Goal: Task Accomplishment & Management: Use online tool/utility

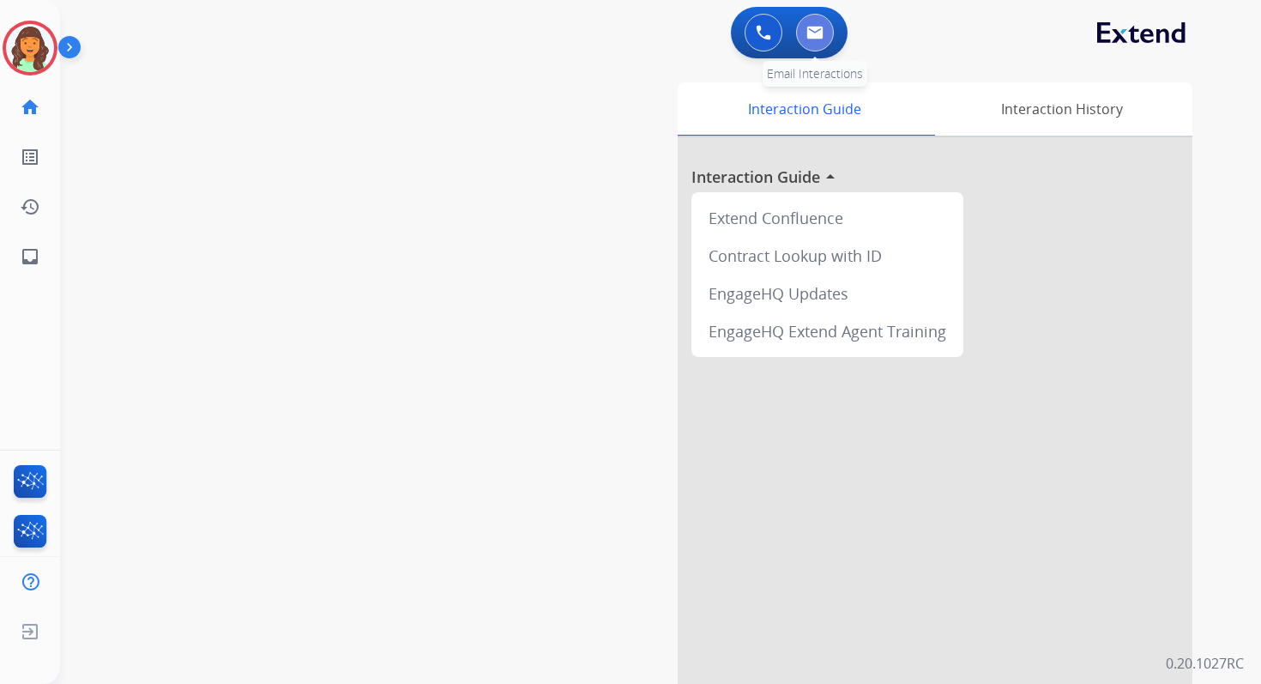
click at [811, 49] on button at bounding box center [815, 33] width 38 height 38
select select "**********"
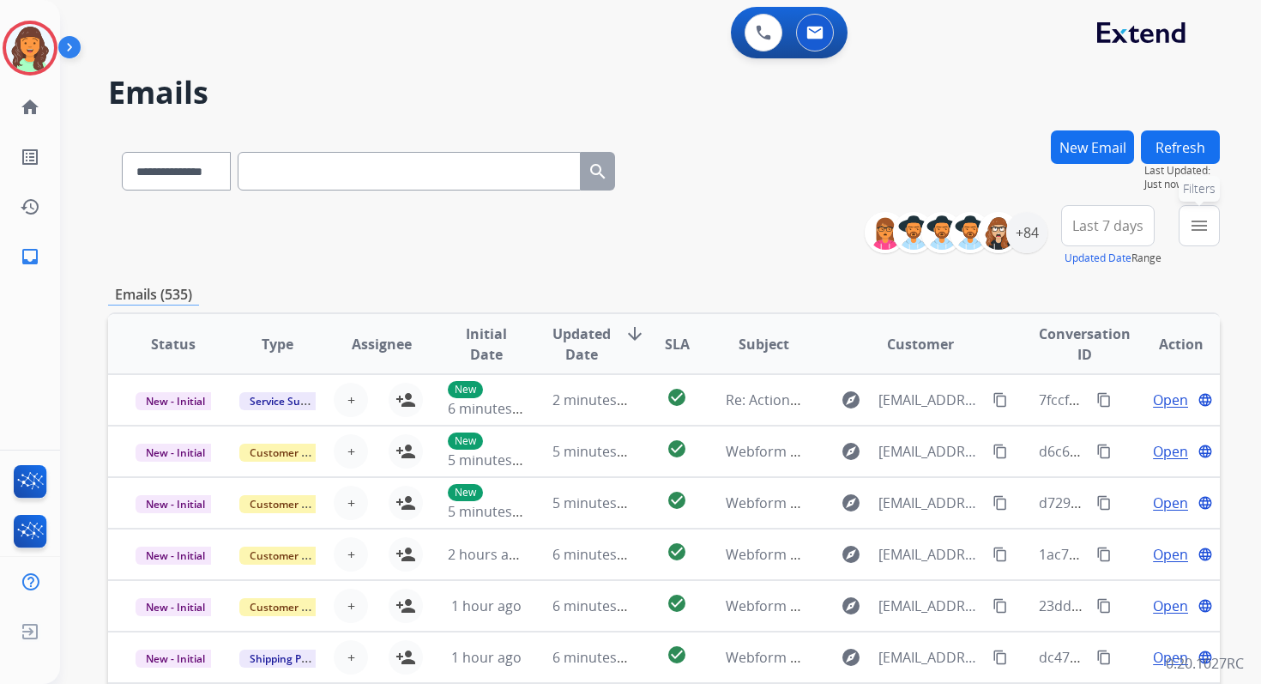
click at [1194, 234] on mat-icon "menu" at bounding box center [1199, 225] width 21 height 21
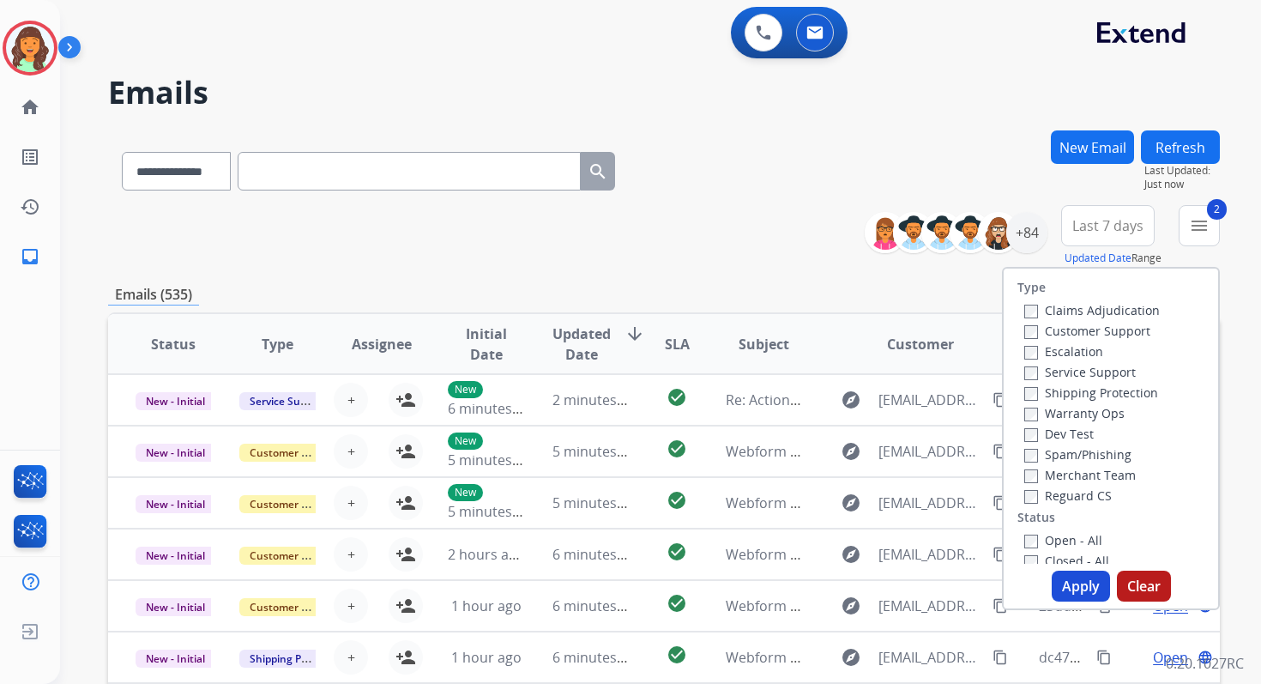
click at [1083, 585] on button "Apply" at bounding box center [1081, 585] width 58 height 31
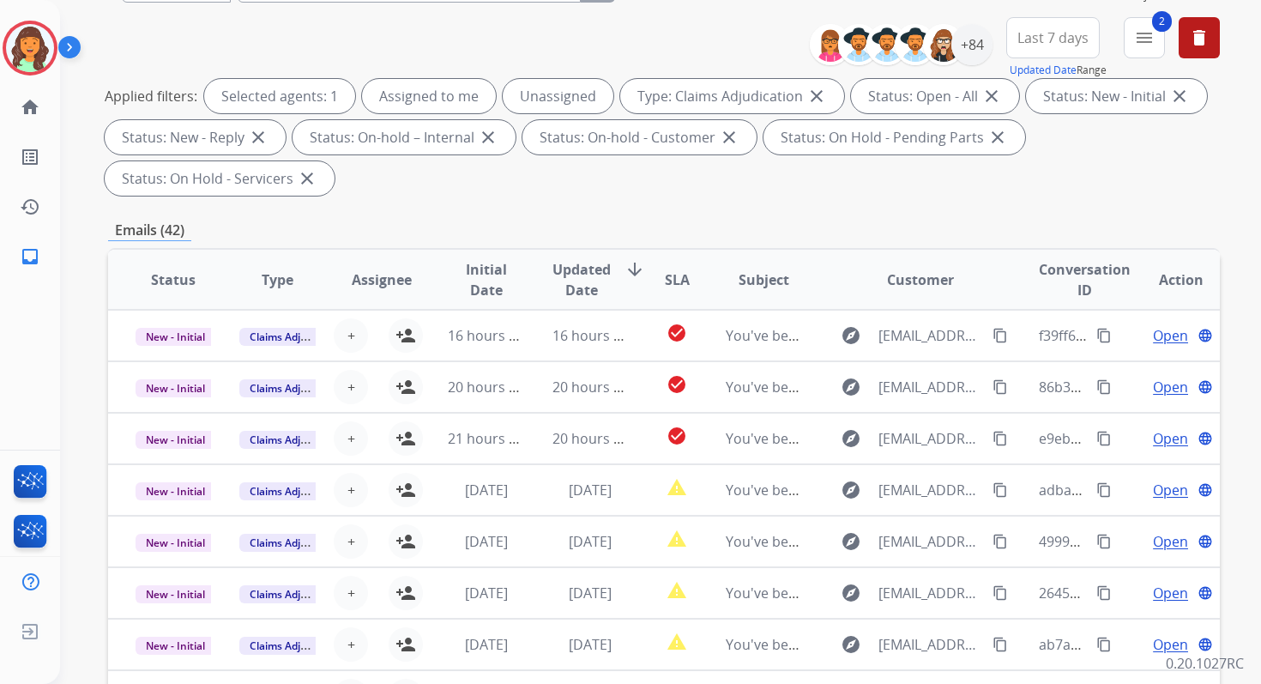
scroll to position [416, 0]
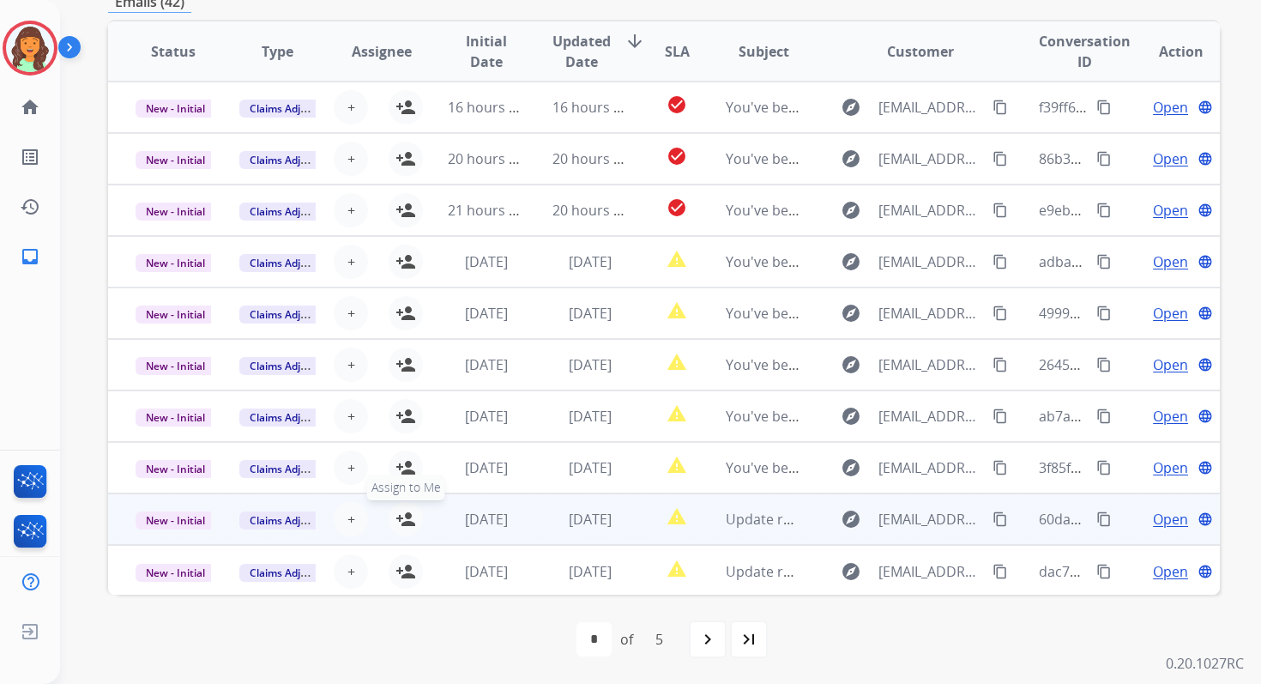
click at [406, 527] on mat-icon "person_add" at bounding box center [405, 519] width 21 height 21
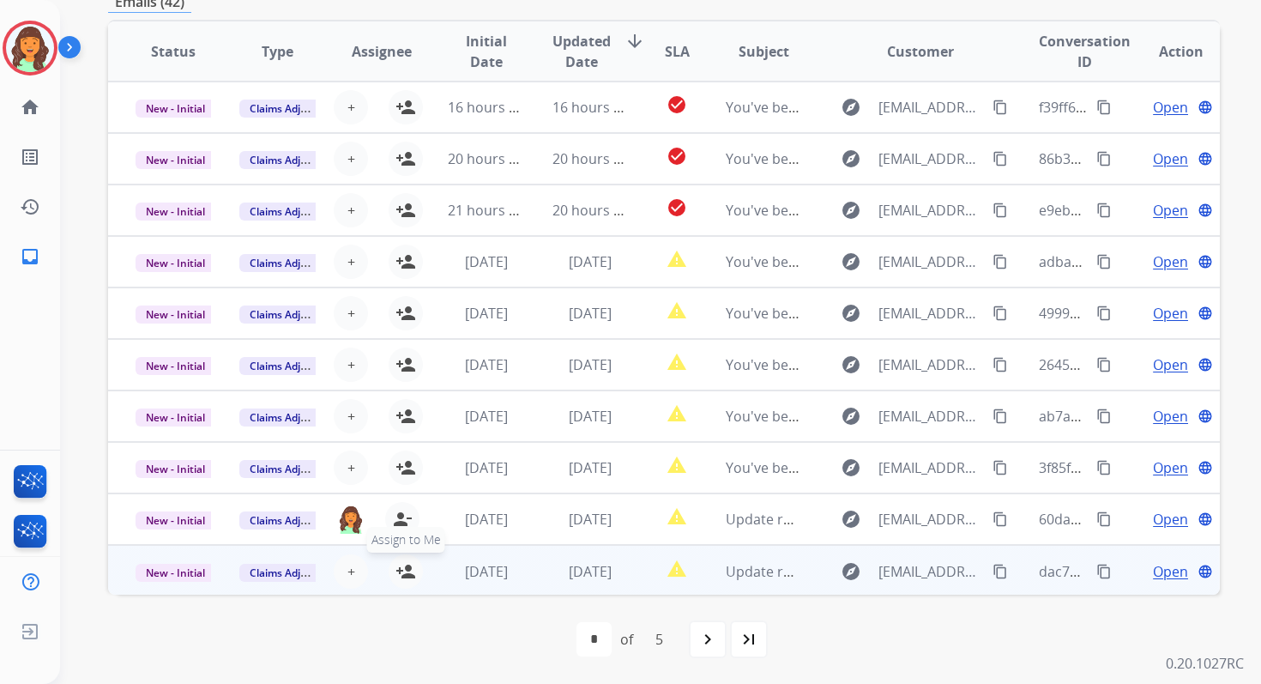
click at [406, 561] on mat-icon "person_add" at bounding box center [405, 571] width 21 height 21
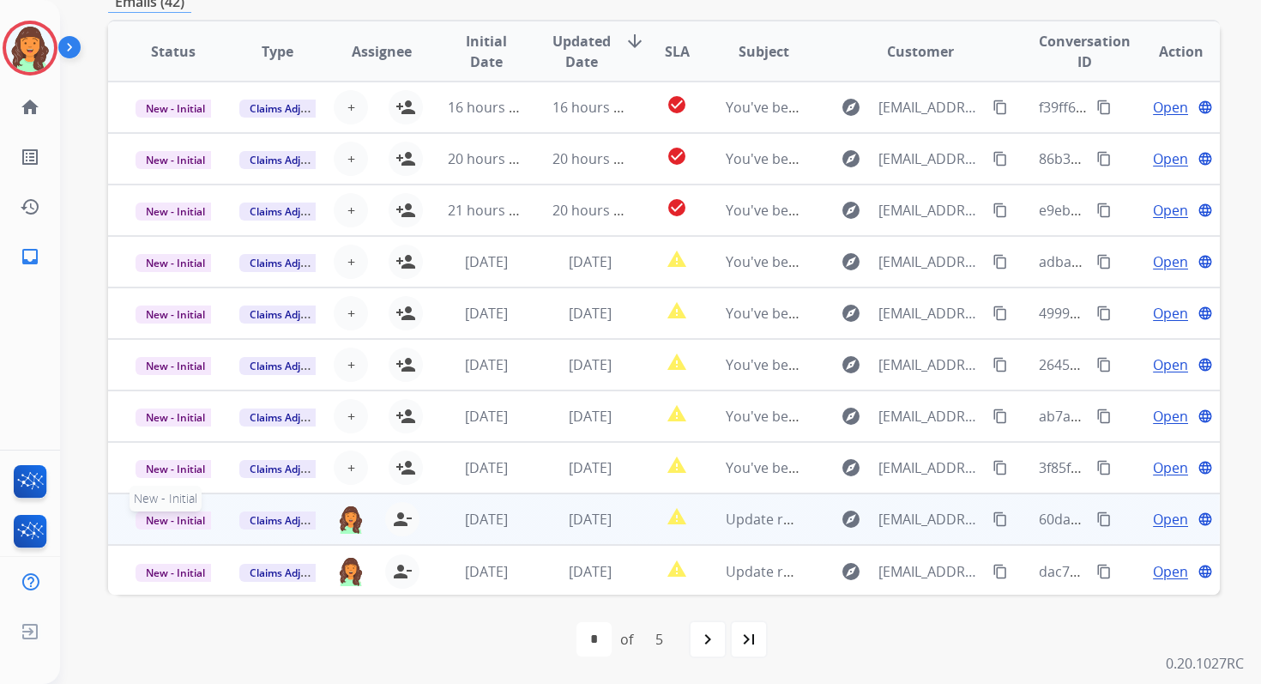
click at [186, 517] on span "New - Initial" at bounding box center [176, 520] width 80 height 18
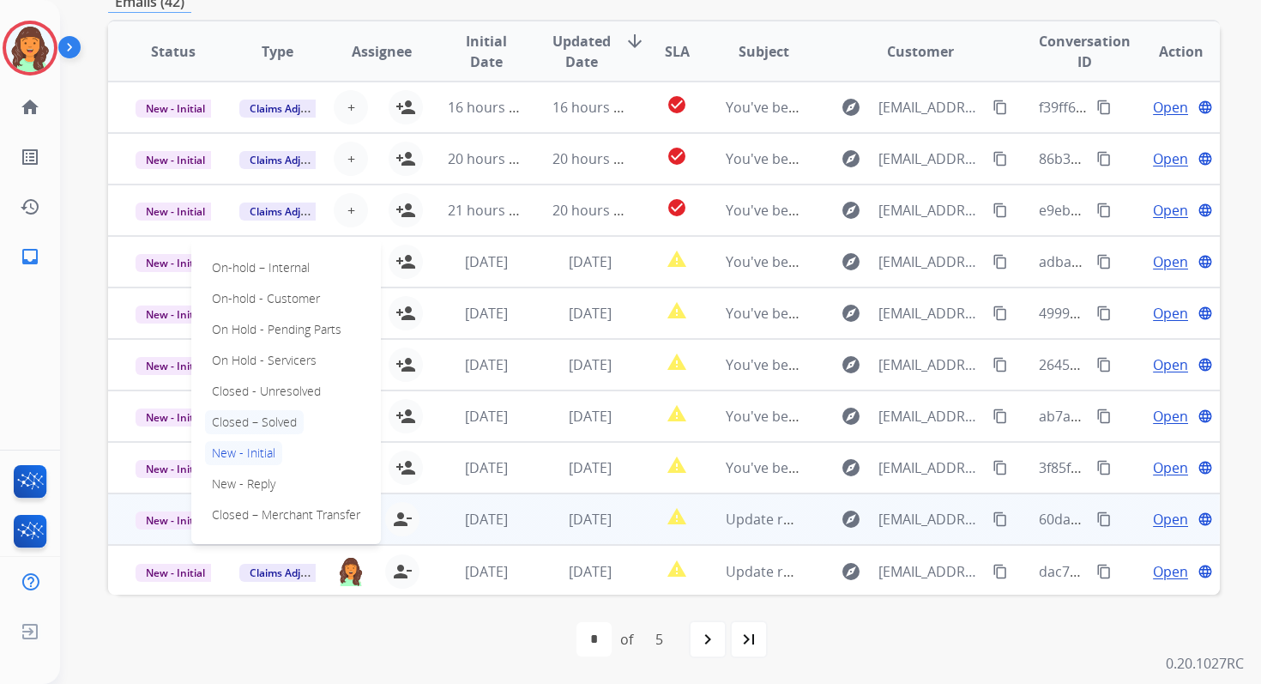
click at [240, 417] on p "Closed – Solved" at bounding box center [254, 422] width 99 height 24
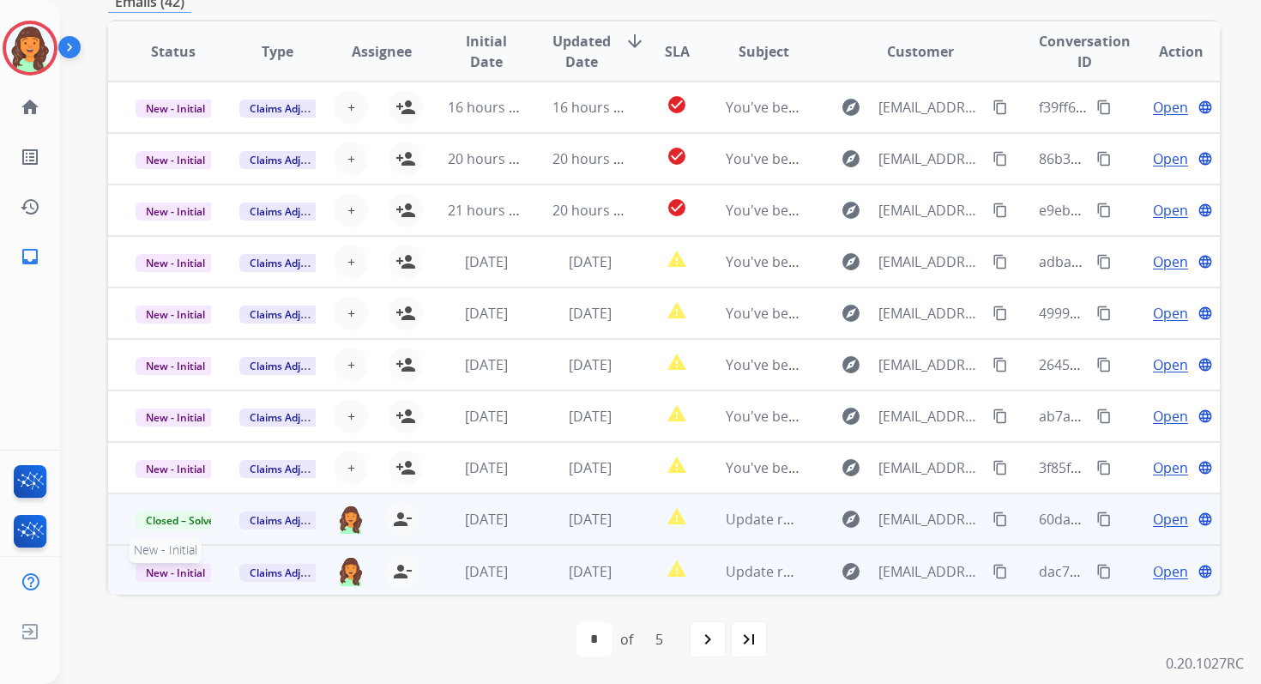
click at [183, 570] on span "New - Initial" at bounding box center [176, 573] width 80 height 18
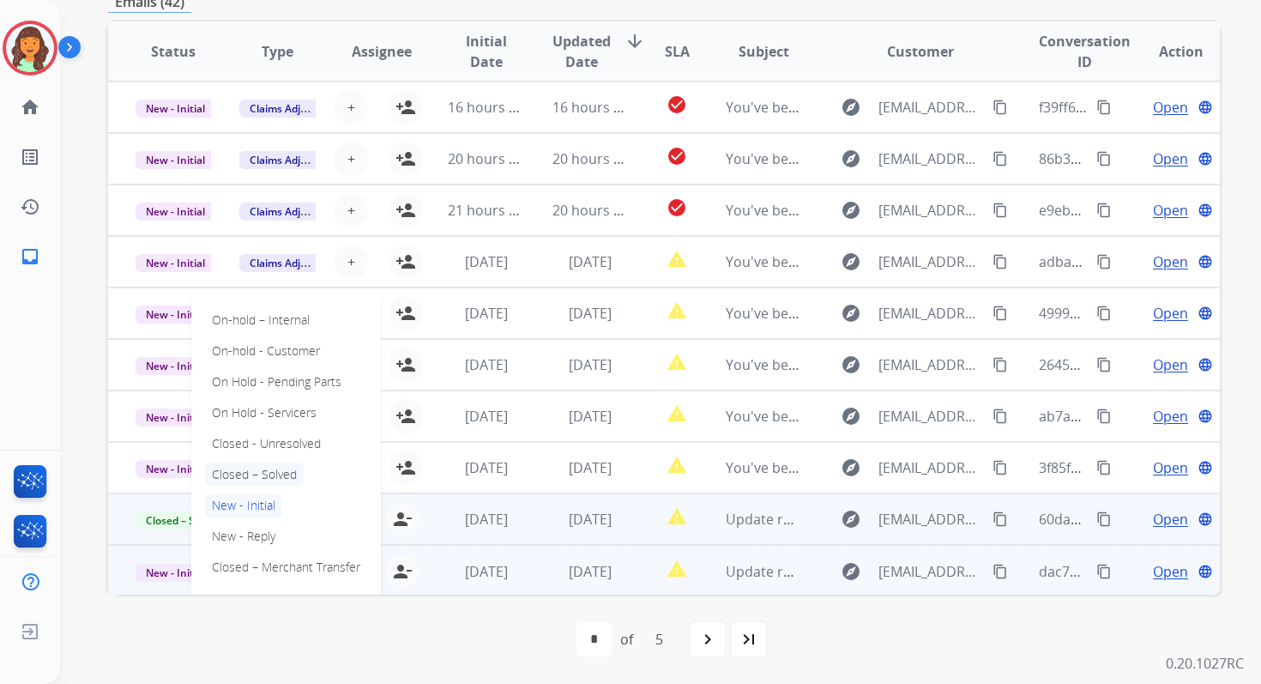
click at [239, 474] on p "Closed – Solved" at bounding box center [254, 474] width 99 height 24
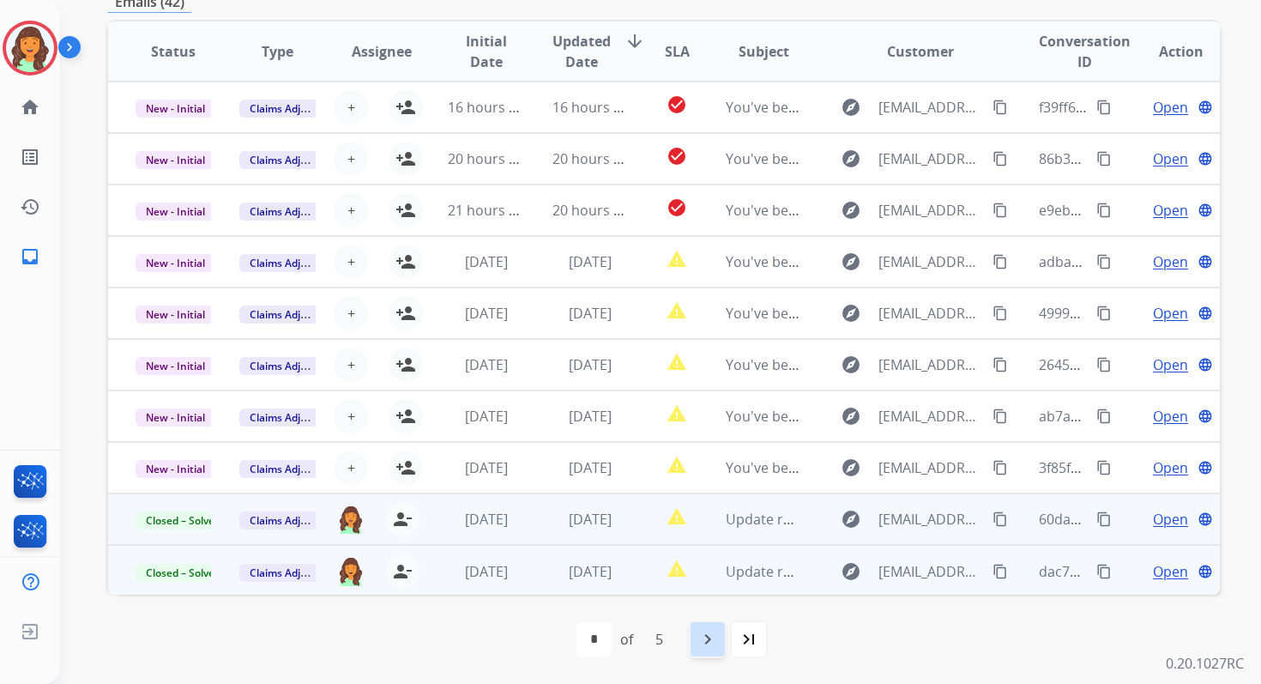
click at [704, 624] on div "navigate_next" at bounding box center [708, 639] width 38 height 38
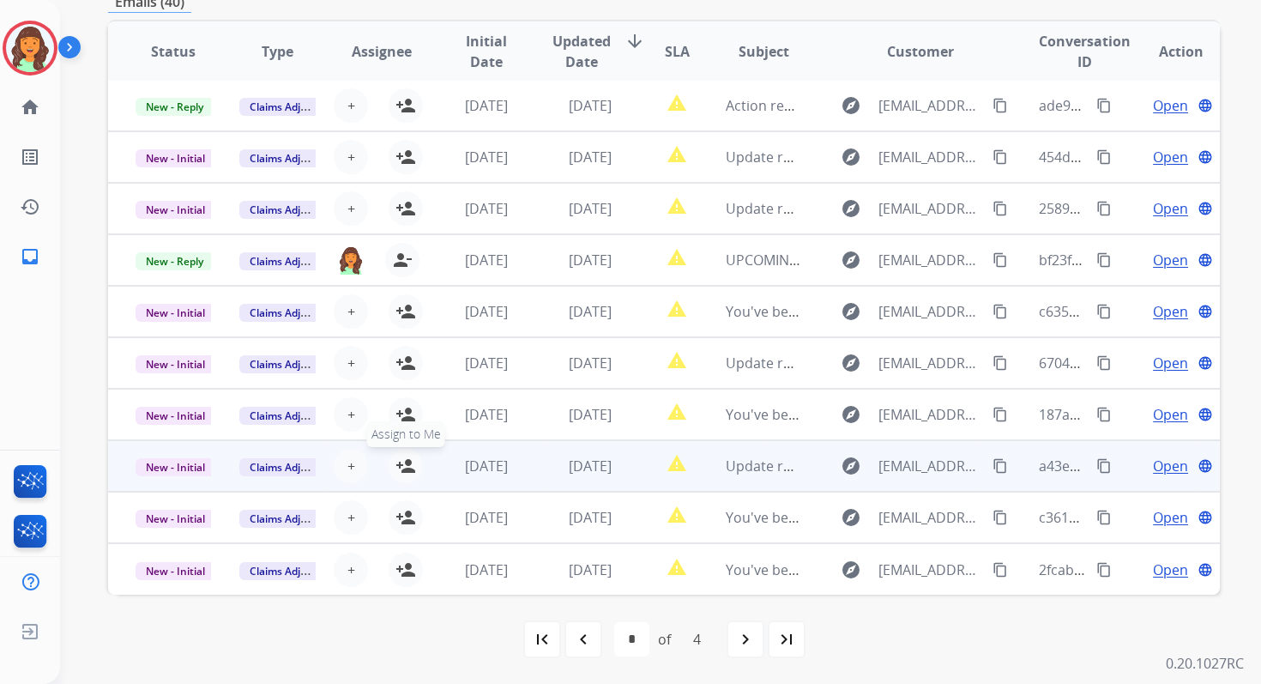
click at [400, 468] on mat-icon "person_add" at bounding box center [405, 466] width 21 height 21
click at [186, 470] on span "New - Initial" at bounding box center [176, 467] width 80 height 18
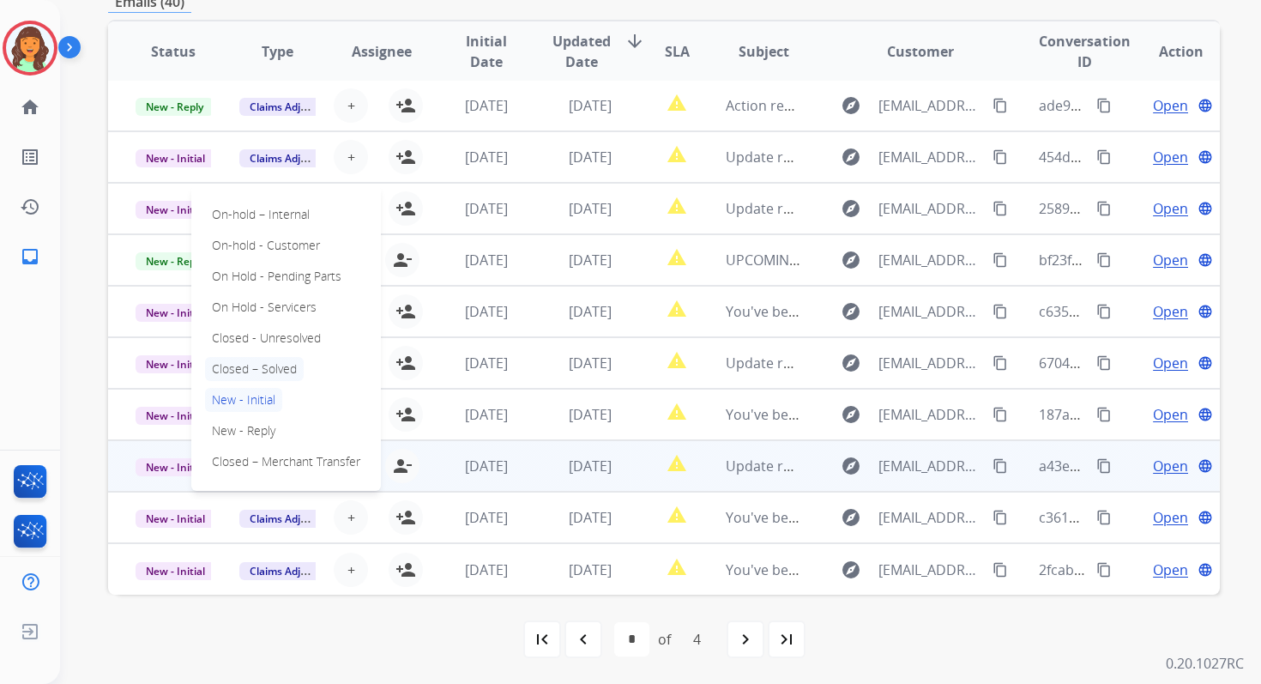
click at [240, 363] on p "Closed – Solved" at bounding box center [254, 369] width 99 height 24
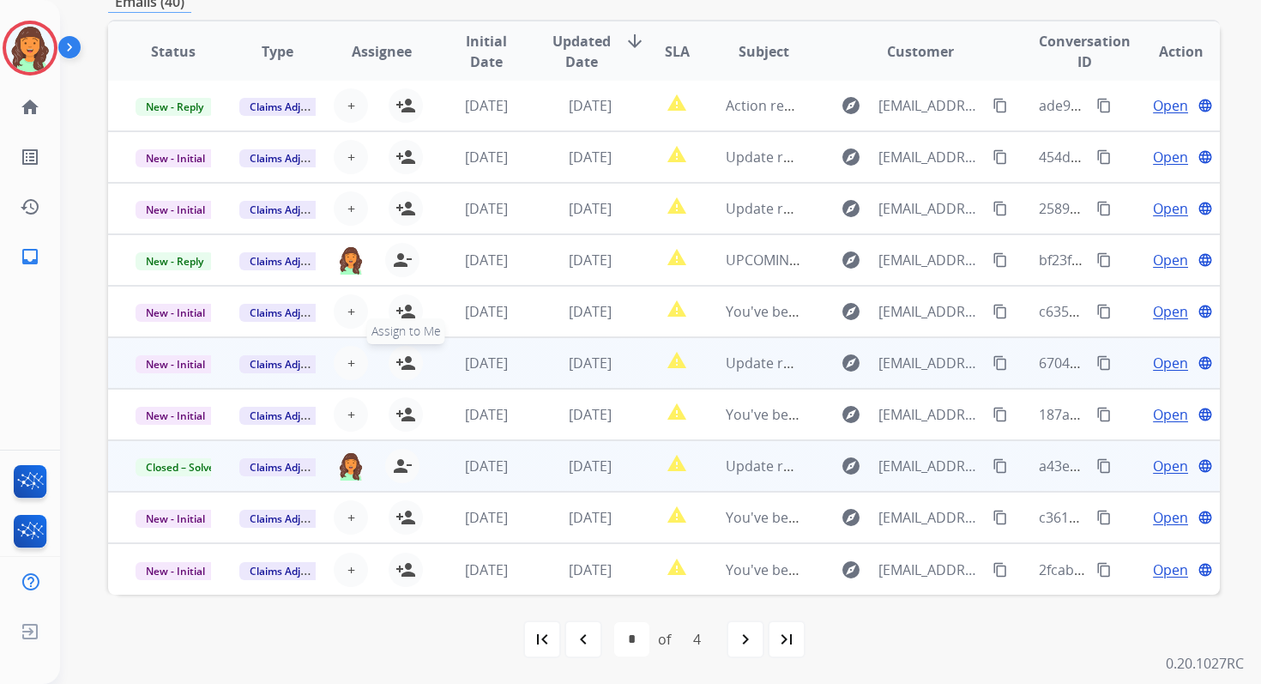
click at [401, 360] on mat-icon "person_add" at bounding box center [405, 363] width 21 height 21
click at [199, 365] on span "New - Initial" at bounding box center [176, 364] width 80 height 18
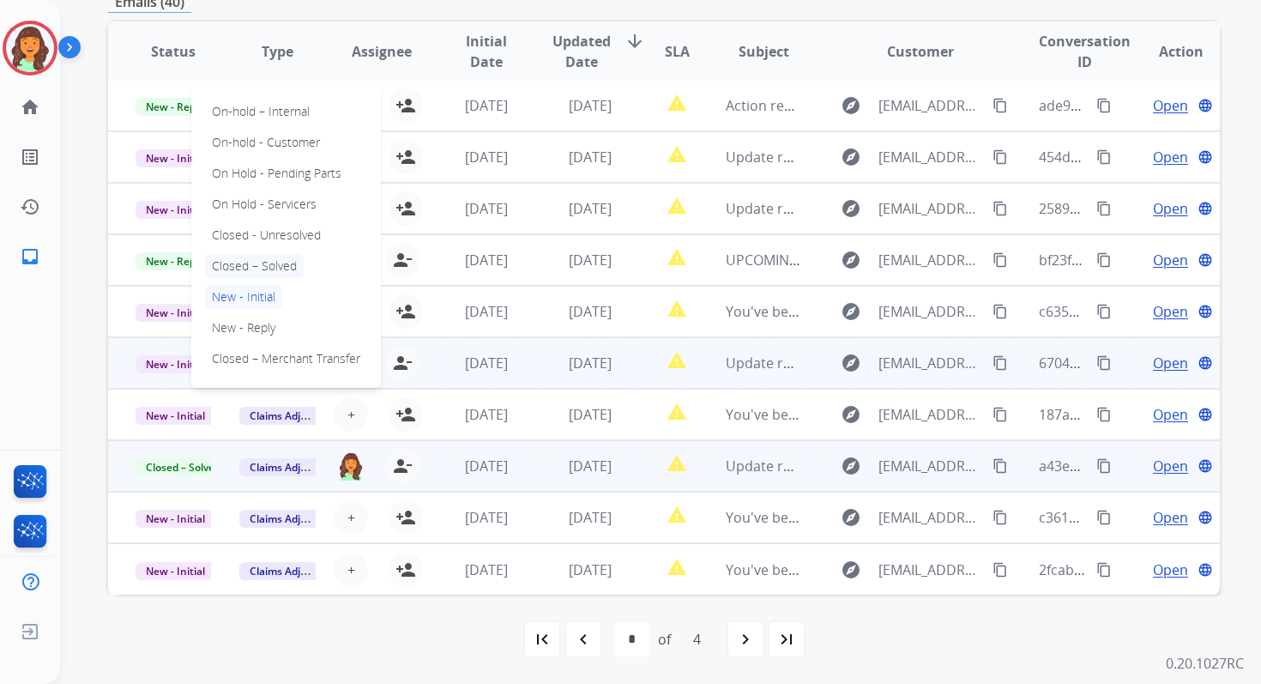
click at [241, 260] on p "Closed – Solved" at bounding box center [254, 266] width 99 height 24
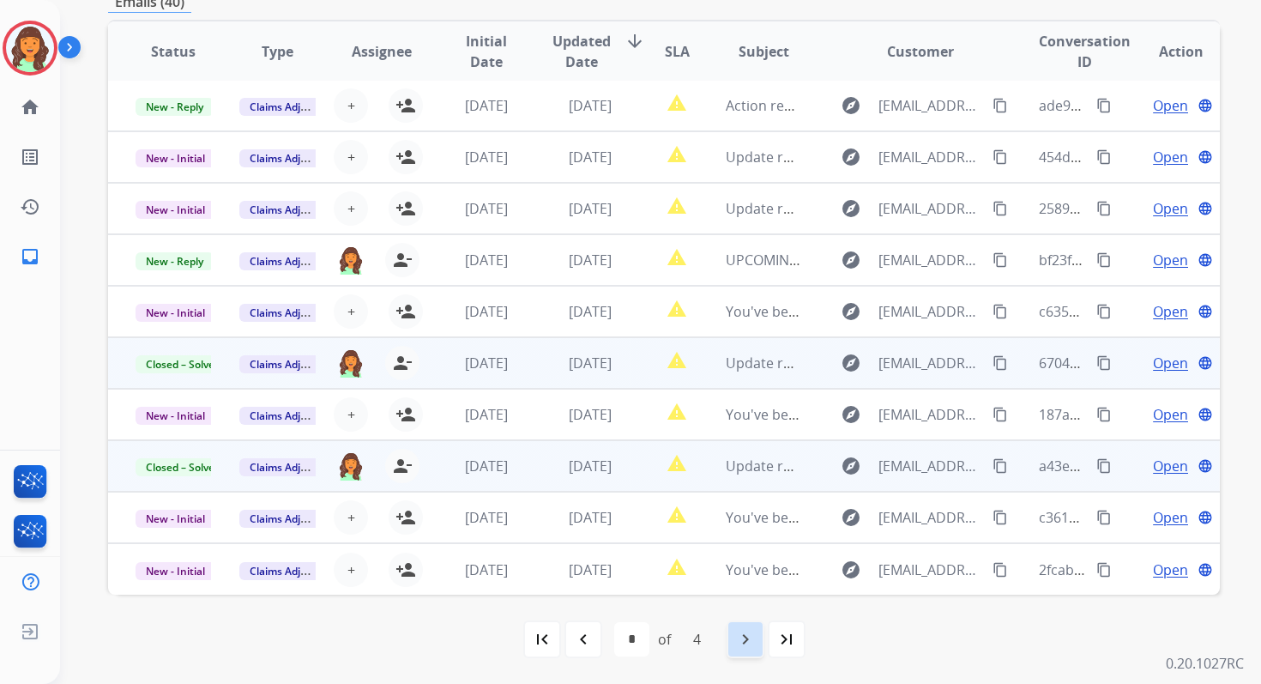
click at [751, 629] on mat-icon "navigate_next" at bounding box center [745, 639] width 21 height 21
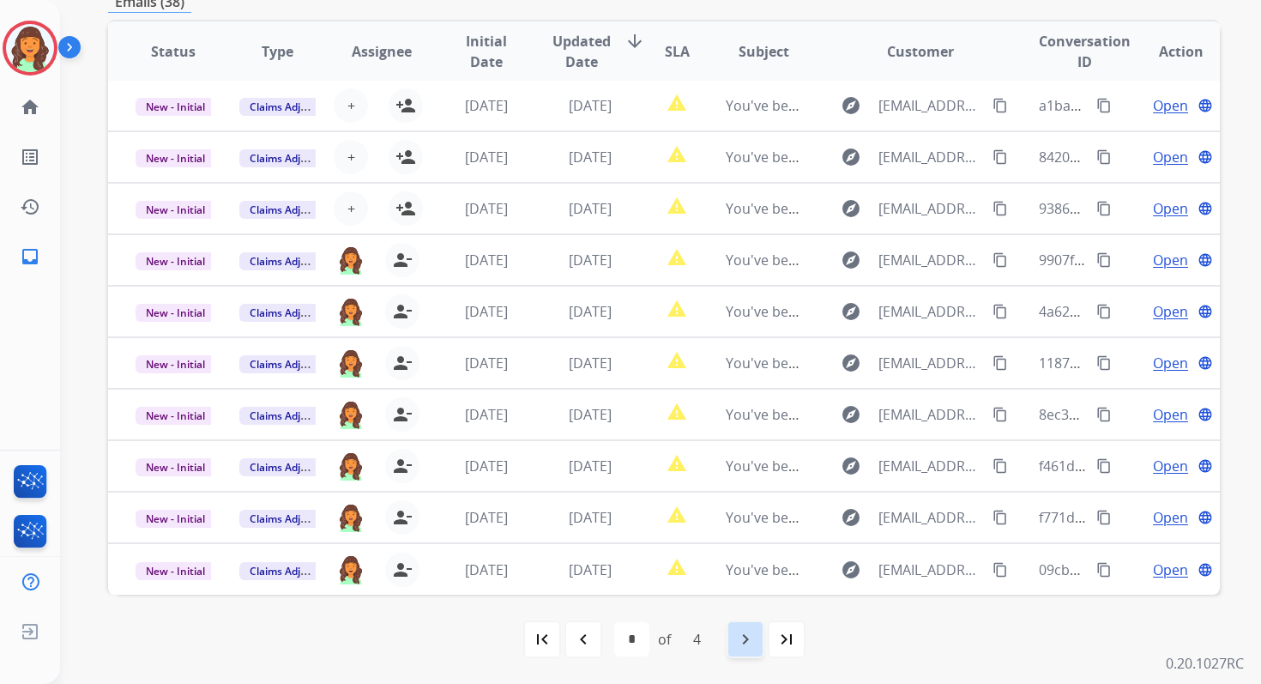
click at [741, 631] on mat-icon "navigate_next" at bounding box center [745, 639] width 21 height 21
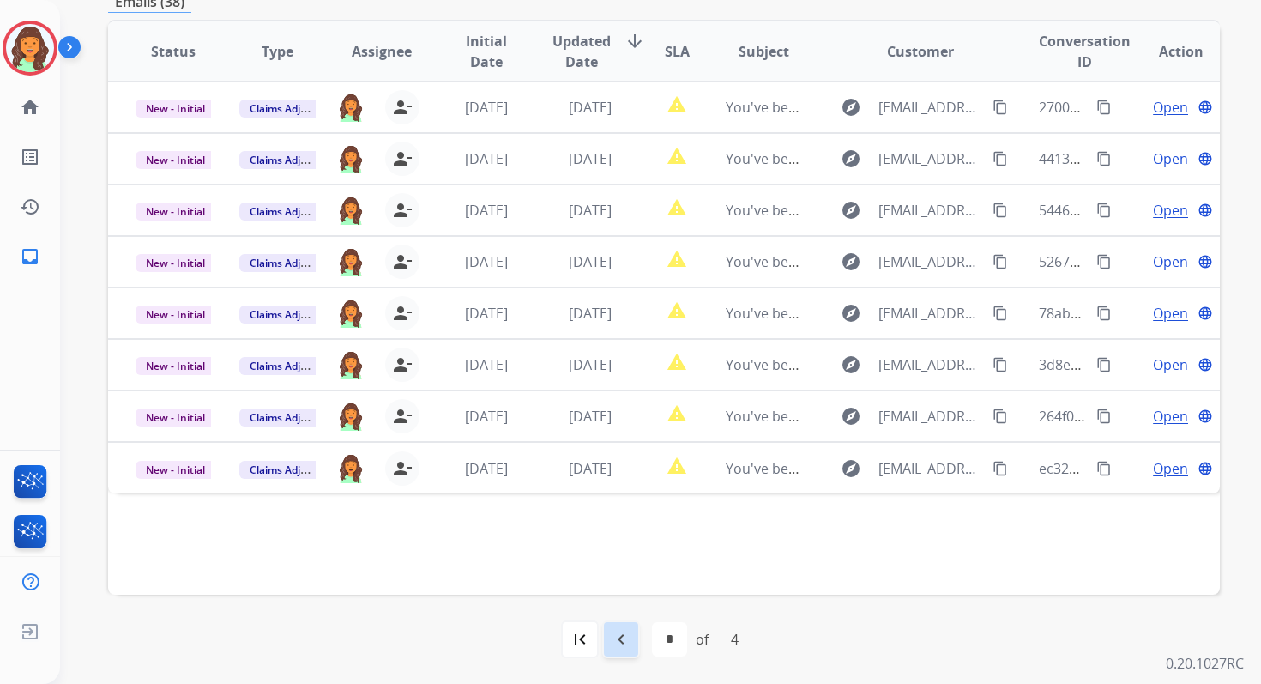
click at [624, 642] on mat-icon "navigate_before" at bounding box center [621, 639] width 21 height 21
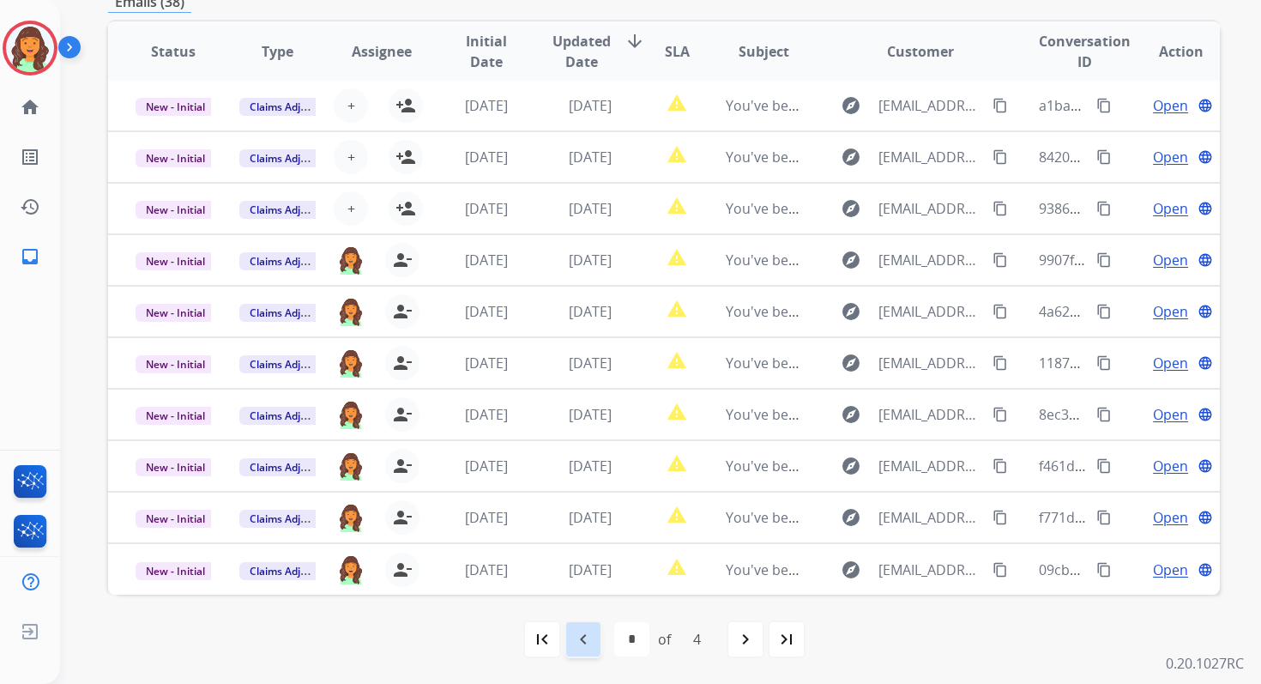
click at [589, 643] on mat-icon "navigate_before" at bounding box center [583, 639] width 21 height 21
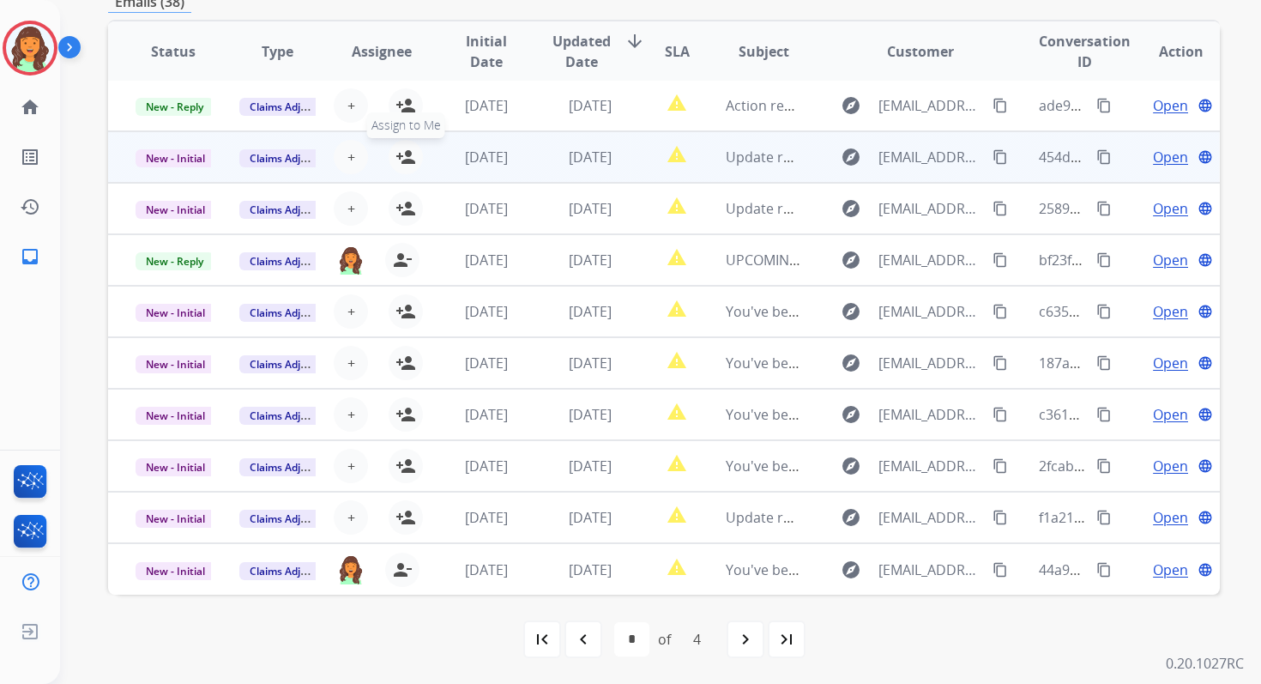
click at [406, 167] on button "person_add Assign to Me" at bounding box center [406, 157] width 34 height 34
click at [198, 160] on span "New - Initial" at bounding box center [176, 158] width 80 height 18
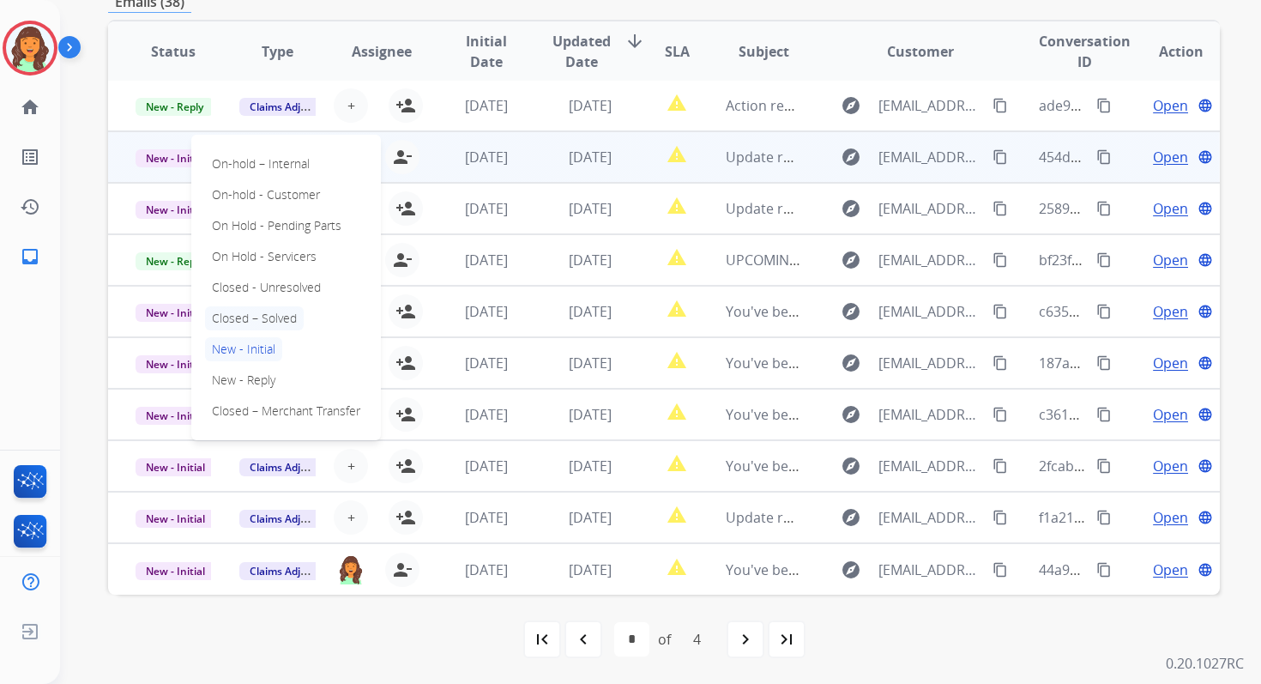
click at [255, 317] on p "Closed – Solved" at bounding box center [254, 318] width 99 height 24
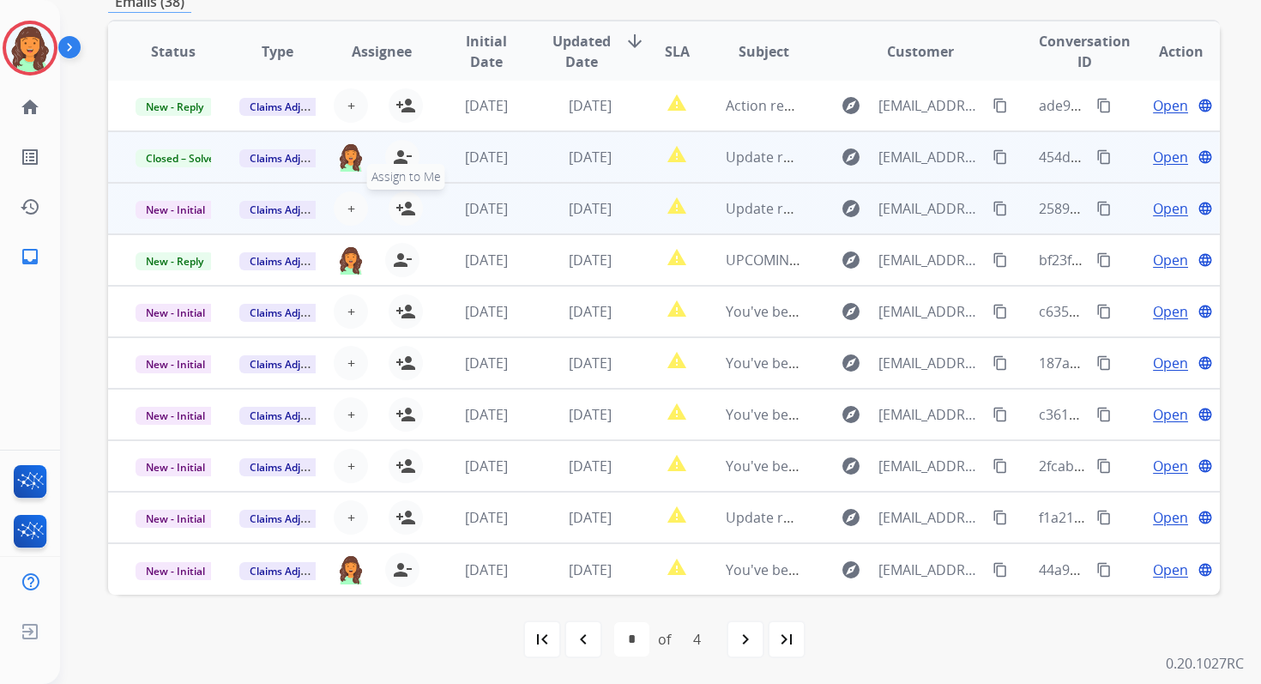
click at [406, 208] on mat-icon "person_add" at bounding box center [405, 208] width 21 height 21
click at [197, 211] on span "New - Initial" at bounding box center [176, 210] width 80 height 18
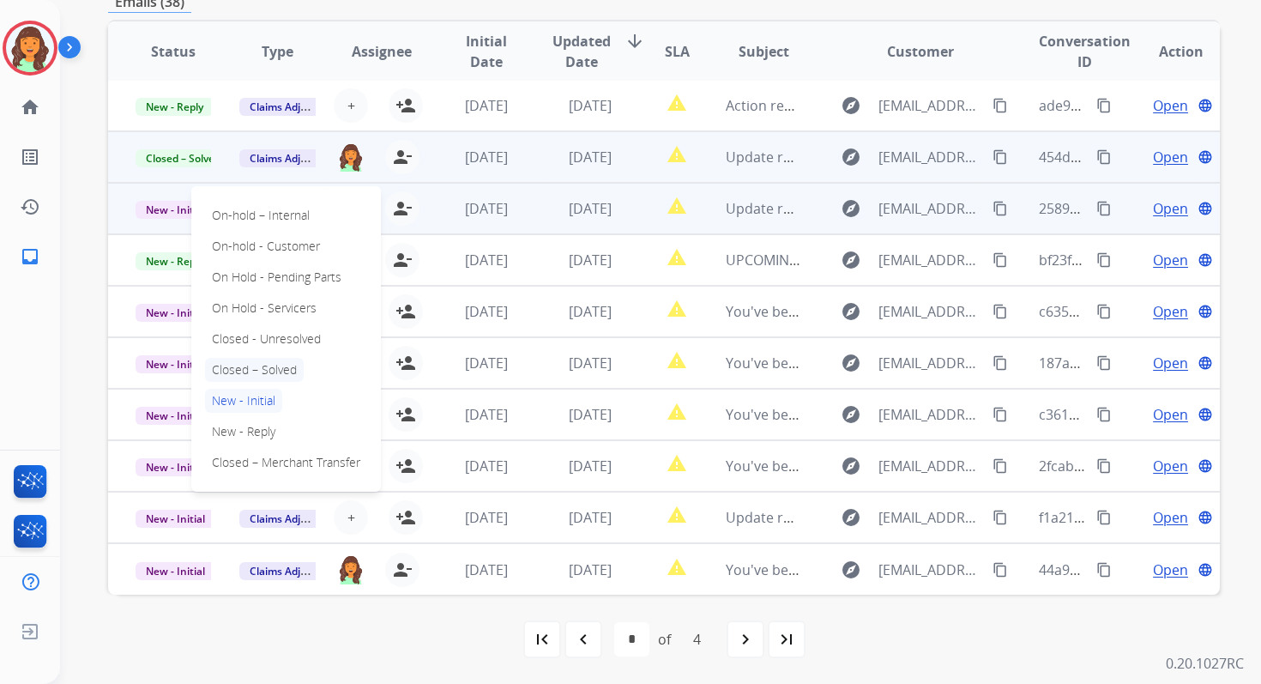
click at [244, 366] on p "Closed – Solved" at bounding box center [254, 370] width 99 height 24
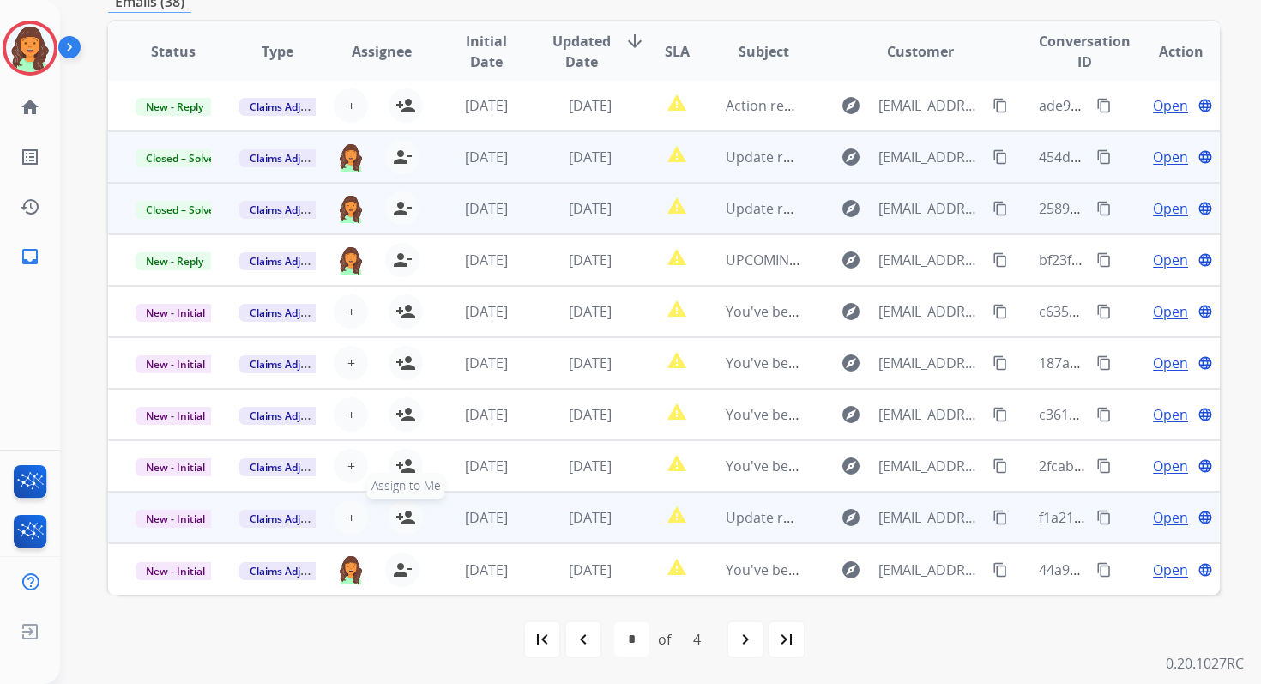
click at [397, 514] on mat-icon "person_add" at bounding box center [405, 517] width 21 height 21
click at [189, 516] on span "New - Initial" at bounding box center [176, 519] width 80 height 18
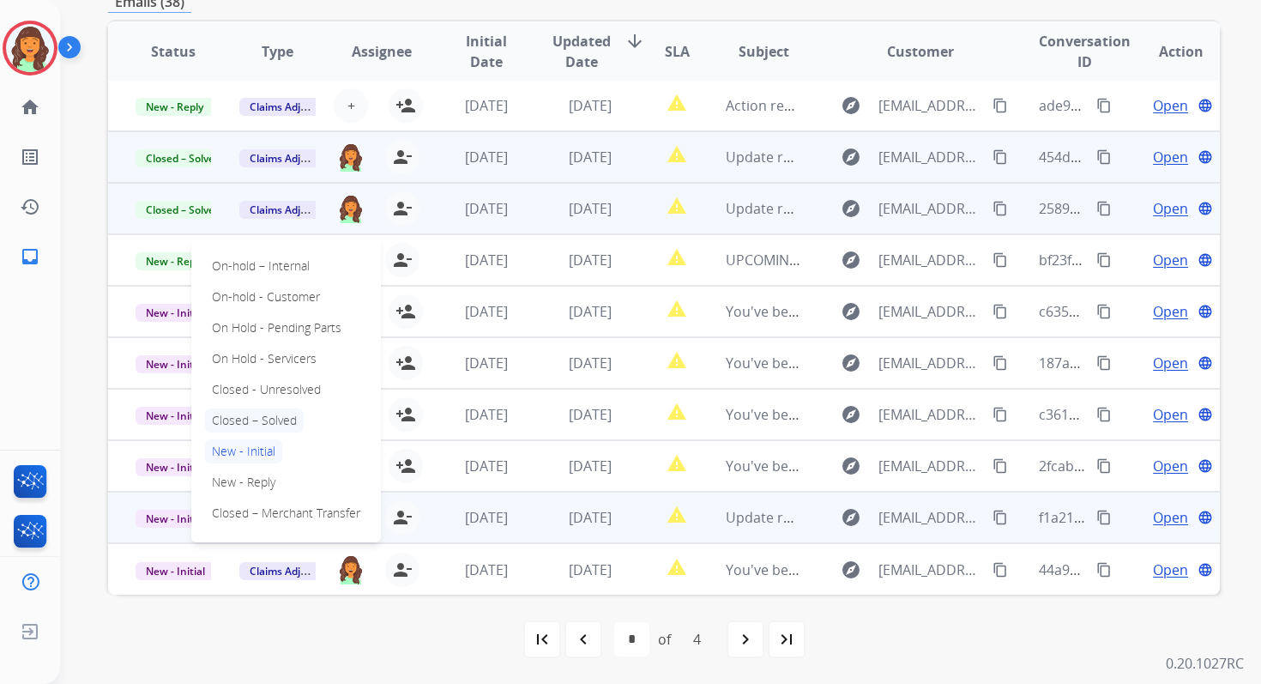
click at [249, 420] on p "Closed – Solved" at bounding box center [254, 420] width 99 height 24
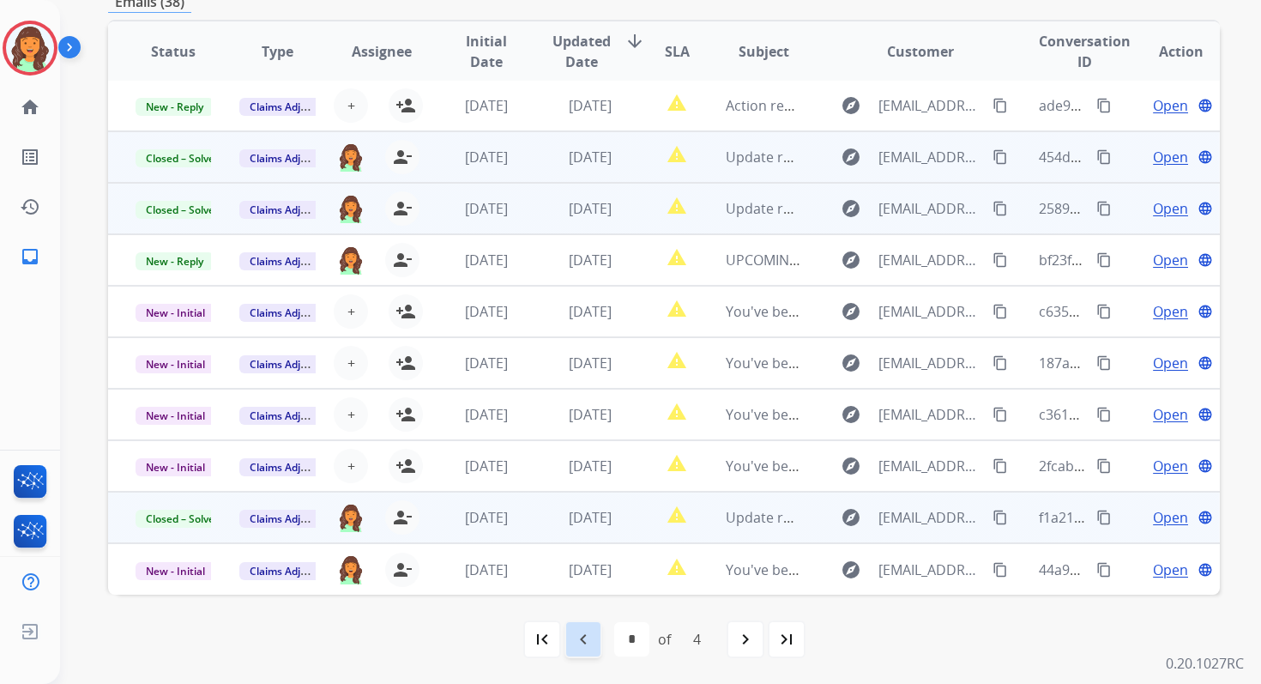
click at [583, 644] on mat-icon "navigate_before" at bounding box center [583, 639] width 21 height 21
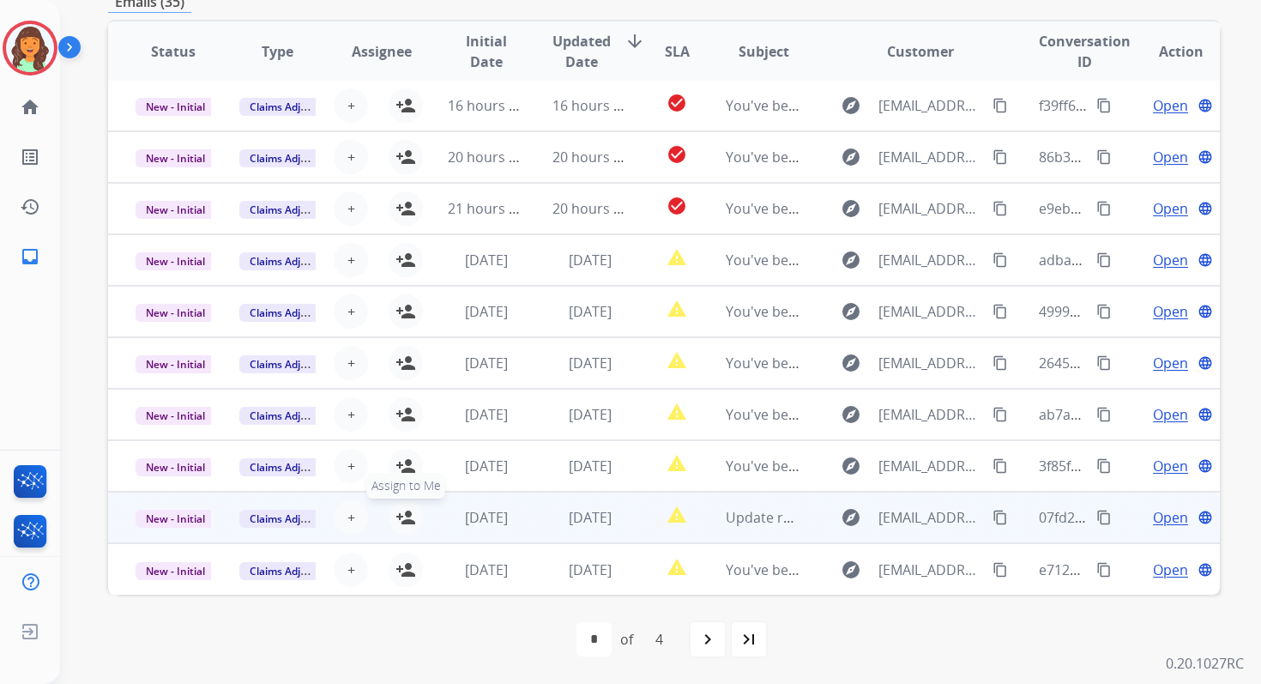
click at [398, 512] on mat-icon "person_add" at bounding box center [405, 517] width 21 height 21
click at [172, 516] on span "New - Initial" at bounding box center [176, 519] width 80 height 18
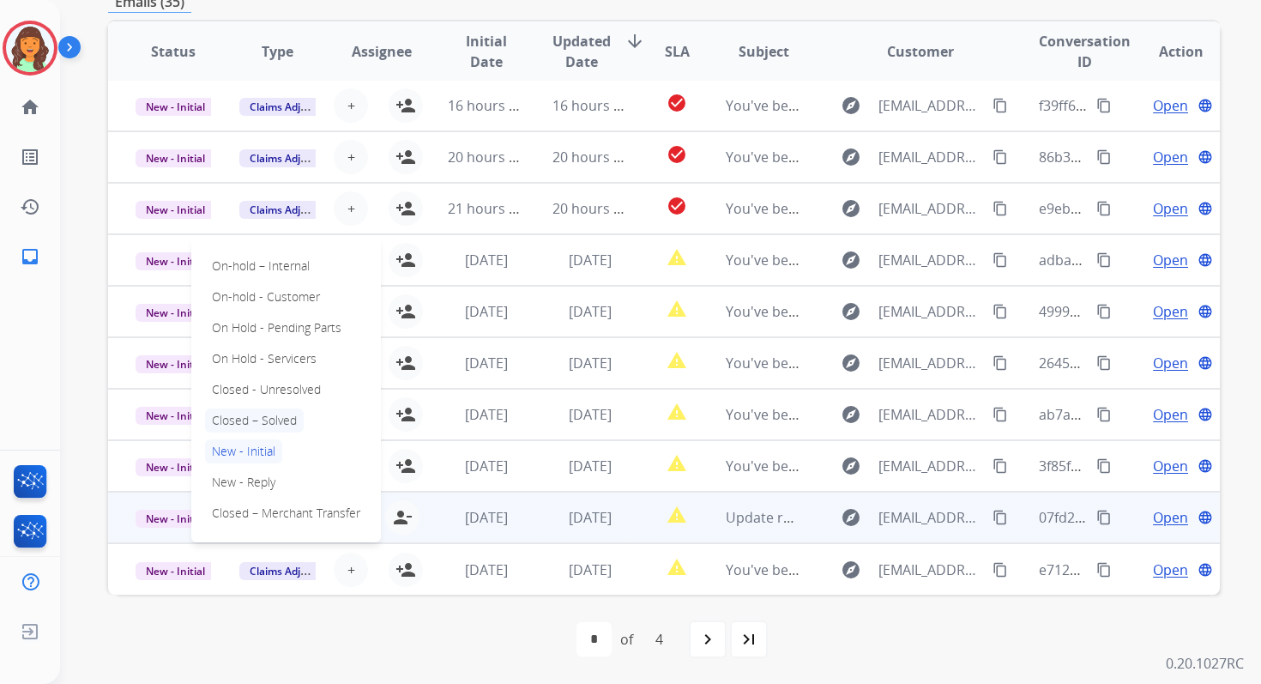
click at [238, 421] on p "Closed – Solved" at bounding box center [254, 420] width 99 height 24
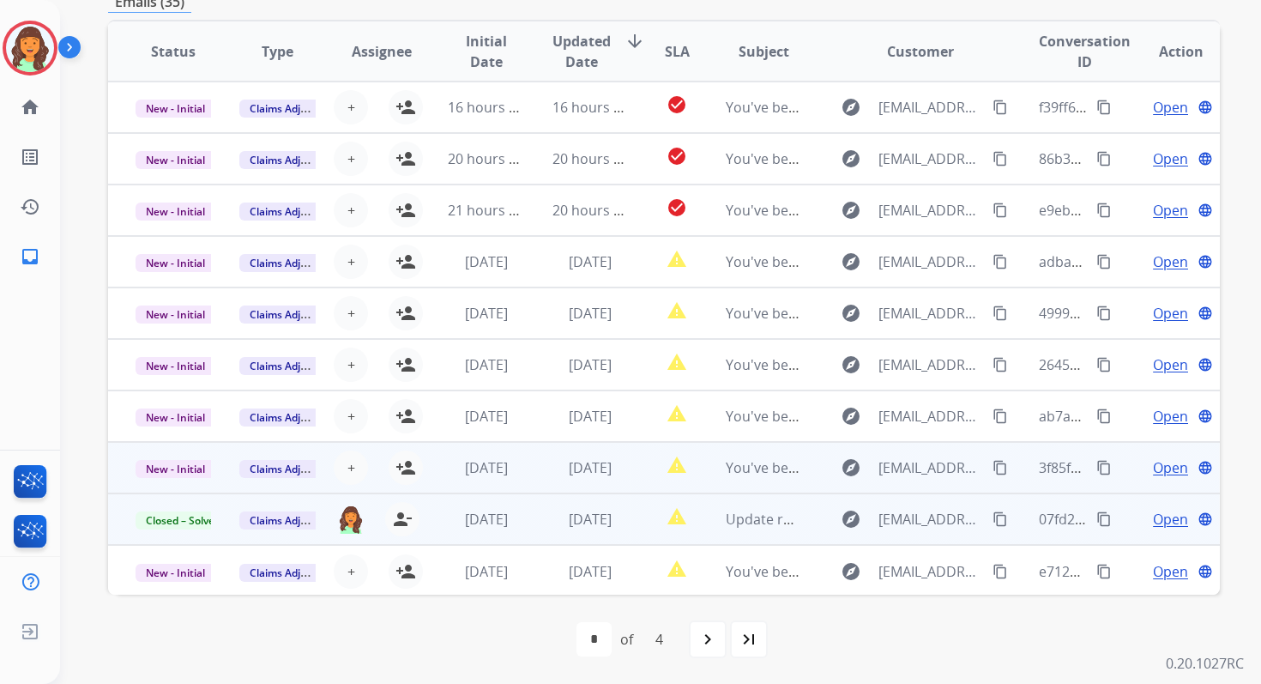
scroll to position [108, 0]
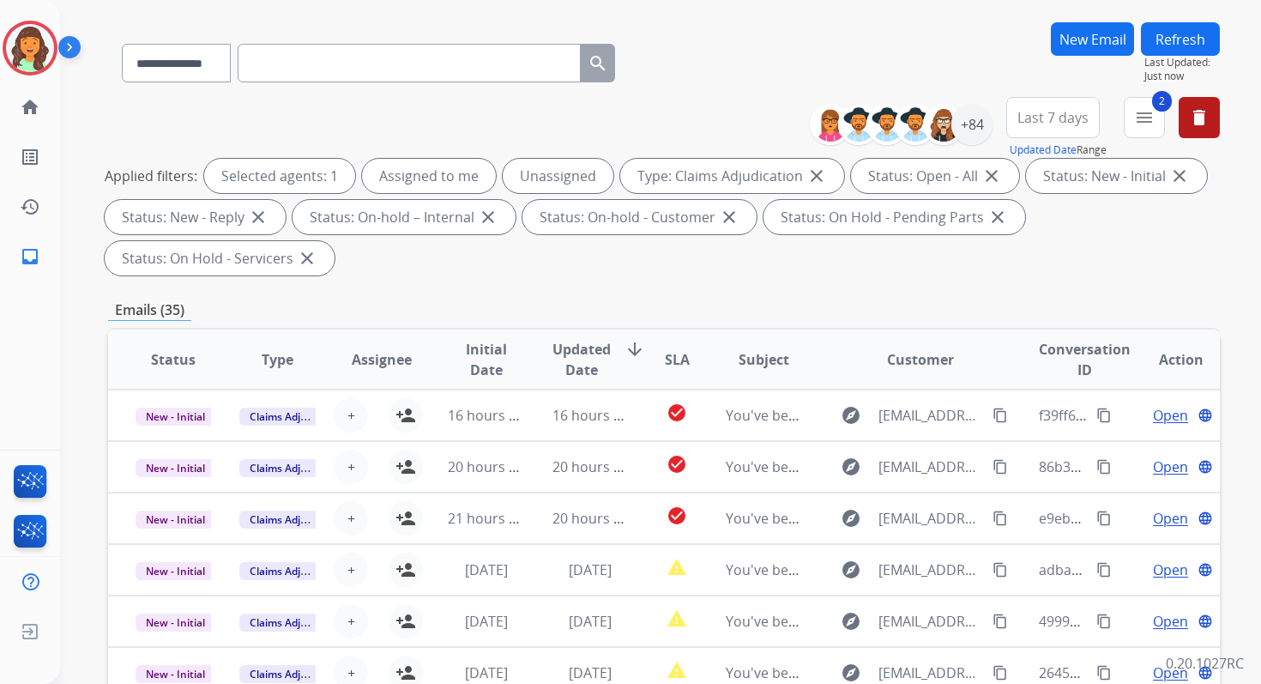
click at [1164, 39] on button "Refresh" at bounding box center [1180, 38] width 79 height 33
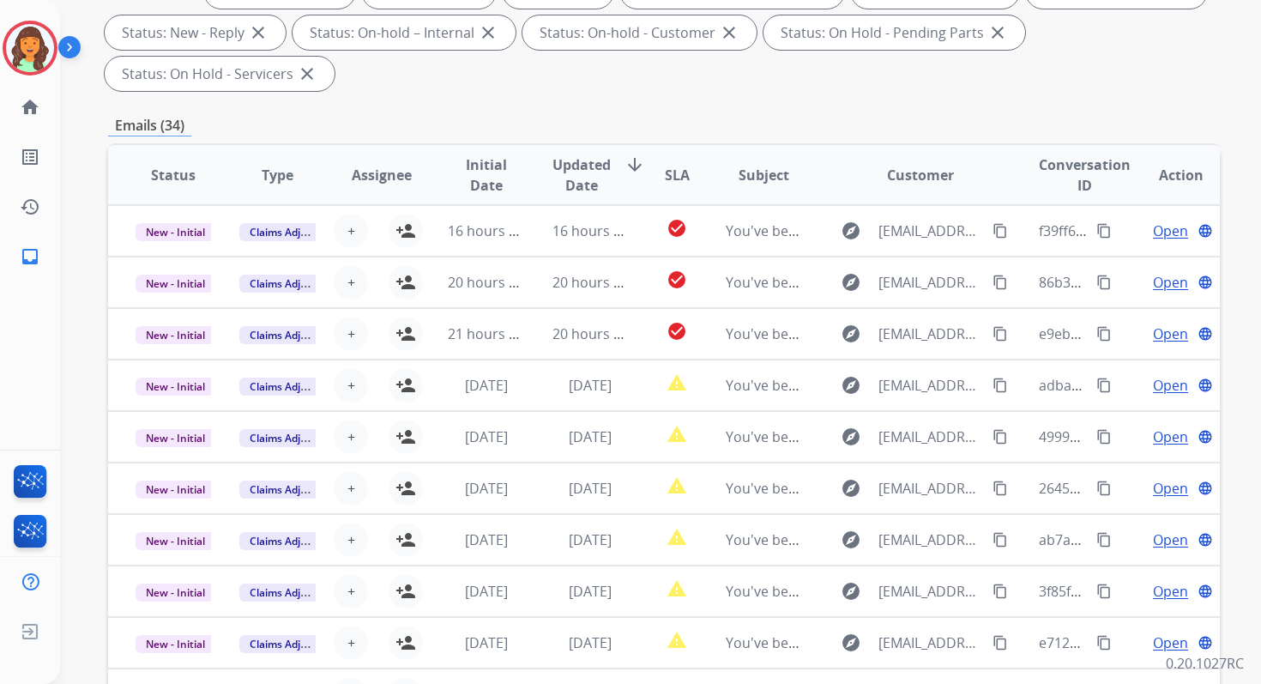
scroll to position [416, 0]
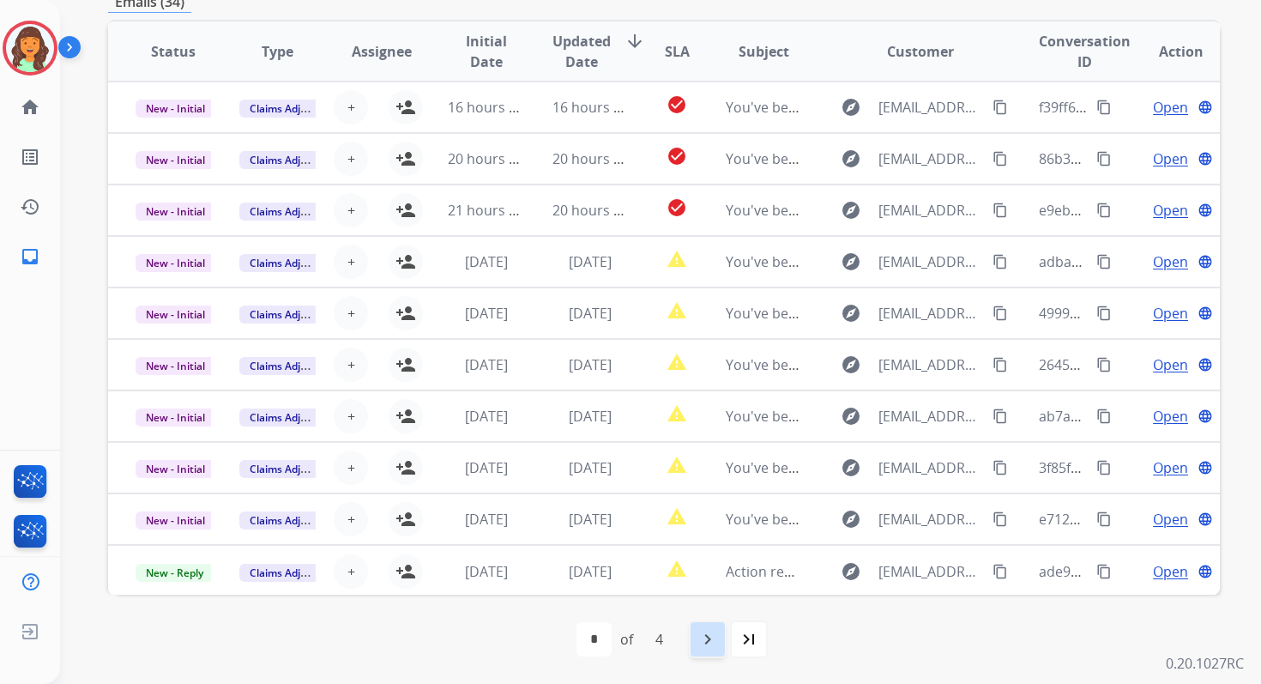
click at [711, 635] on mat-icon "navigate_next" at bounding box center [707, 639] width 21 height 21
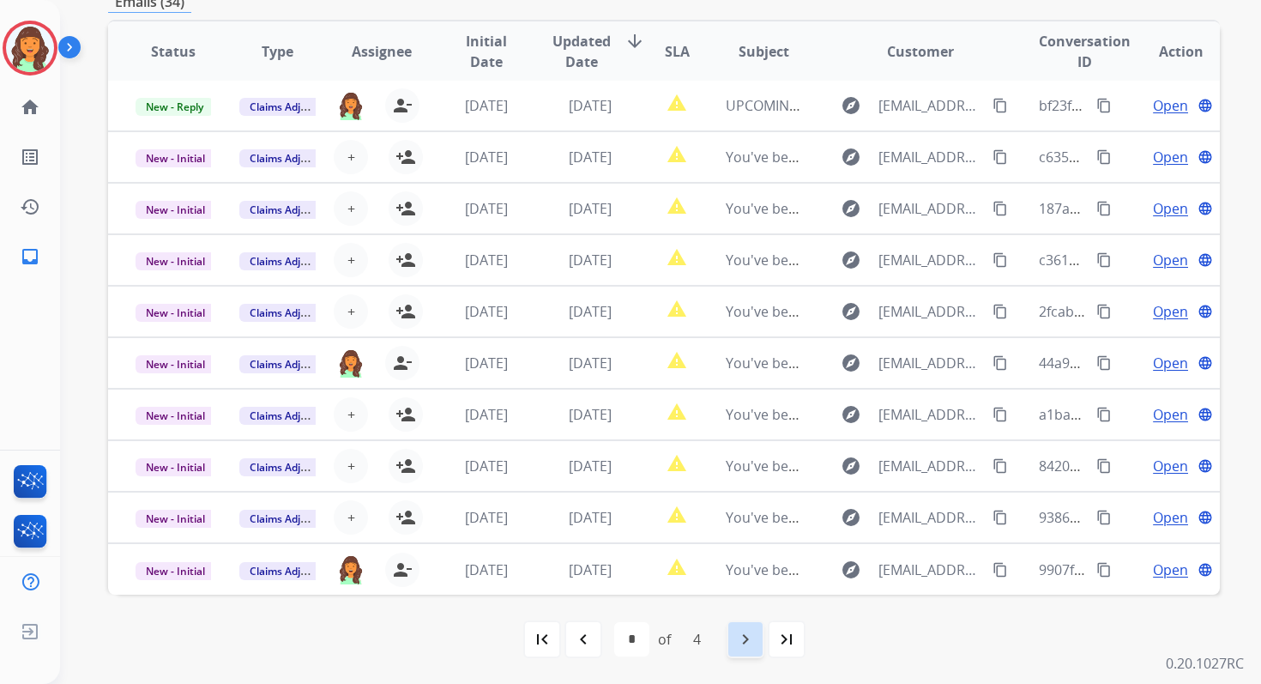
click at [740, 637] on mat-icon "navigate_next" at bounding box center [745, 639] width 21 height 21
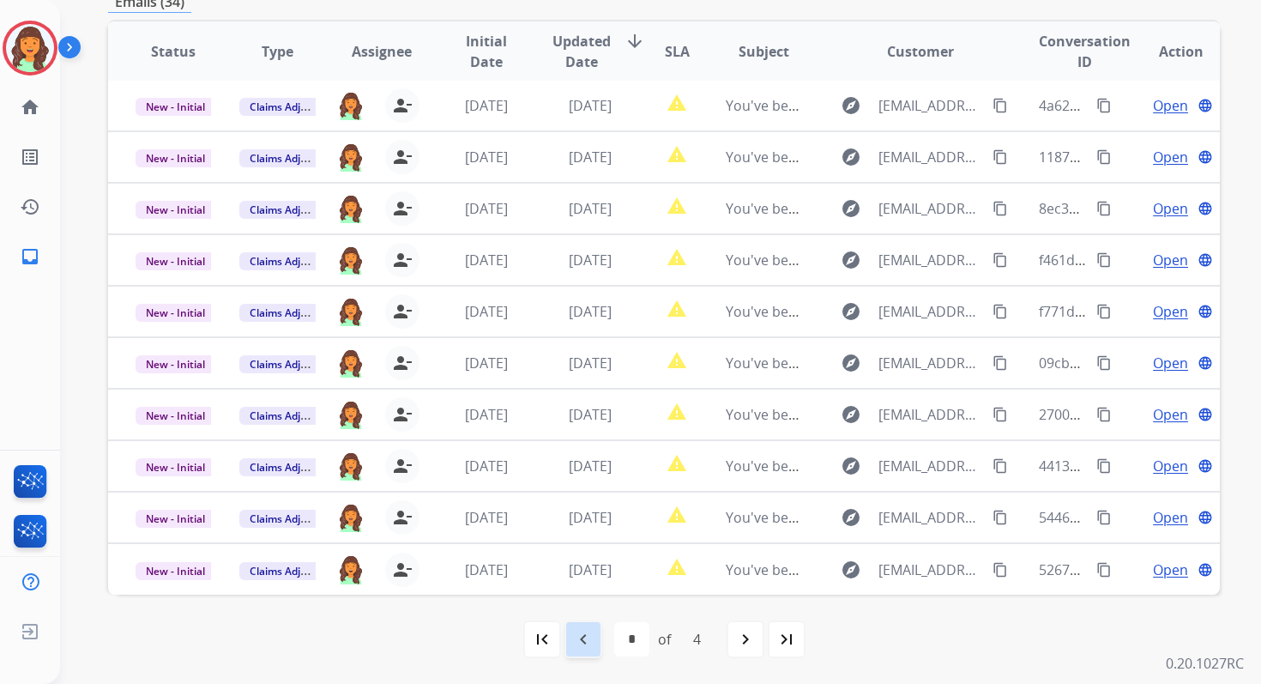
click at [585, 639] on mat-icon "navigate_before" at bounding box center [583, 639] width 21 height 21
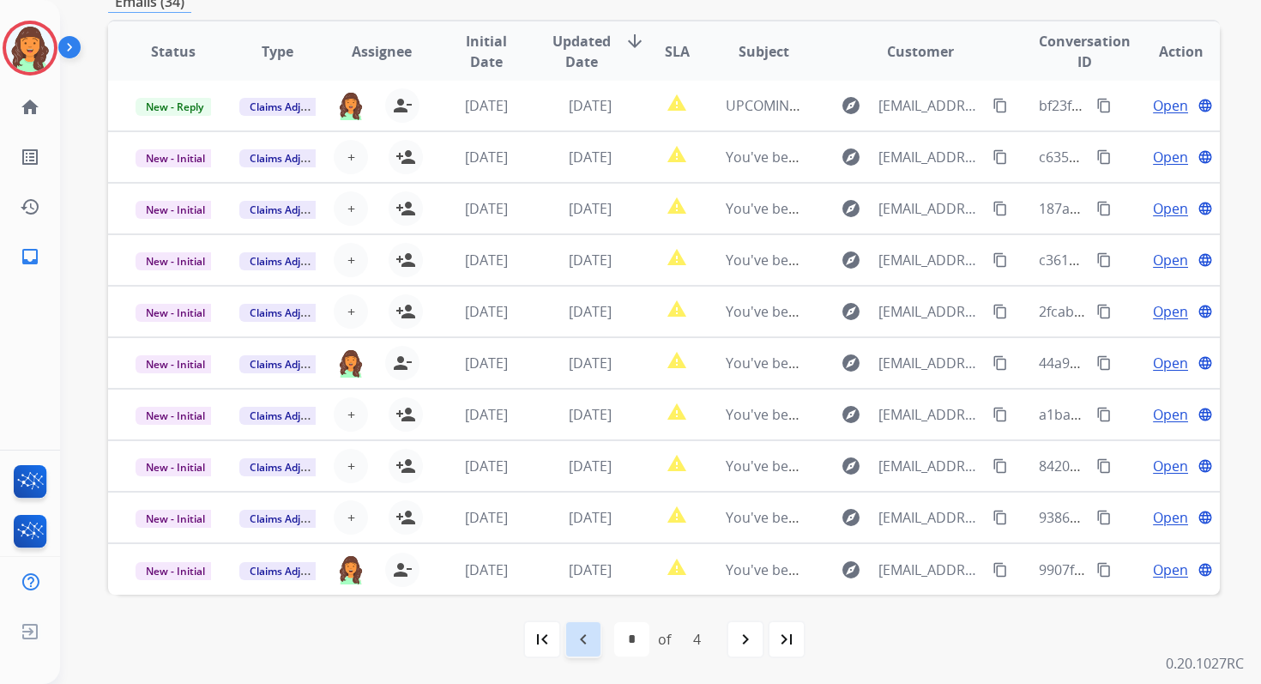
click at [585, 639] on mat-icon "navigate_before" at bounding box center [583, 639] width 21 height 21
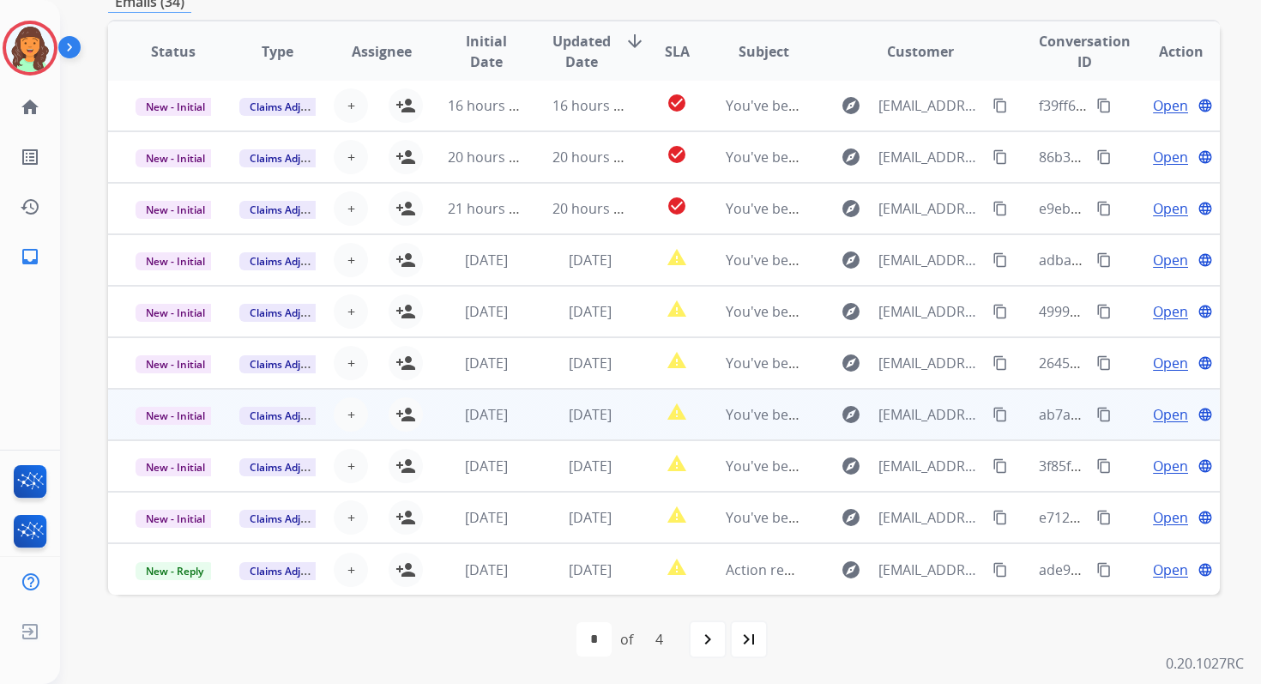
scroll to position [0, 0]
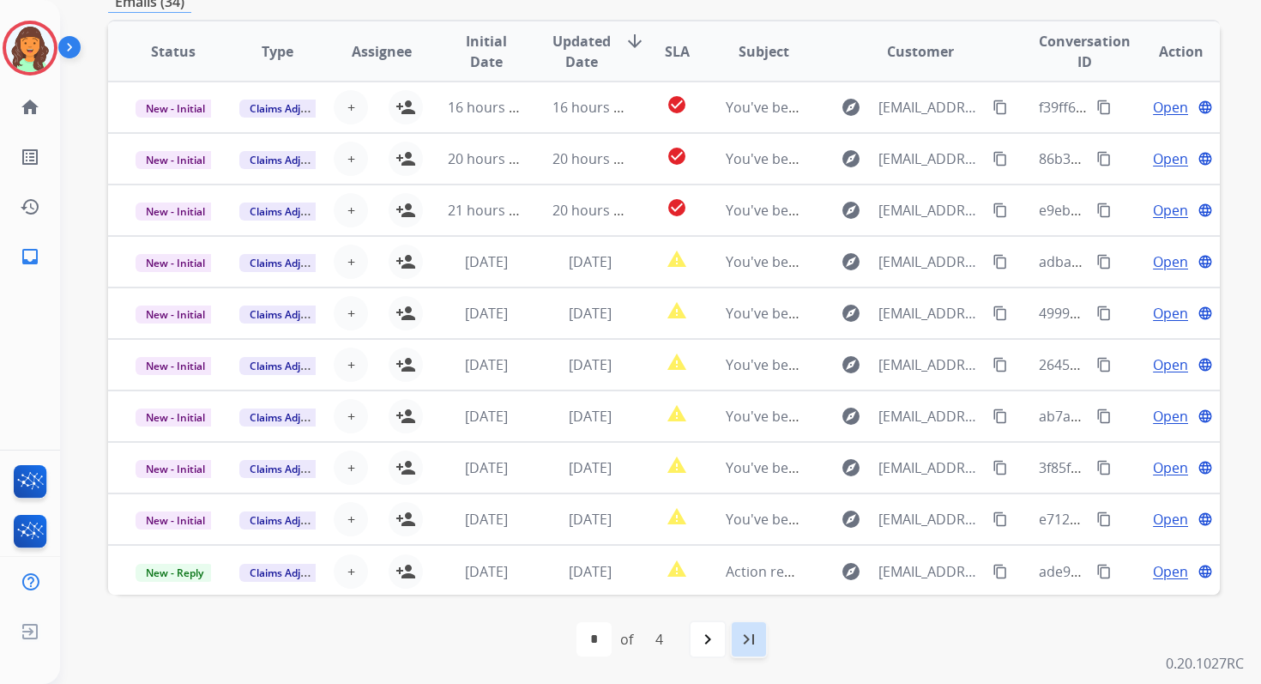
click at [760, 626] on div "last_page" at bounding box center [749, 639] width 38 height 38
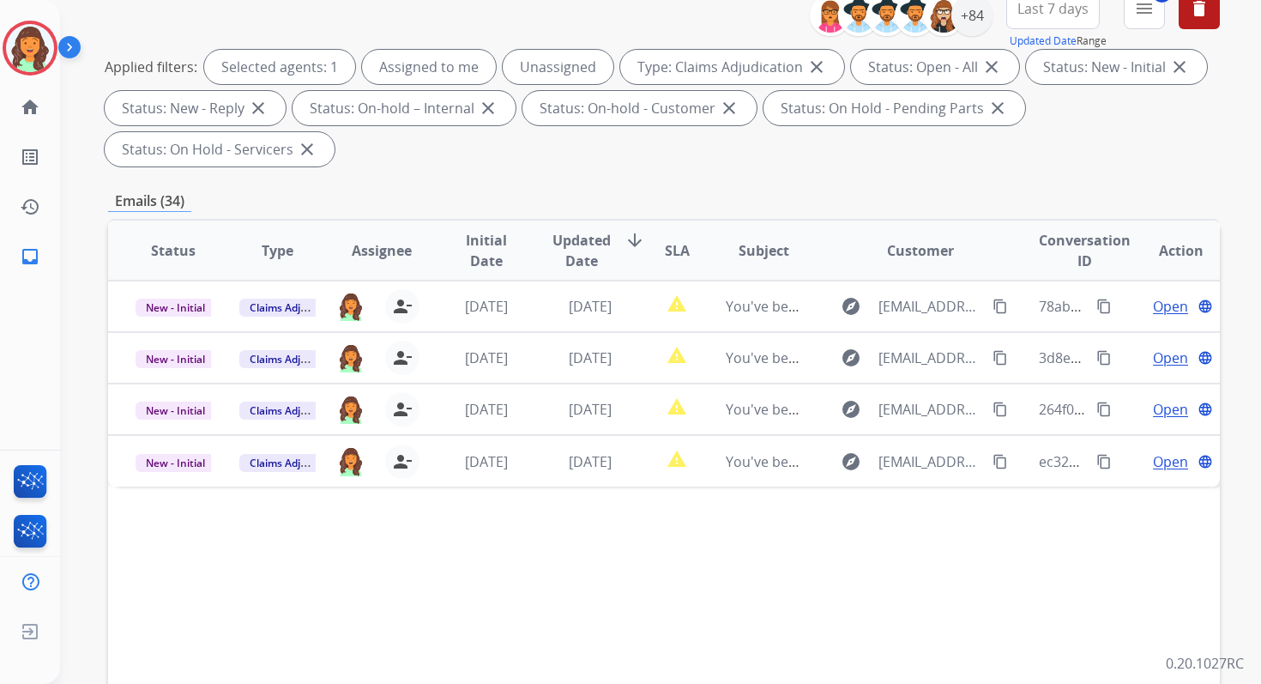
scroll to position [61, 0]
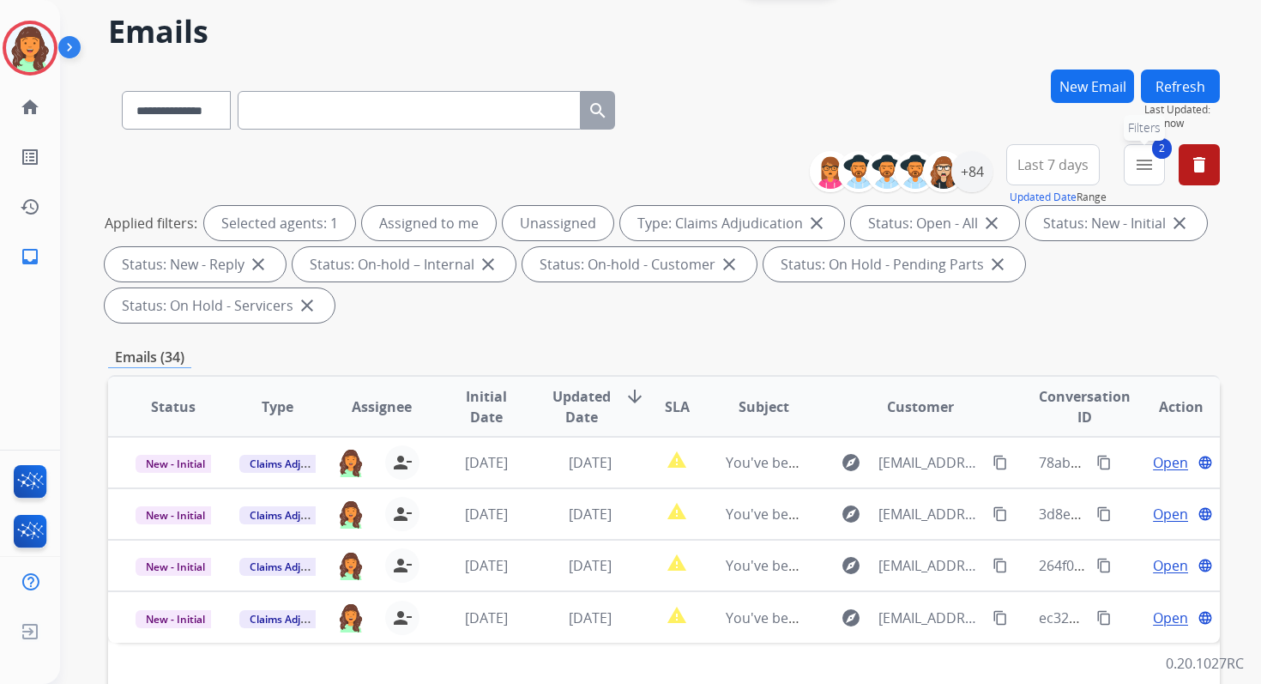
click at [1147, 165] on mat-icon "menu" at bounding box center [1144, 164] width 21 height 21
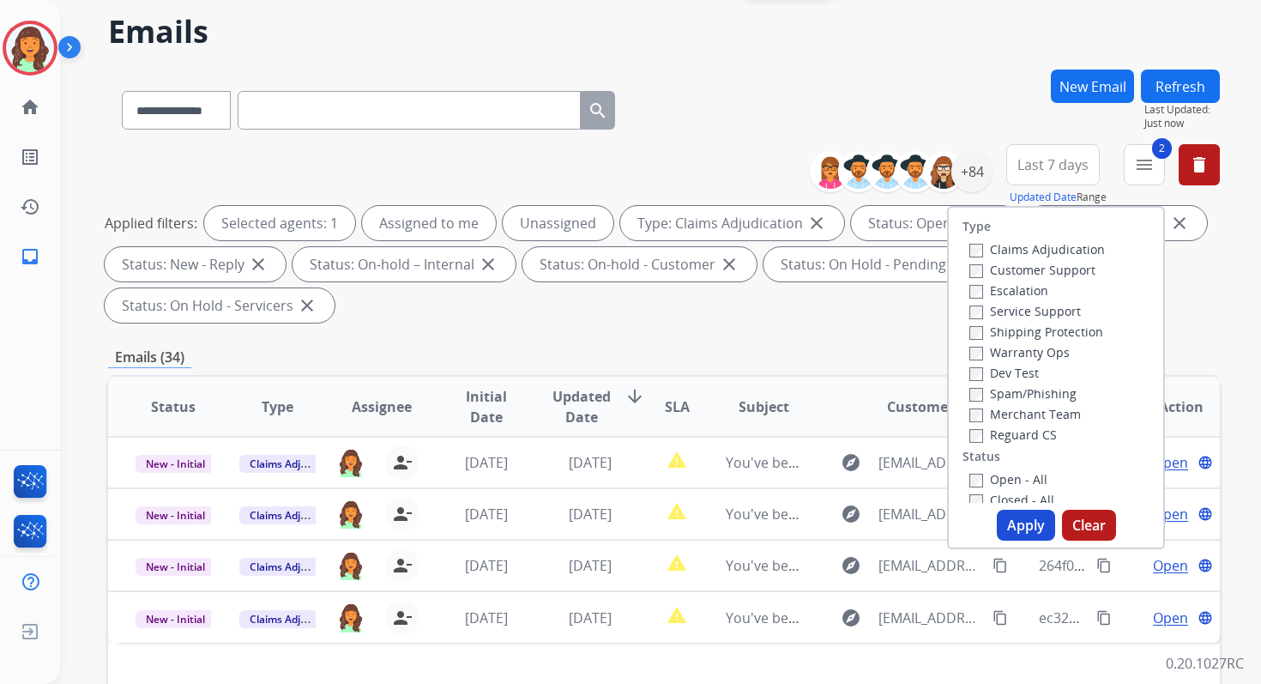
click at [1033, 518] on button "Apply" at bounding box center [1026, 525] width 58 height 31
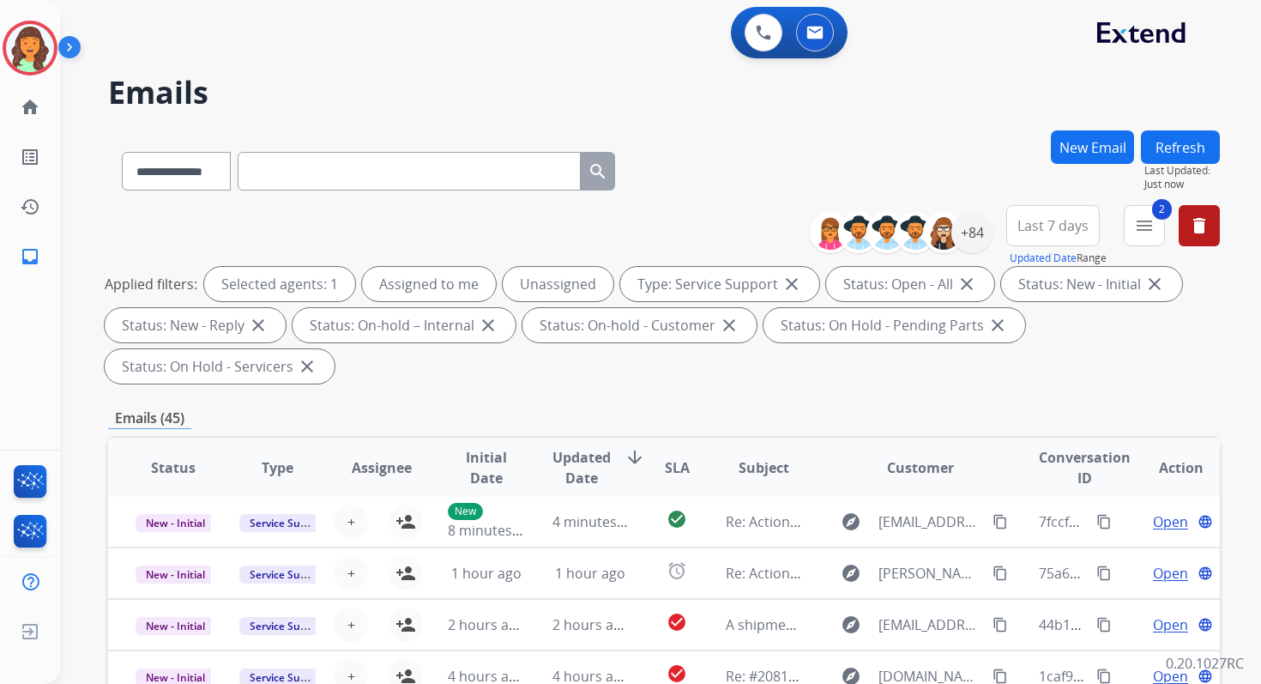
scroll to position [0, 0]
click at [977, 237] on div "+84" at bounding box center [971, 232] width 41 height 41
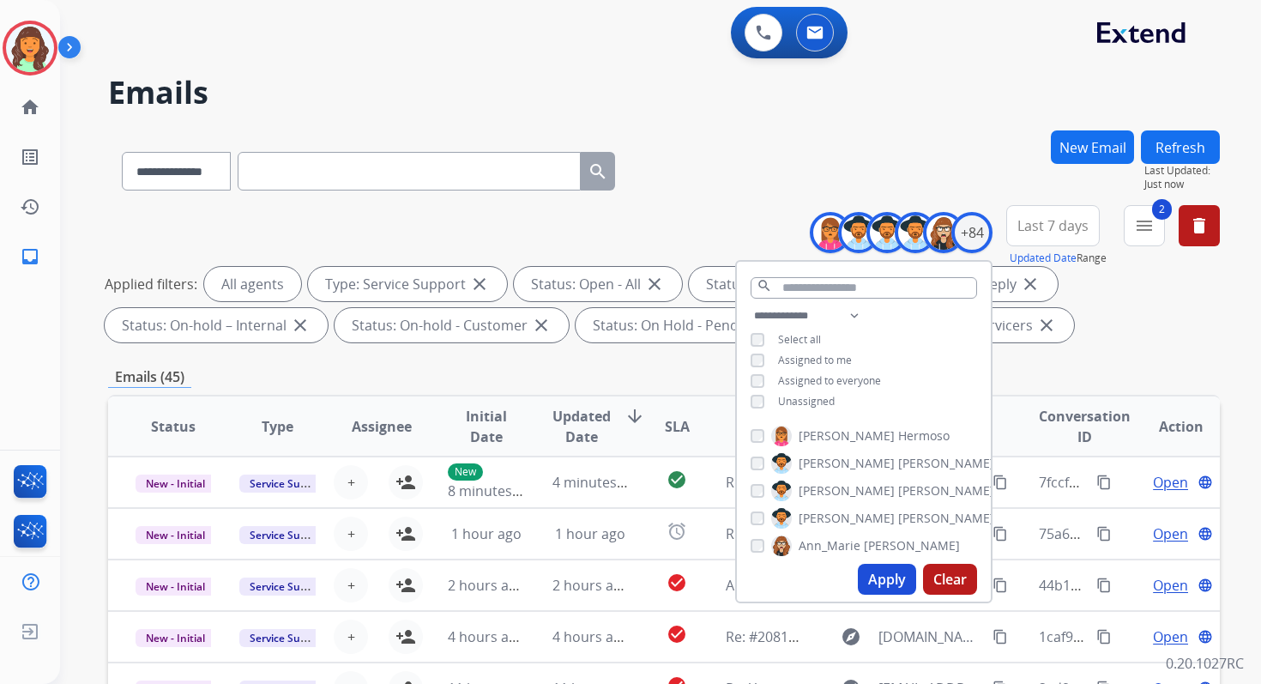
click at [874, 575] on button "Apply" at bounding box center [887, 579] width 58 height 31
click at [1148, 224] on mat-icon "menu" at bounding box center [1144, 225] width 21 height 21
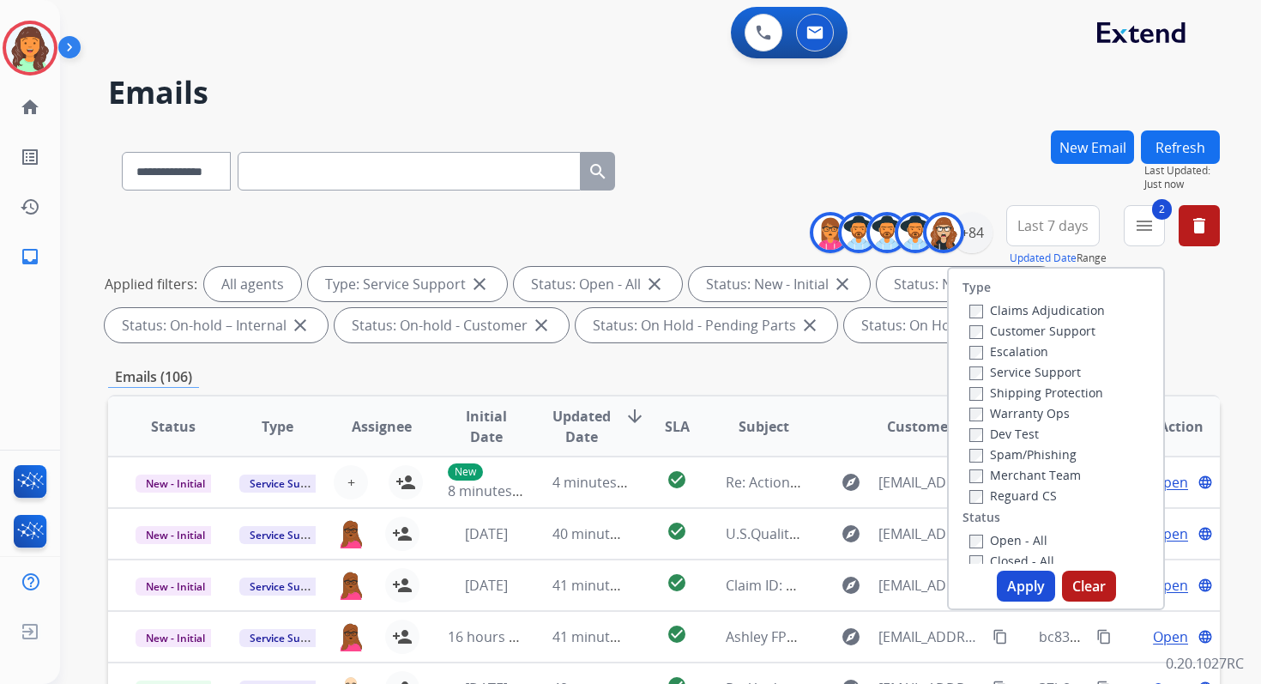
click at [1015, 591] on button "Apply" at bounding box center [1026, 585] width 58 height 31
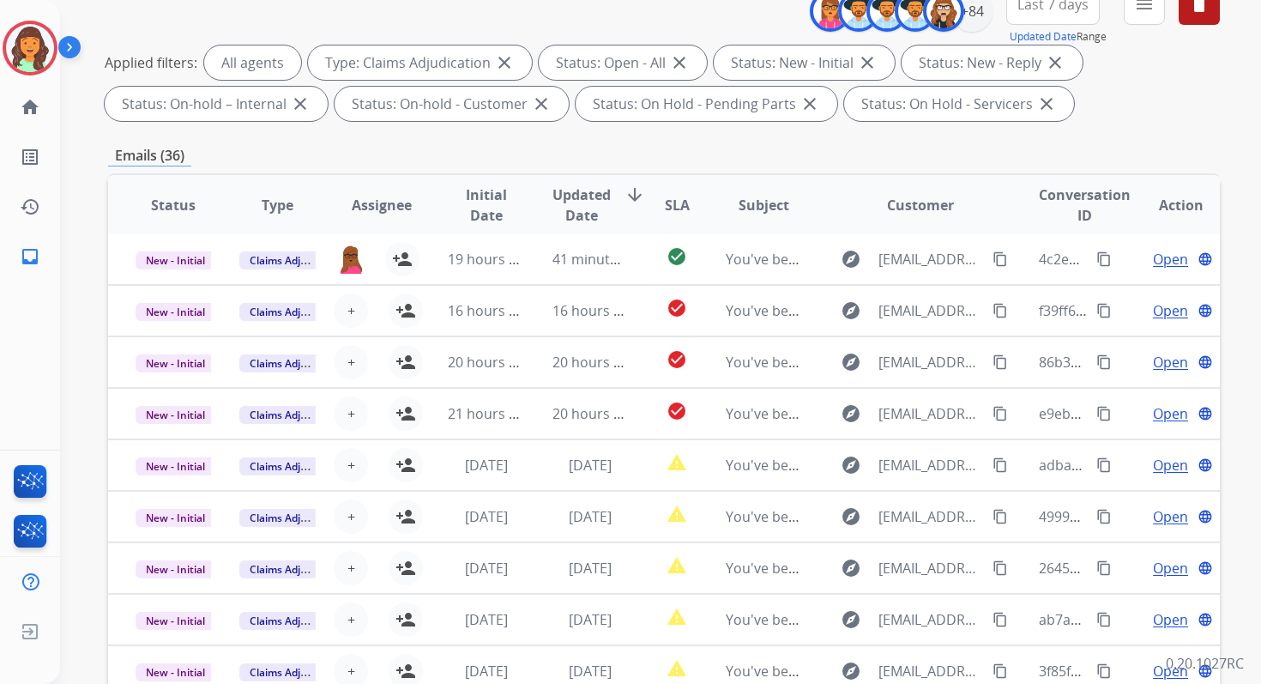
scroll to position [375, 0]
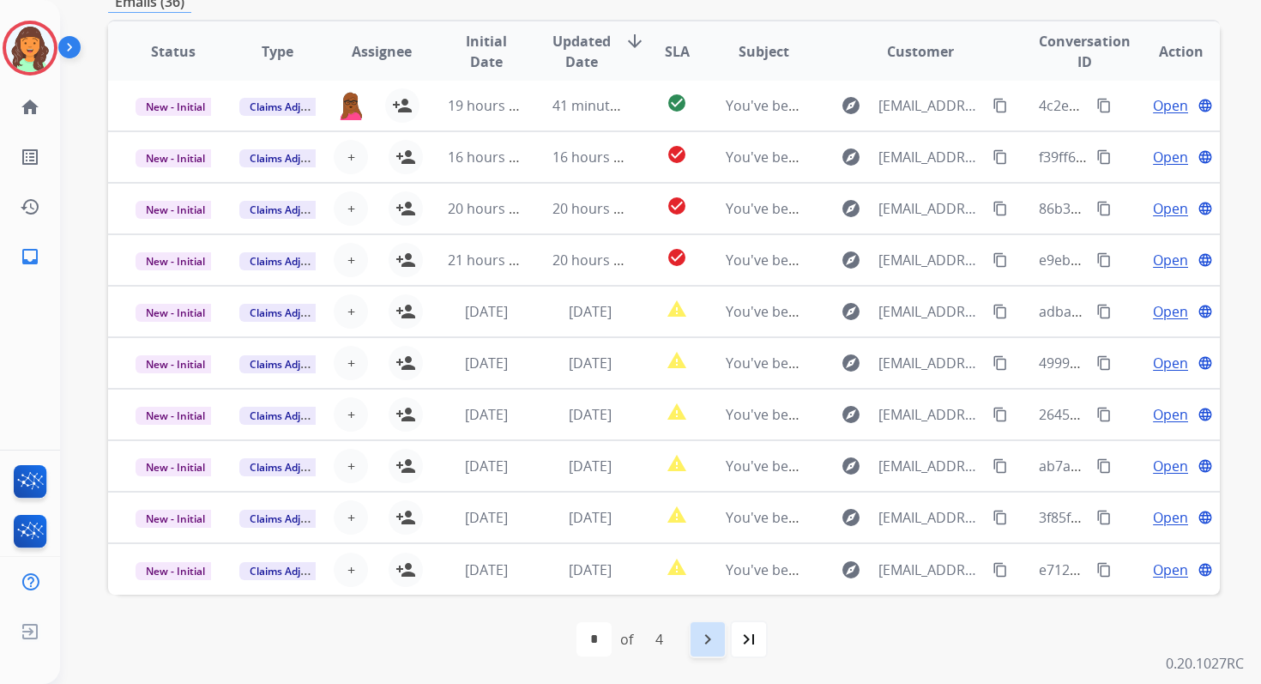
click at [703, 633] on mat-icon "navigate_next" at bounding box center [707, 639] width 21 height 21
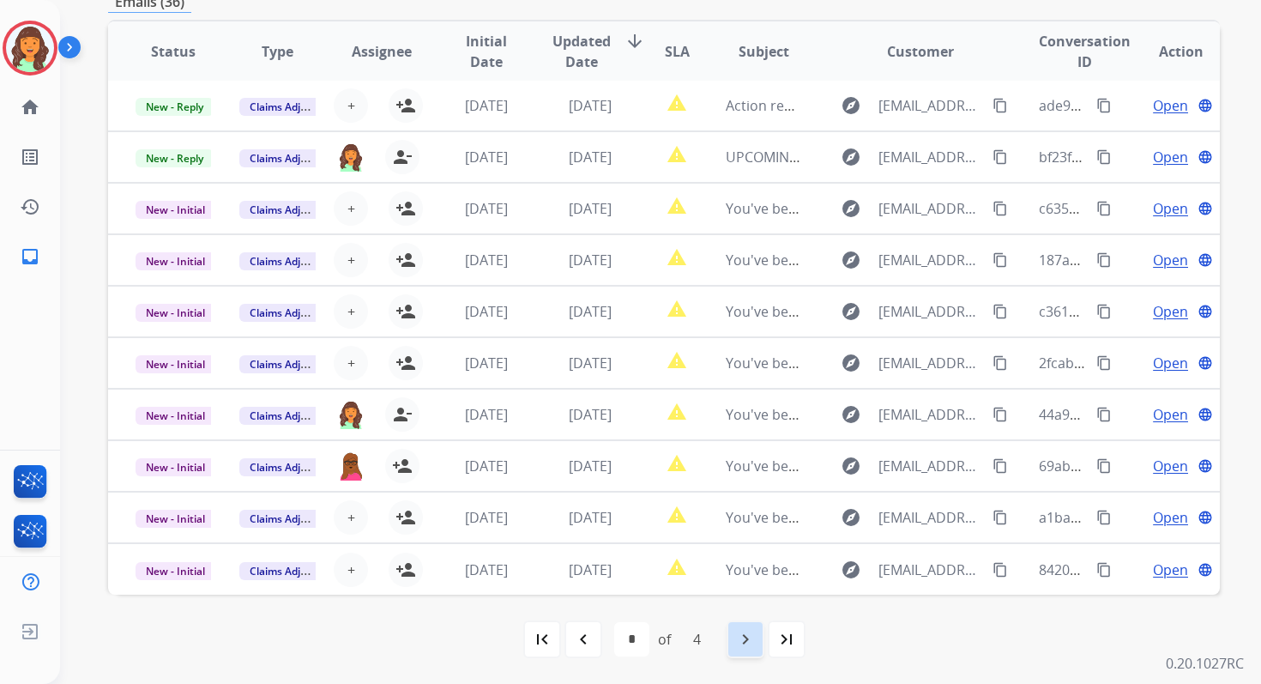
click at [747, 631] on mat-icon "navigate_next" at bounding box center [745, 639] width 21 height 21
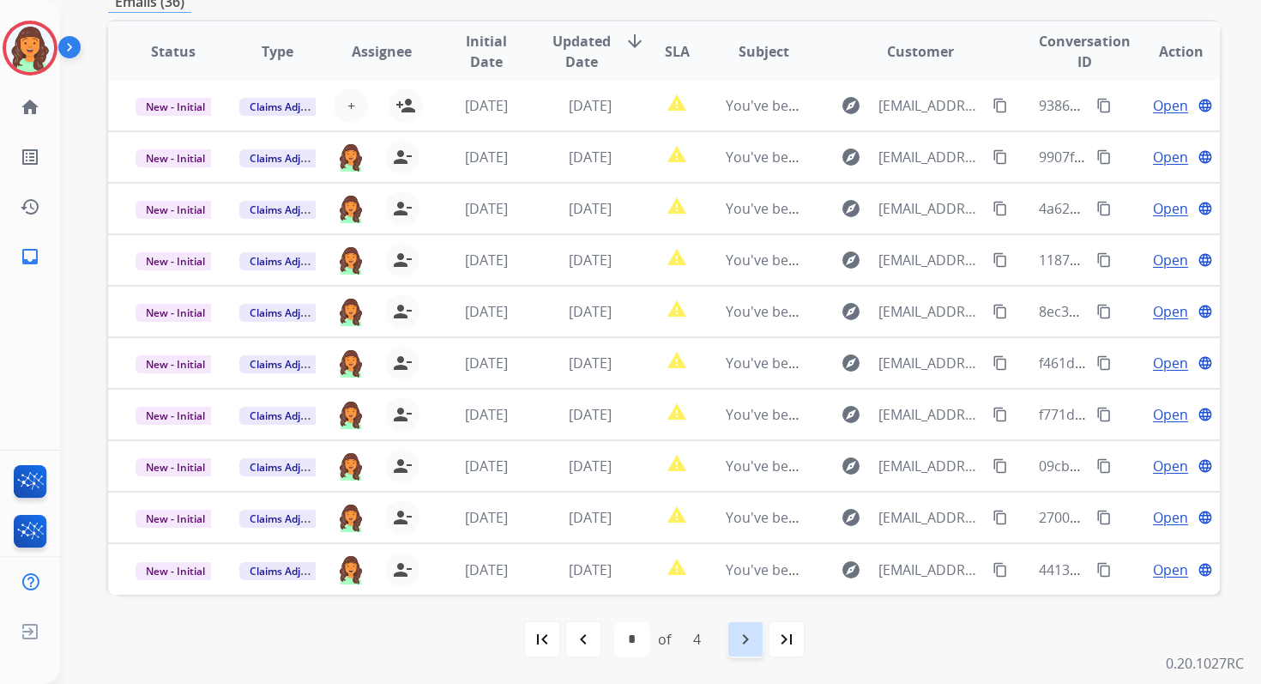
click at [754, 631] on mat-icon "navigate_next" at bounding box center [745, 639] width 21 height 21
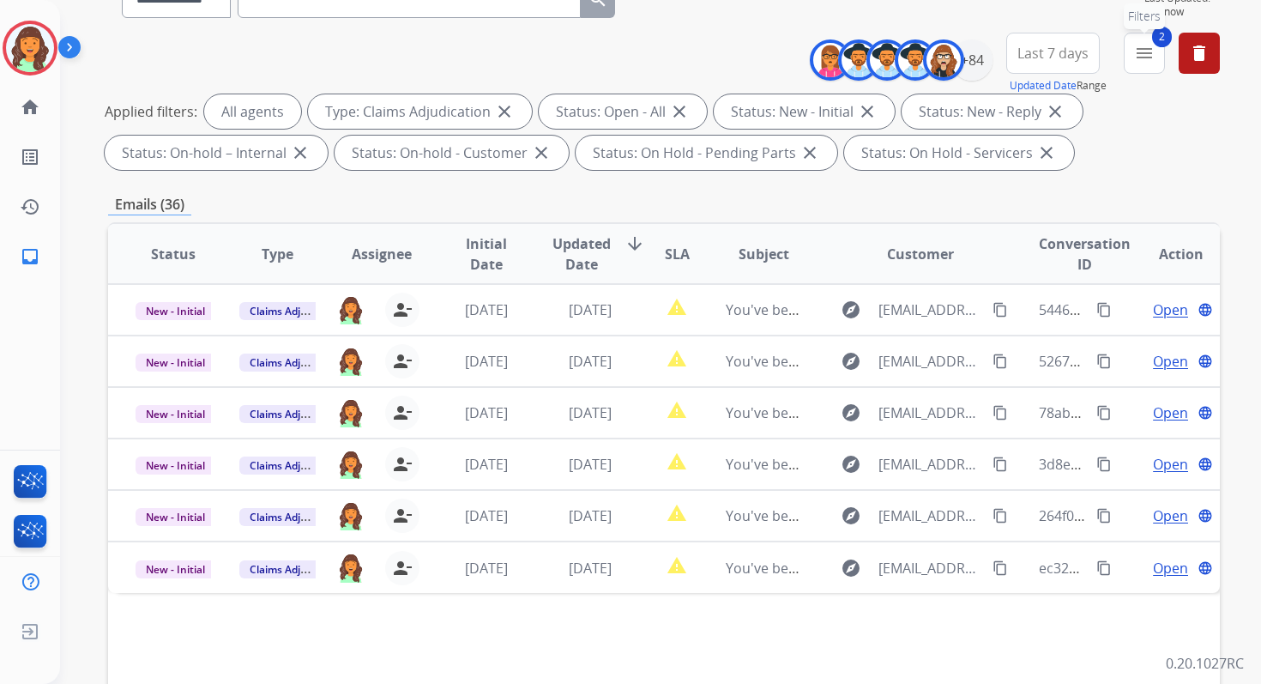
scroll to position [159, 0]
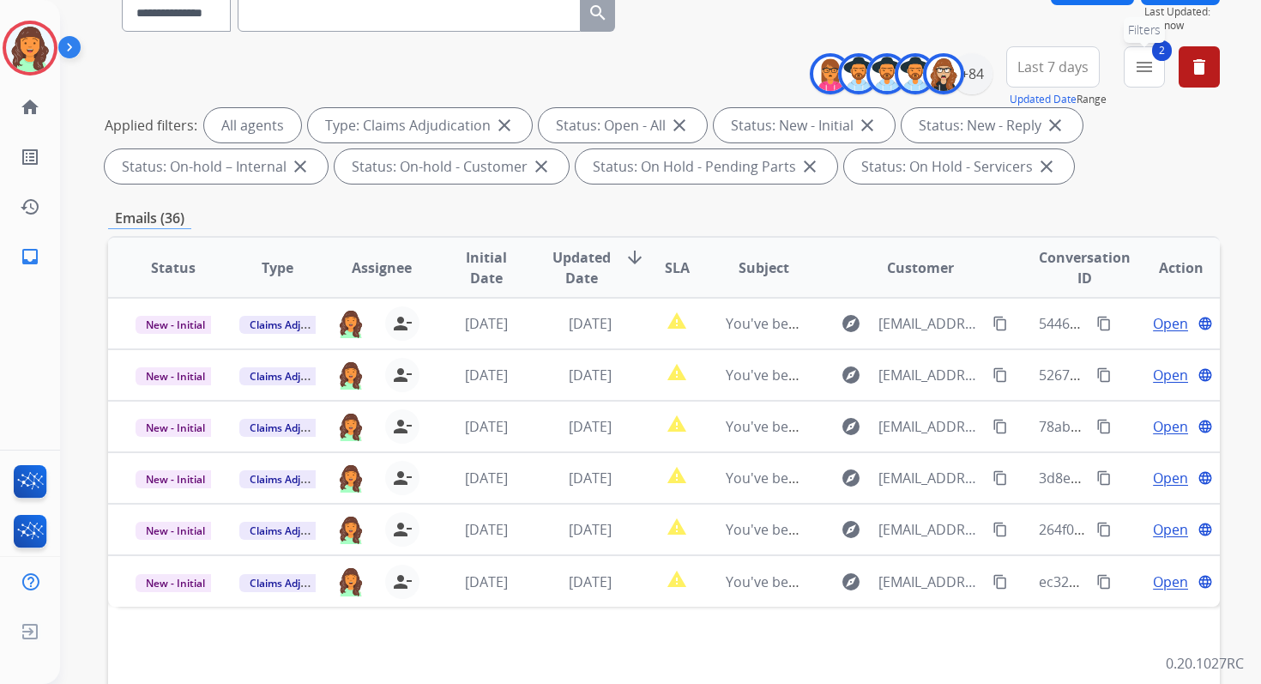
click at [1149, 76] on mat-icon "menu" at bounding box center [1144, 67] width 21 height 21
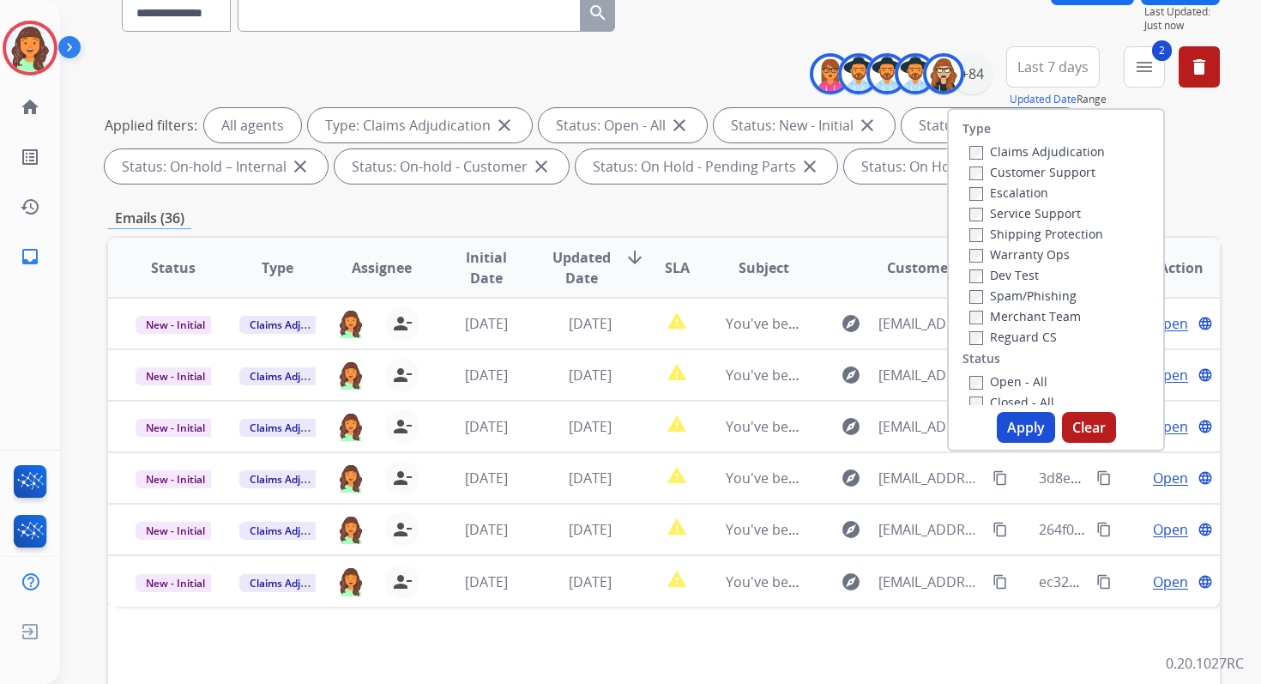
click at [1017, 420] on button "Apply" at bounding box center [1026, 427] width 58 height 31
select select "*"
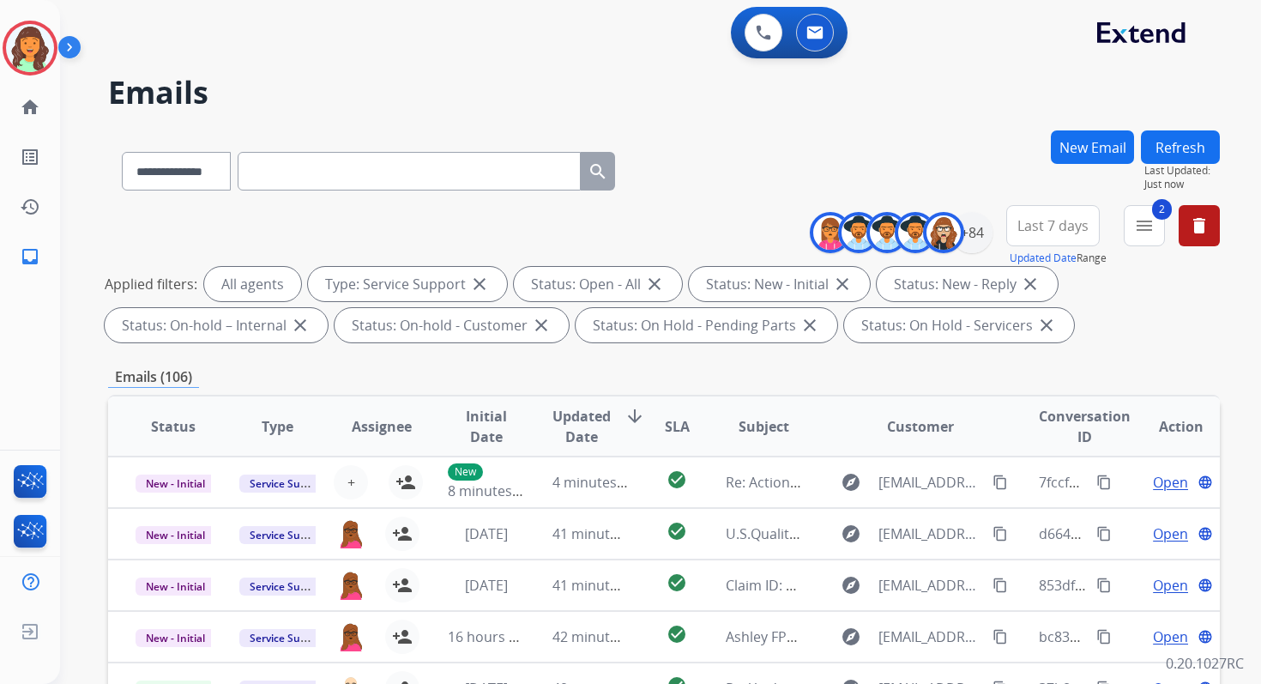
click at [697, 359] on div "**********" at bounding box center [664, 594] width 1112 height 928
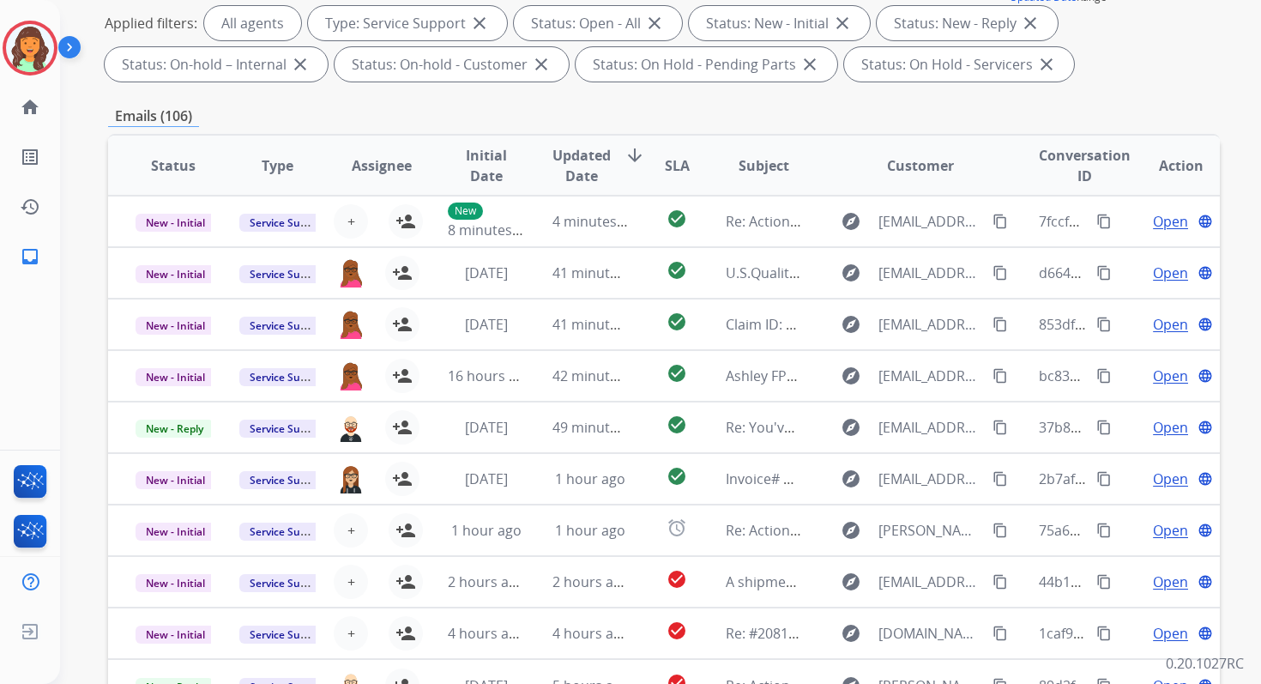
scroll to position [375, 0]
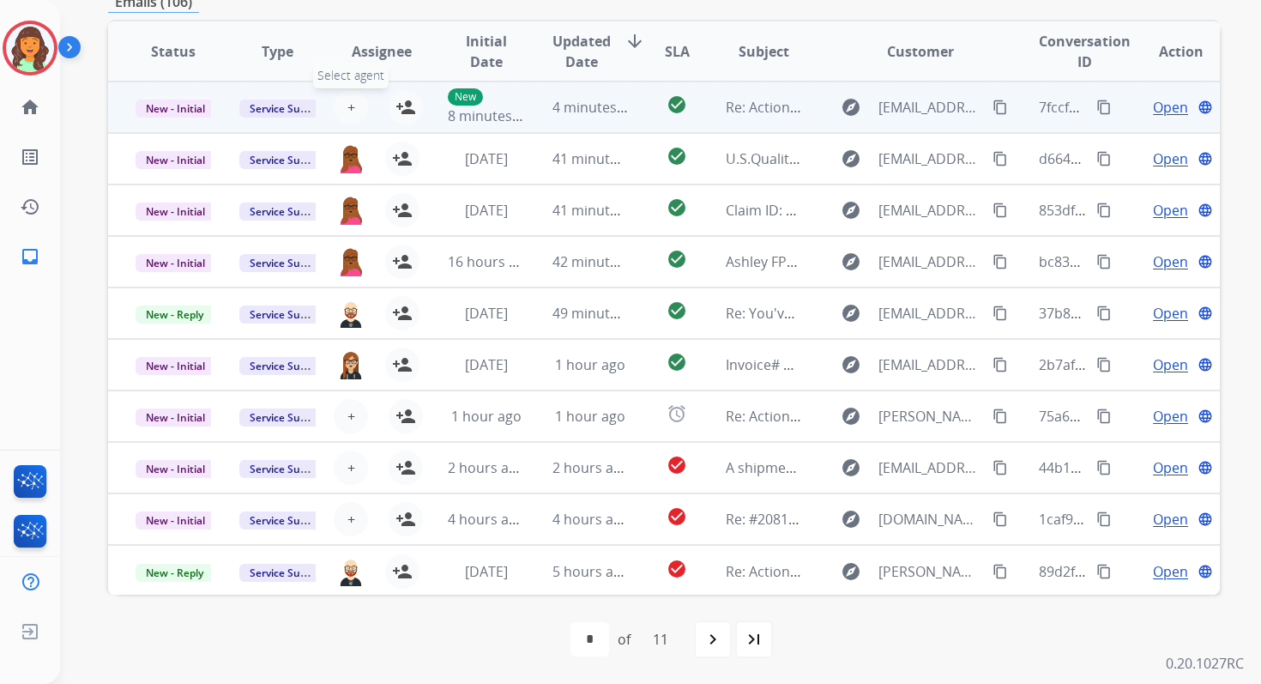
click at [347, 106] on span "+" at bounding box center [351, 107] width 8 height 21
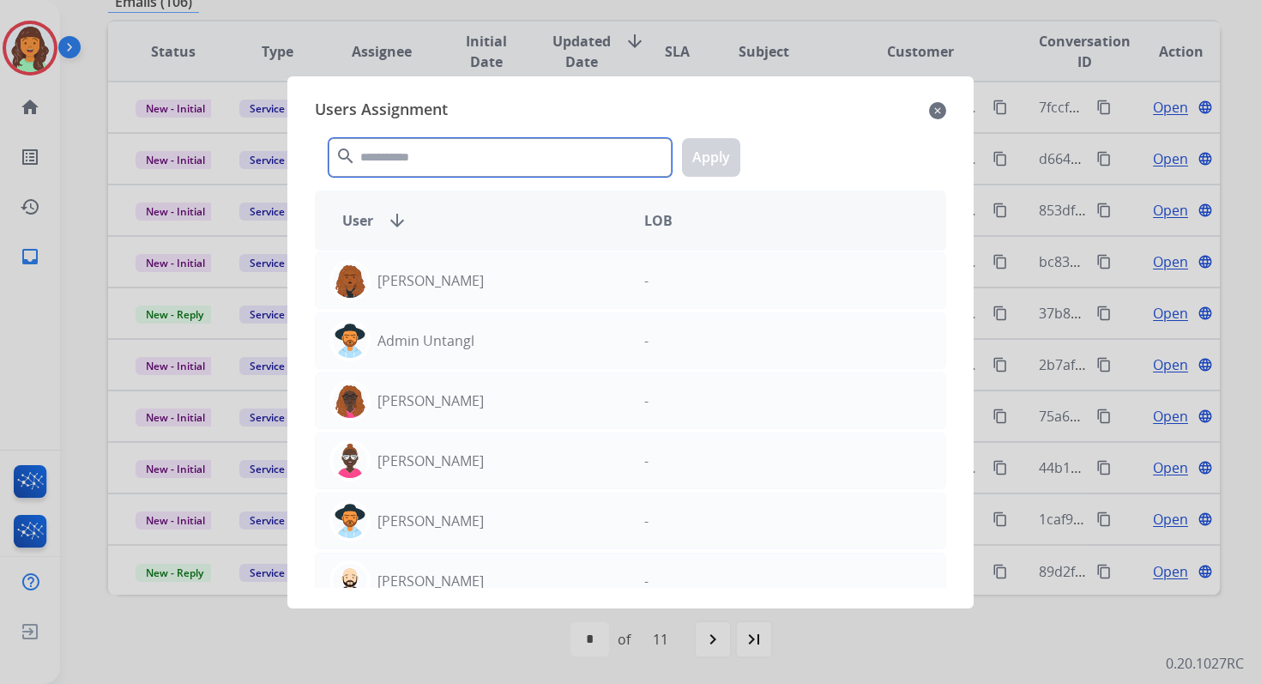
click at [398, 149] on input "text" at bounding box center [500, 157] width 343 height 39
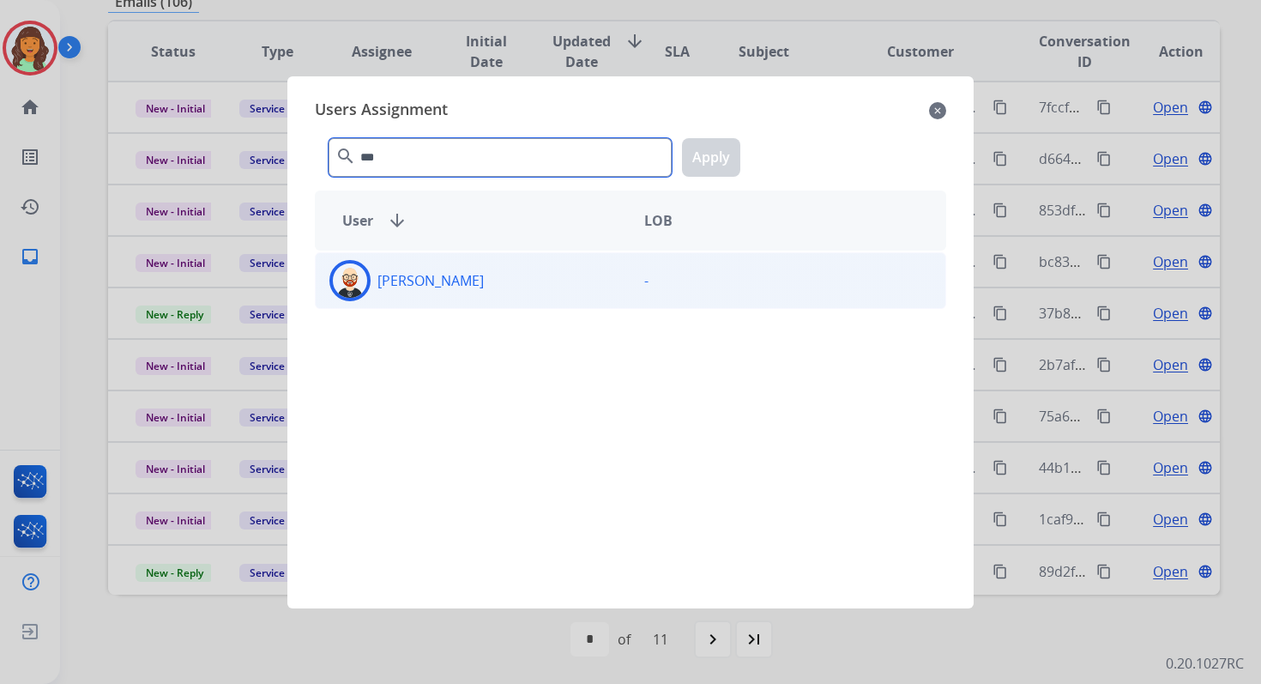
type input "***"
click at [468, 292] on div "[PERSON_NAME]" at bounding box center [473, 280] width 315 height 41
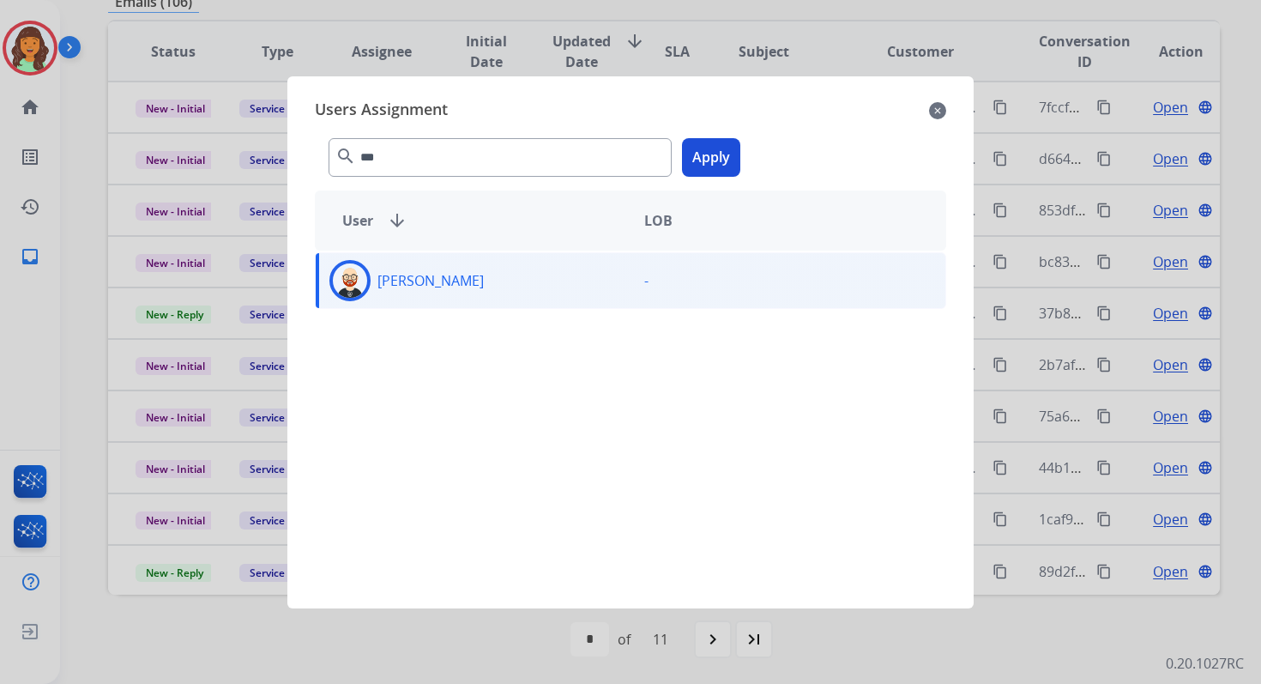
click at [701, 153] on button "Apply" at bounding box center [711, 157] width 58 height 39
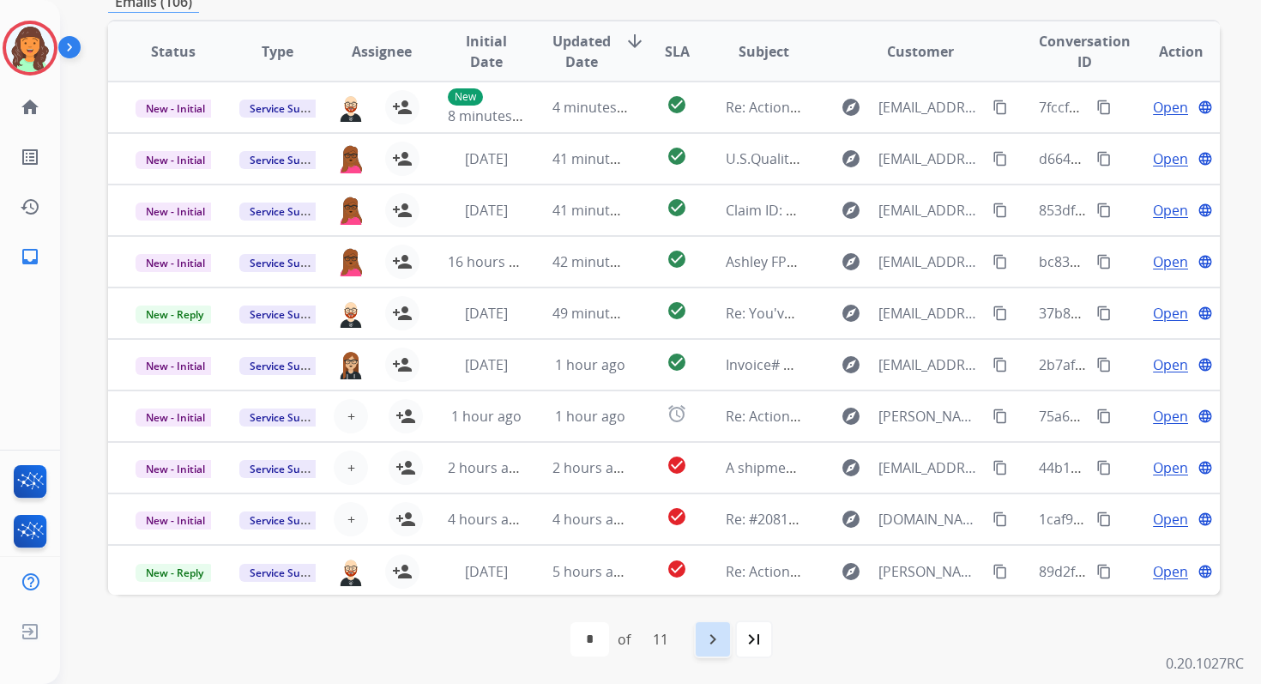
click at [718, 630] on mat-icon "navigate_next" at bounding box center [713, 639] width 21 height 21
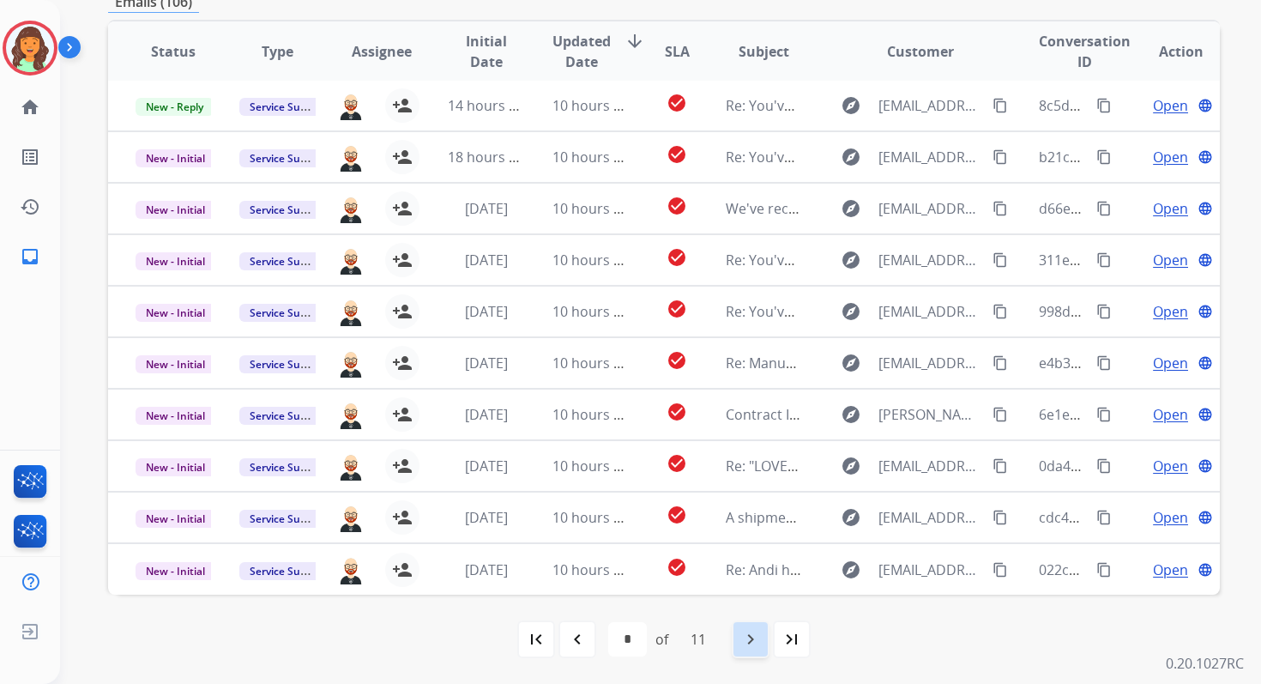
click at [764, 635] on div "navigate_next" at bounding box center [751, 639] width 38 height 38
select select "*"
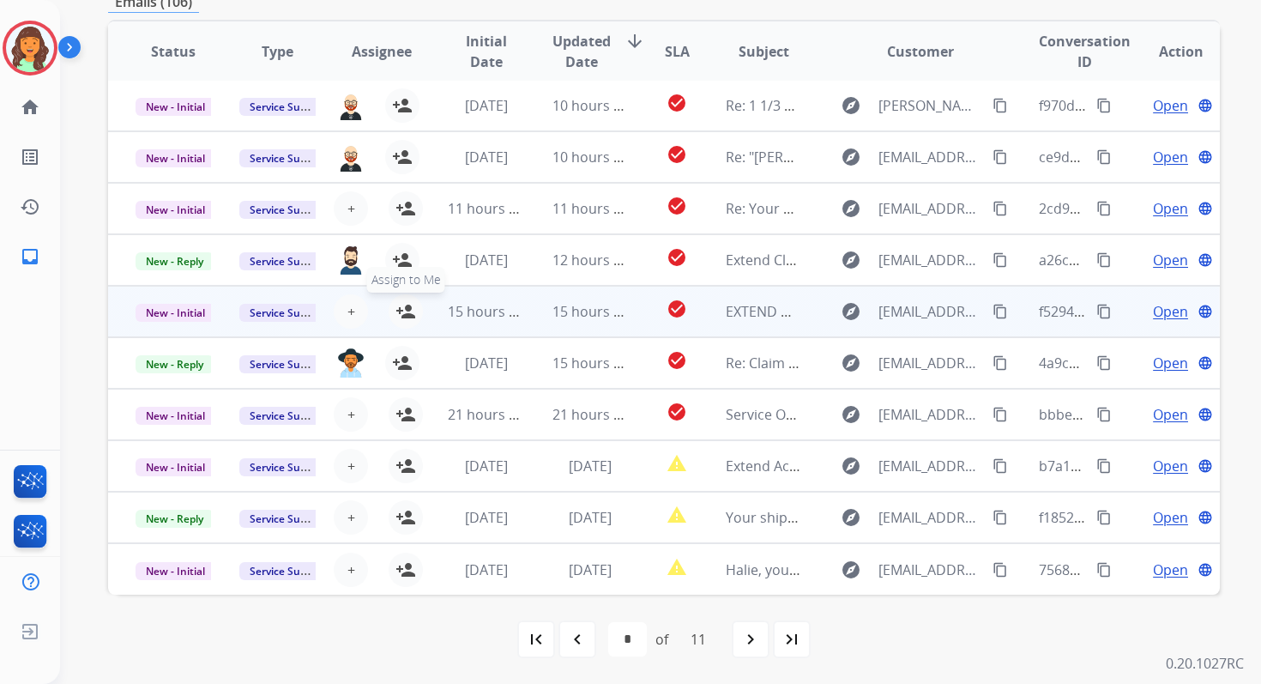
click at [405, 310] on mat-icon "person_add" at bounding box center [405, 311] width 21 height 21
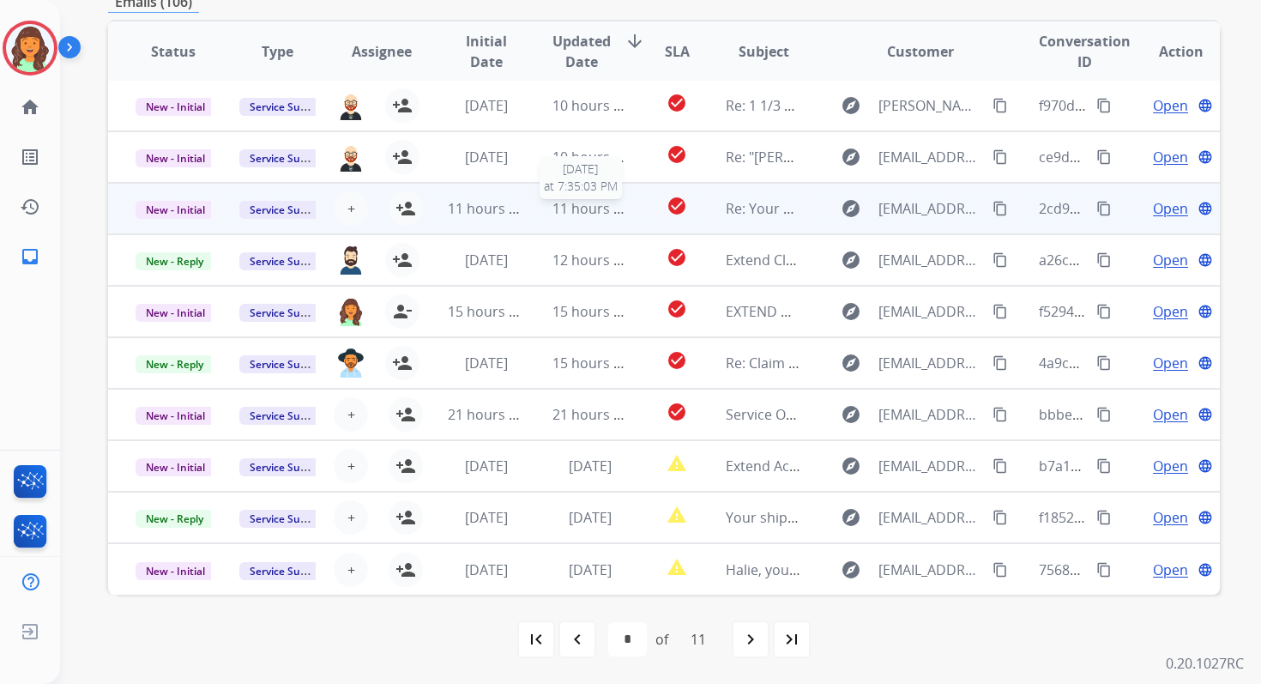
click at [557, 207] on span "11 hours ago" at bounding box center [594, 208] width 85 height 19
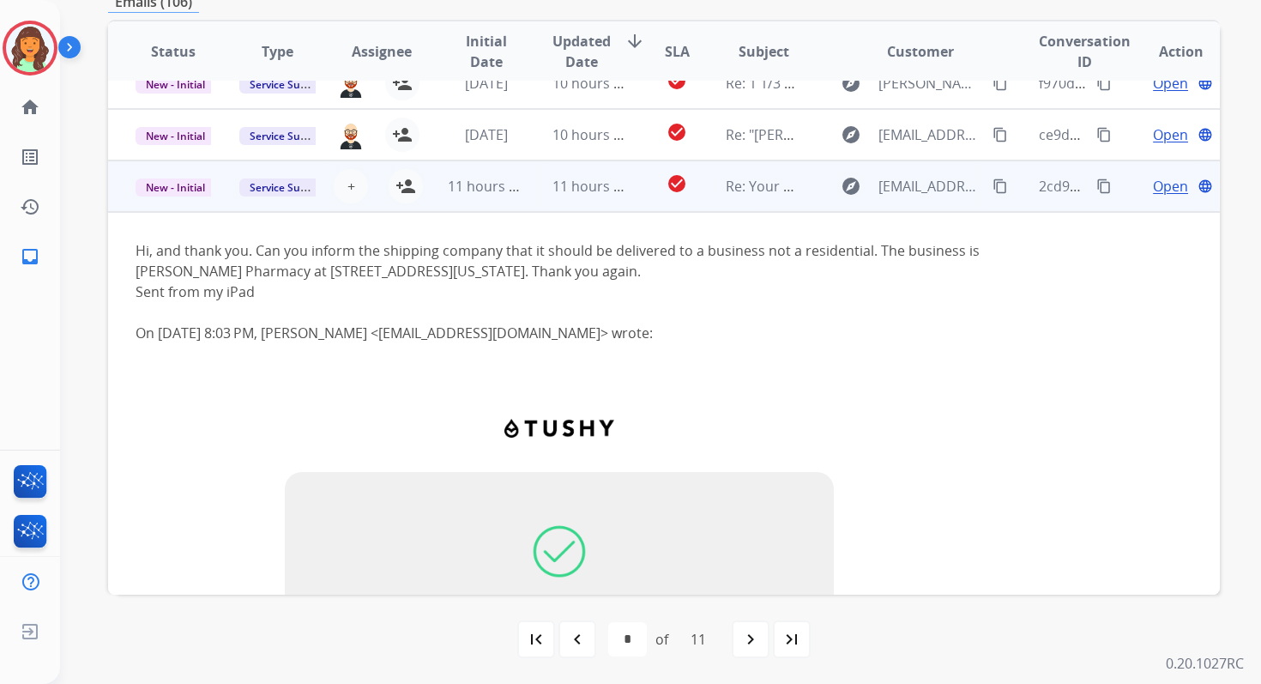
scroll to position [0, 0]
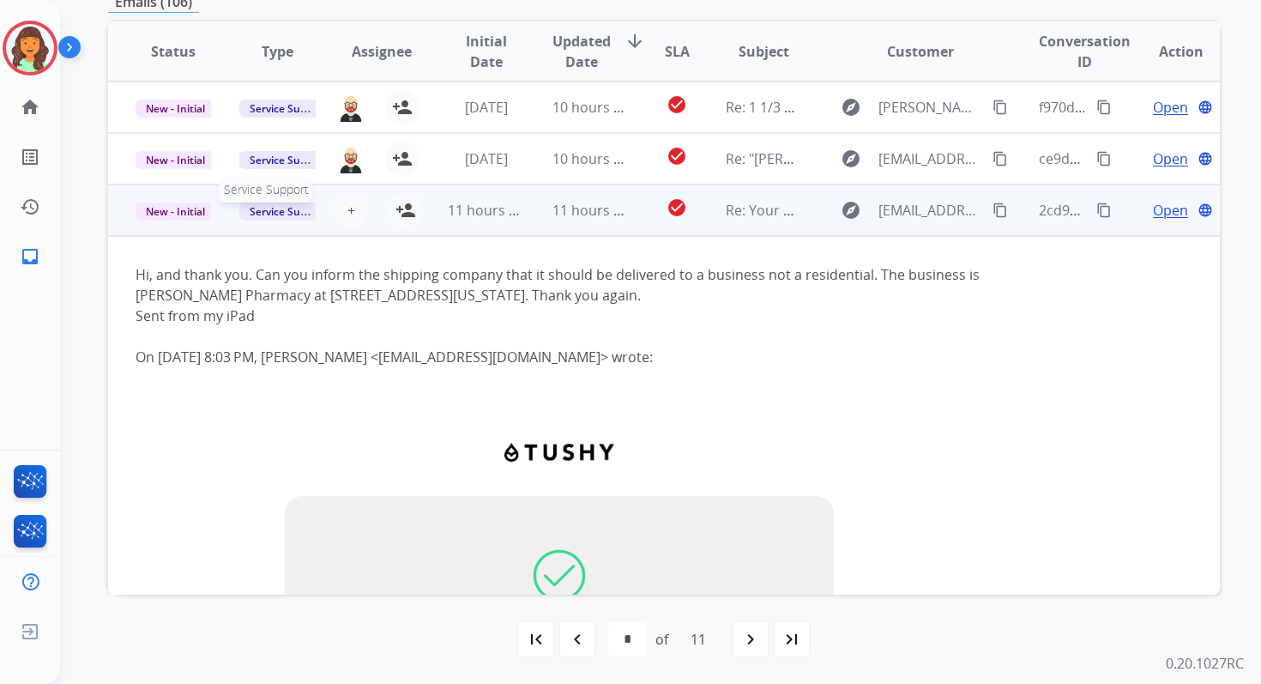
click at [287, 213] on span "Service Support" at bounding box center [288, 211] width 98 height 18
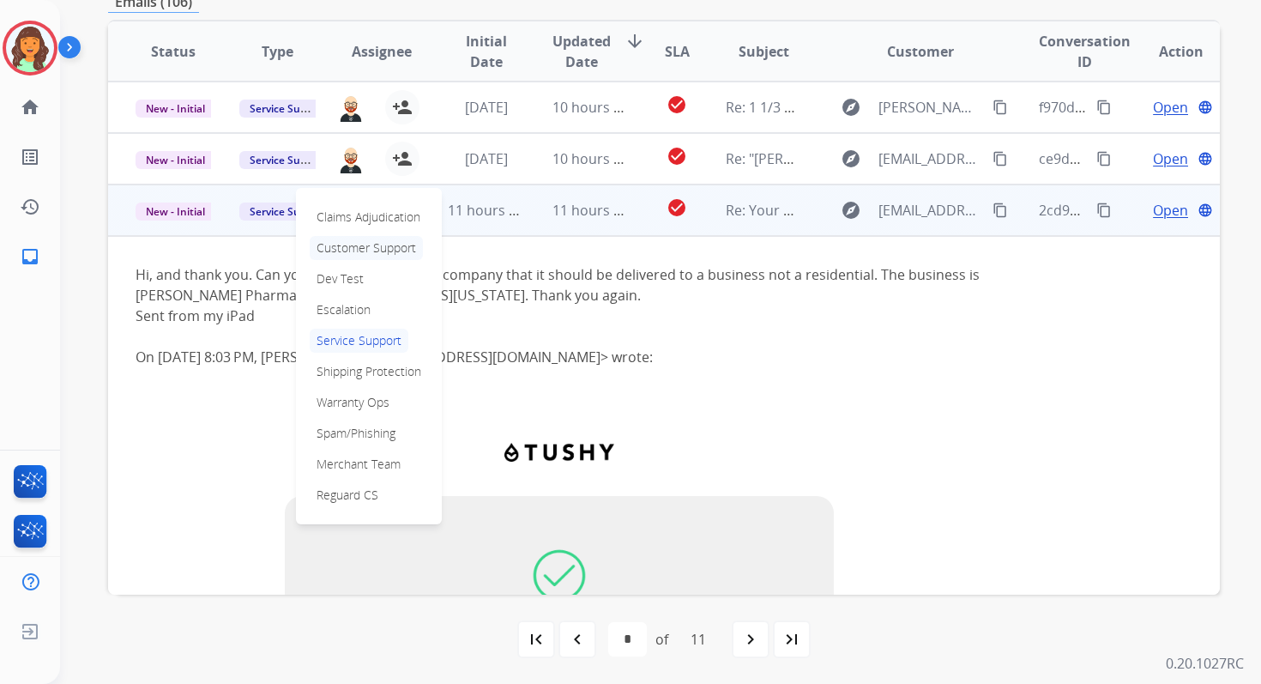
click at [329, 251] on p "Customer Support" at bounding box center [366, 248] width 113 height 24
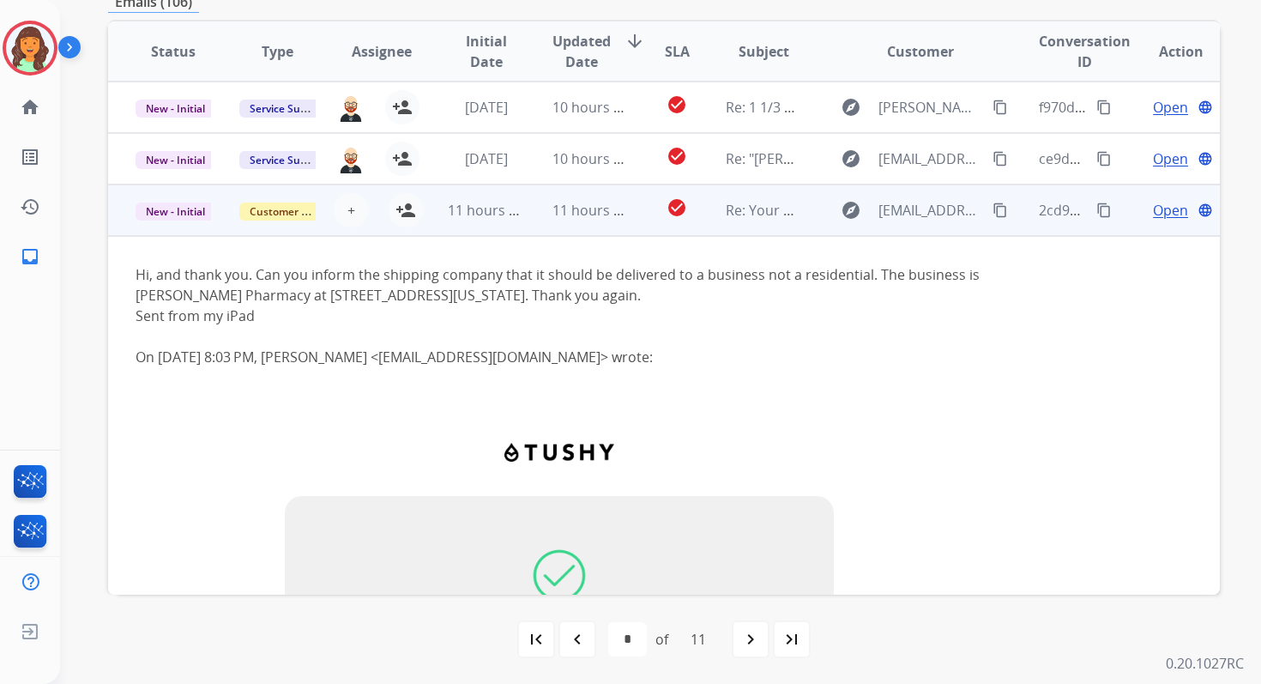
click at [570, 203] on span "11 hours ago" at bounding box center [594, 210] width 85 height 19
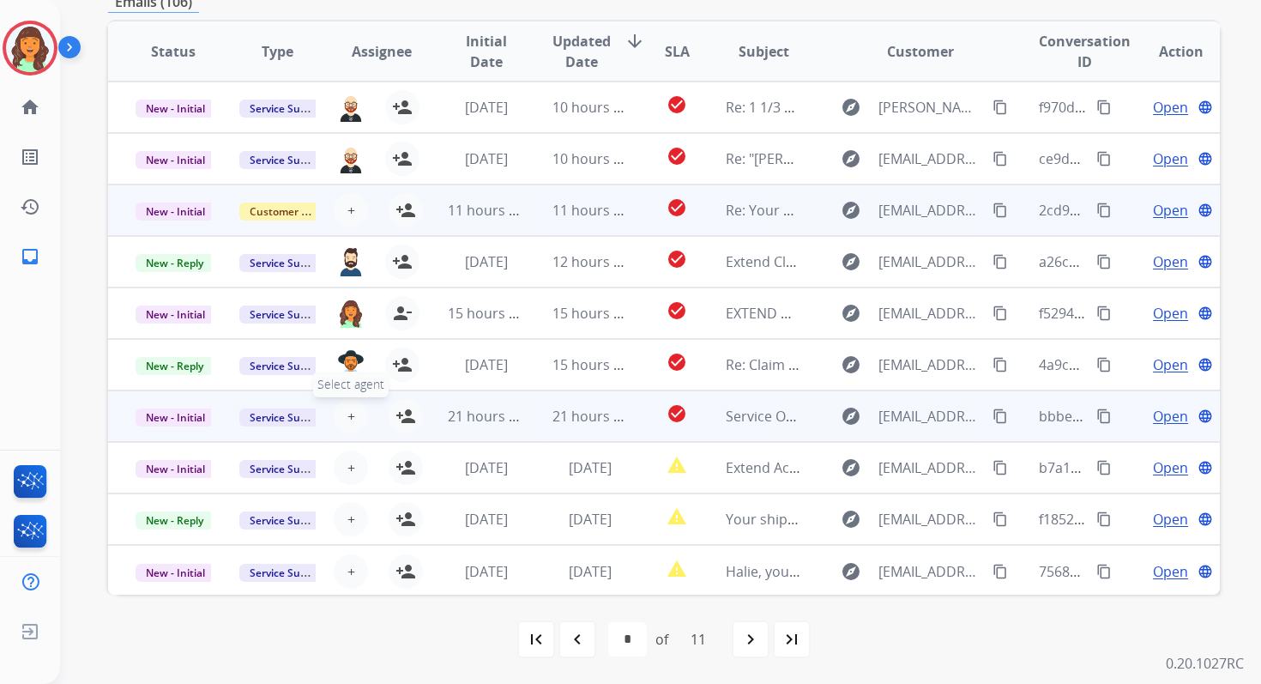
click at [348, 416] on span "+" at bounding box center [351, 416] width 8 height 21
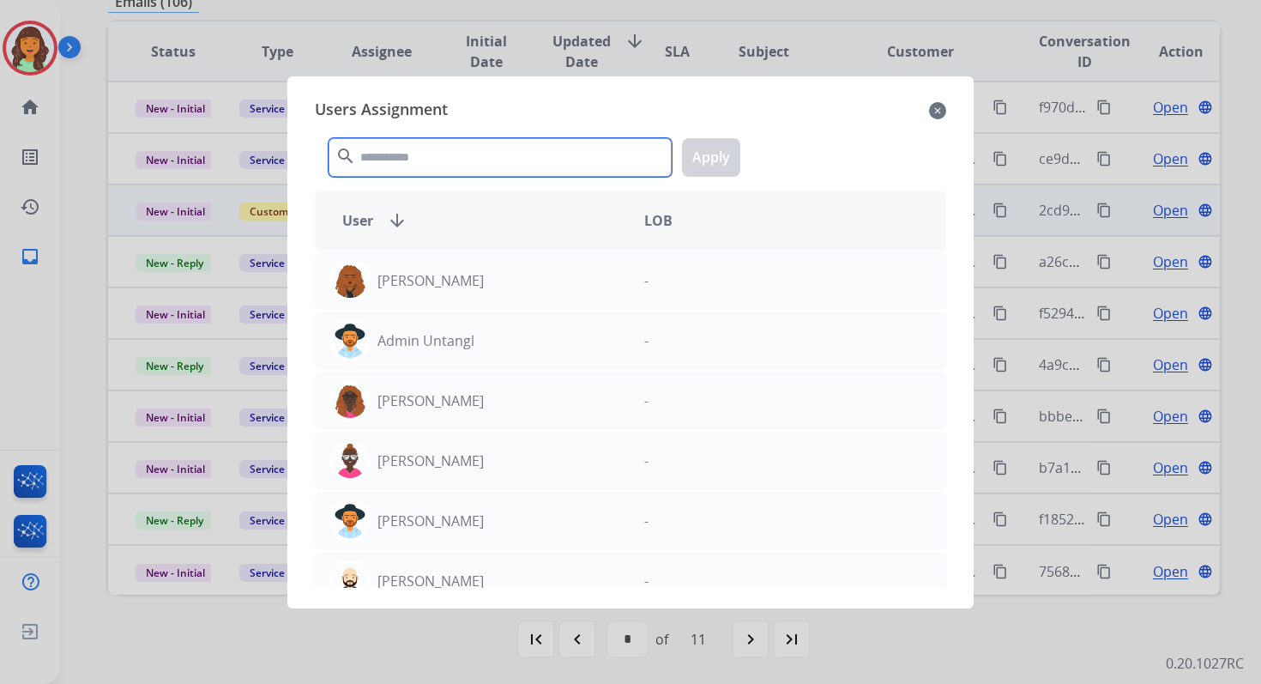
click at [432, 163] on input "text" at bounding box center [500, 157] width 343 height 39
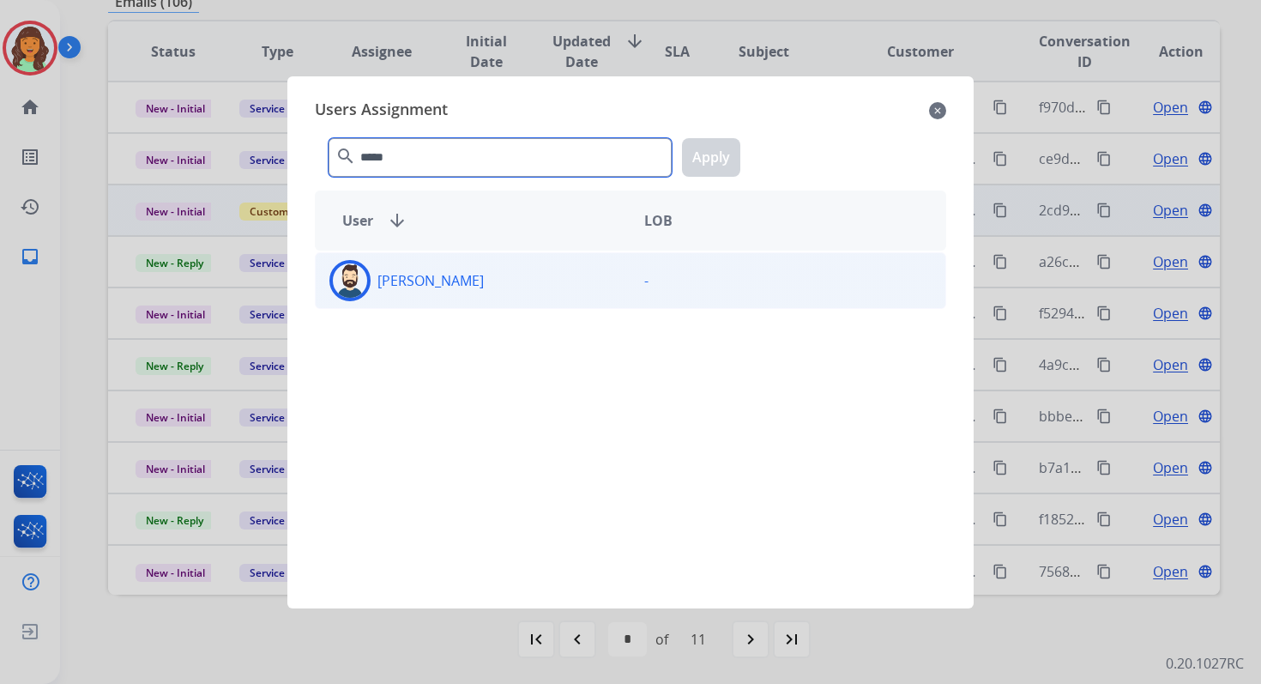
type input "*****"
click at [439, 299] on div "[PERSON_NAME]" at bounding box center [473, 280] width 315 height 41
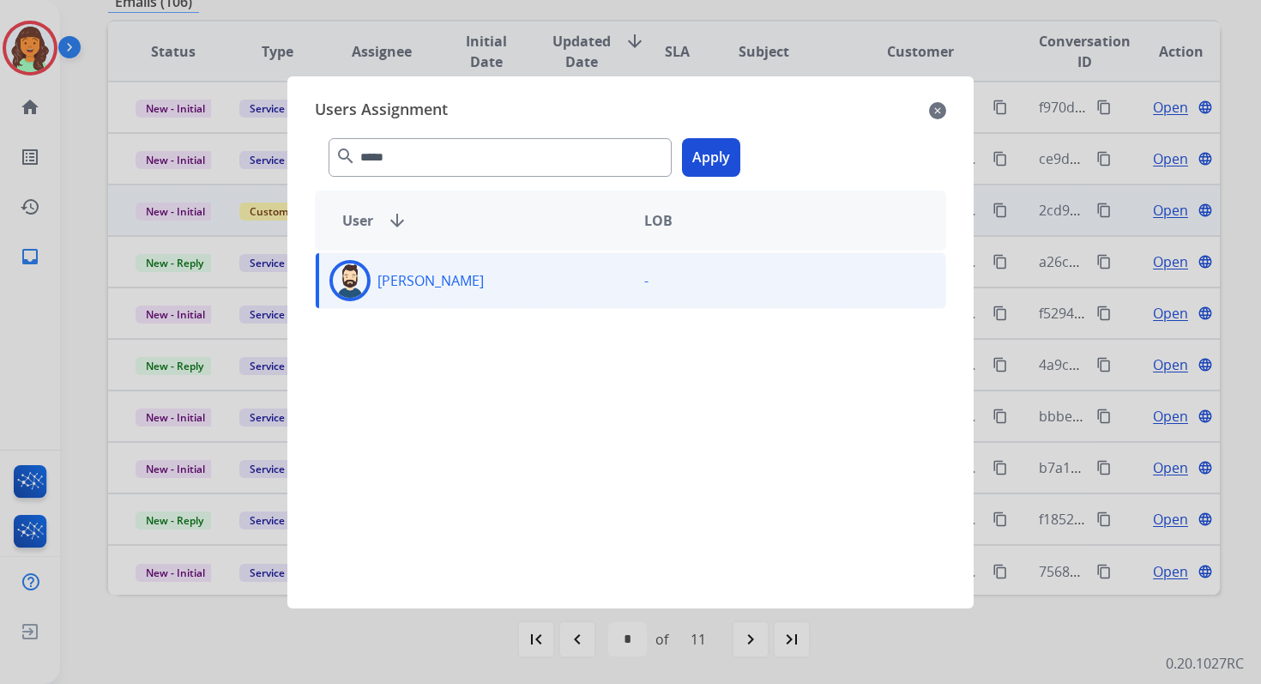
click at [715, 172] on button "Apply" at bounding box center [711, 157] width 58 height 39
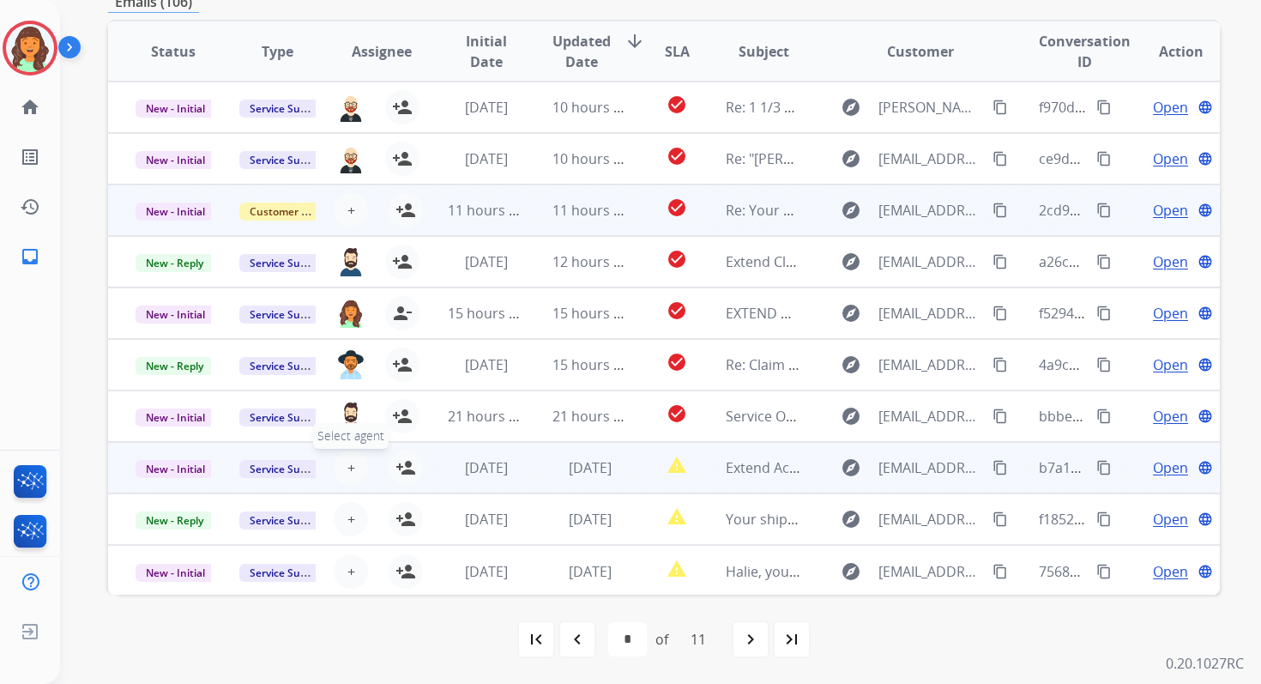
click at [353, 464] on button "+ Select agent" at bounding box center [351, 467] width 34 height 34
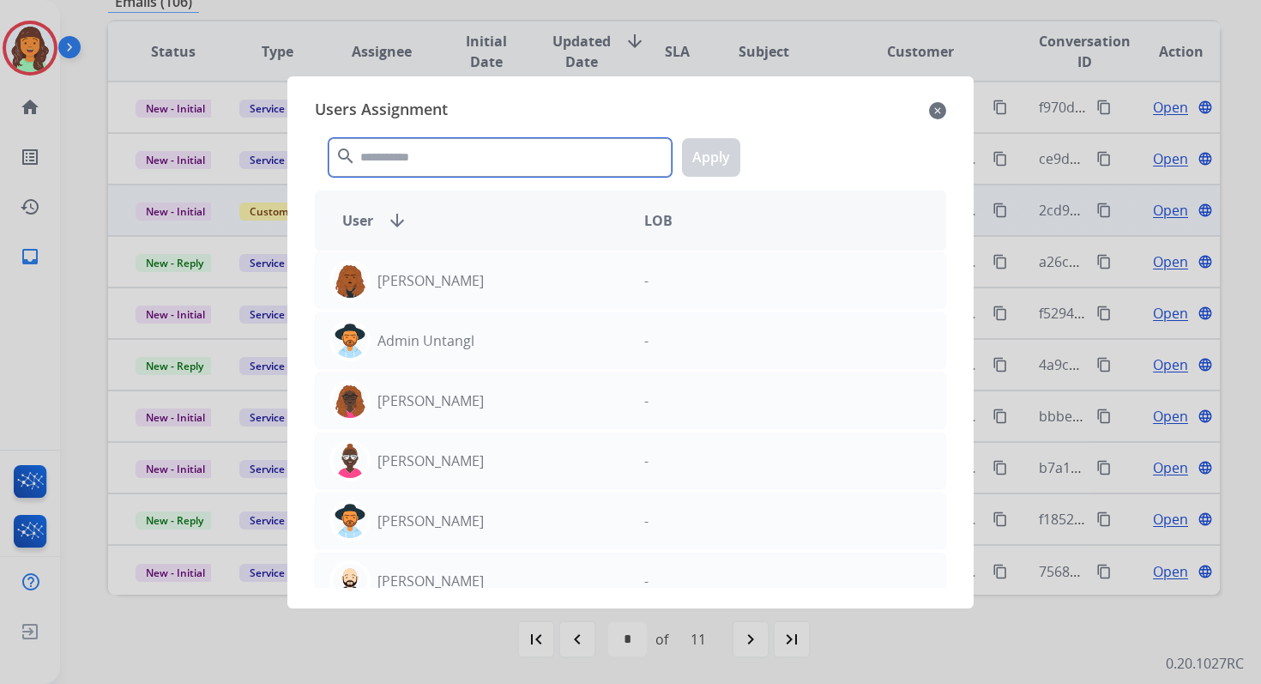
click at [439, 162] on input "text" at bounding box center [500, 157] width 343 height 39
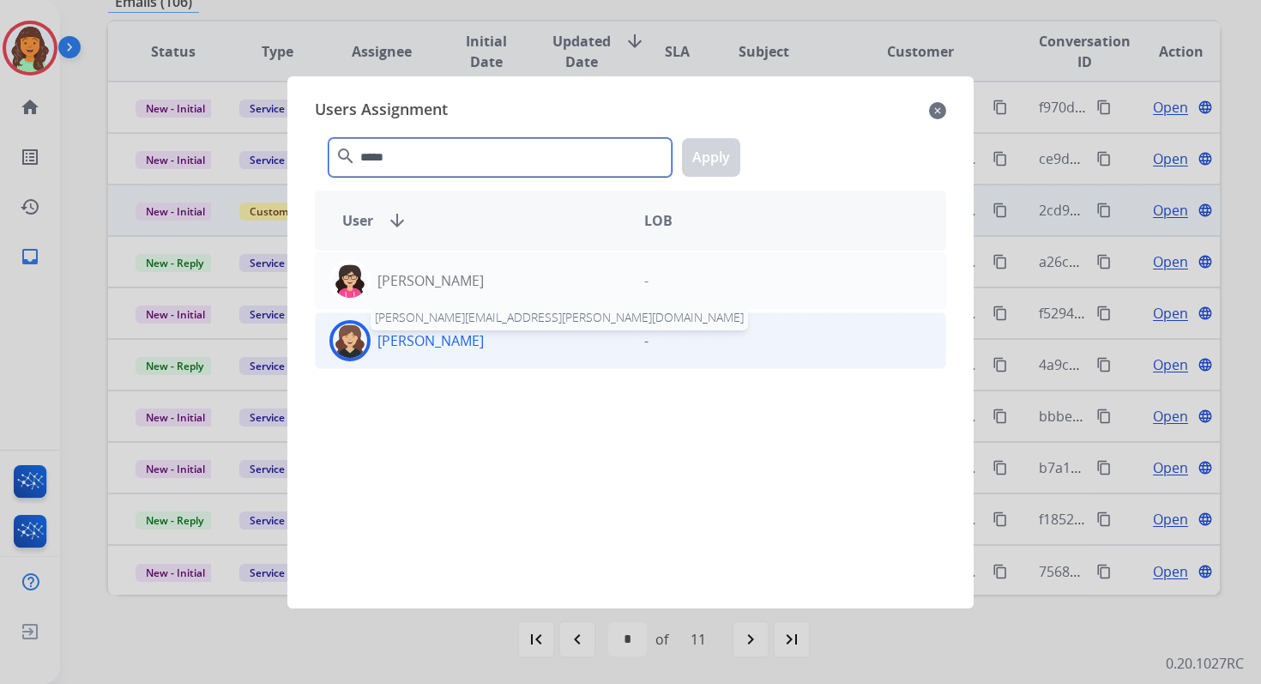
type input "*****"
click at [476, 347] on p "[PERSON_NAME]" at bounding box center [430, 340] width 106 height 21
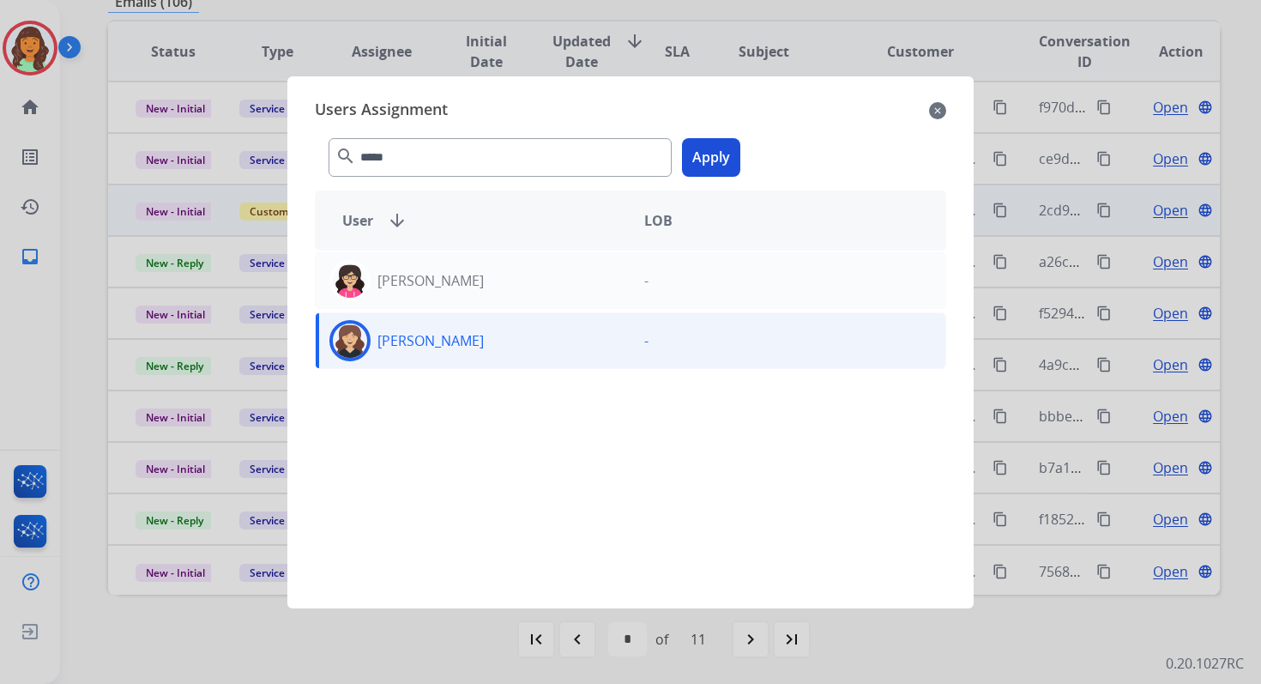
click at [711, 142] on button "Apply" at bounding box center [711, 157] width 58 height 39
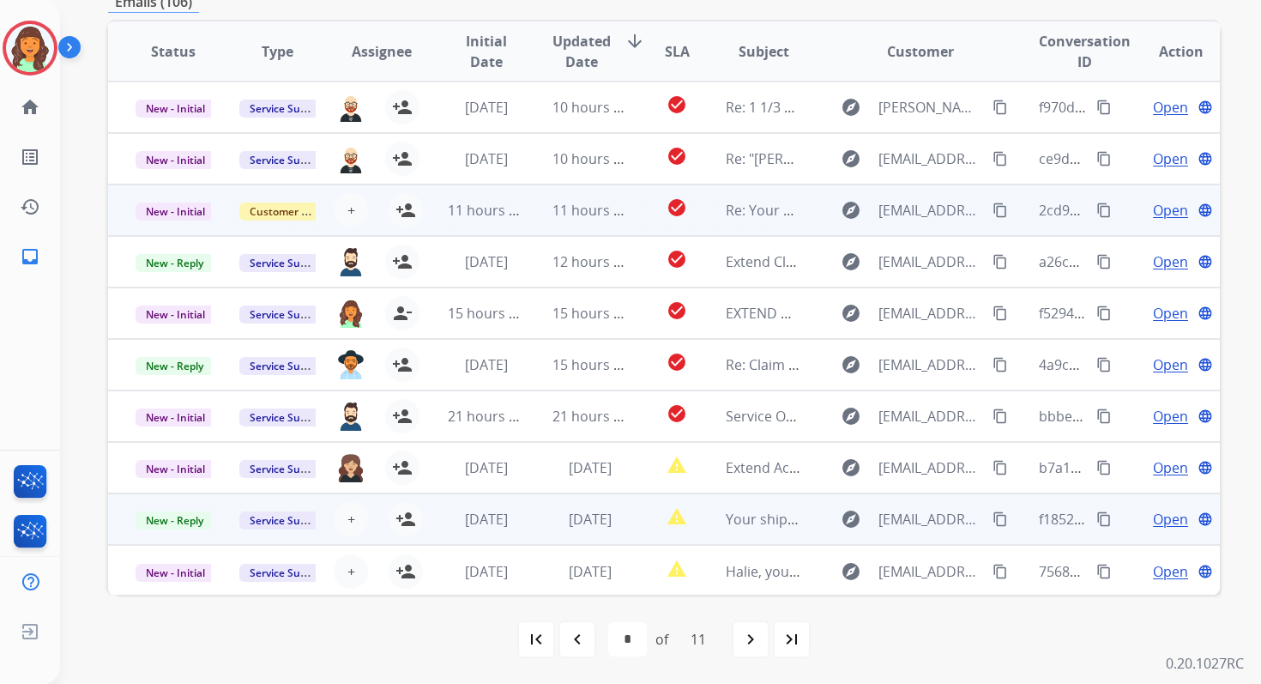
click at [534, 528] on td "[DATE]" at bounding box center [577, 518] width 104 height 51
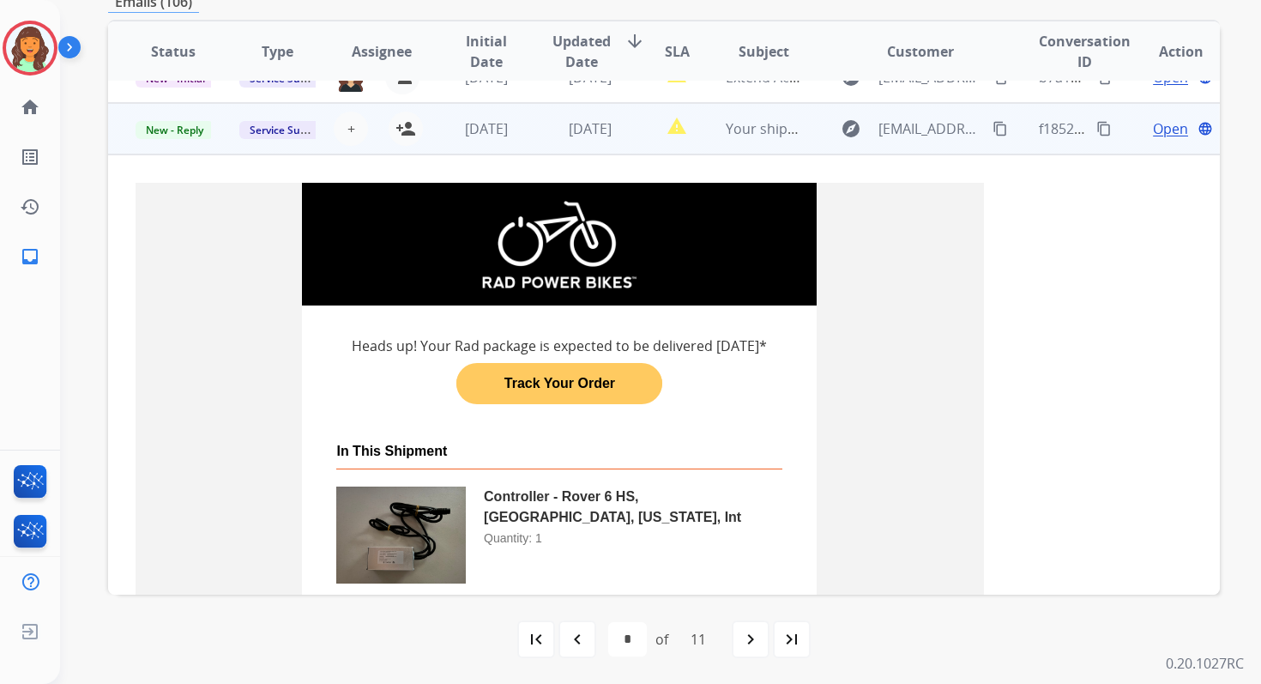
scroll to position [412, 0]
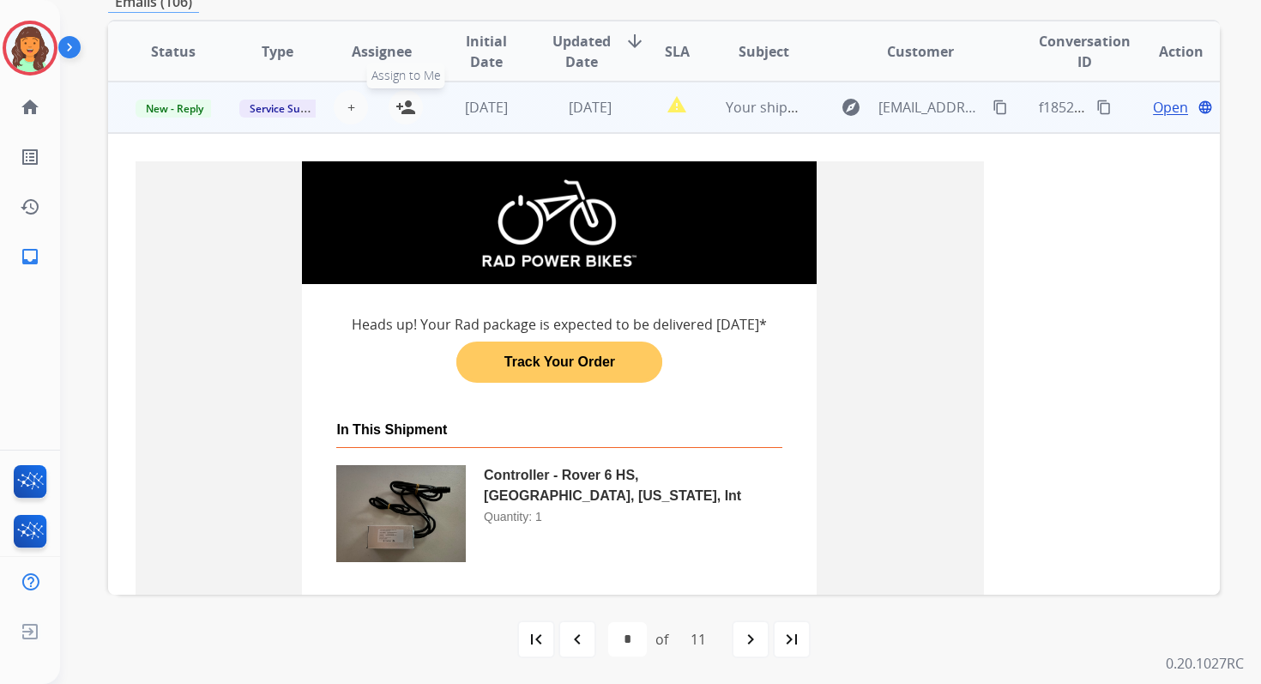
click at [406, 112] on mat-icon "person_add" at bounding box center [405, 107] width 21 height 21
click at [465, 112] on span "[DATE]" at bounding box center [486, 107] width 43 height 19
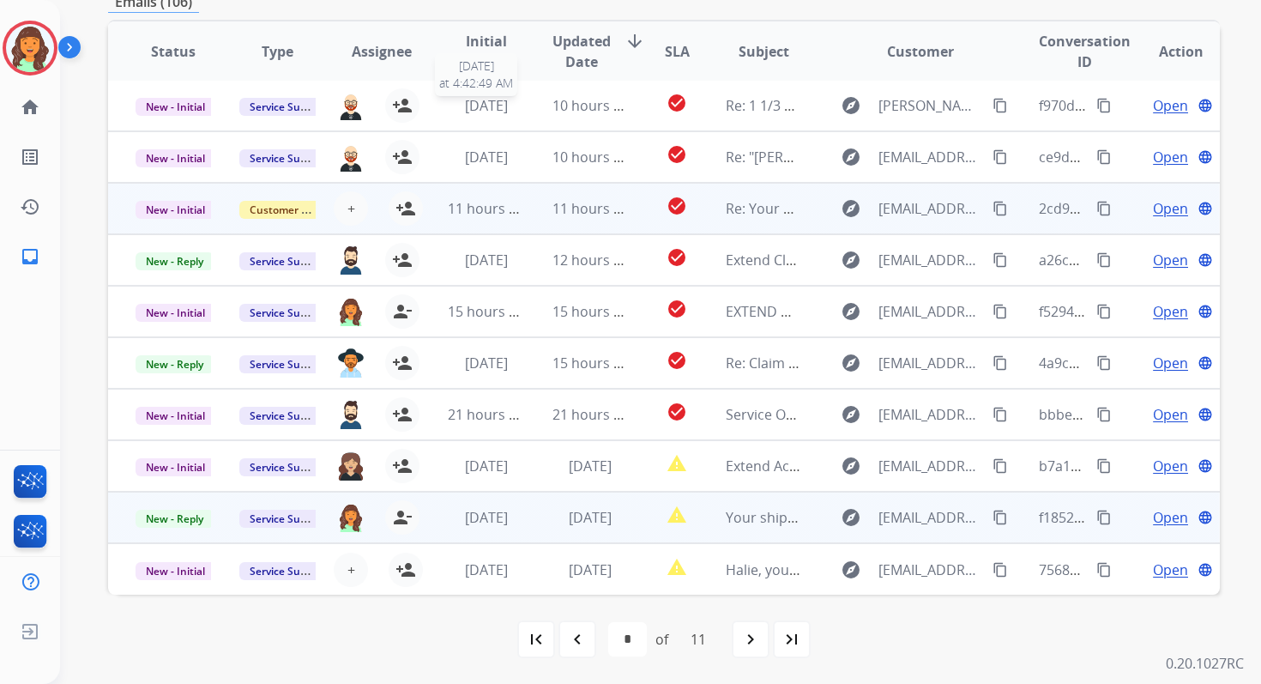
scroll to position [2, 0]
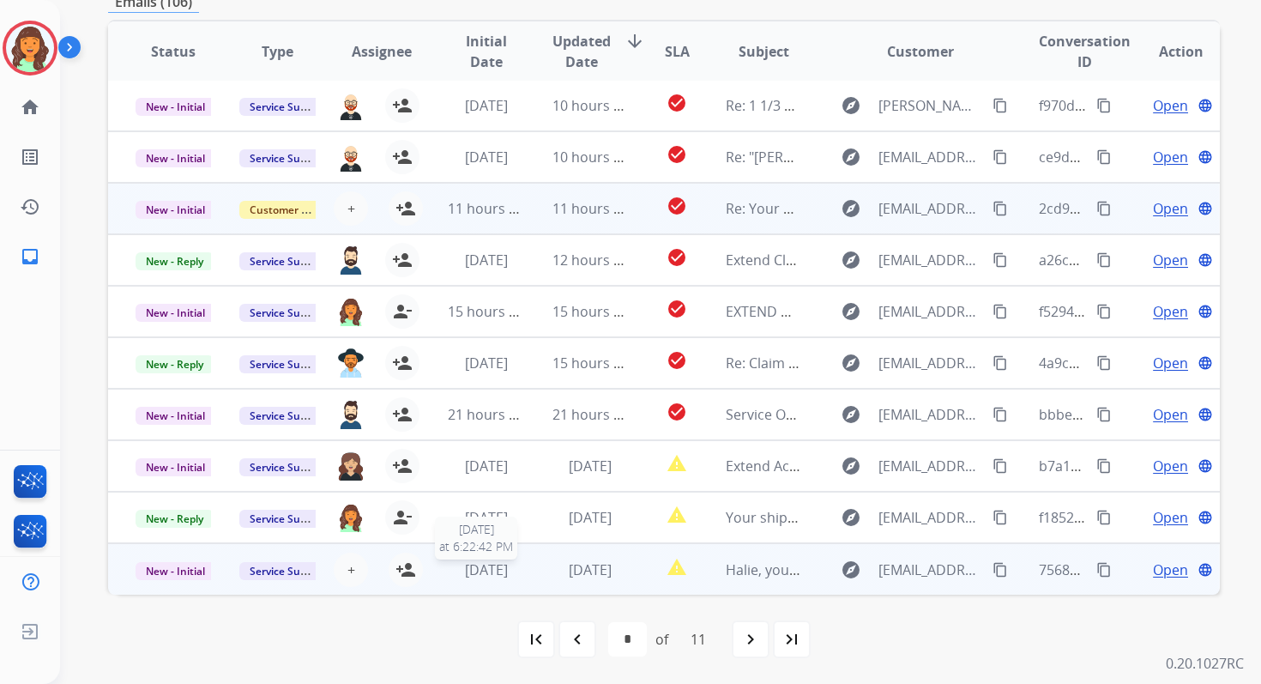
click at [503, 574] on span "[DATE]" at bounding box center [486, 569] width 43 height 19
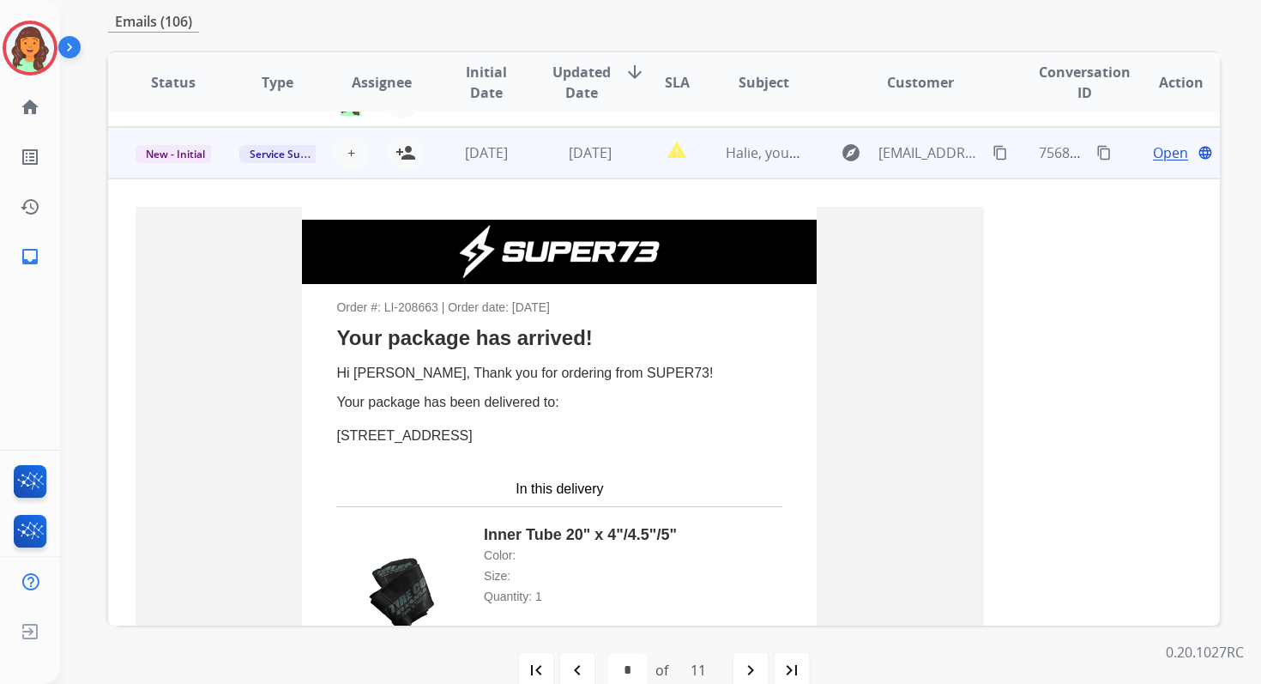
scroll to position [463, 0]
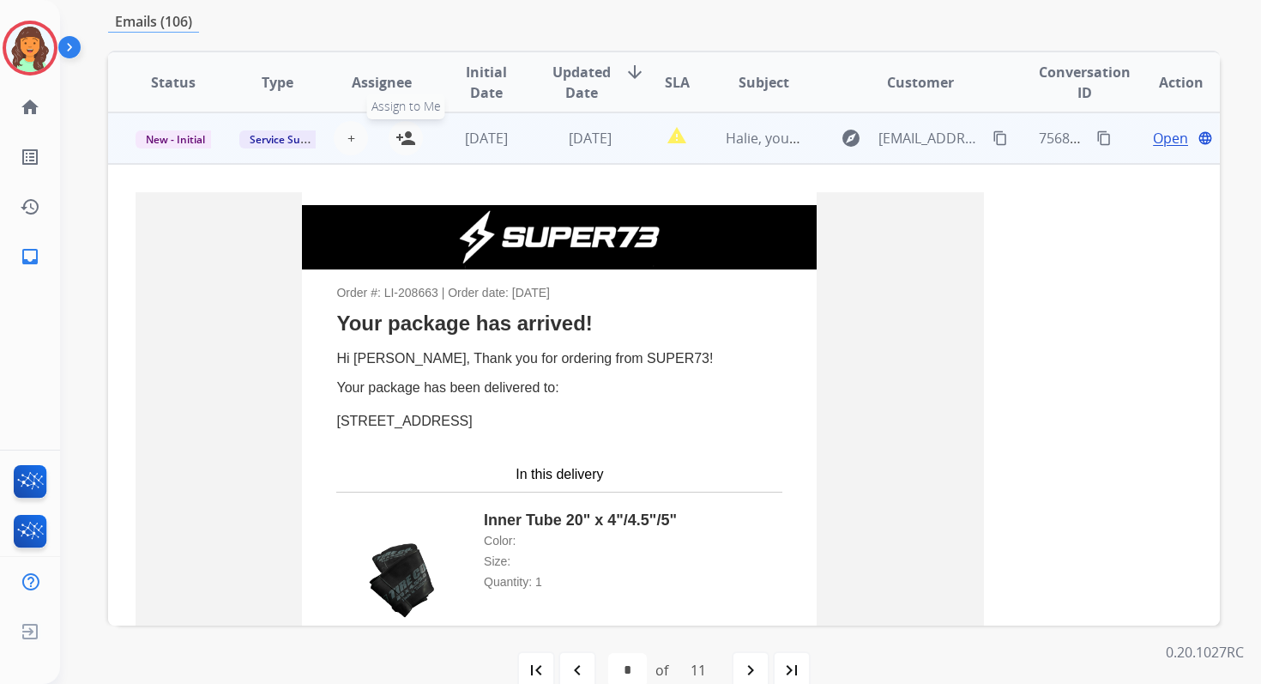
click at [410, 134] on mat-icon "person_add" at bounding box center [405, 138] width 21 height 21
click at [489, 145] on span "[DATE]" at bounding box center [486, 138] width 43 height 19
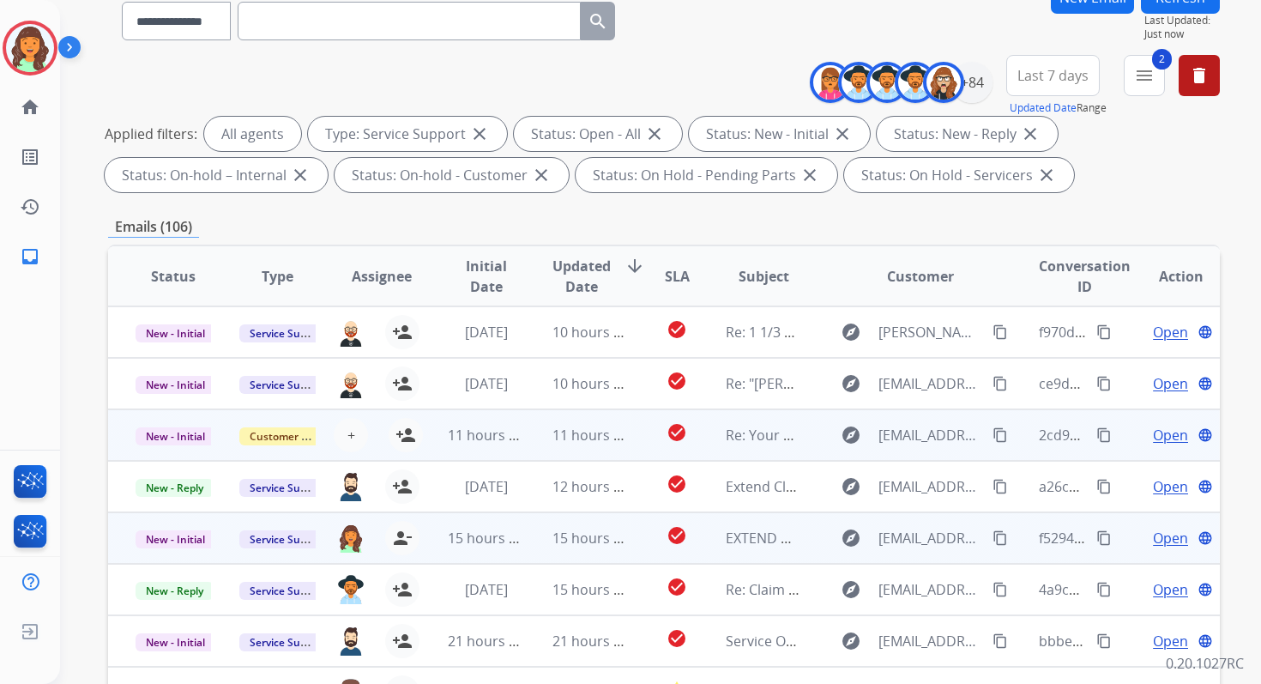
scroll to position [133, 0]
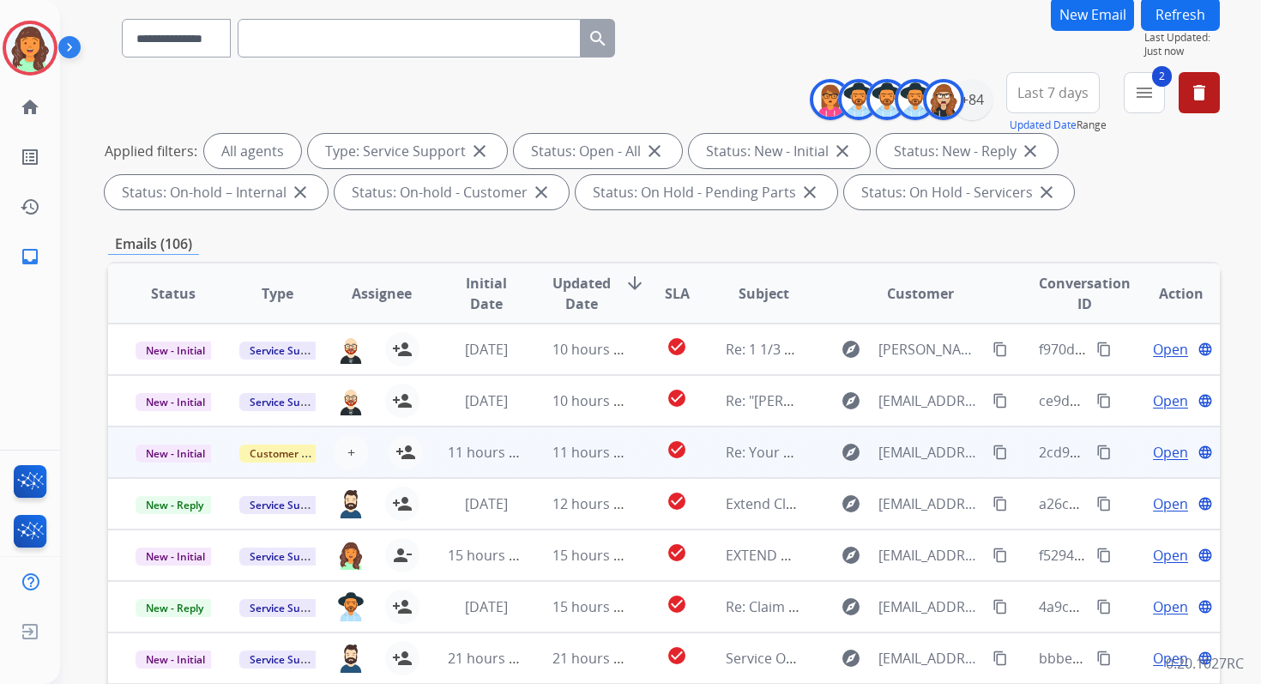
click at [1195, 16] on button "Refresh" at bounding box center [1180, 13] width 79 height 33
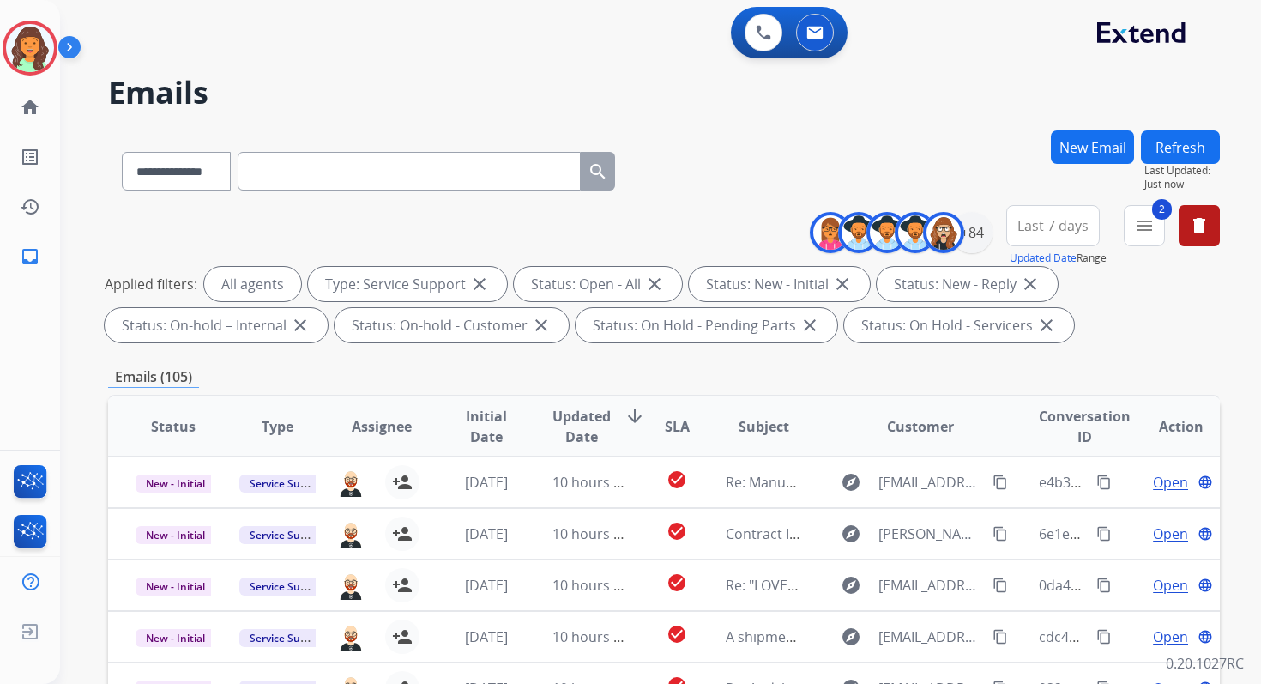
scroll to position [375, 0]
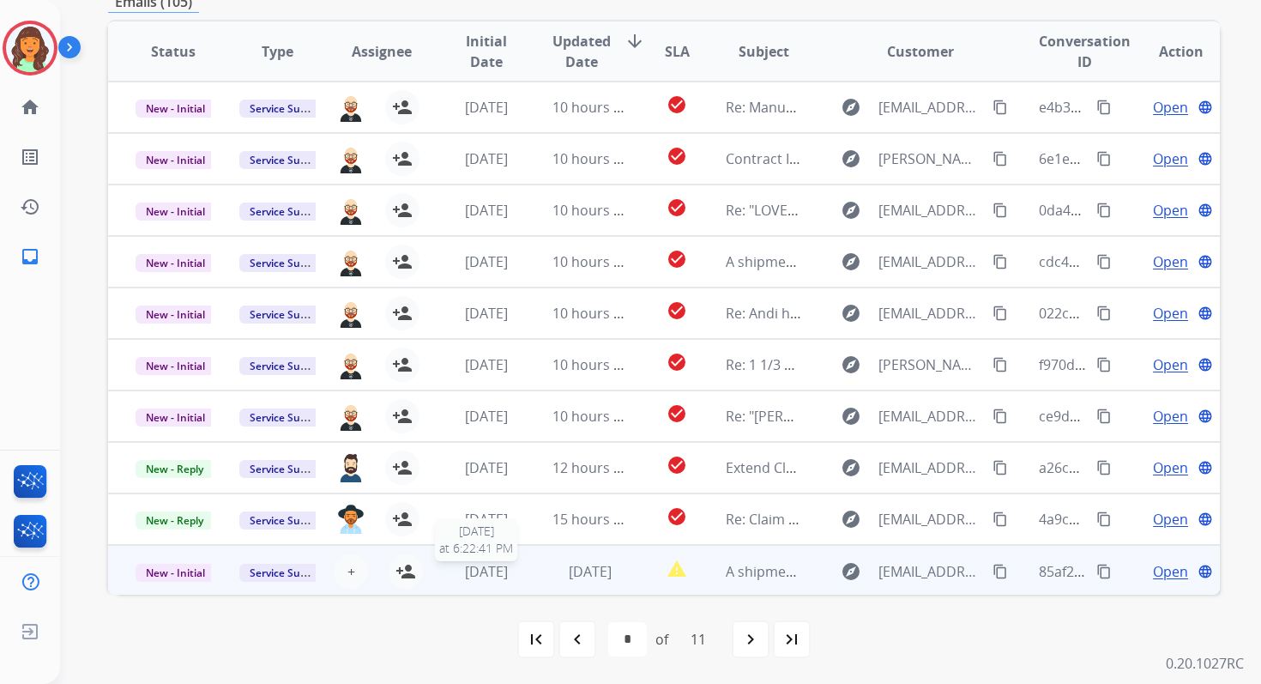
click at [508, 575] on span "[DATE]" at bounding box center [486, 571] width 43 height 19
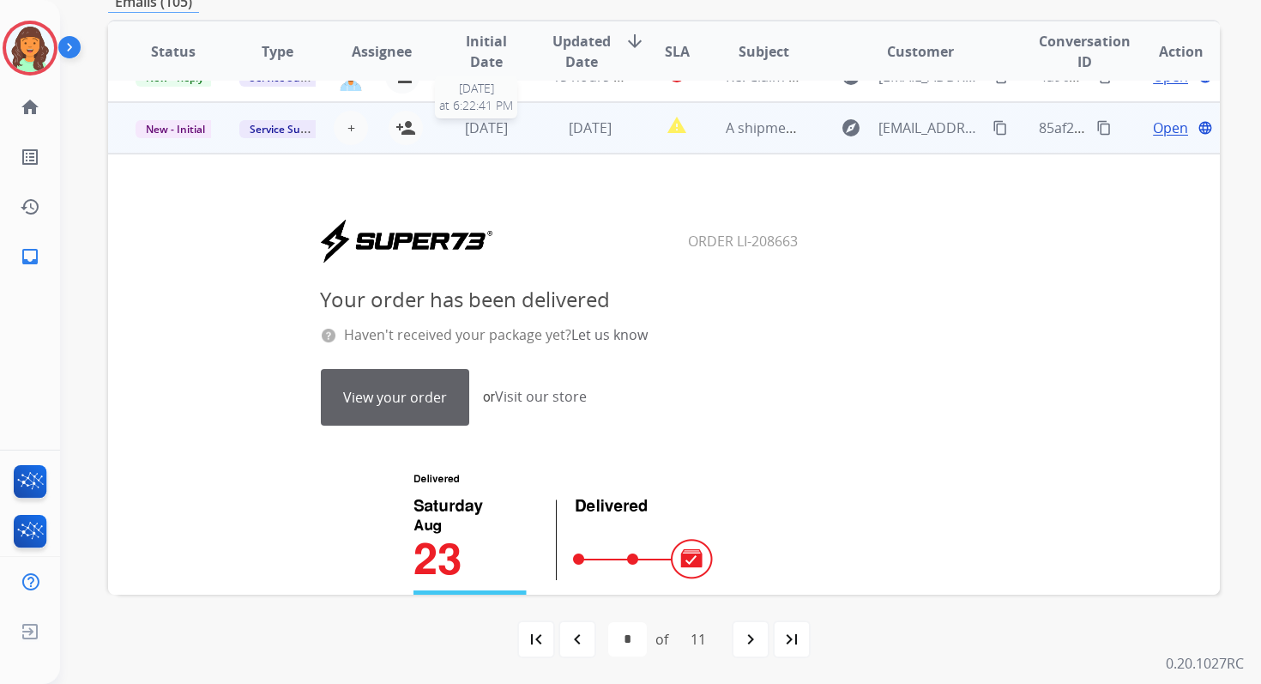
scroll to position [463, 0]
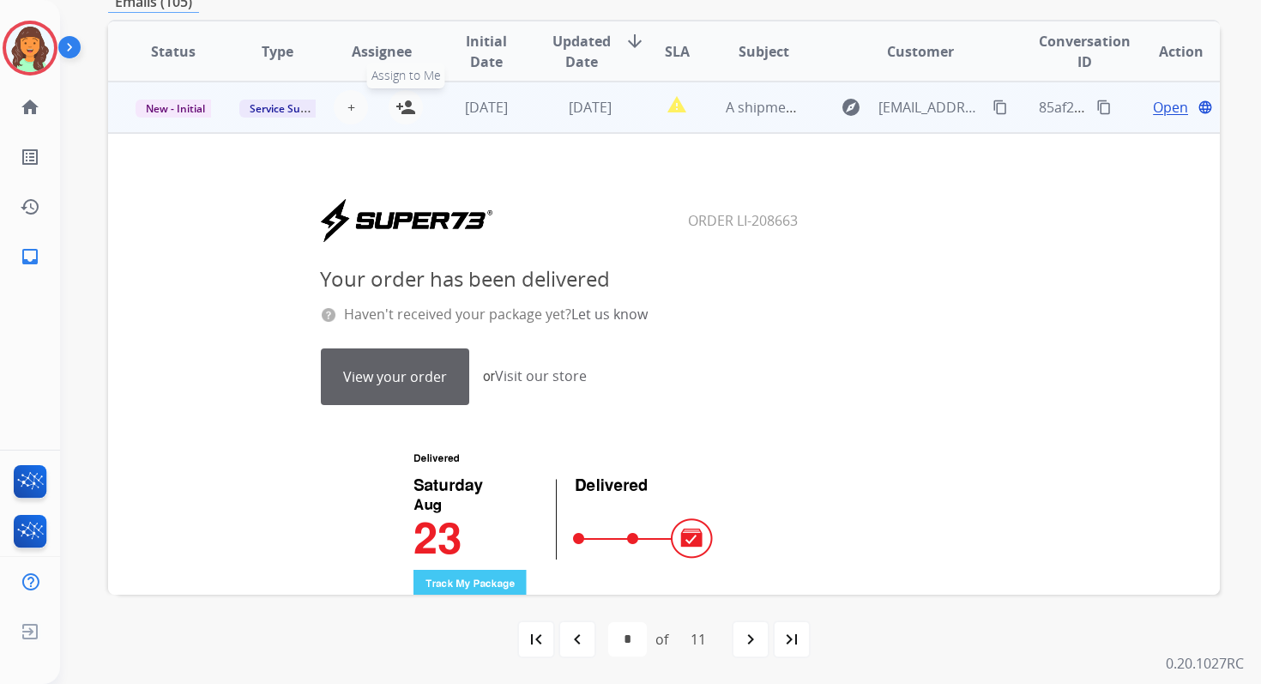
click at [402, 107] on mat-icon "person_add" at bounding box center [405, 107] width 21 height 21
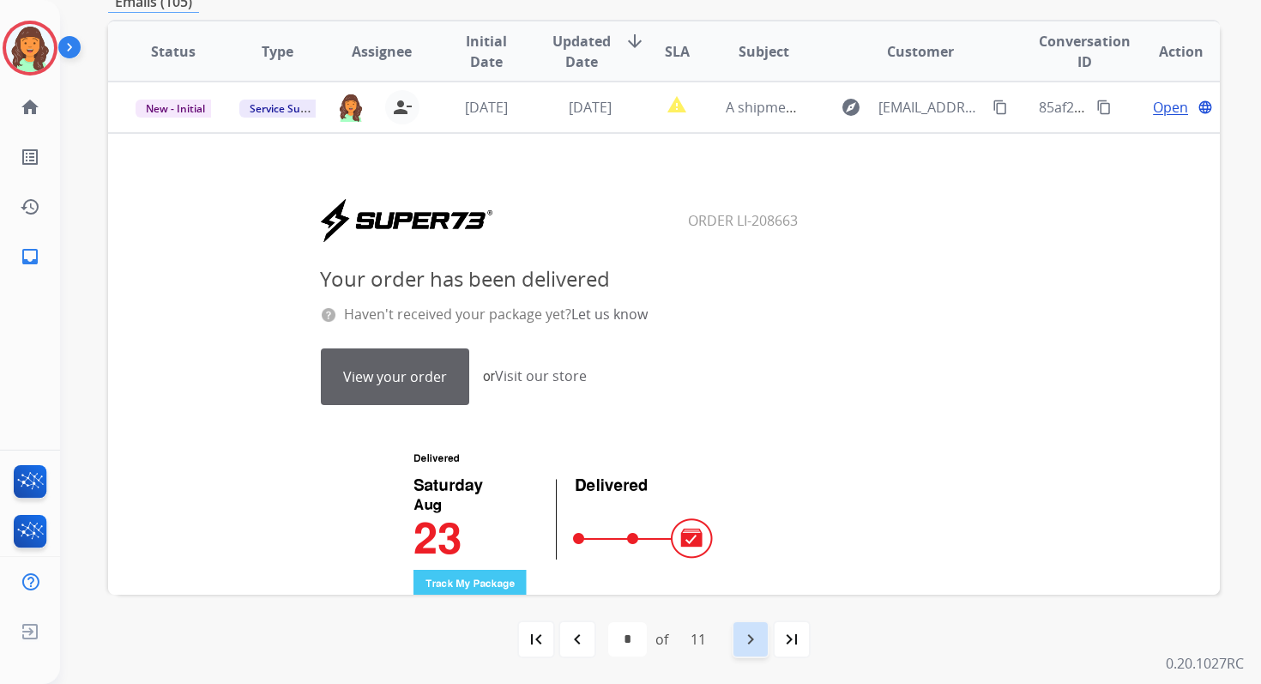
click at [753, 641] on mat-icon "navigate_next" at bounding box center [750, 639] width 21 height 21
select select "*"
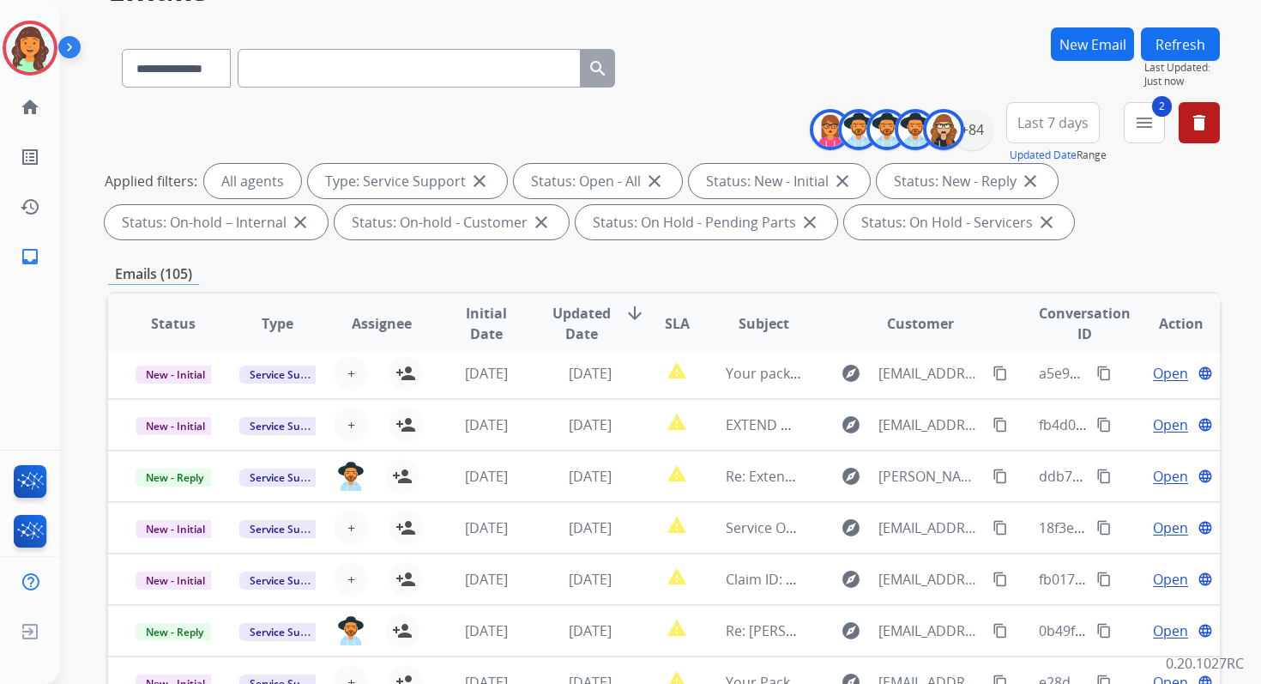
scroll to position [375, 0]
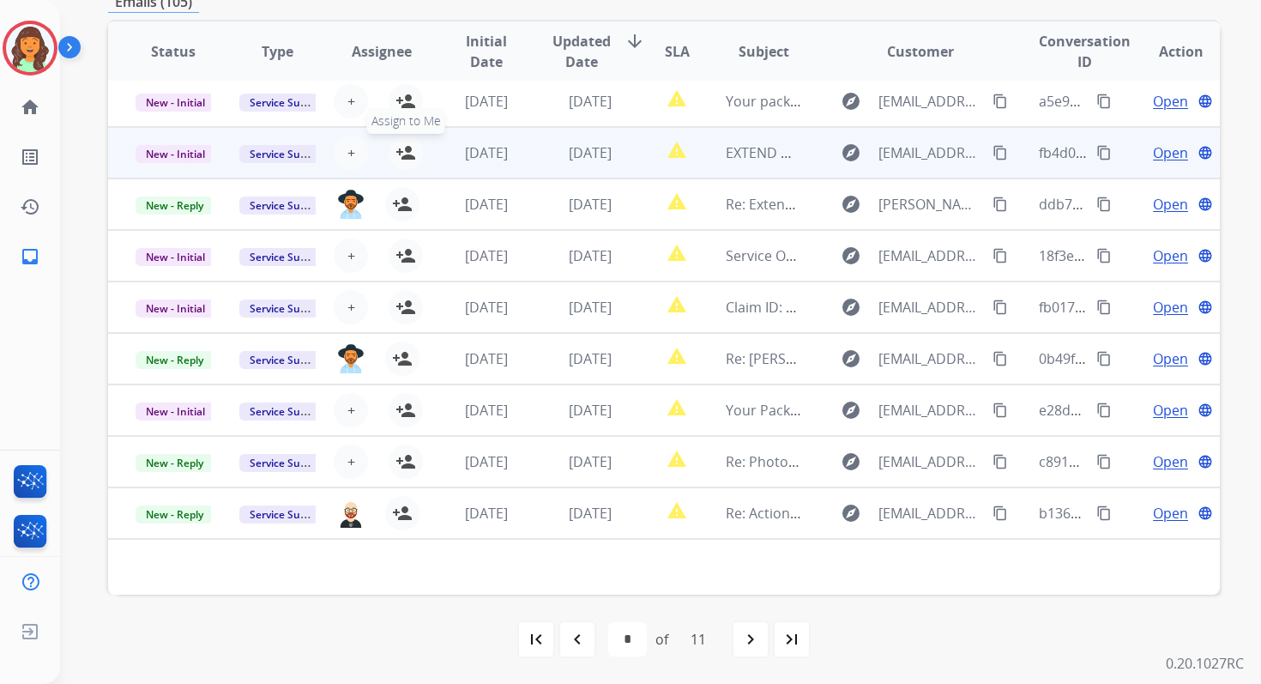
click at [406, 156] on mat-icon "person_add" at bounding box center [405, 152] width 21 height 21
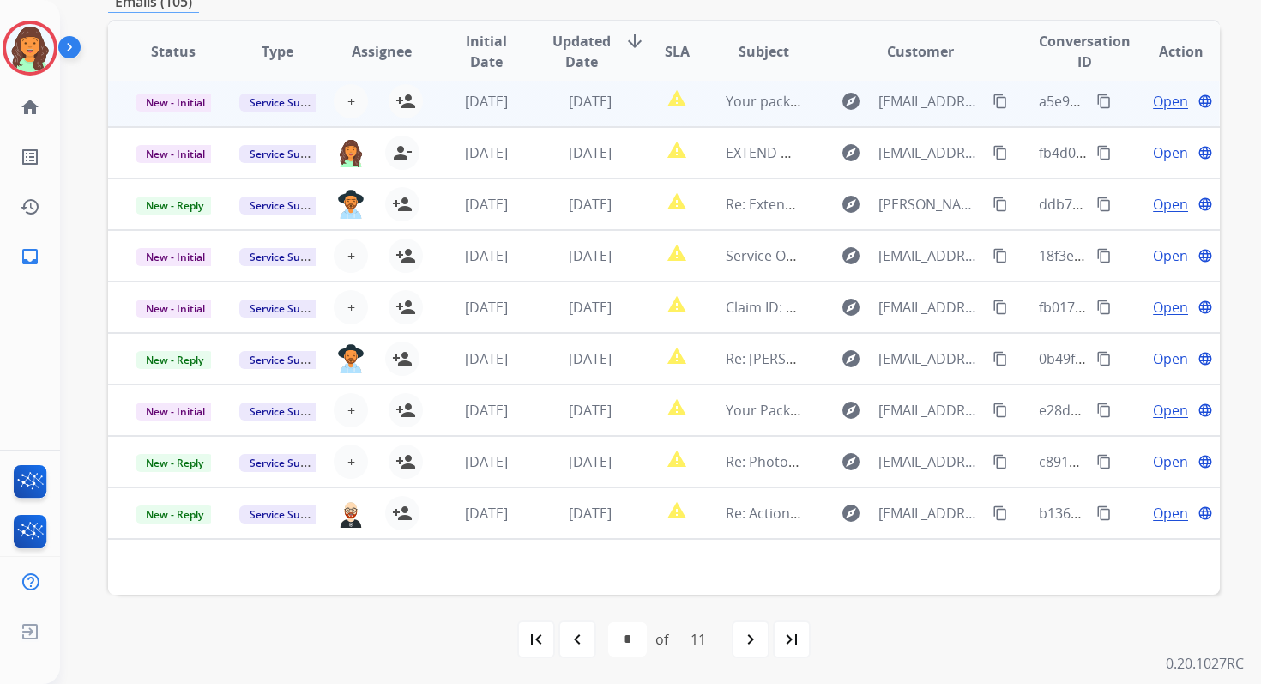
click at [531, 104] on td "[DATE]" at bounding box center [577, 100] width 104 height 51
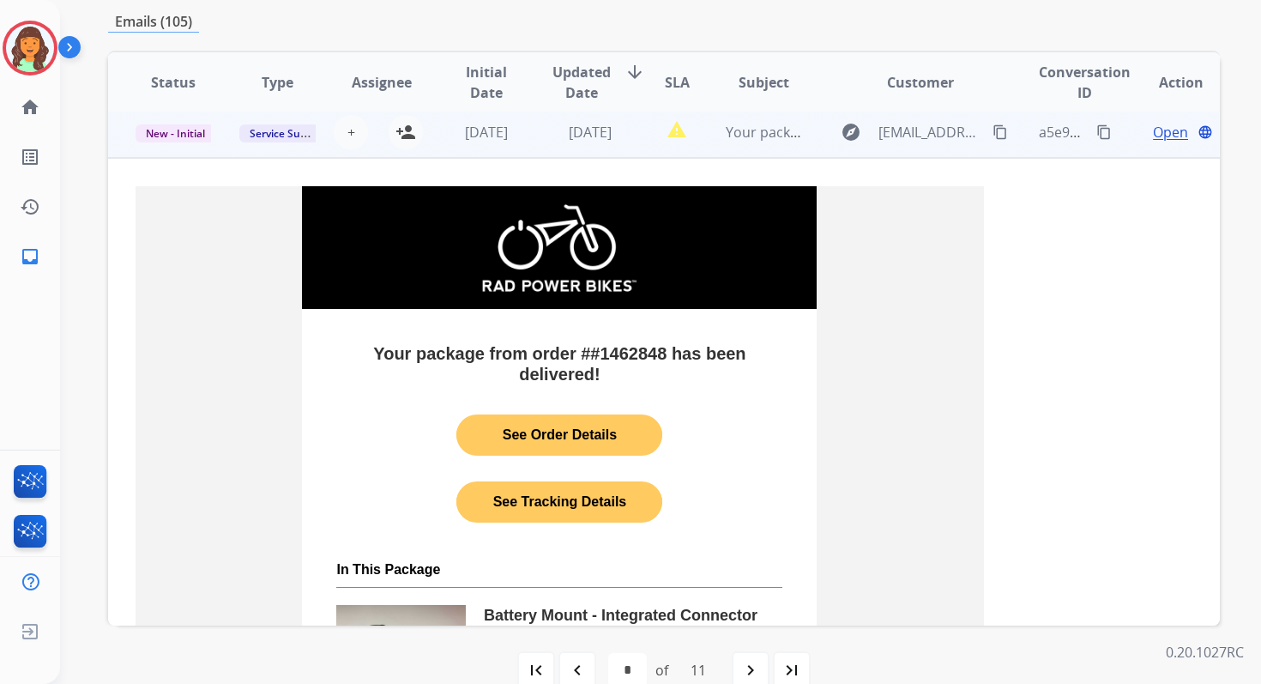
scroll to position [51, 0]
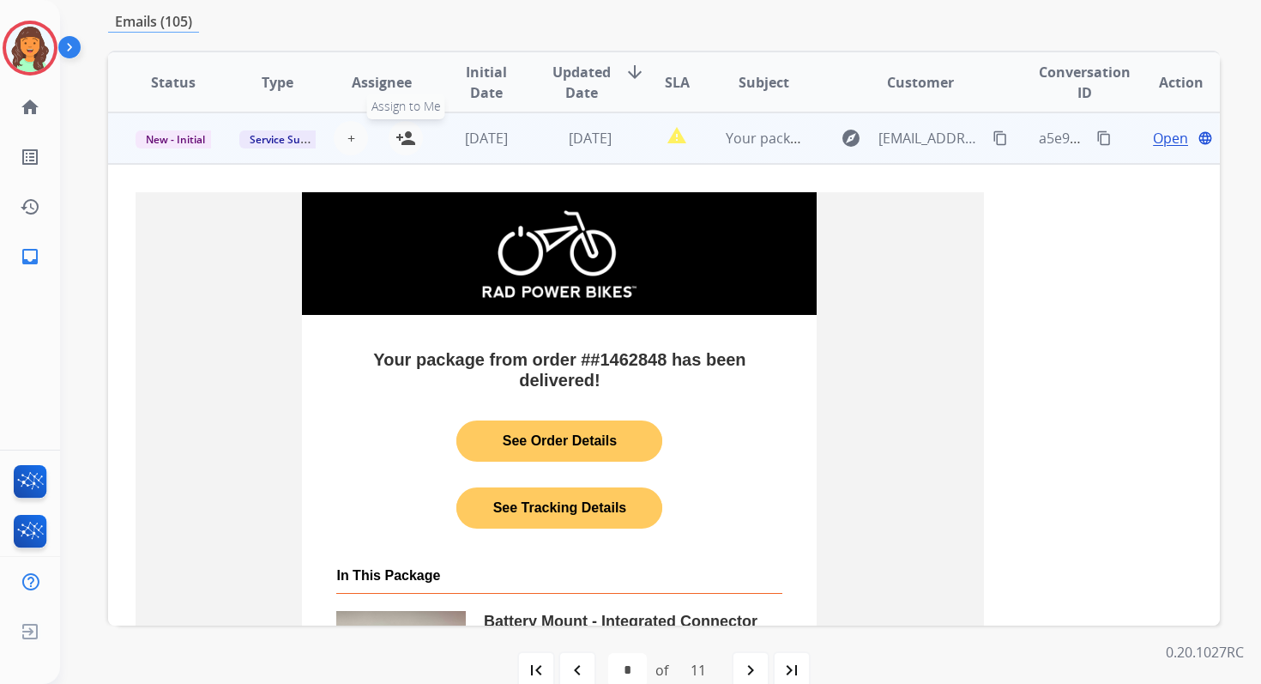
click at [399, 140] on mat-icon "person_add" at bounding box center [405, 138] width 21 height 21
click at [497, 140] on span "[DATE]" at bounding box center [486, 138] width 43 height 19
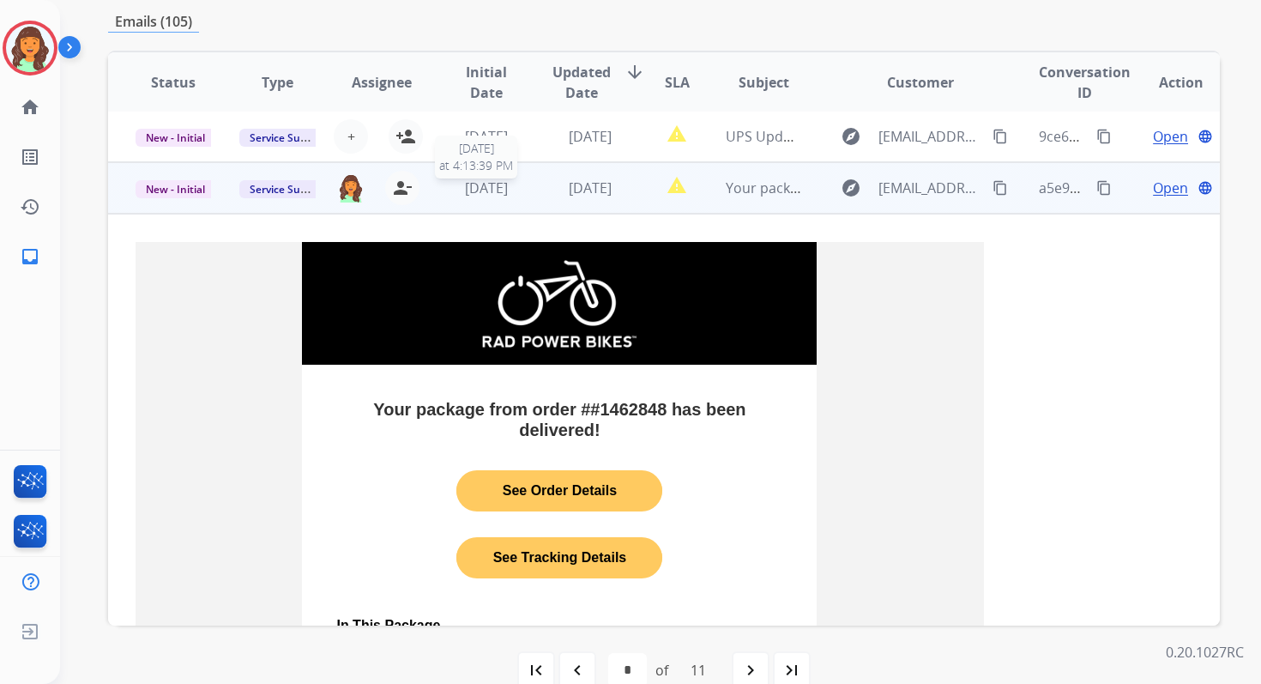
scroll to position [366, 0]
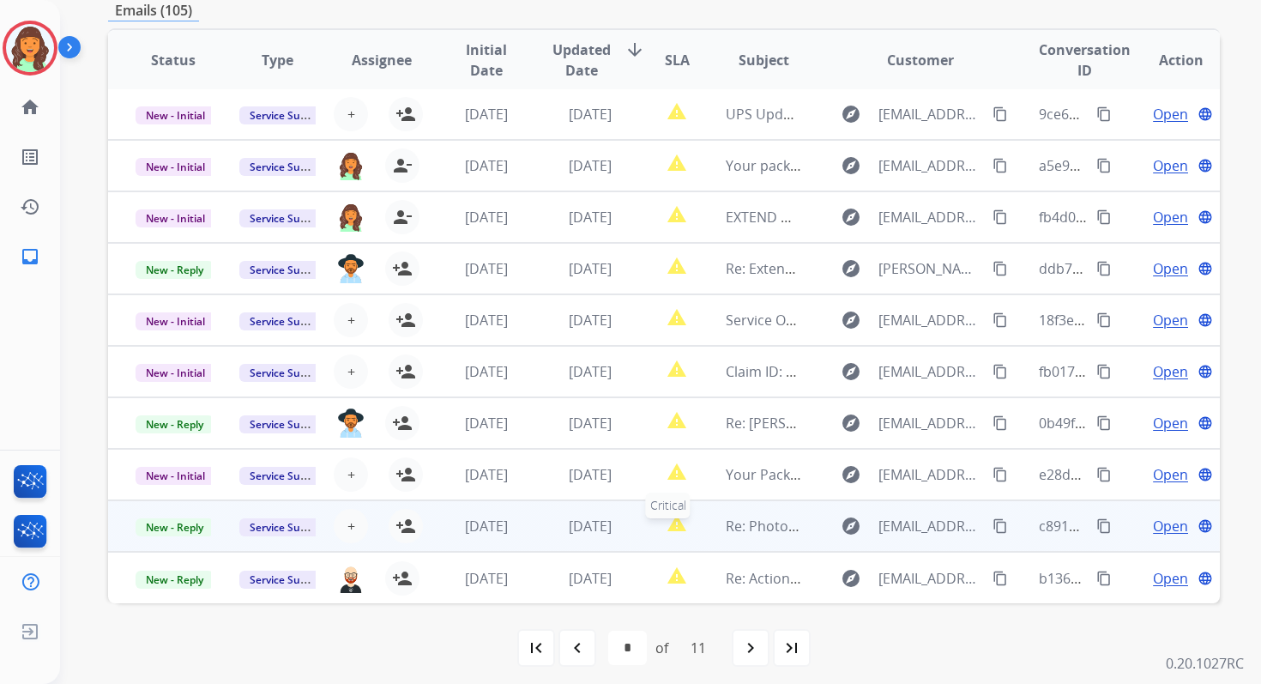
click at [656, 525] on div "report_problem" at bounding box center [676, 526] width 41 height 26
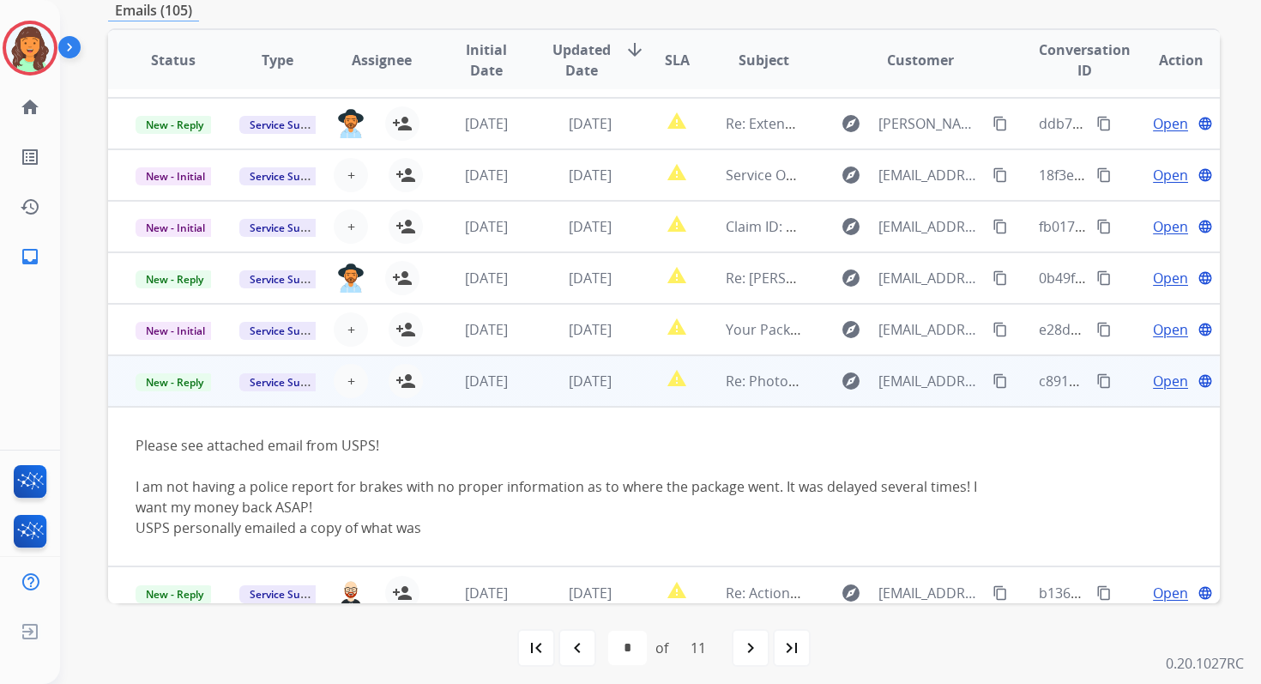
scroll to position [161, 0]
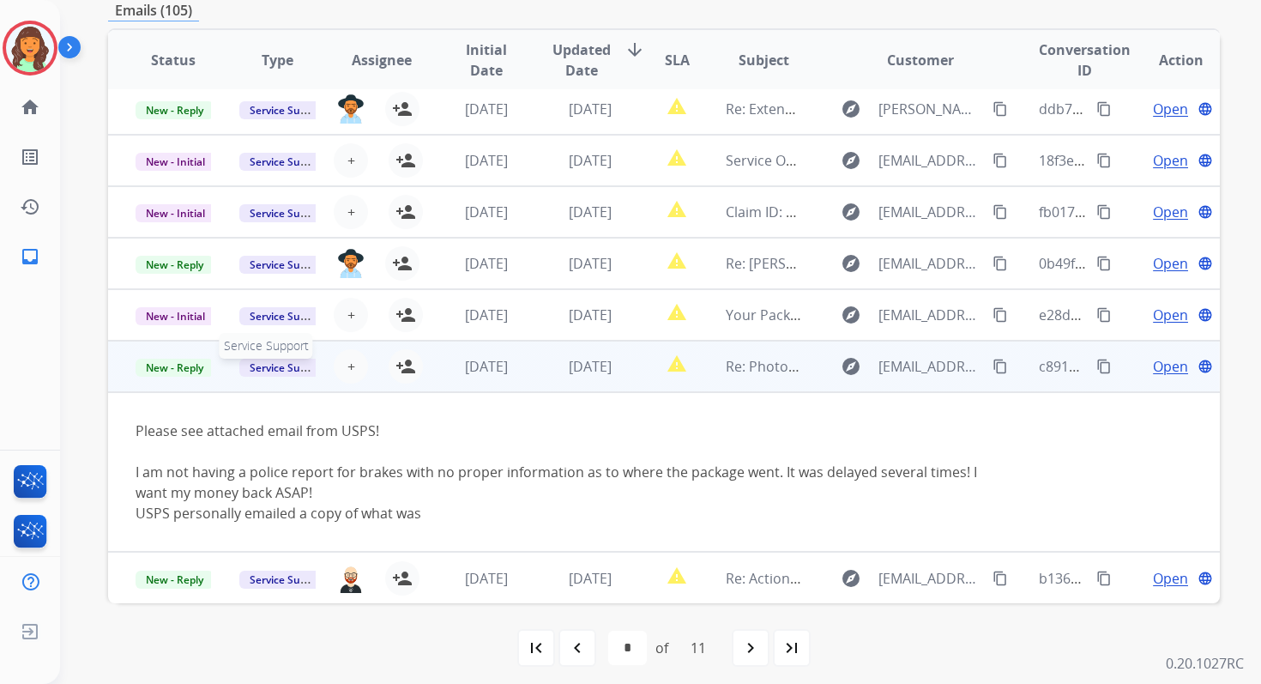
click at [293, 371] on span "Service Support" at bounding box center [288, 368] width 98 height 18
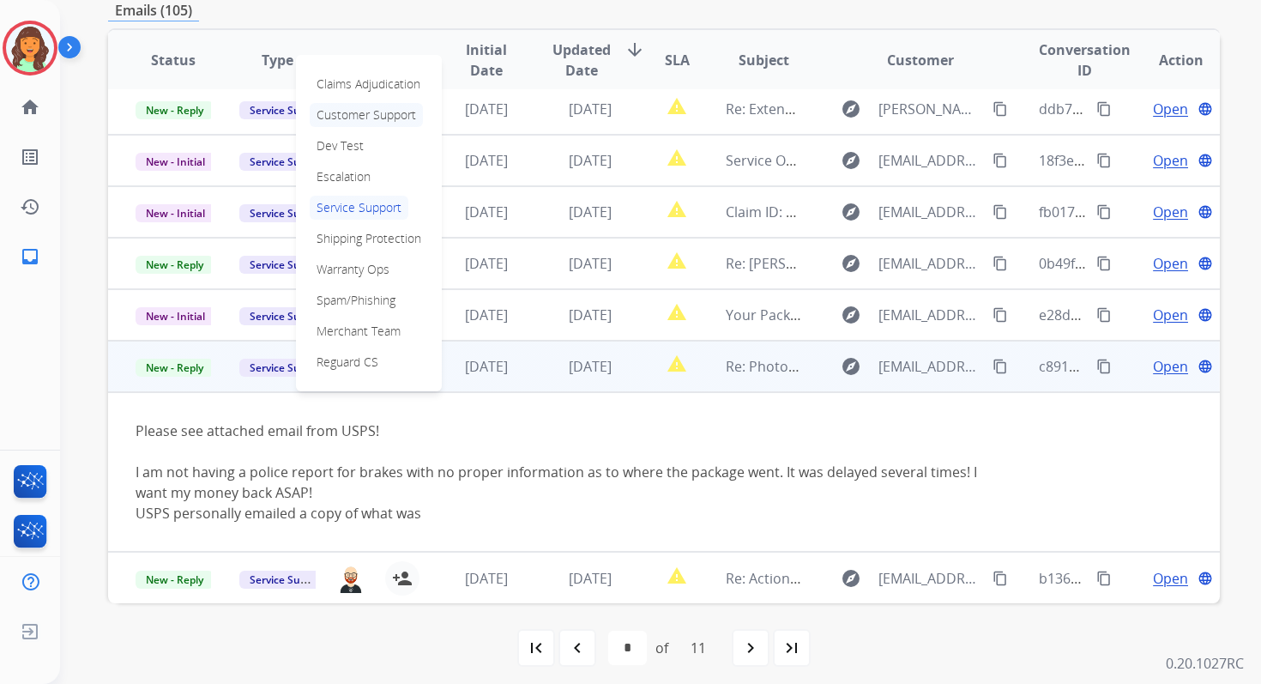
click at [371, 116] on p "Customer Support" at bounding box center [366, 115] width 113 height 24
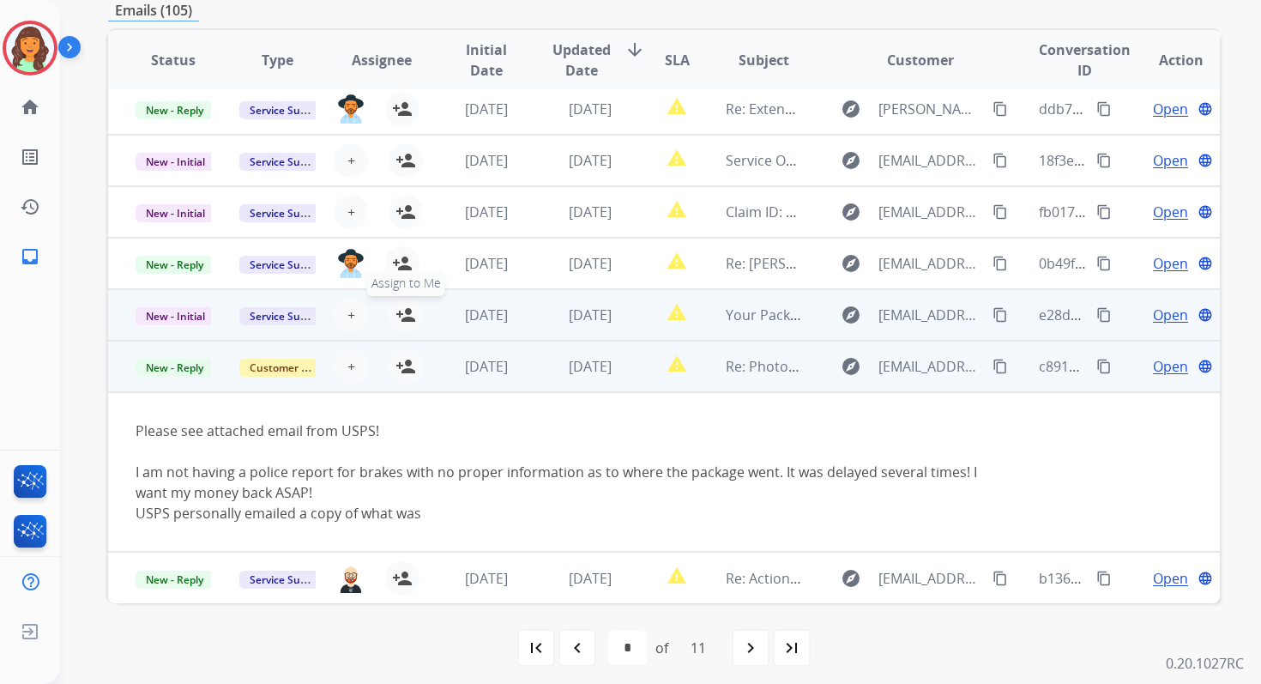
click at [405, 312] on mat-icon "person_add" at bounding box center [405, 315] width 21 height 21
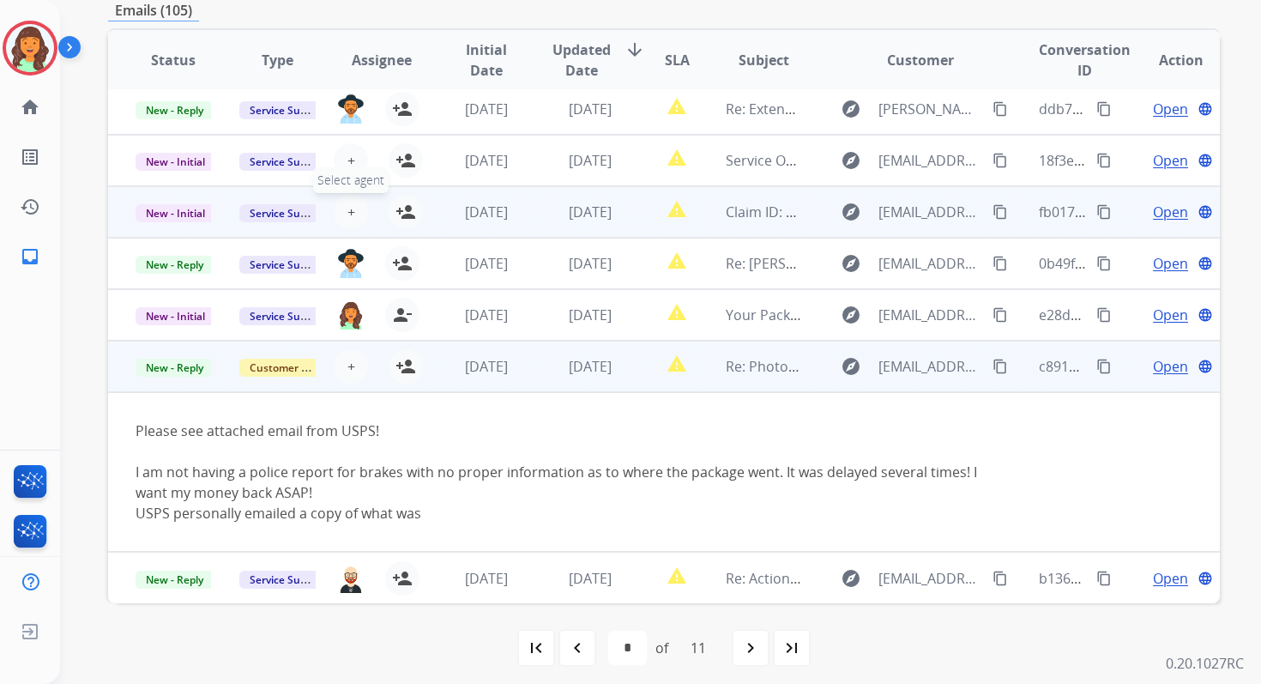
click at [347, 211] on span "+" at bounding box center [351, 212] width 8 height 21
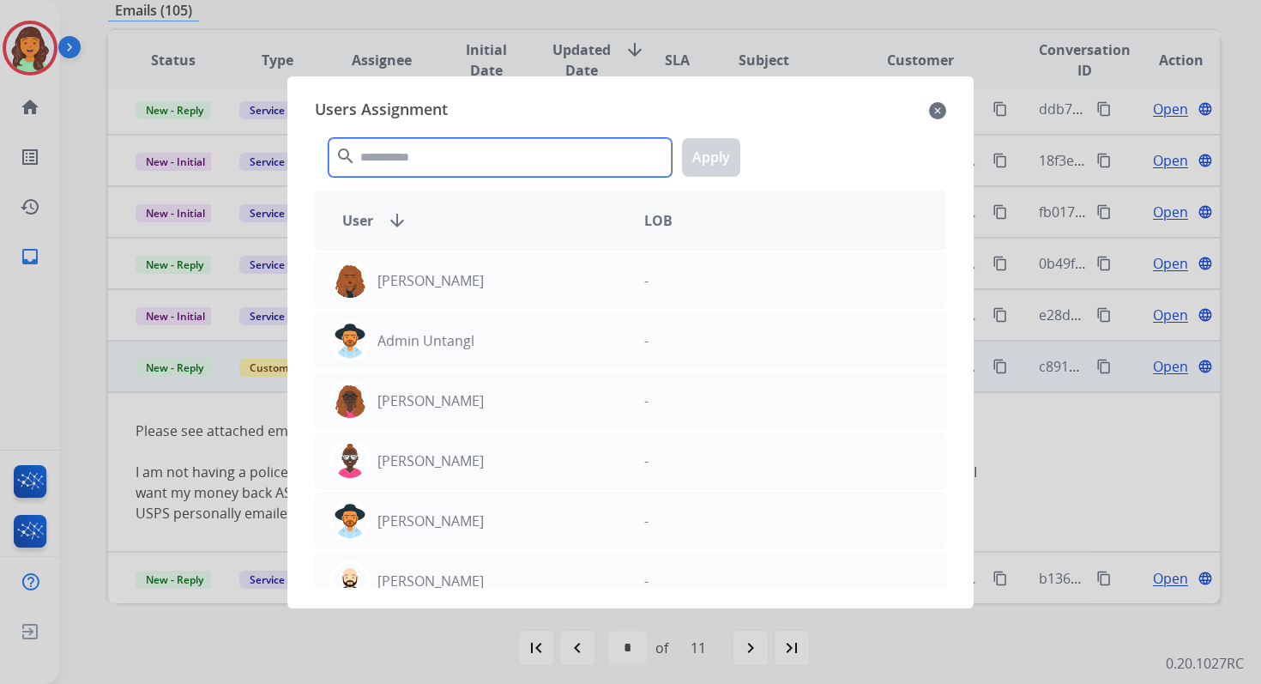
click at [412, 162] on input "text" at bounding box center [500, 157] width 343 height 39
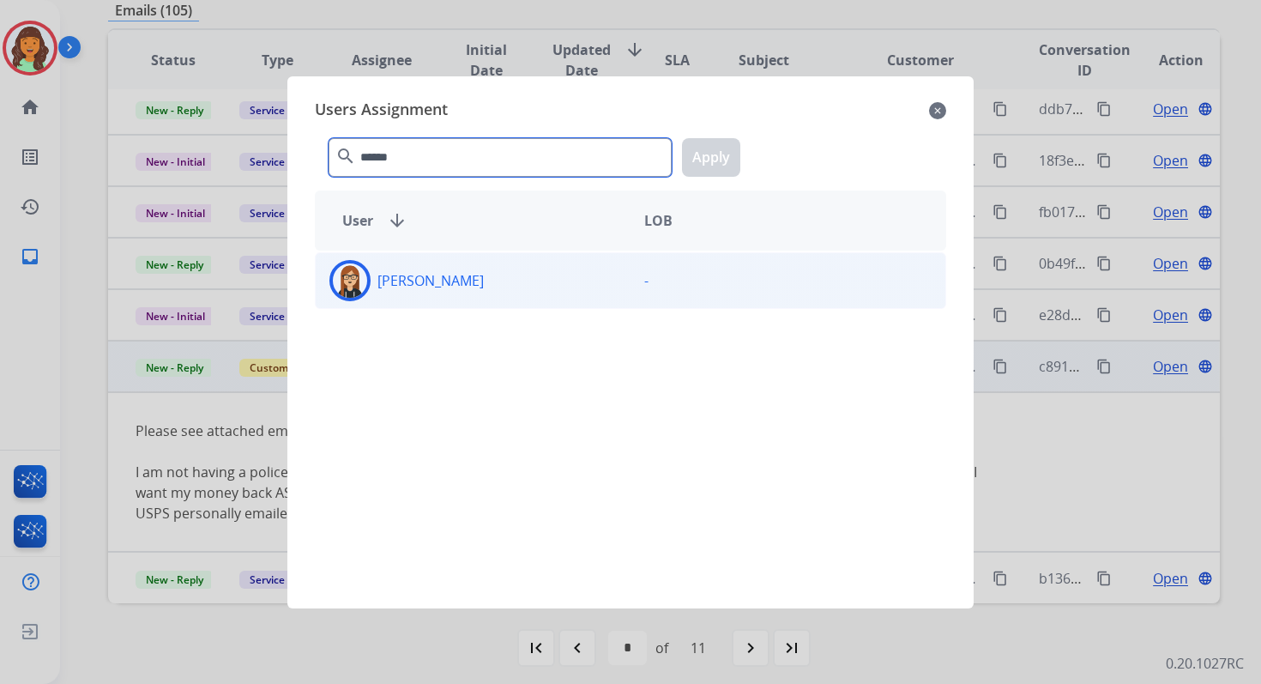
type input "******"
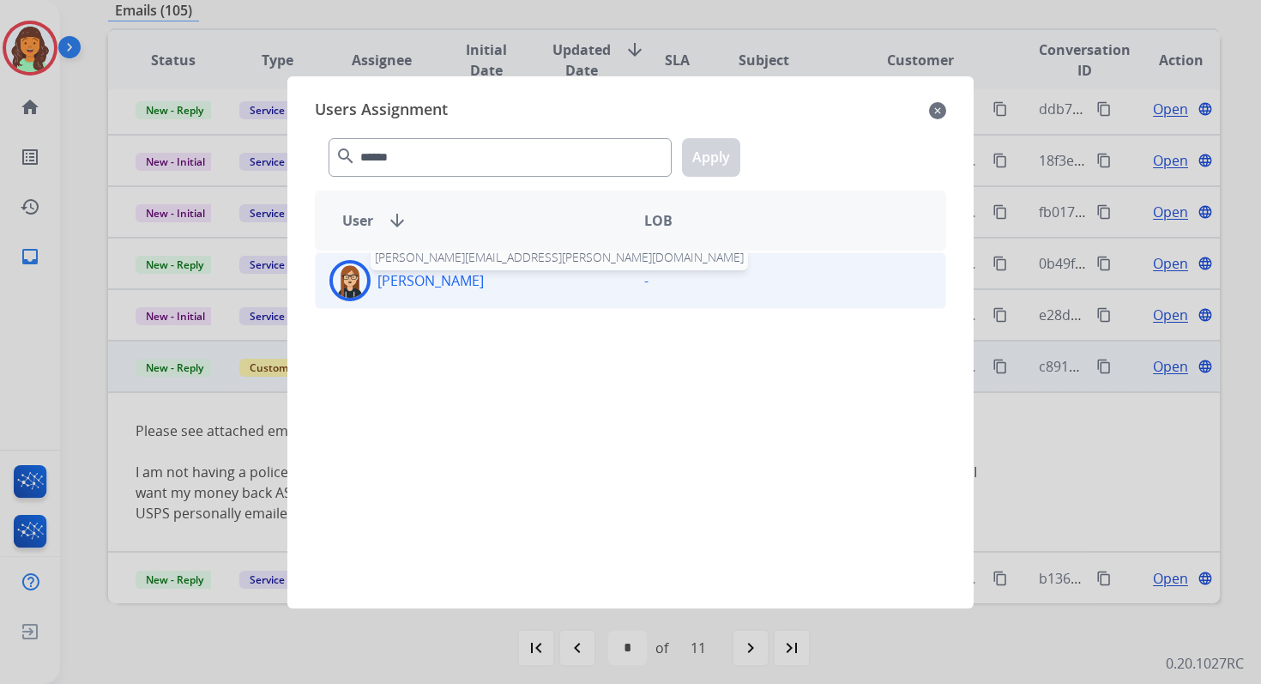
click at [449, 287] on p "[PERSON_NAME]" at bounding box center [430, 280] width 106 height 21
click at [696, 152] on button "Apply" at bounding box center [711, 157] width 58 height 39
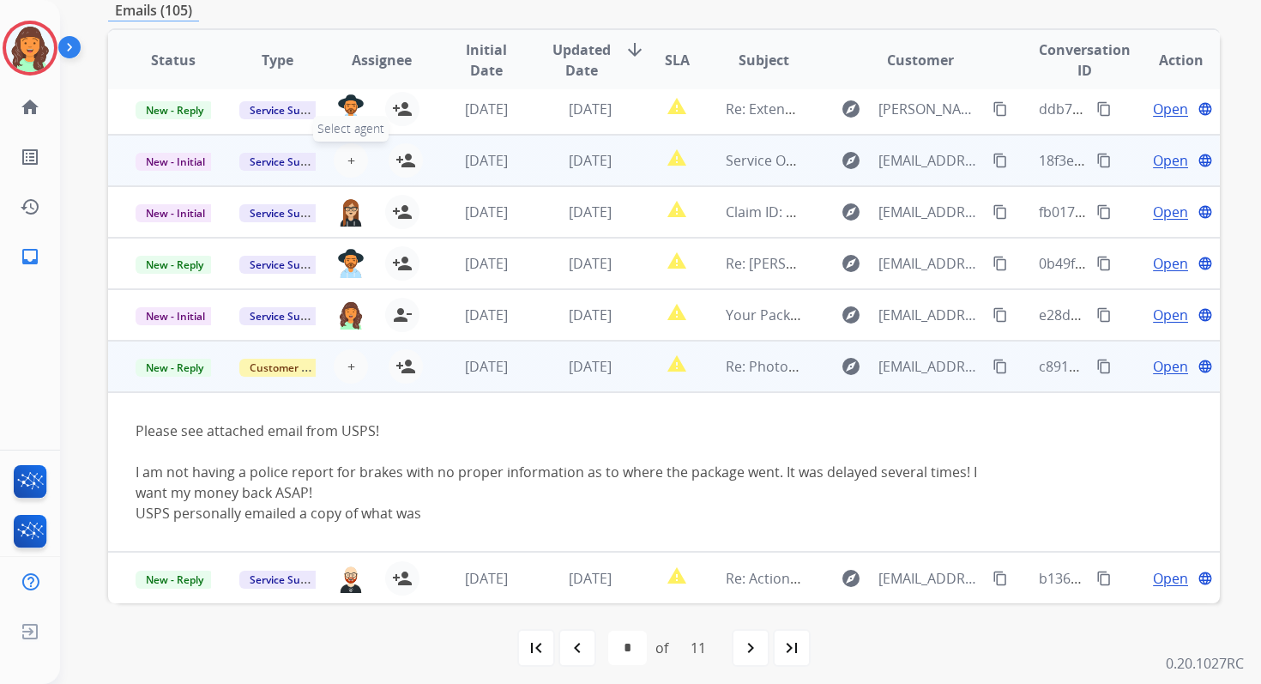
click at [343, 158] on button "+ Select agent" at bounding box center [351, 160] width 34 height 34
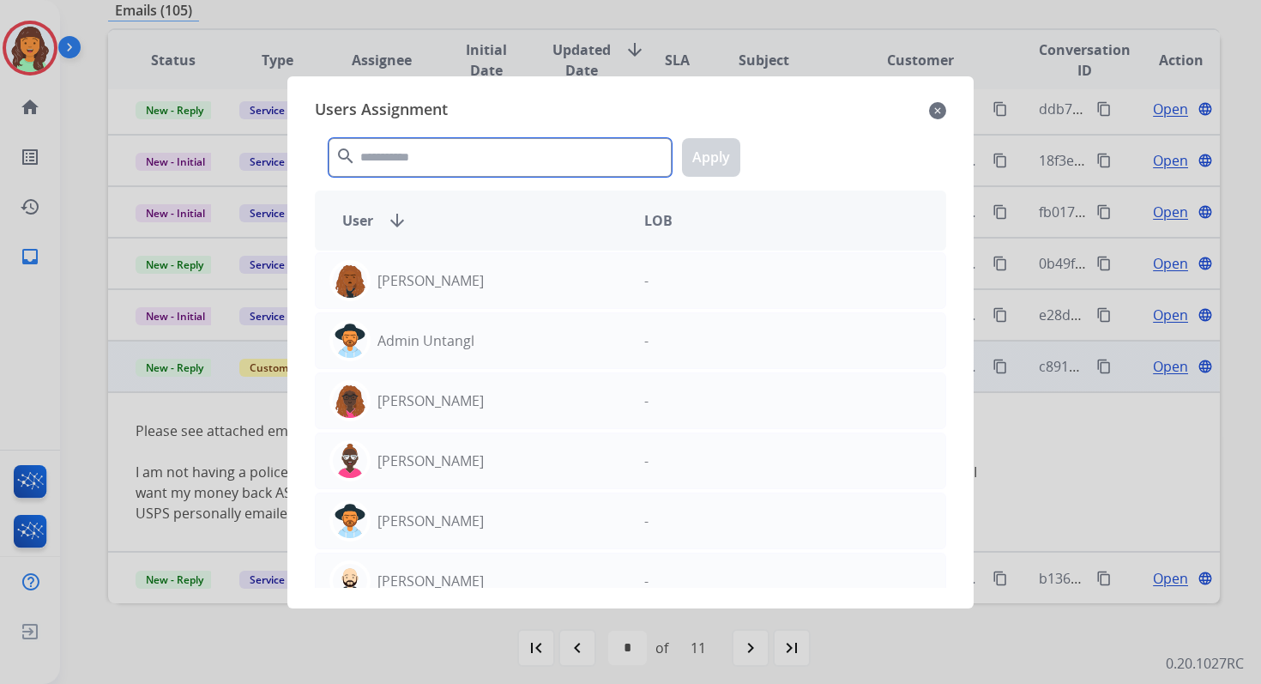
click at [413, 153] on input "text" at bounding box center [500, 157] width 343 height 39
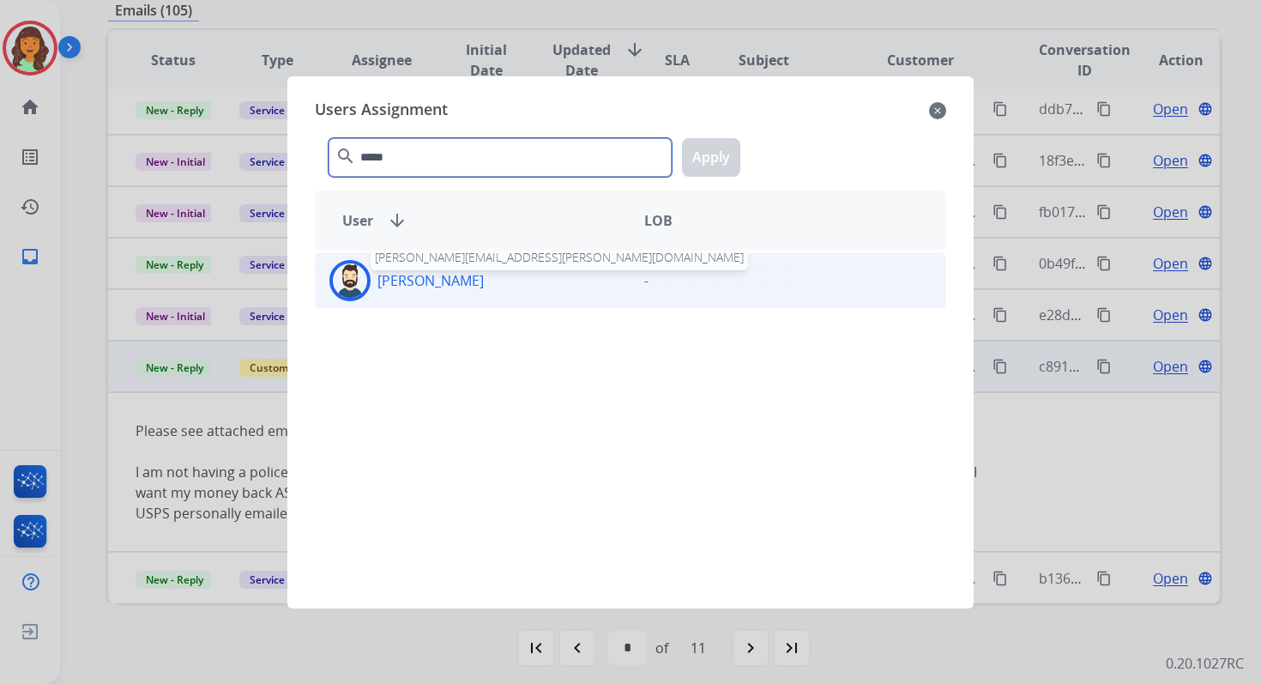
type input "*****"
click at [438, 286] on p "[PERSON_NAME]" at bounding box center [430, 280] width 106 height 21
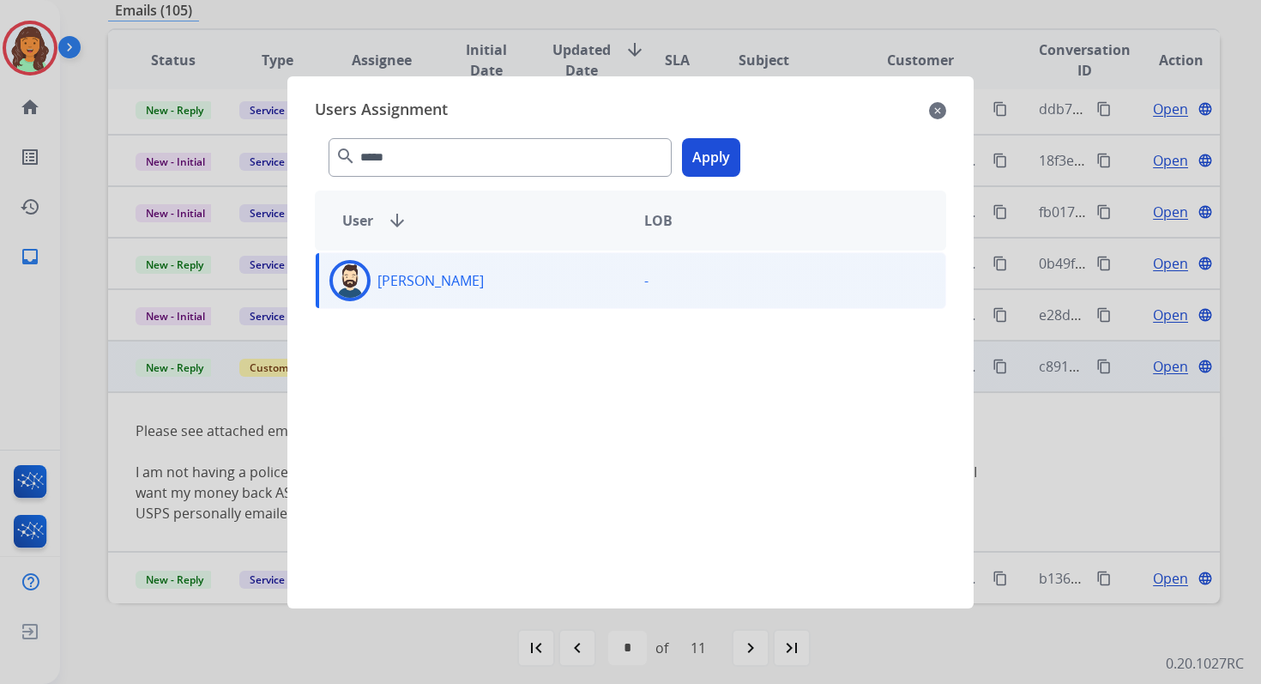
click at [730, 158] on button "Apply" at bounding box center [711, 157] width 58 height 39
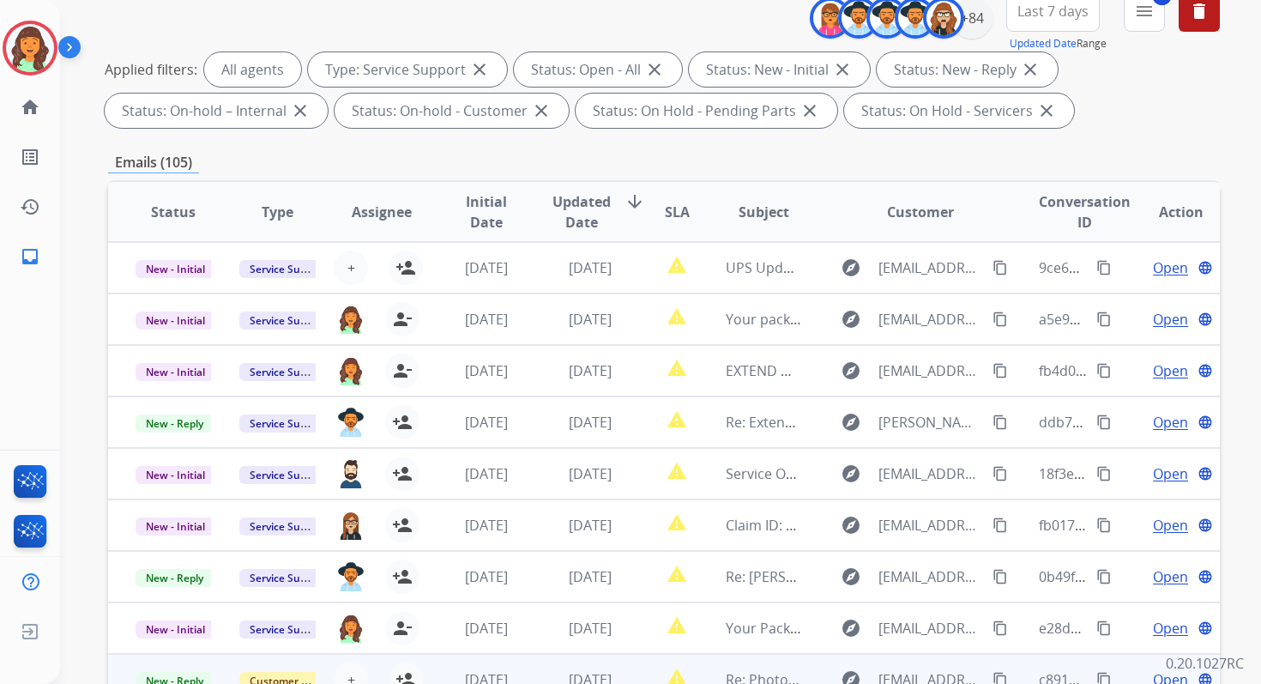
scroll to position [113, 0]
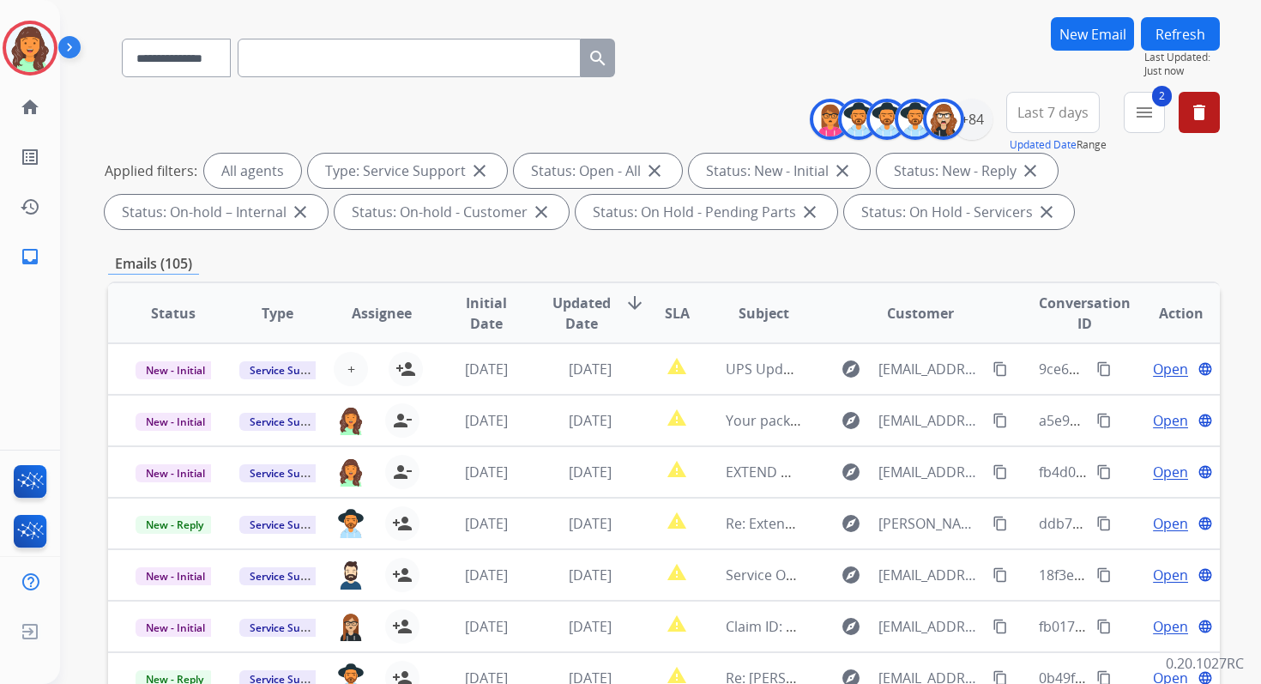
click at [1166, 31] on button "Refresh" at bounding box center [1180, 33] width 79 height 33
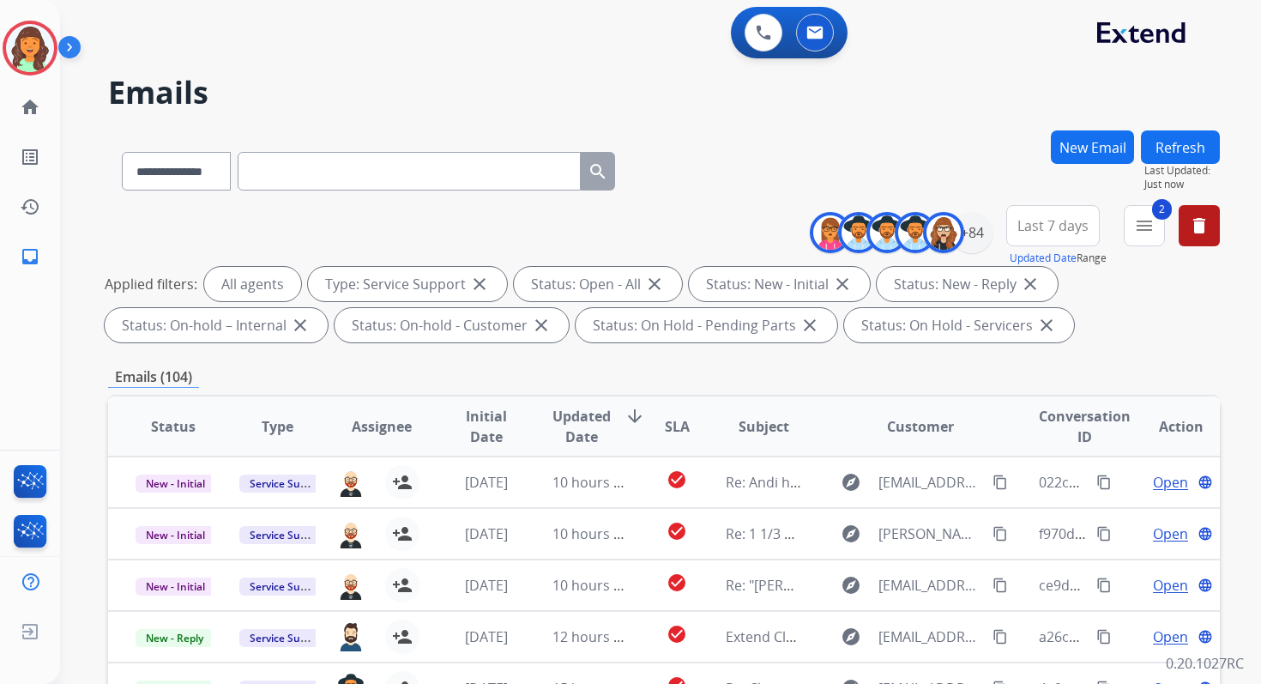
scroll to position [375, 0]
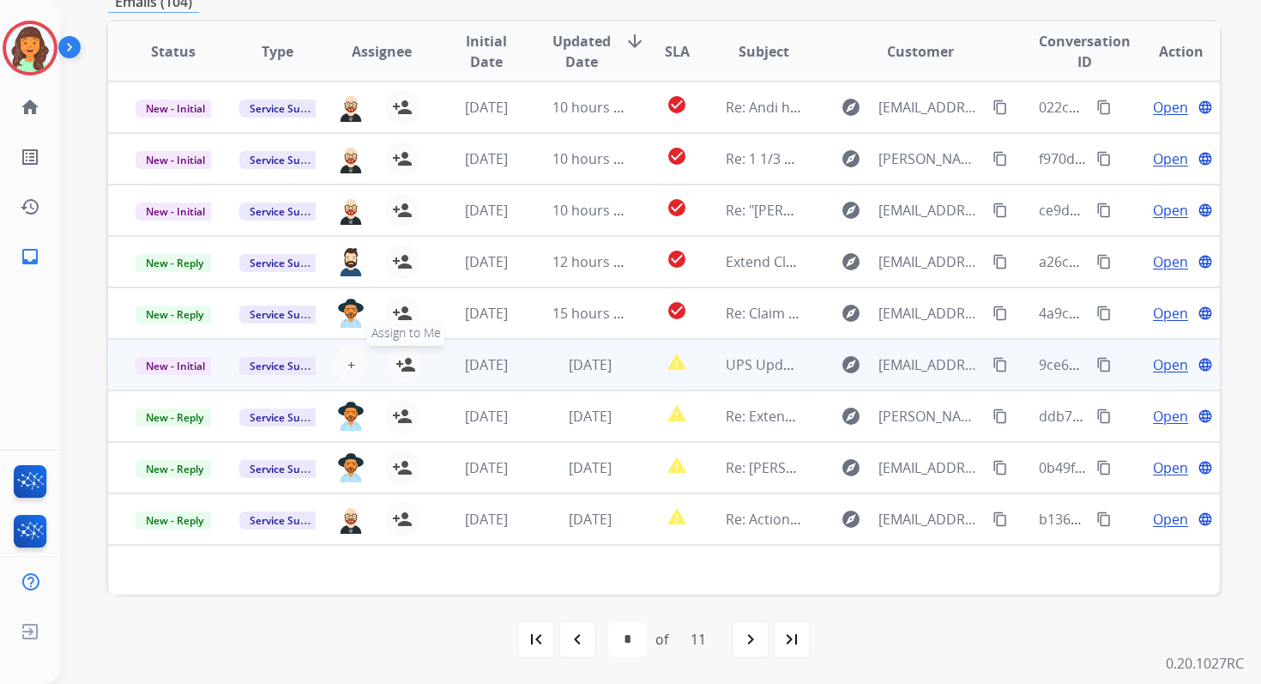
click at [408, 359] on mat-icon "person_add" at bounding box center [405, 364] width 21 height 21
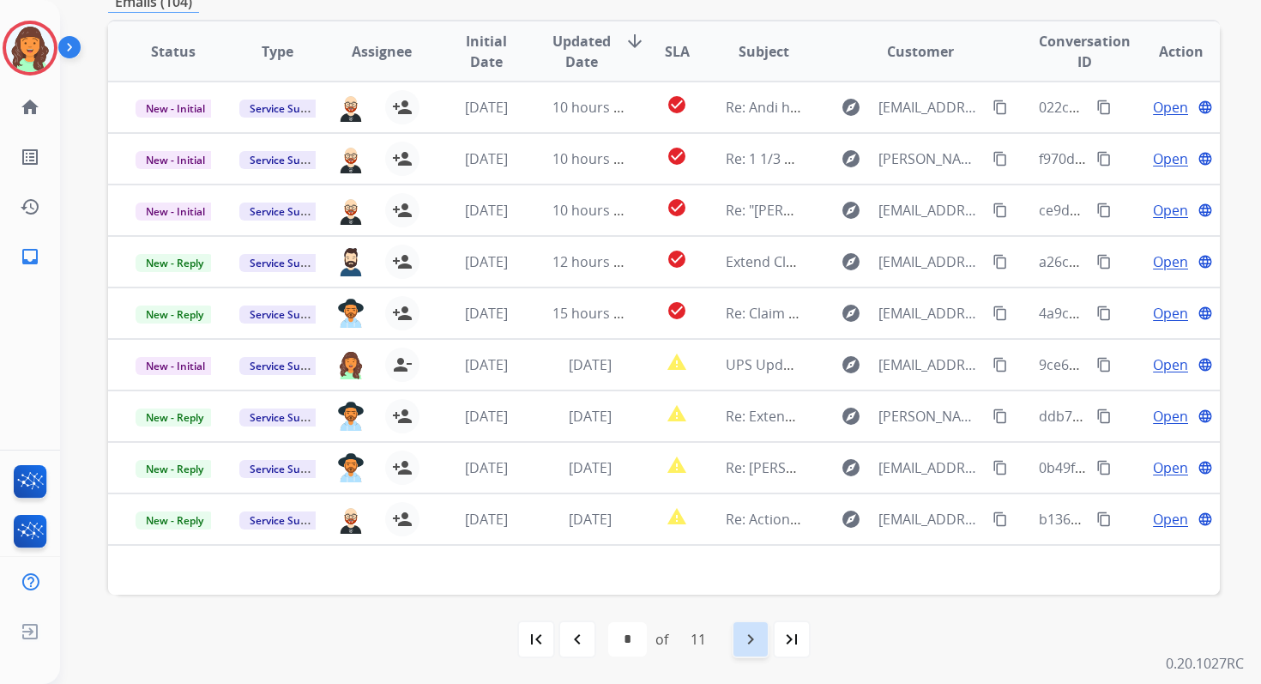
click at [753, 637] on mat-icon "navigate_next" at bounding box center [750, 639] width 21 height 21
select select "*"
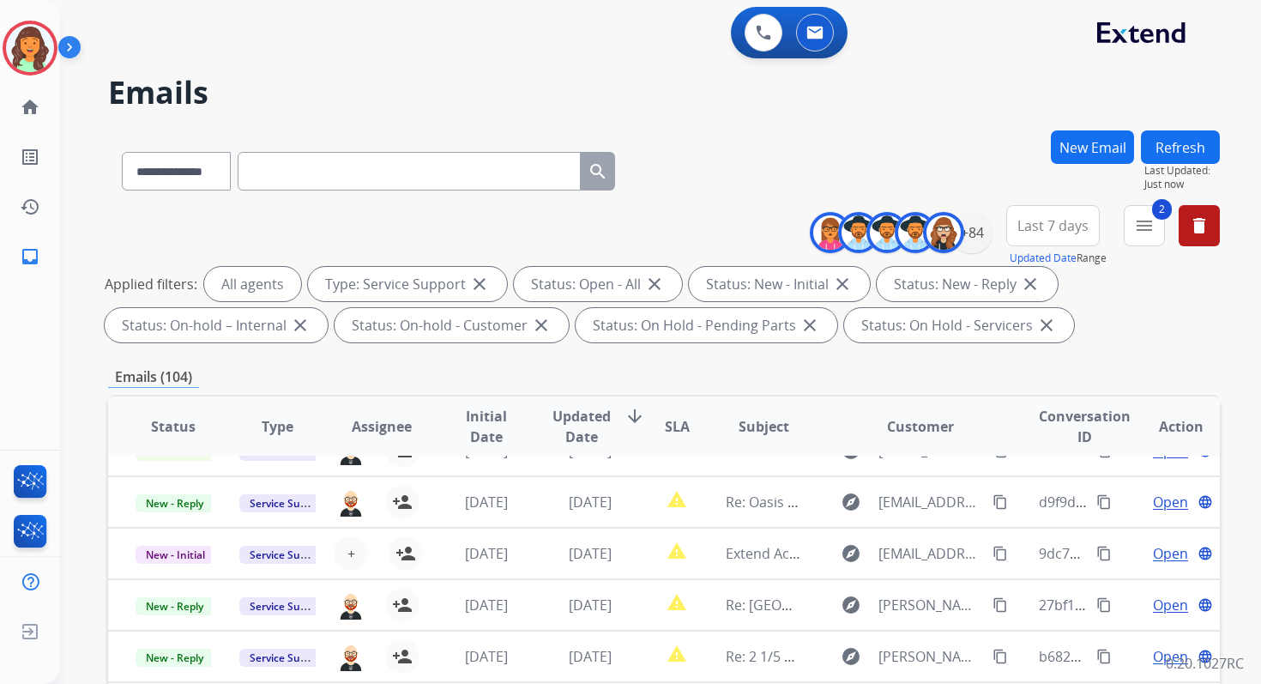
scroll to position [58, 0]
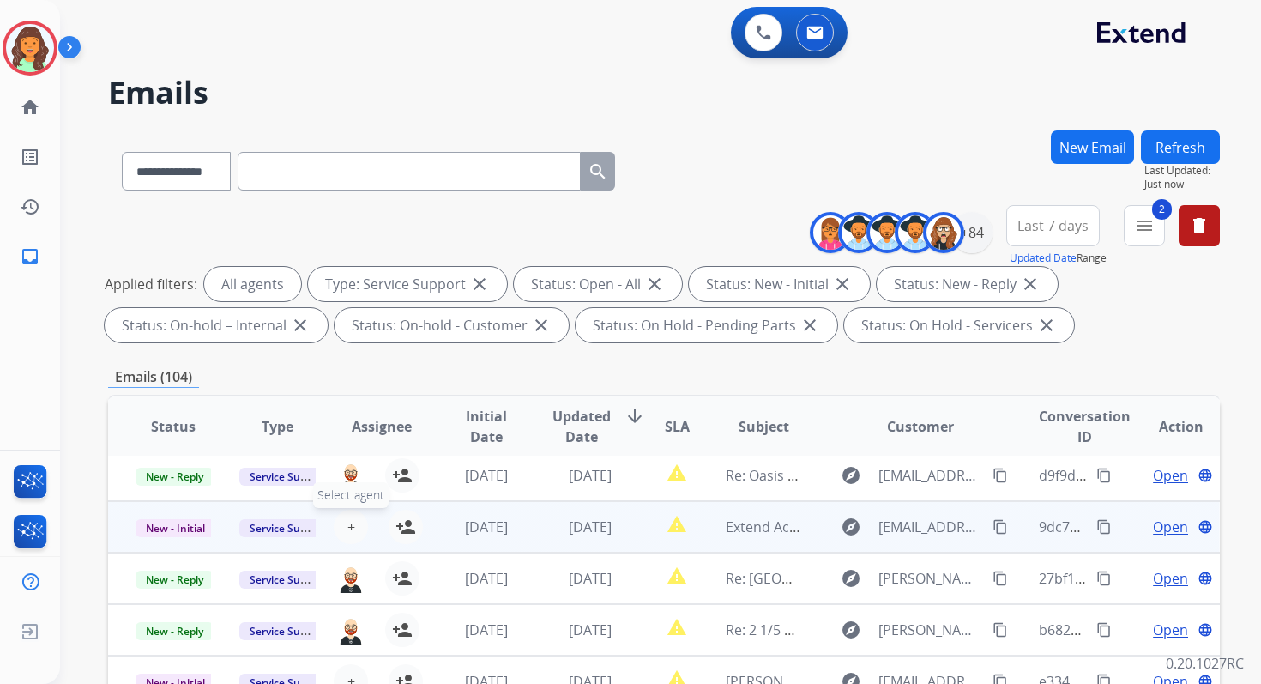
click at [347, 528] on span "+" at bounding box center [351, 526] width 8 height 21
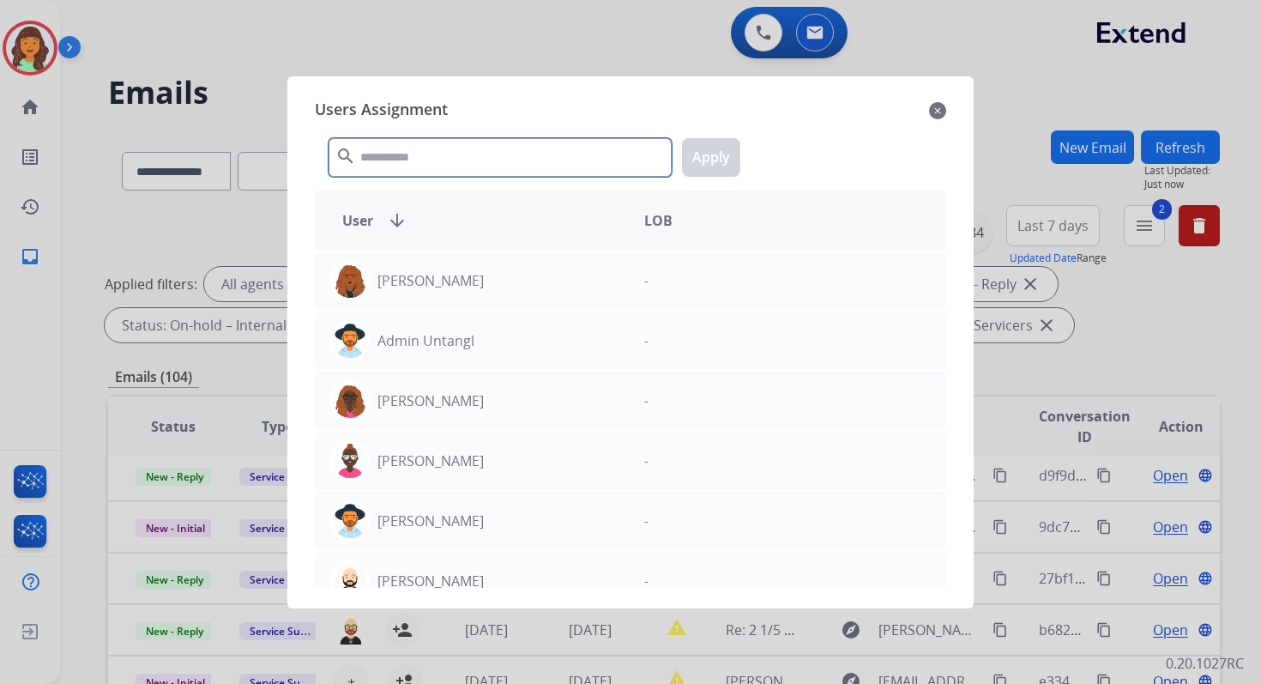
click at [437, 168] on input "text" at bounding box center [500, 157] width 343 height 39
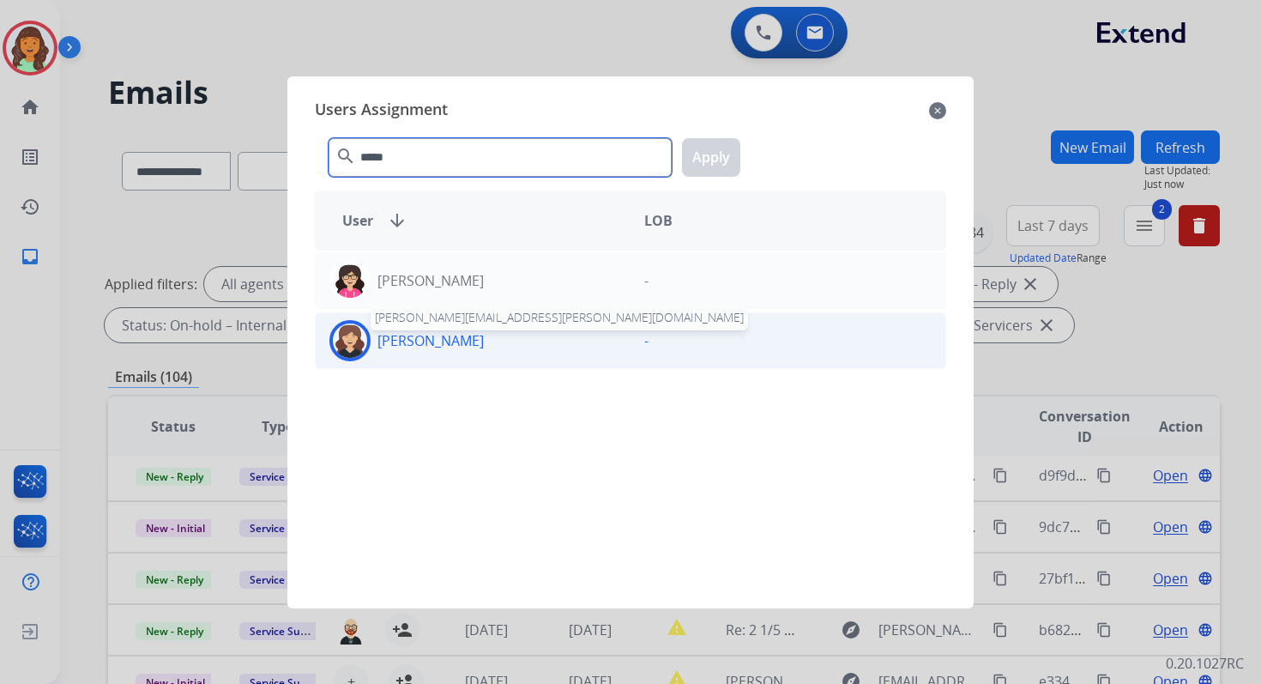
type input "*****"
click at [480, 355] on div "[PERSON_NAME] [PERSON_NAME][EMAIL_ADDRESS][PERSON_NAME][DOMAIN_NAME]" at bounding box center [473, 340] width 315 height 41
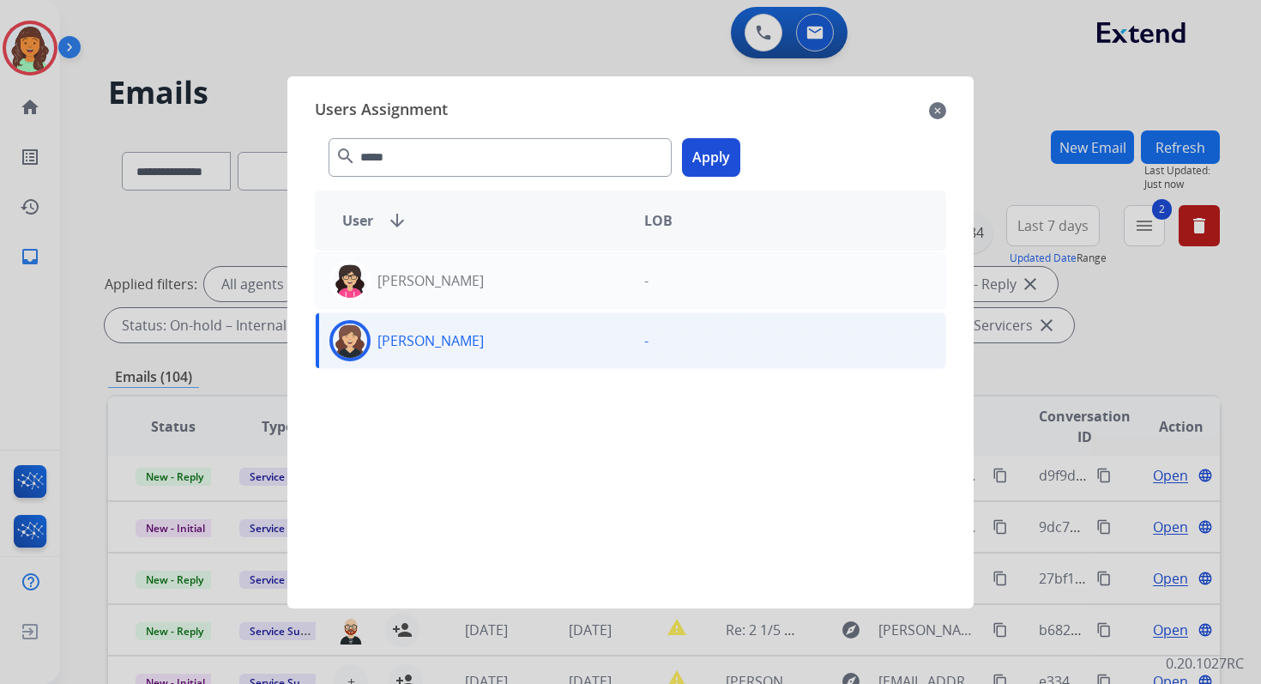
click at [739, 132] on div "***** search Apply" at bounding box center [630, 153] width 631 height 59
click at [717, 153] on button "Apply" at bounding box center [711, 157] width 58 height 39
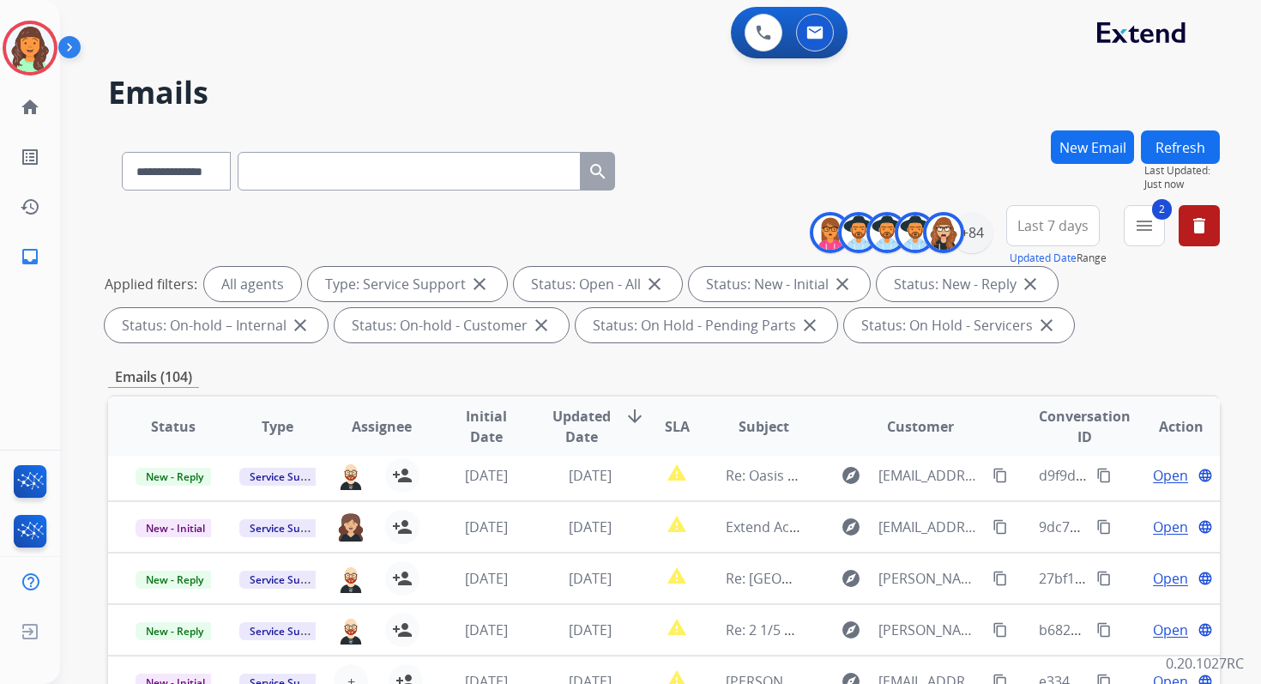
scroll to position [375, 0]
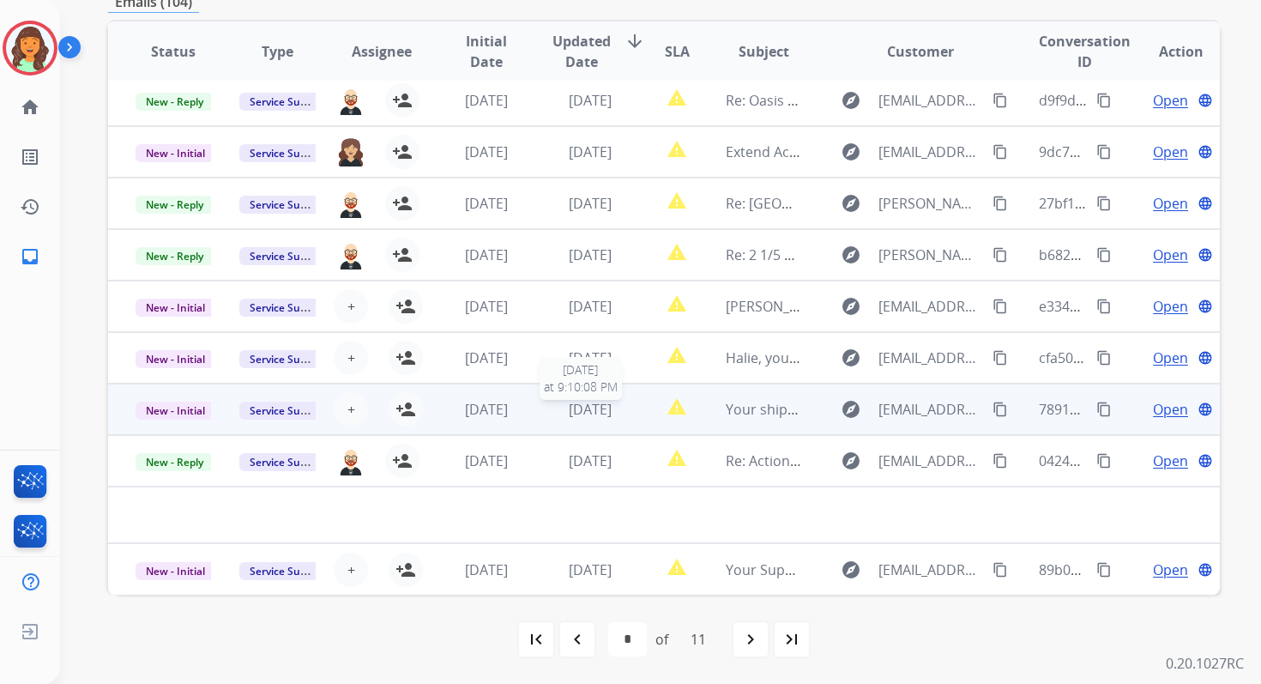
click at [579, 417] on span "[DATE]" at bounding box center [590, 409] width 43 height 19
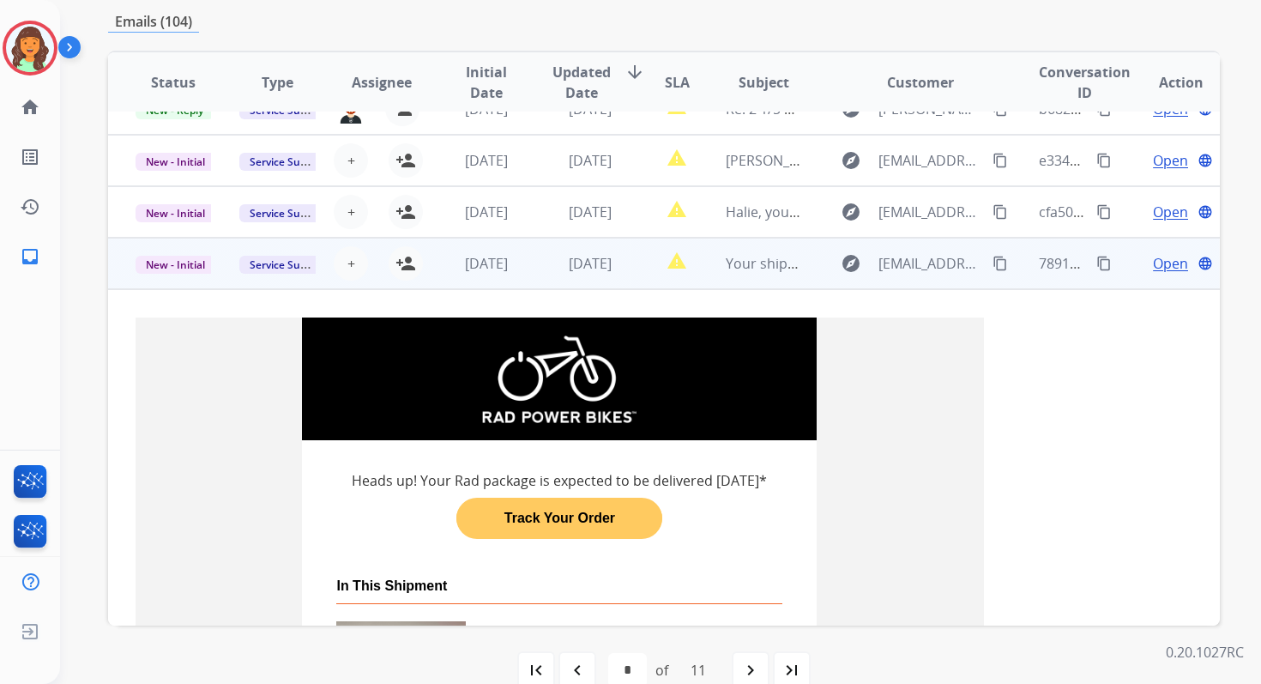
scroll to position [205, 0]
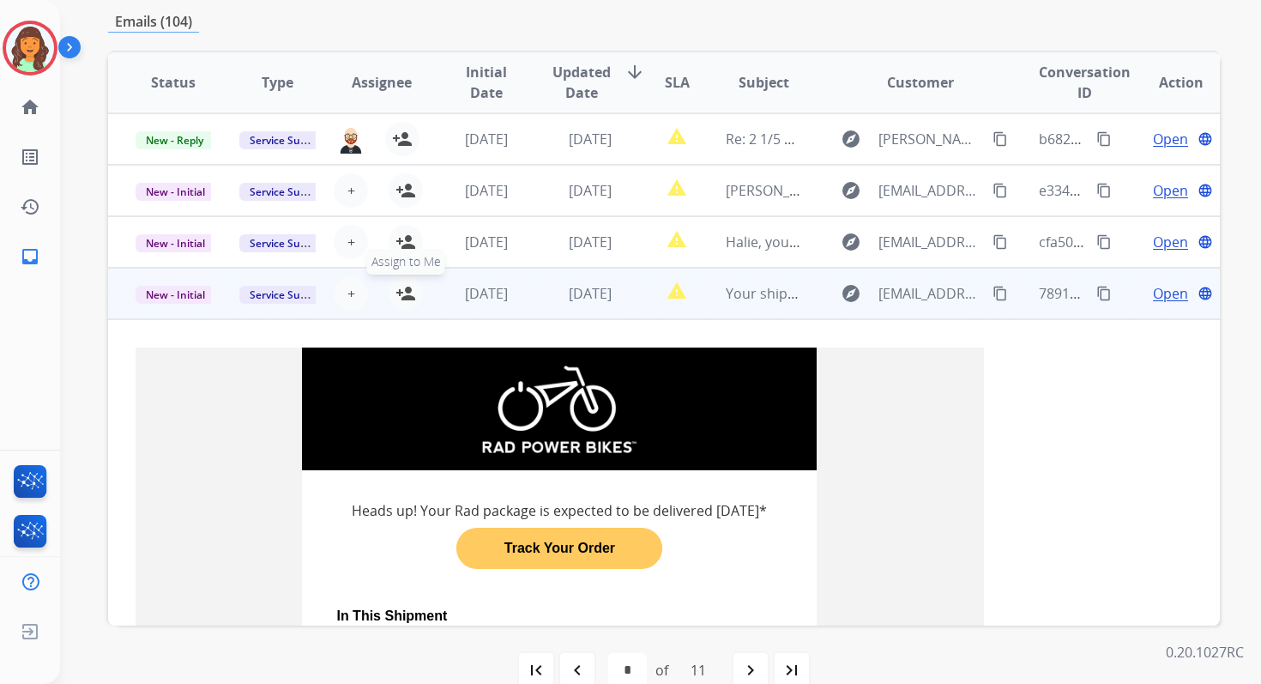
click at [407, 289] on mat-icon "person_add" at bounding box center [405, 293] width 21 height 21
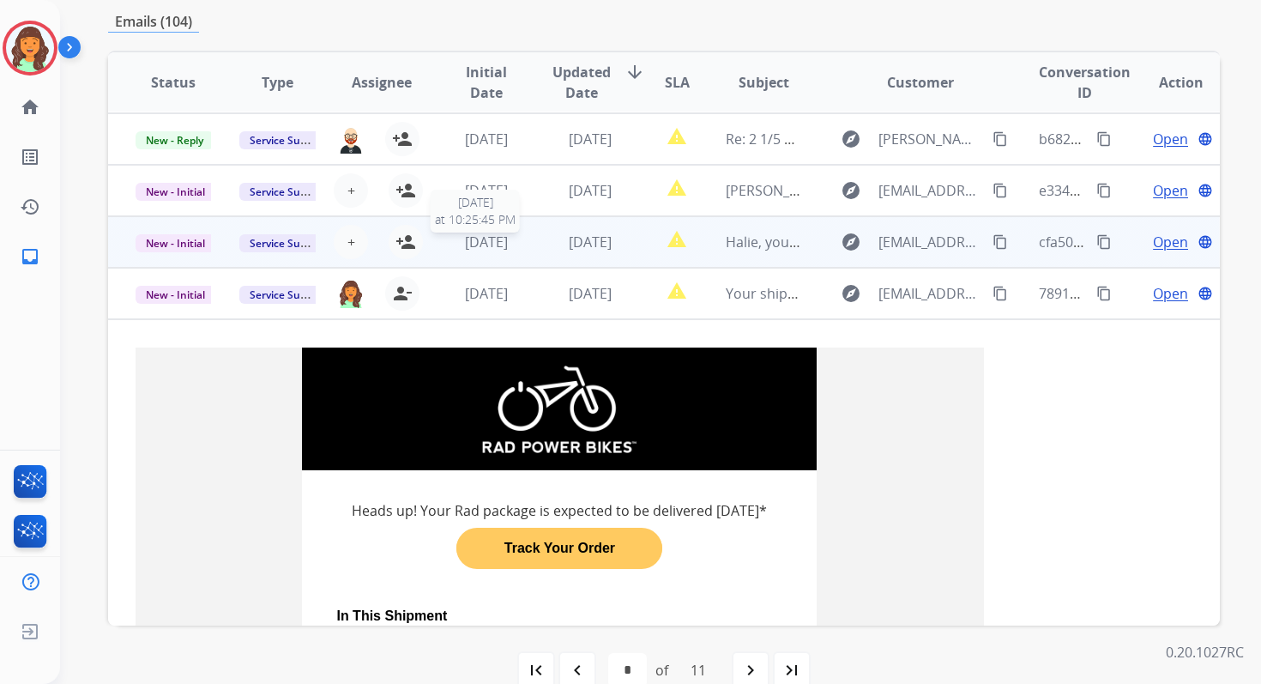
click at [508, 249] on span "[DATE]" at bounding box center [486, 241] width 43 height 19
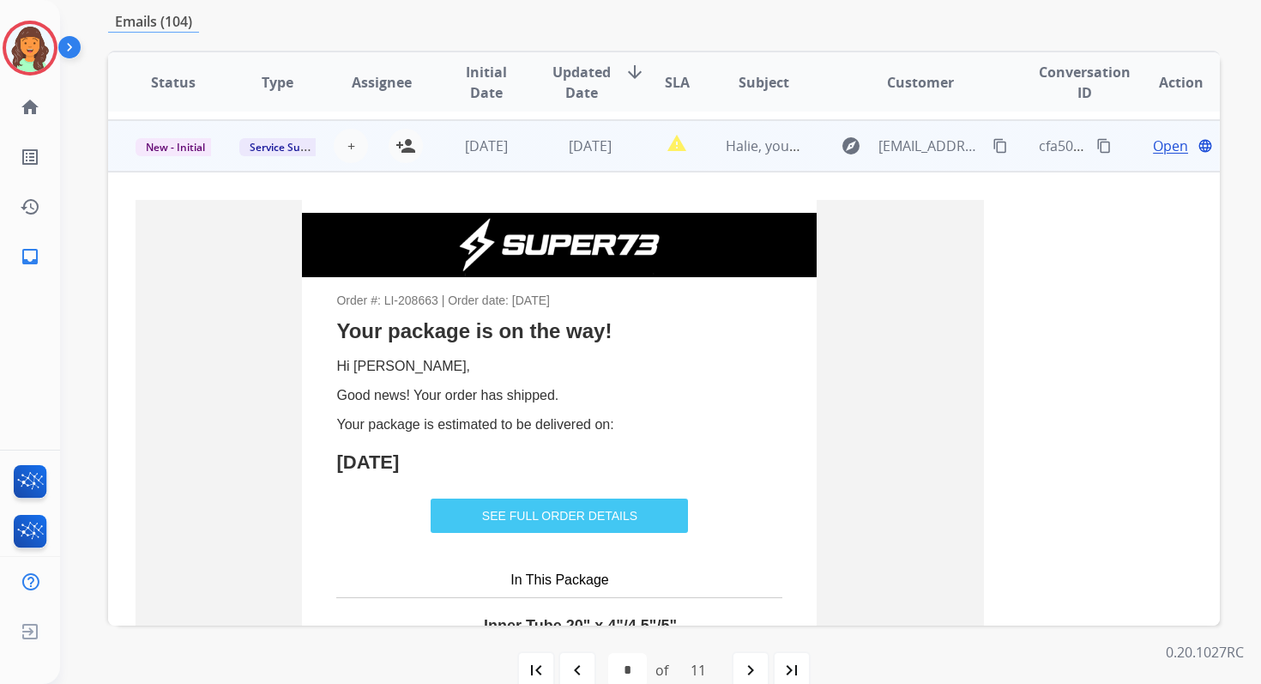
scroll to position [254, 0]
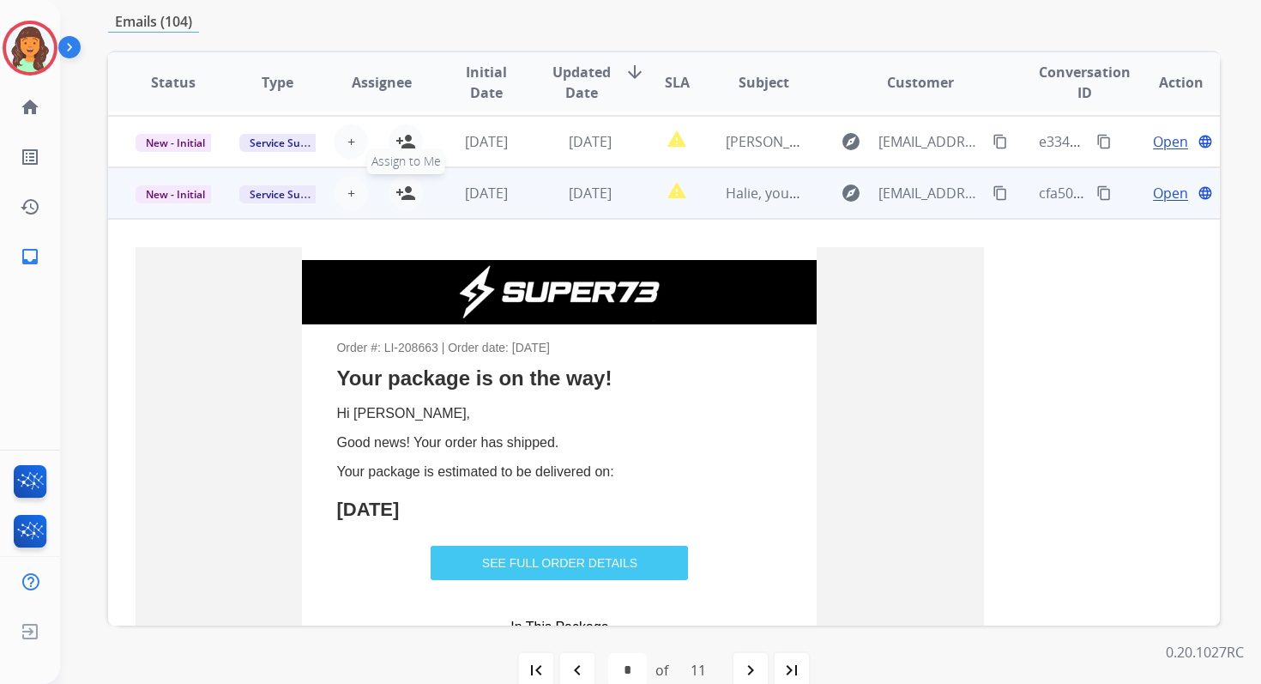
click at [402, 193] on mat-icon "person_add" at bounding box center [405, 193] width 21 height 21
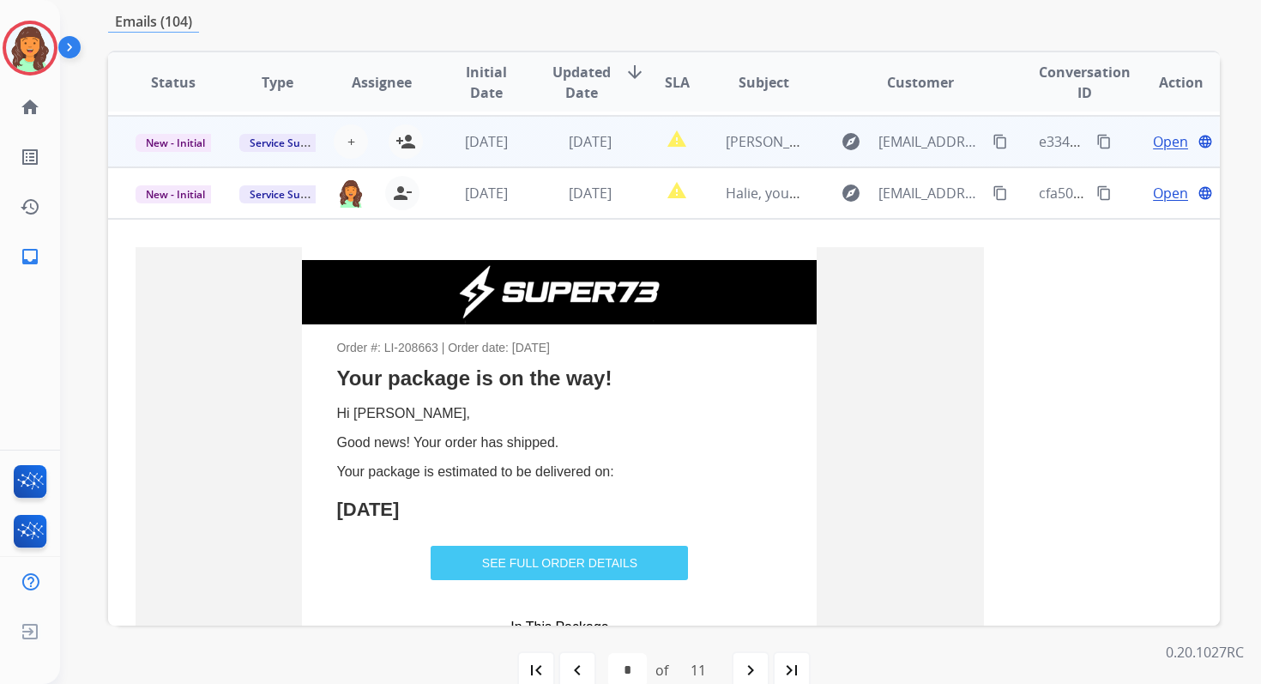
click at [525, 152] on td "[DATE]" at bounding box center [577, 141] width 104 height 51
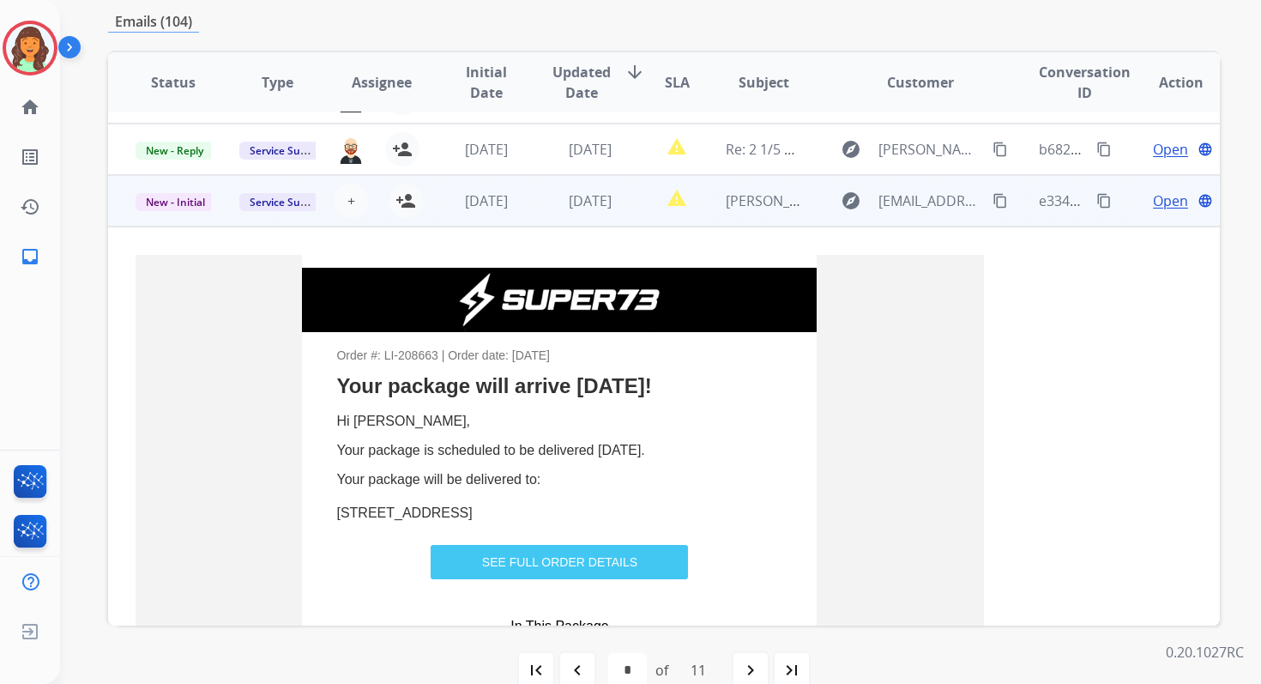
scroll to position [105, 0]
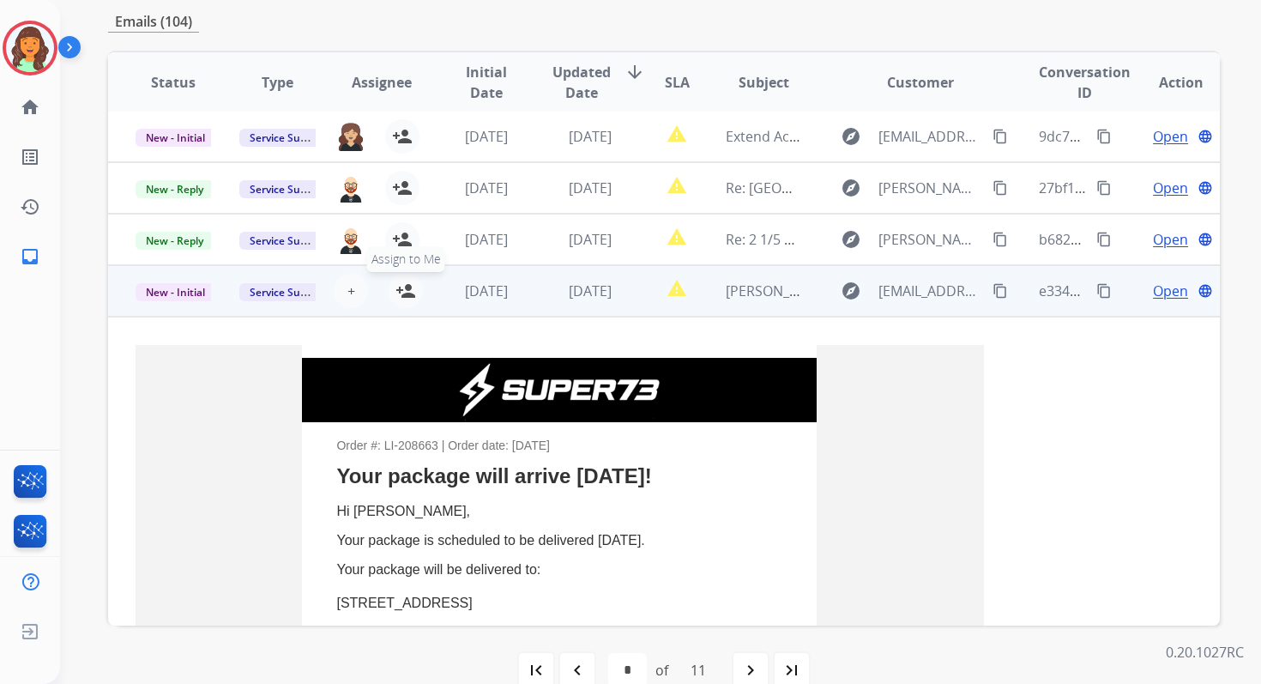
click at [400, 279] on button "person_add Assign to Me" at bounding box center [406, 291] width 34 height 34
click at [529, 299] on td "[DATE]" at bounding box center [577, 290] width 104 height 51
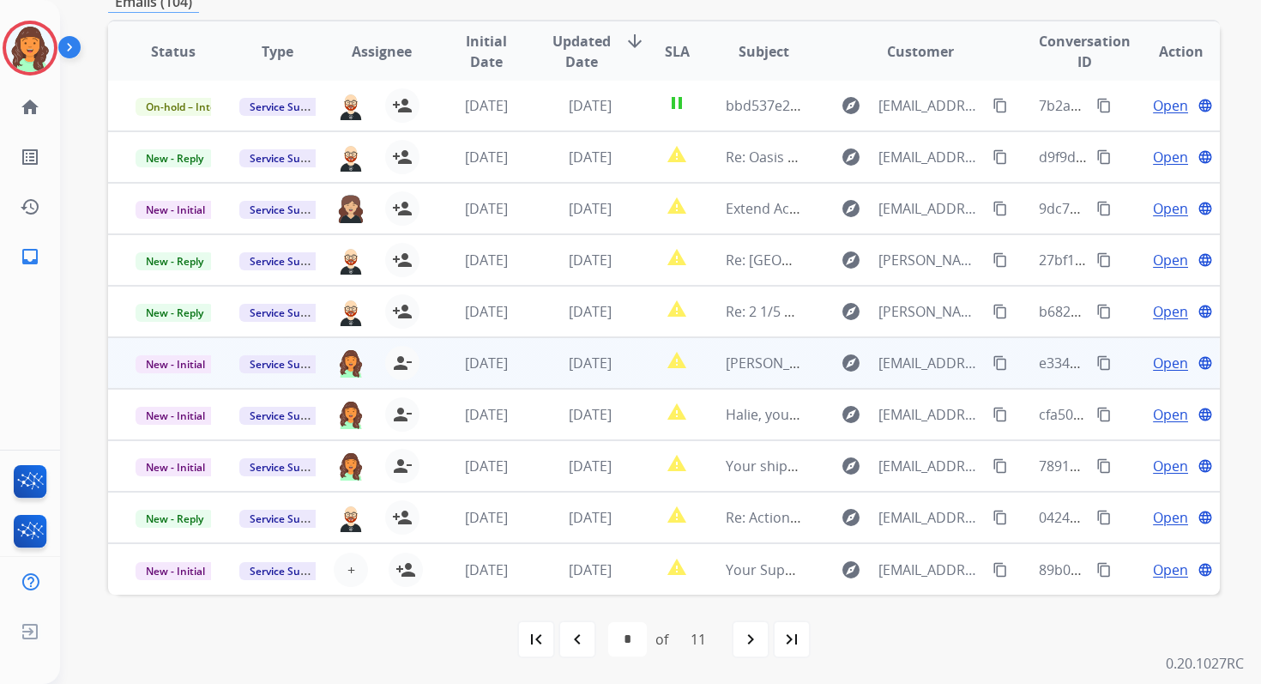
scroll to position [366, 0]
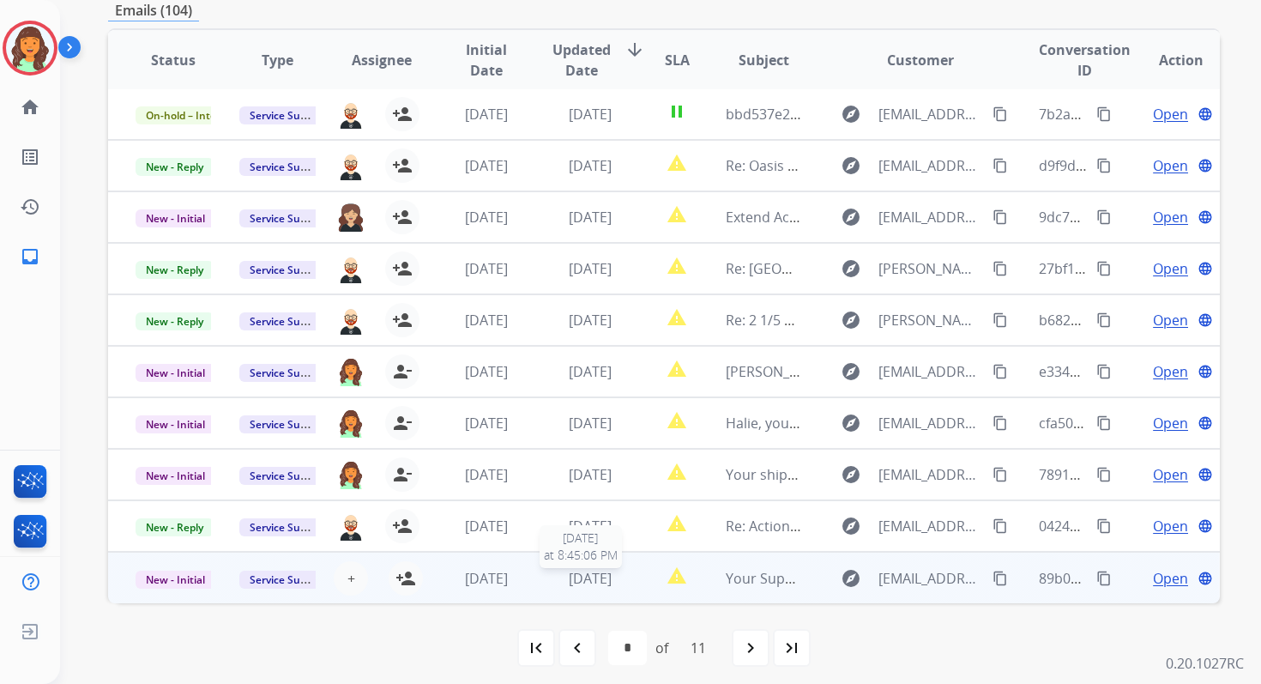
click at [569, 576] on span "[DATE]" at bounding box center [590, 578] width 43 height 19
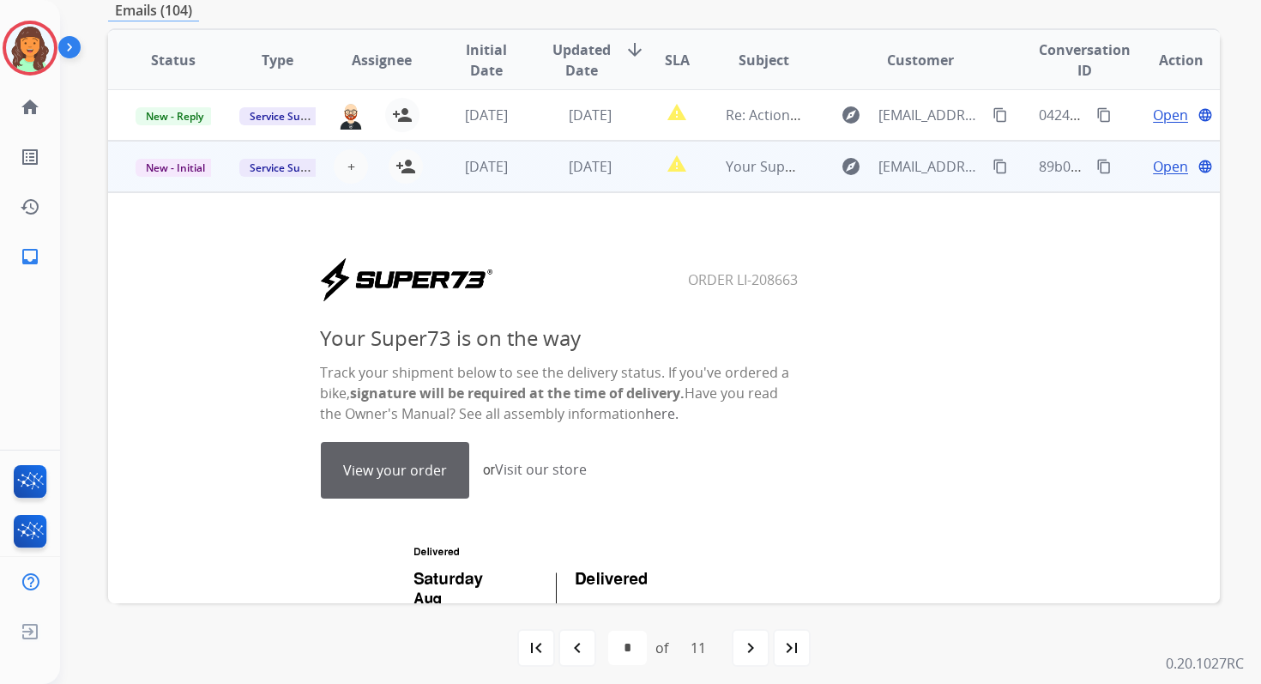
scroll to position [463, 0]
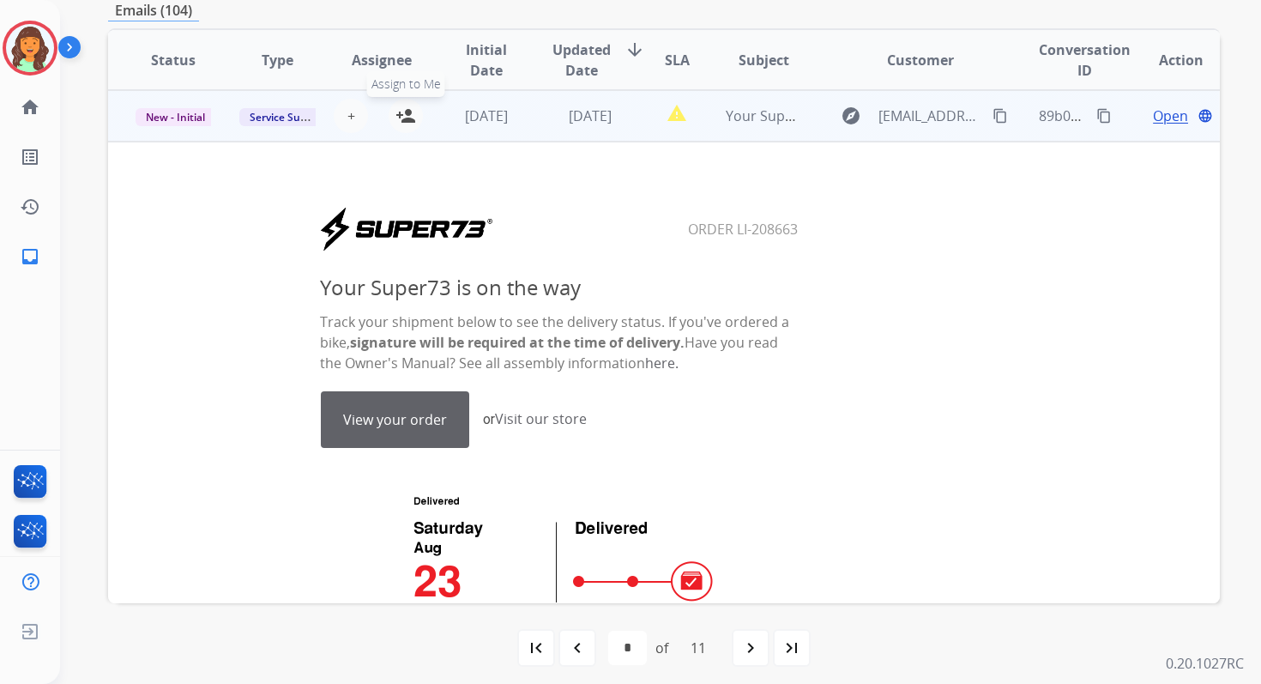
click at [409, 121] on mat-icon "person_add" at bounding box center [405, 116] width 21 height 21
click at [495, 126] on td "[DATE]" at bounding box center [472, 115] width 104 height 51
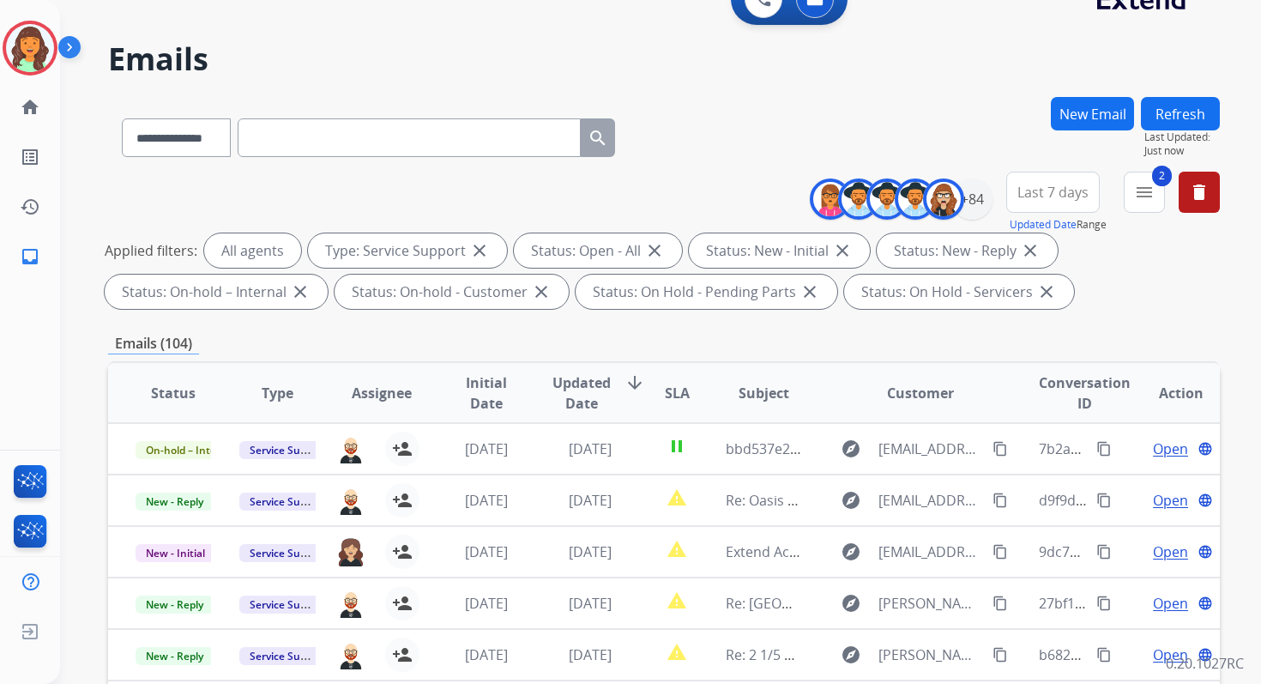
scroll to position [0, 0]
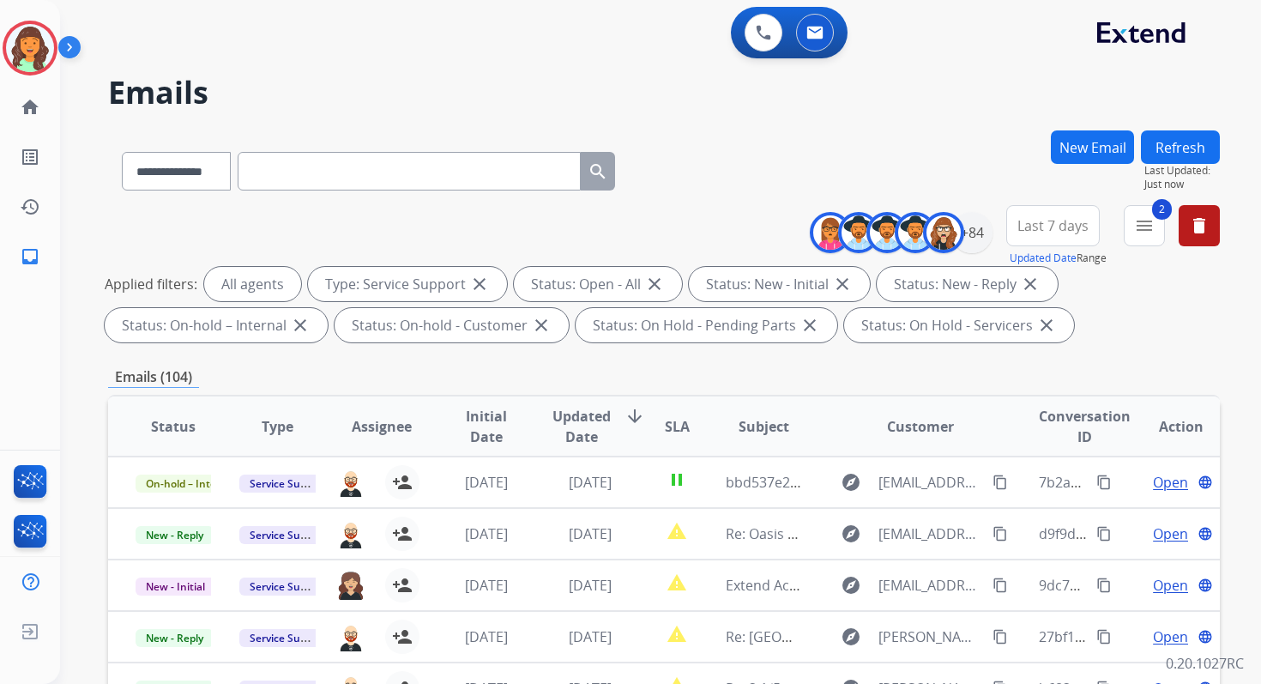
click at [1192, 148] on button "Refresh" at bounding box center [1180, 146] width 79 height 33
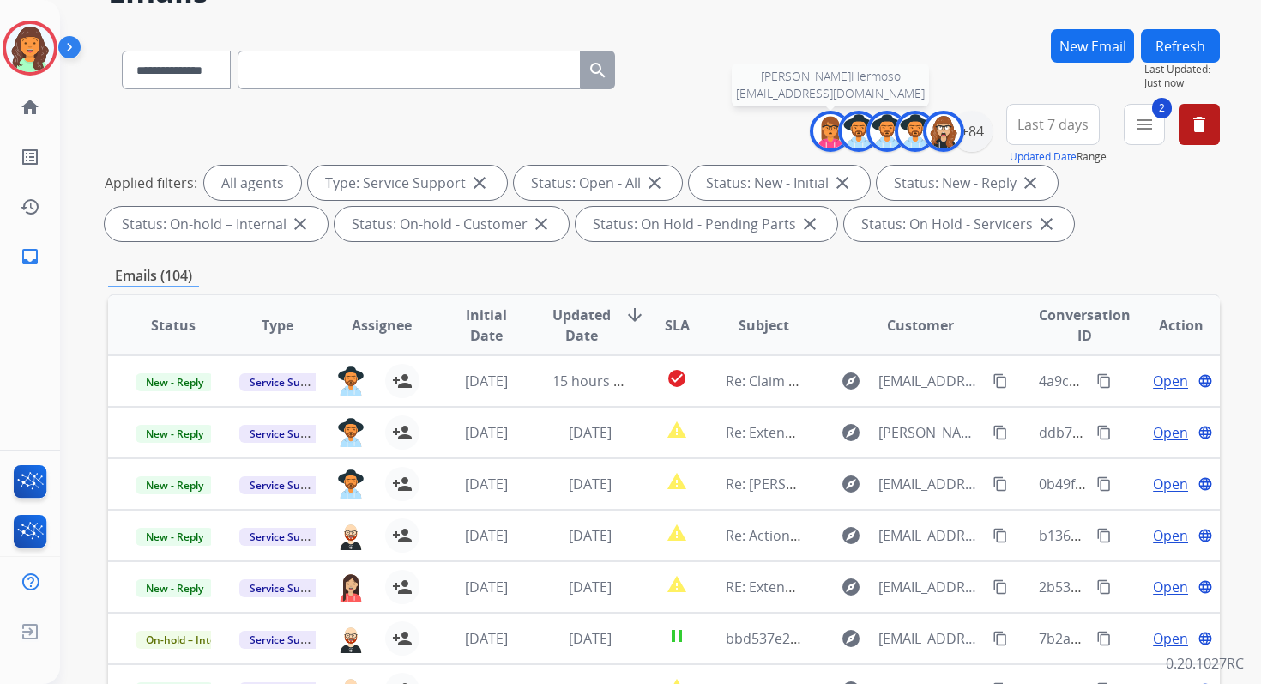
scroll to position [375, 0]
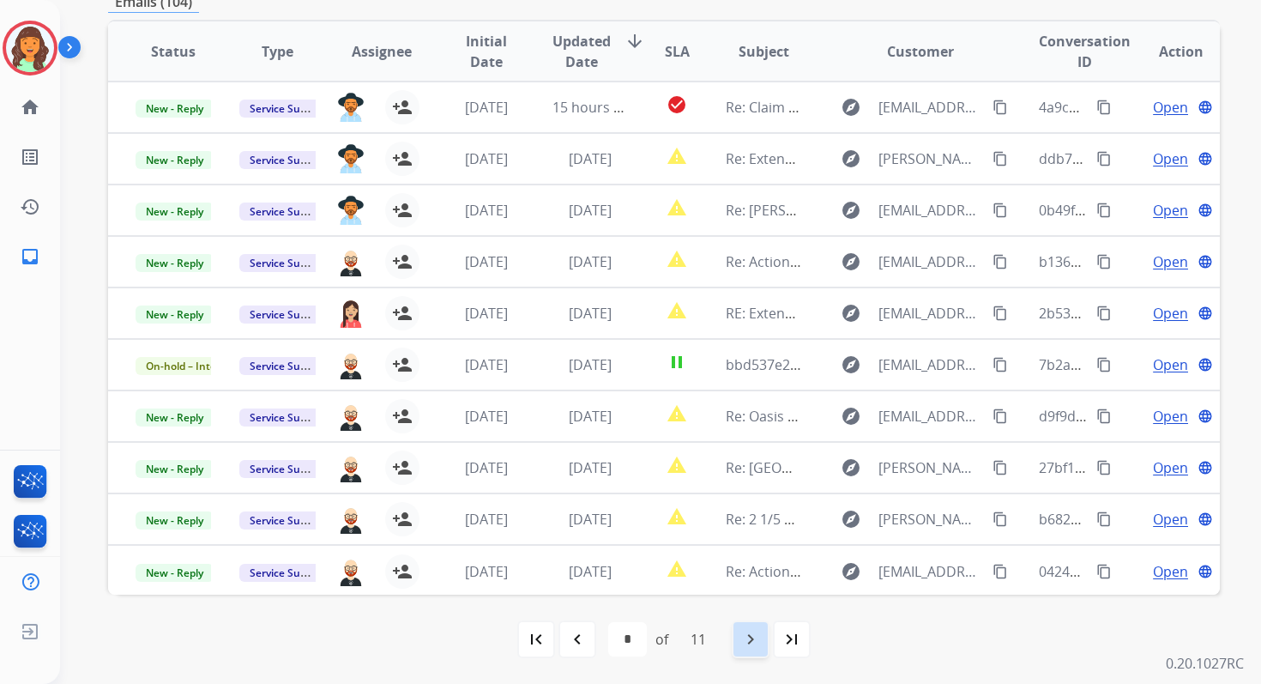
click at [757, 642] on mat-icon "navigate_next" at bounding box center [750, 639] width 21 height 21
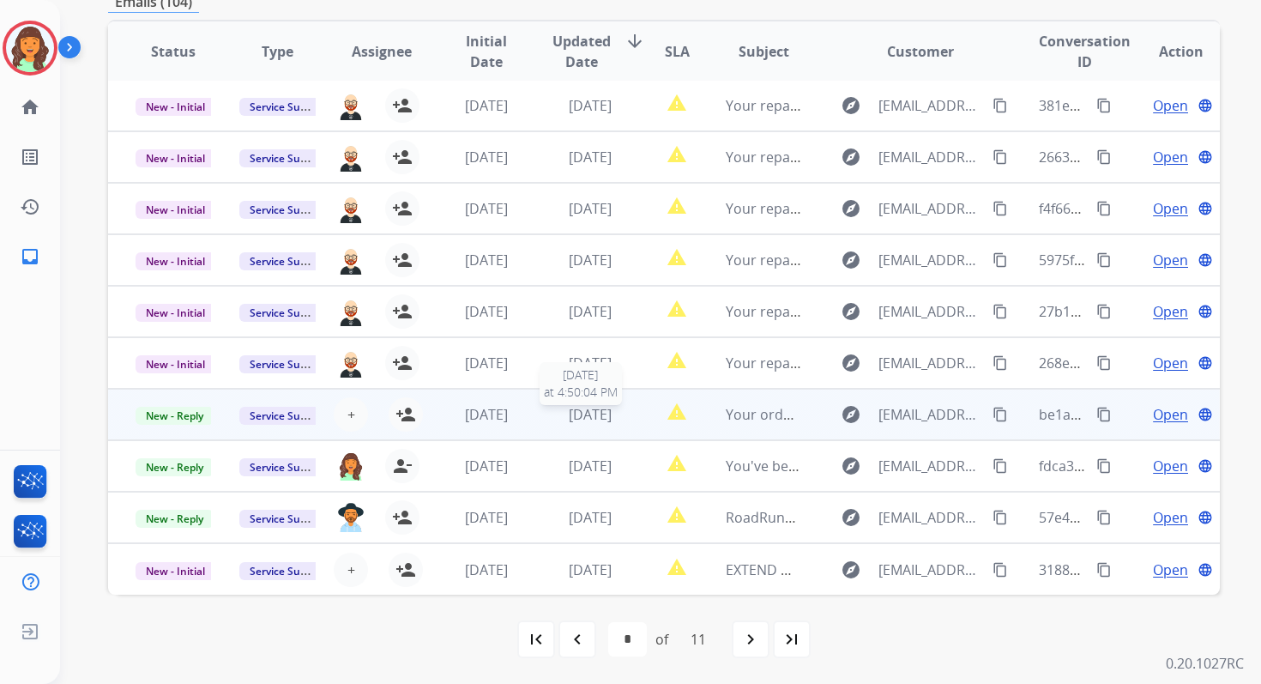
click at [582, 416] on span "[DATE]" at bounding box center [590, 414] width 43 height 19
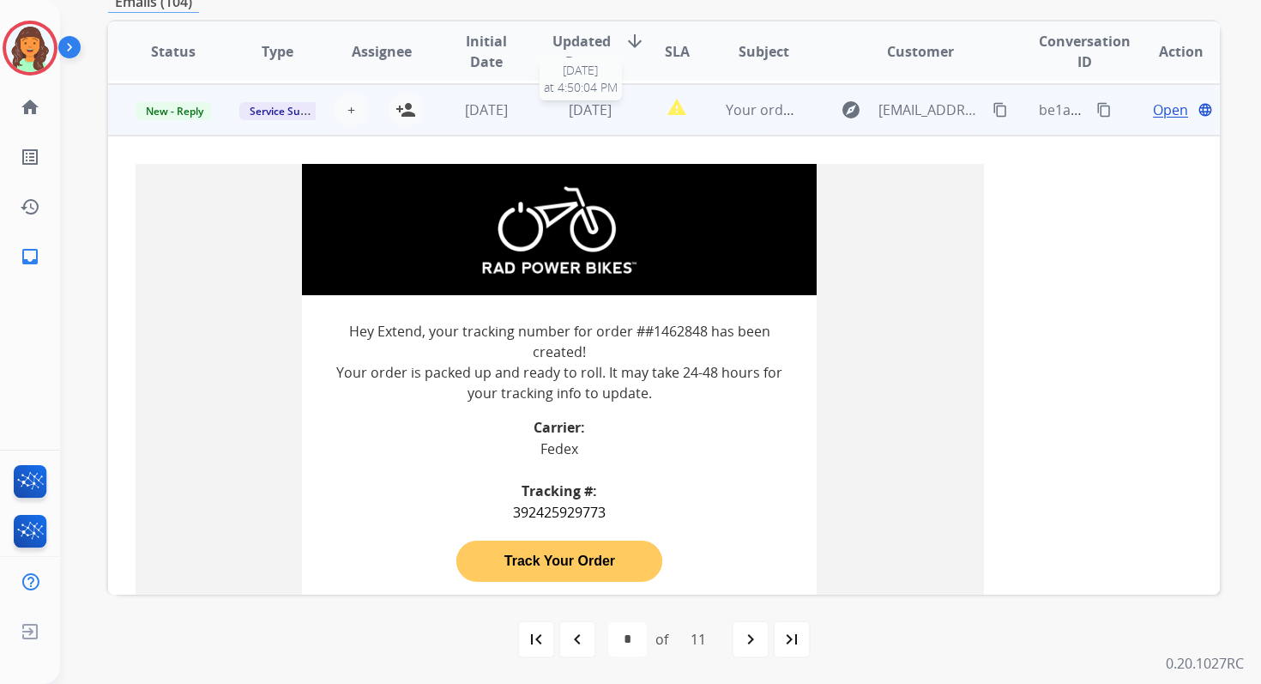
scroll to position [309, 0]
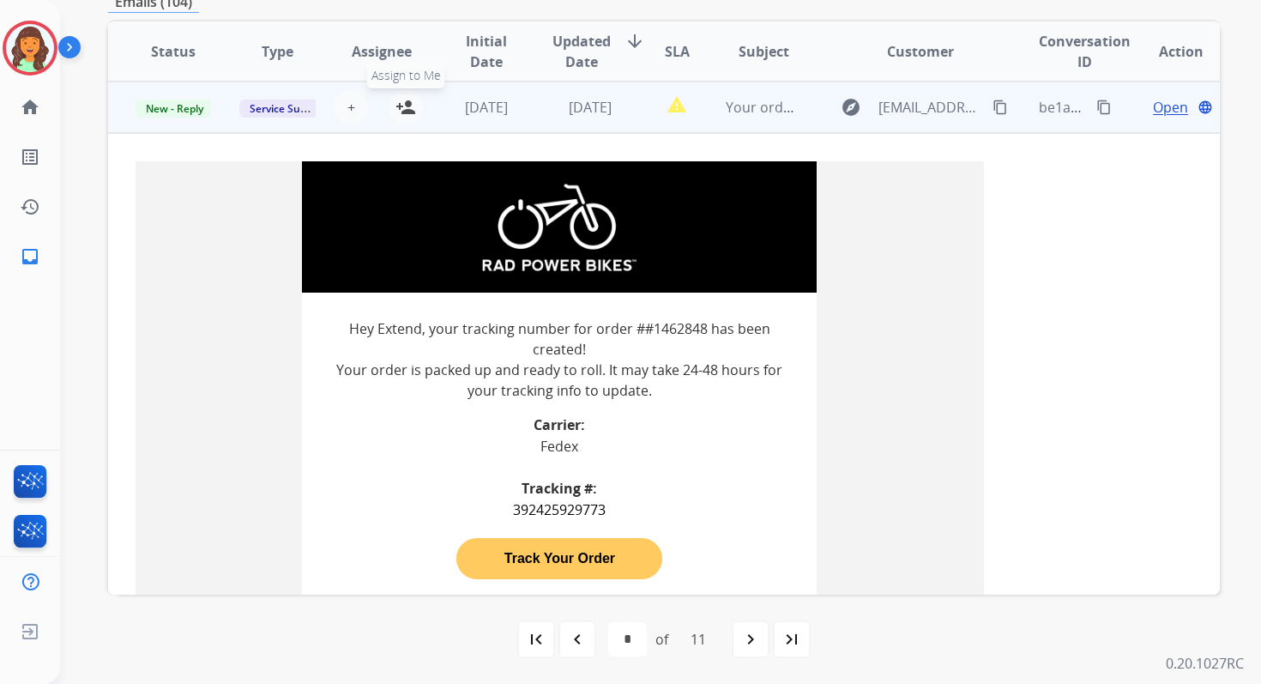
click at [404, 107] on mat-icon "person_add" at bounding box center [405, 107] width 21 height 21
click at [473, 107] on span "[DATE]" at bounding box center [486, 107] width 43 height 19
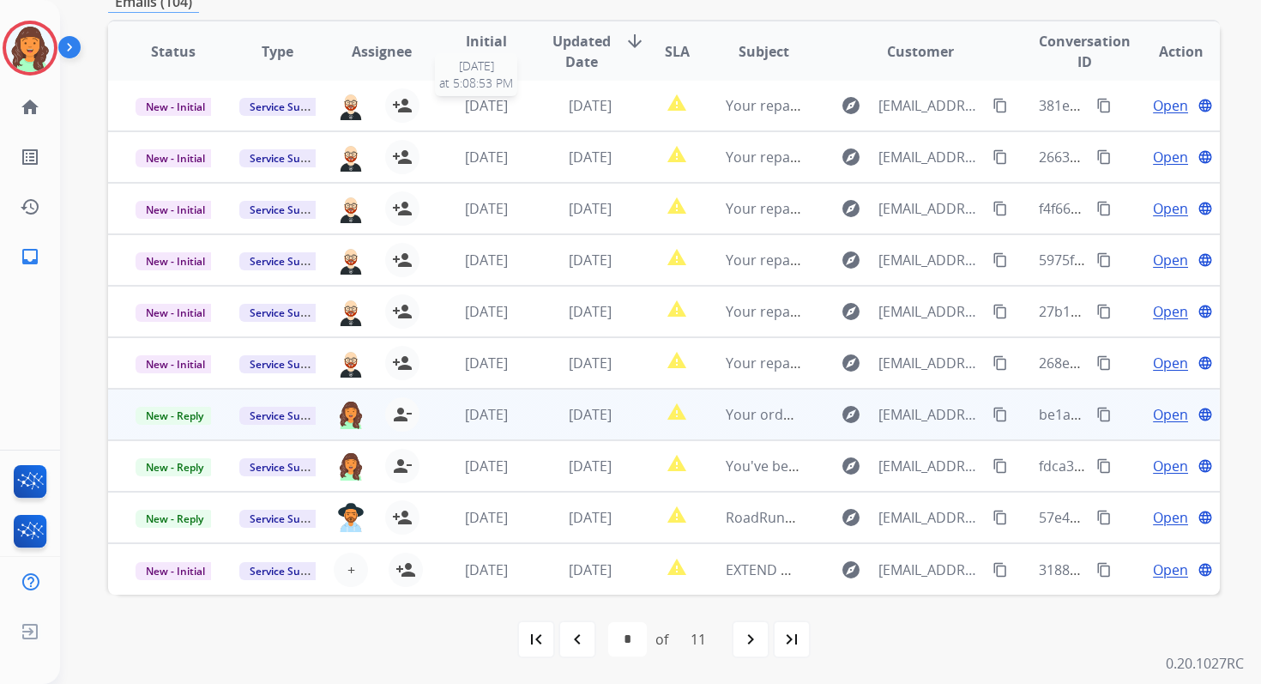
scroll to position [2, 0]
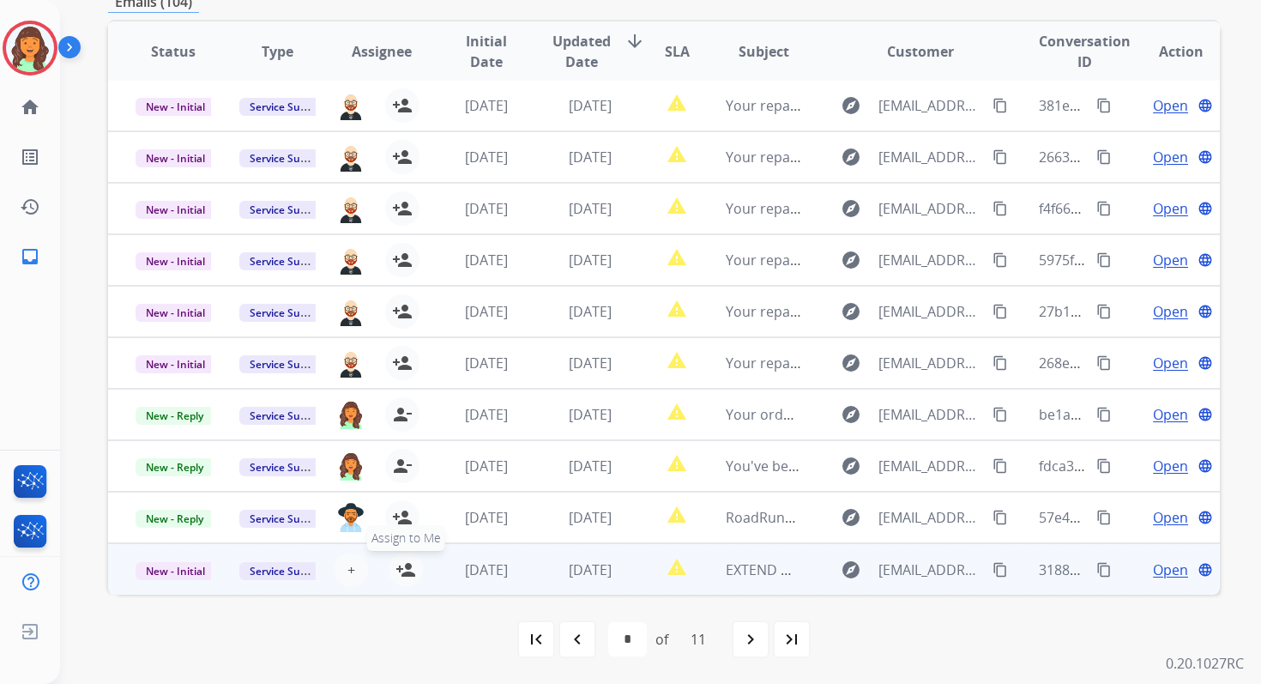
click at [401, 569] on mat-icon "person_add" at bounding box center [405, 569] width 21 height 21
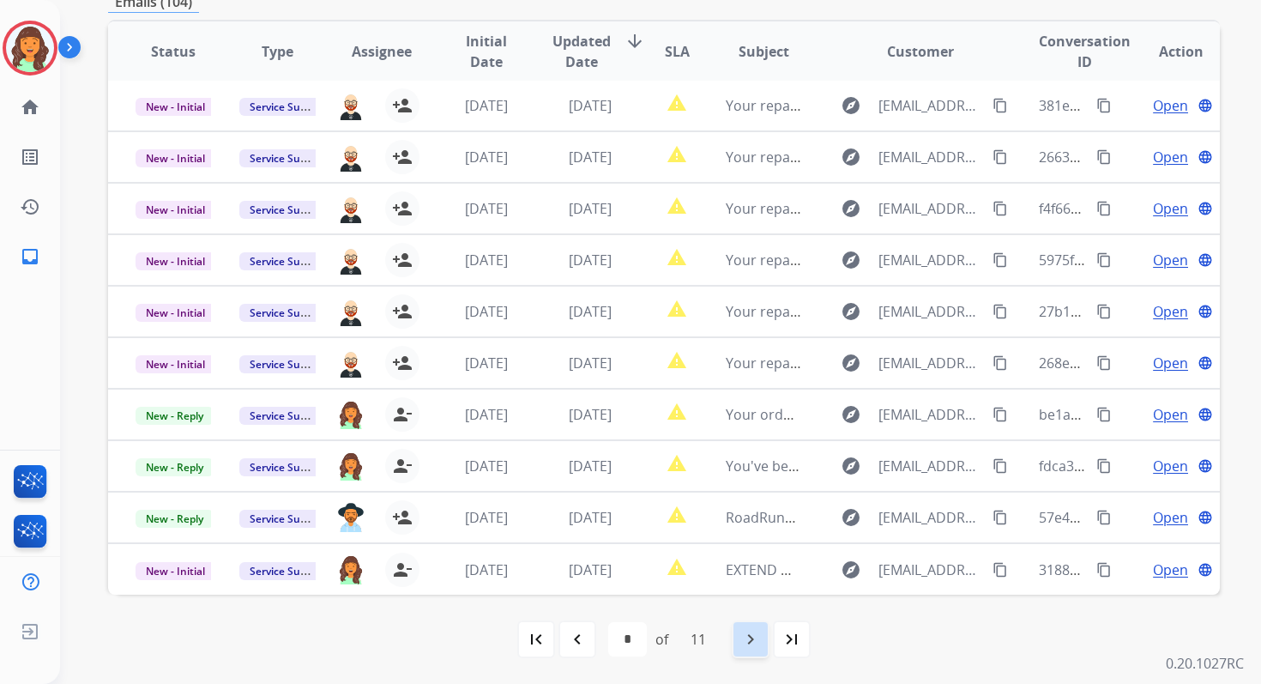
click at [754, 628] on div "navigate_next" at bounding box center [751, 639] width 38 height 38
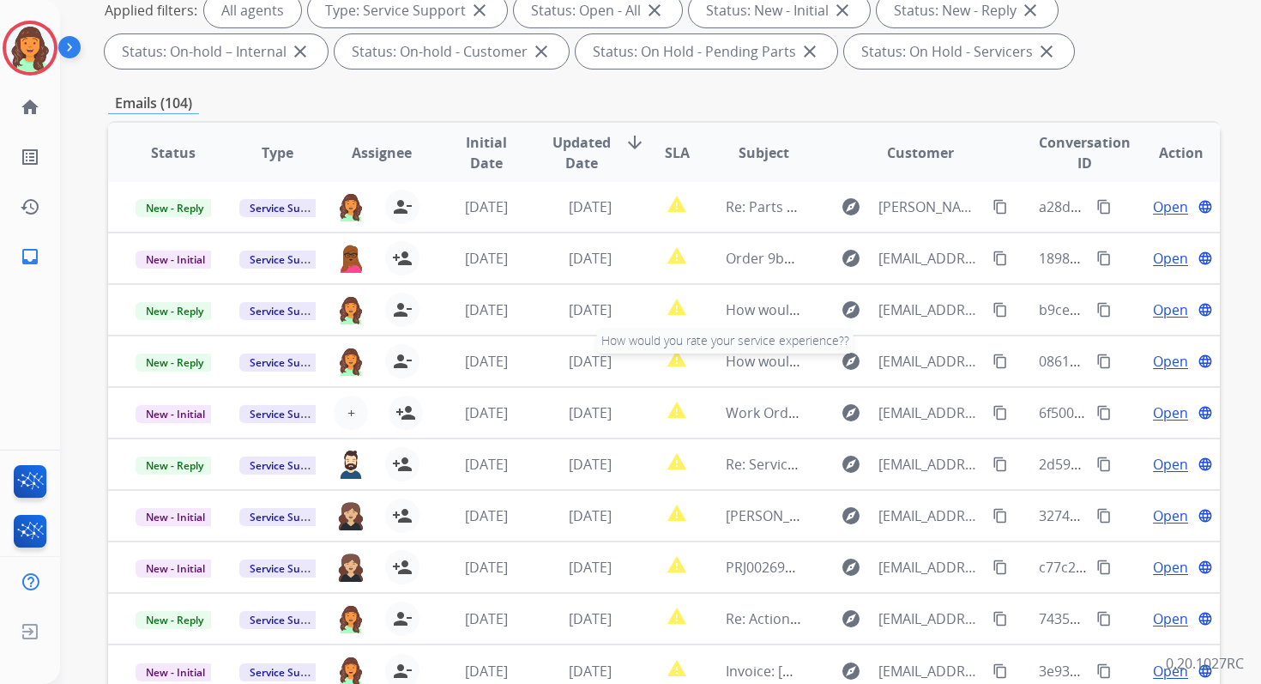
scroll to position [375, 0]
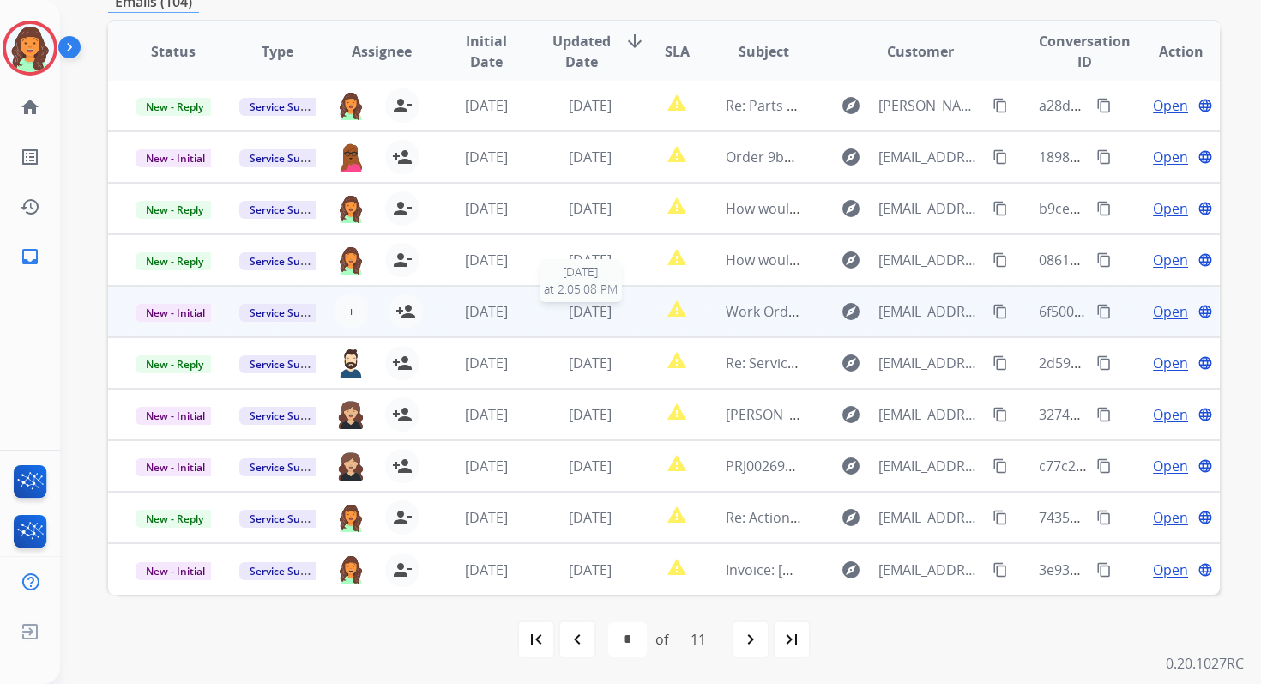
click at [582, 304] on span "[DATE]" at bounding box center [590, 311] width 43 height 19
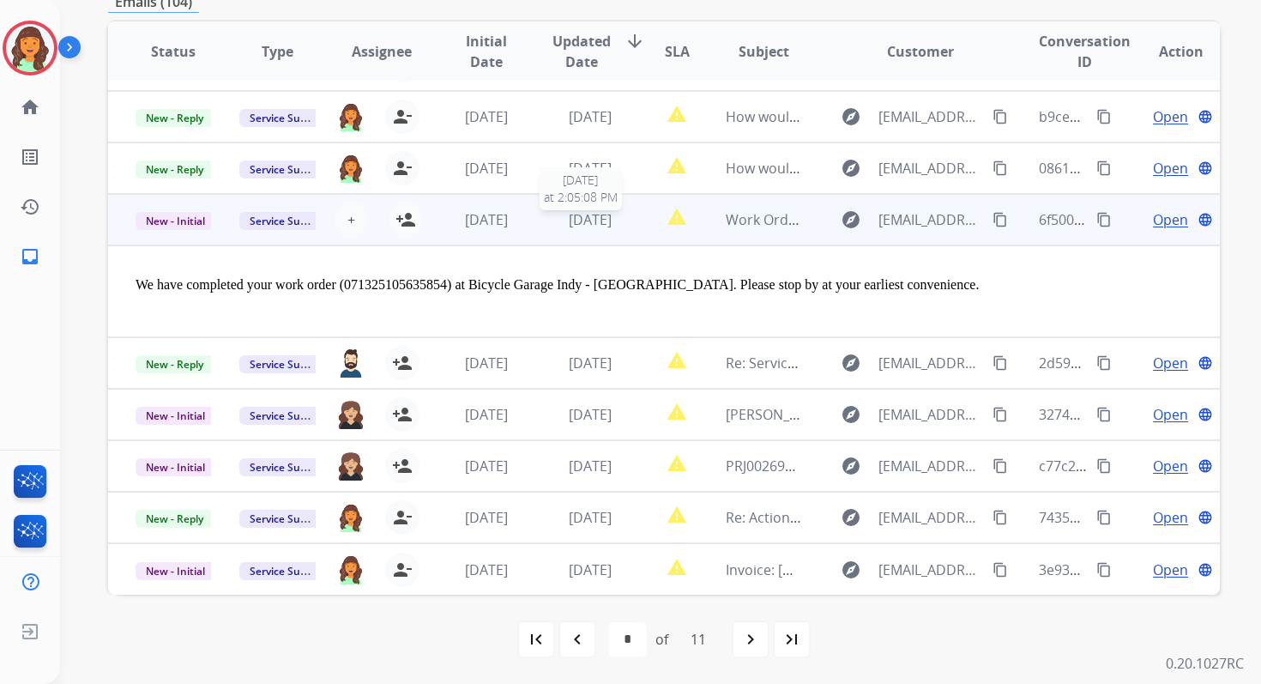
scroll to position [113, 0]
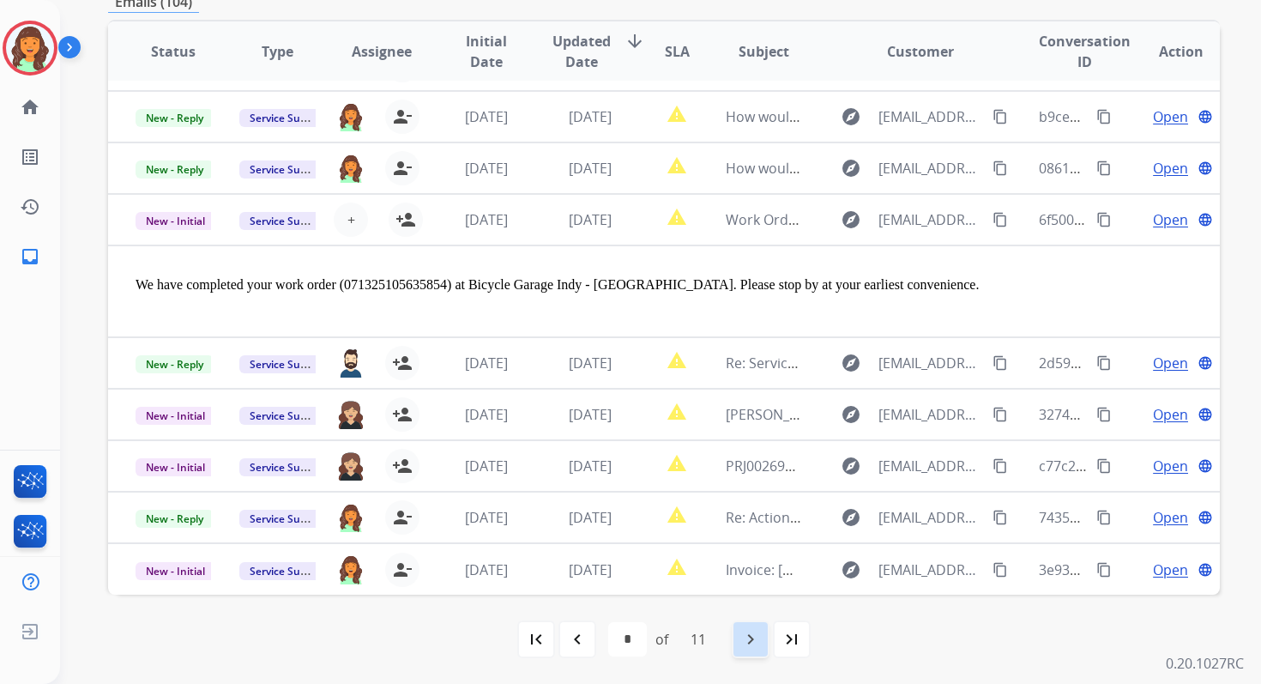
click at [748, 631] on mat-icon "navigate_next" at bounding box center [750, 639] width 21 height 21
select select "*"
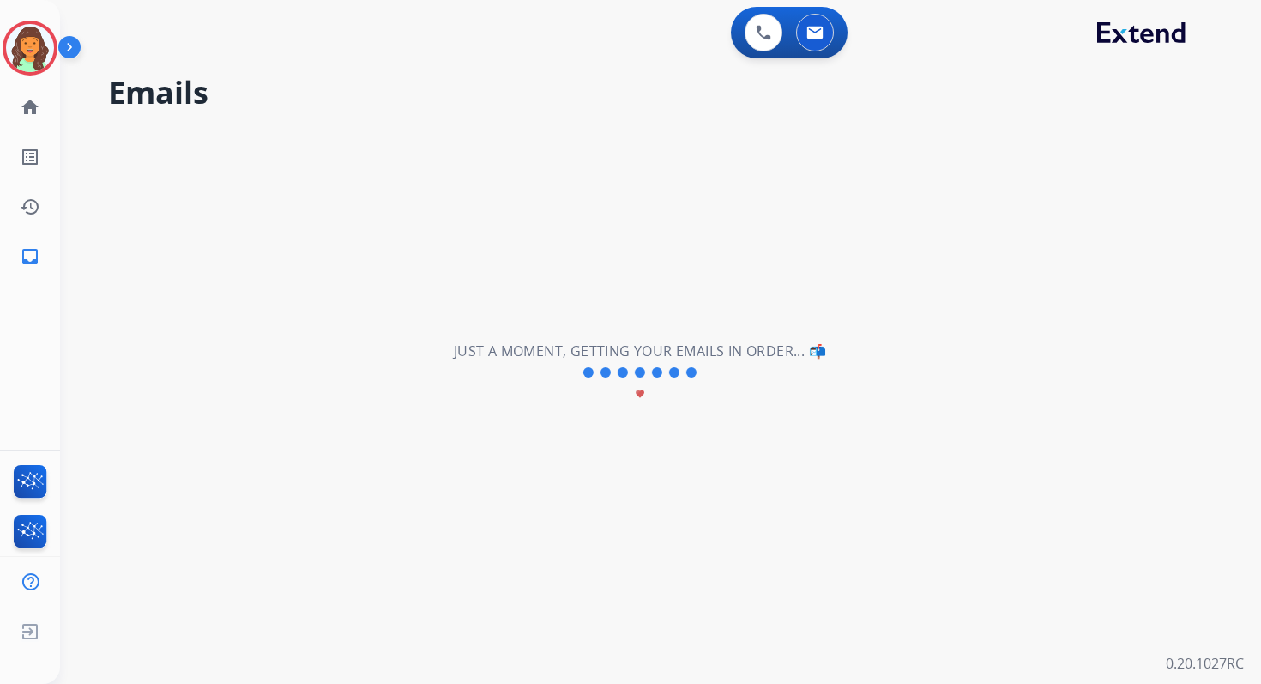
scroll to position [0, 0]
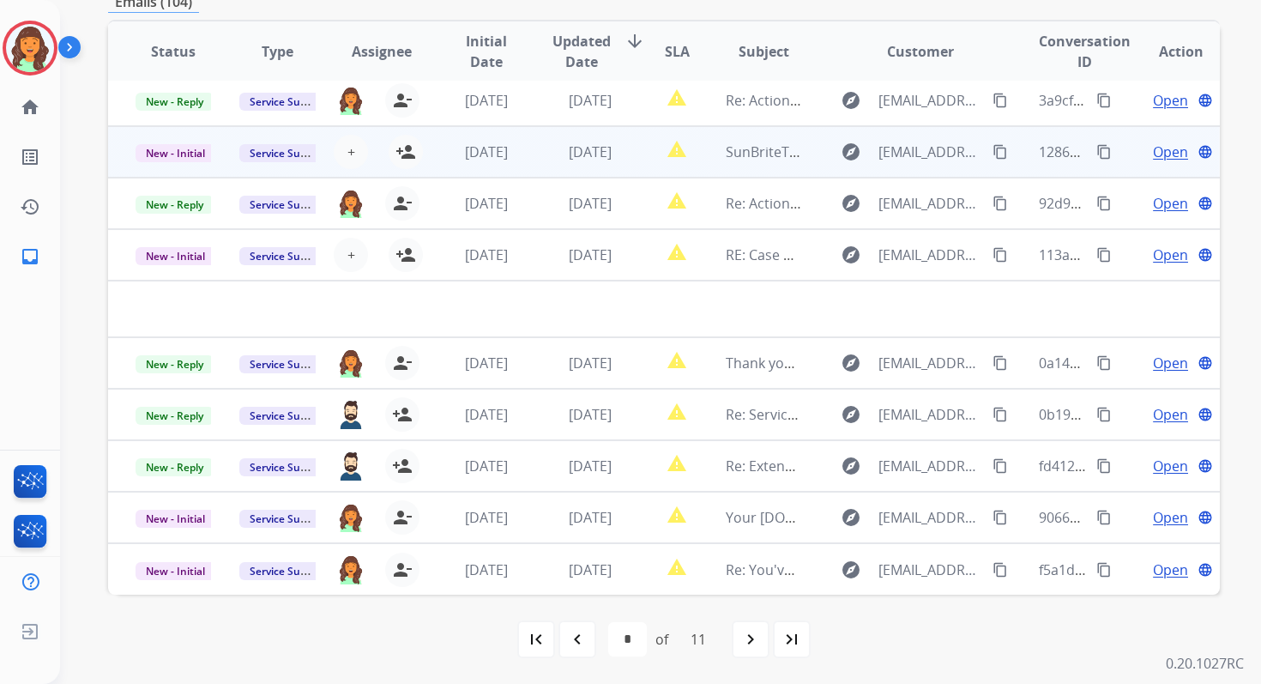
click at [573, 162] on td "[DATE]" at bounding box center [577, 151] width 104 height 51
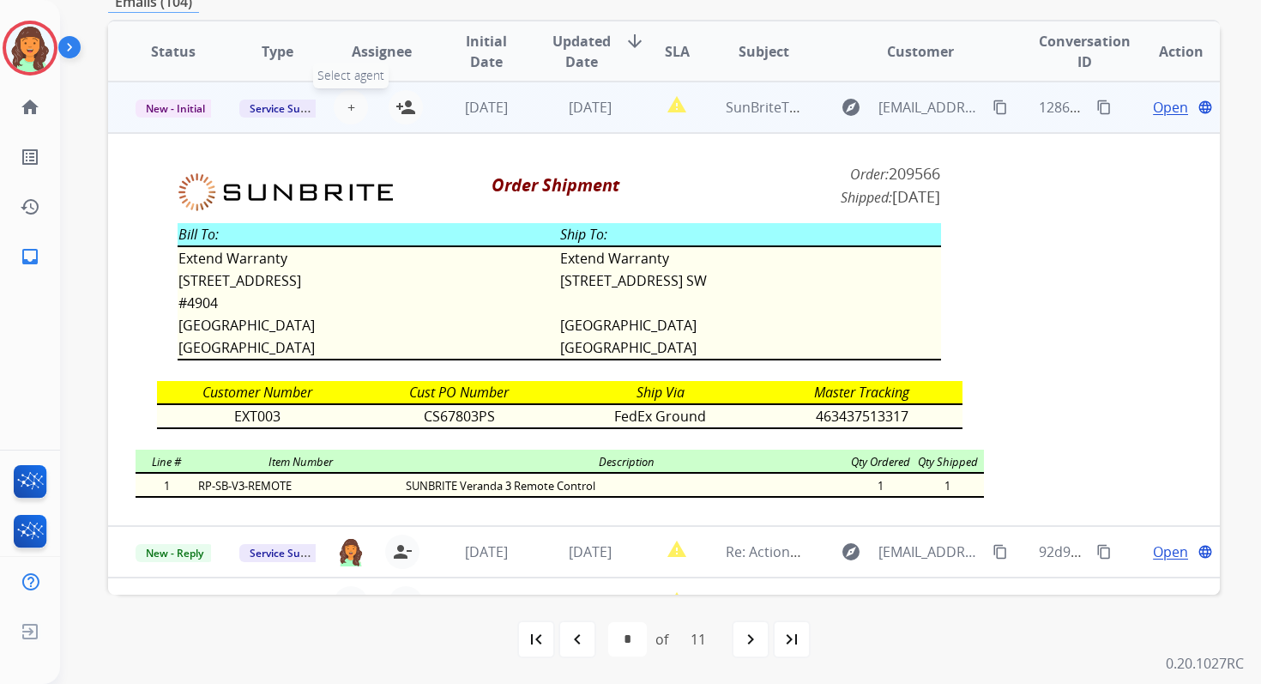
click at [347, 109] on span "+" at bounding box center [351, 107] width 8 height 21
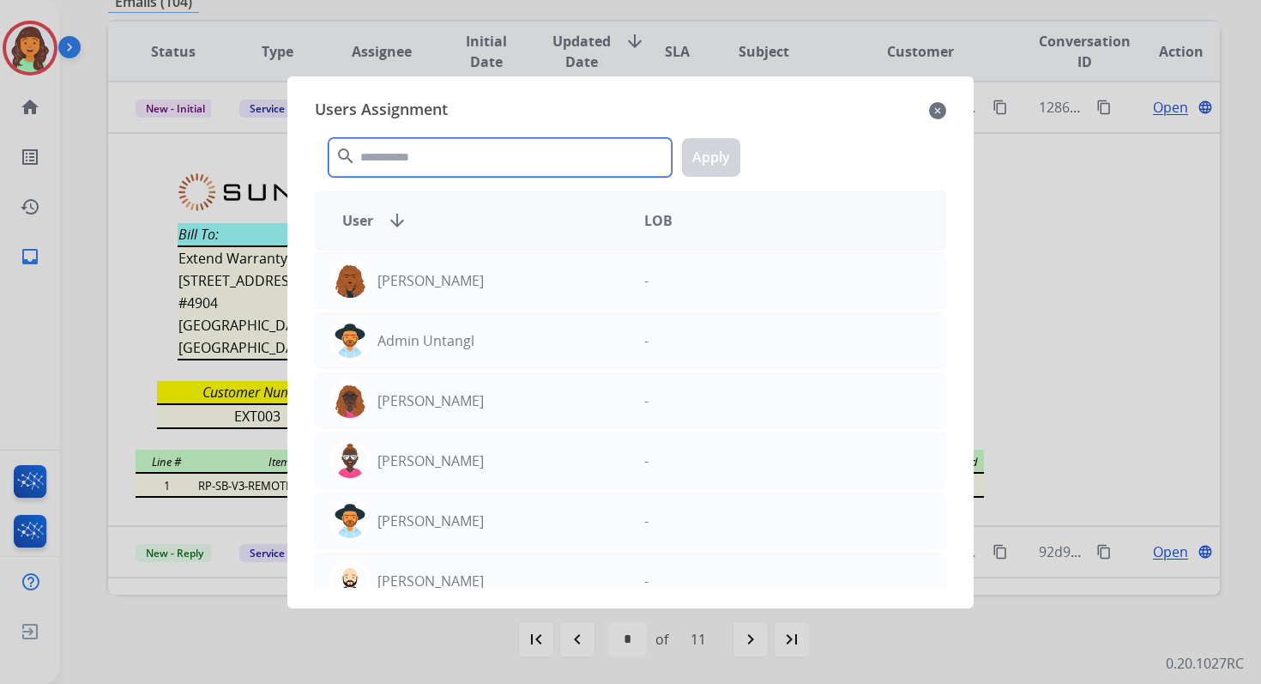
click at [436, 164] on input "text" at bounding box center [500, 157] width 343 height 39
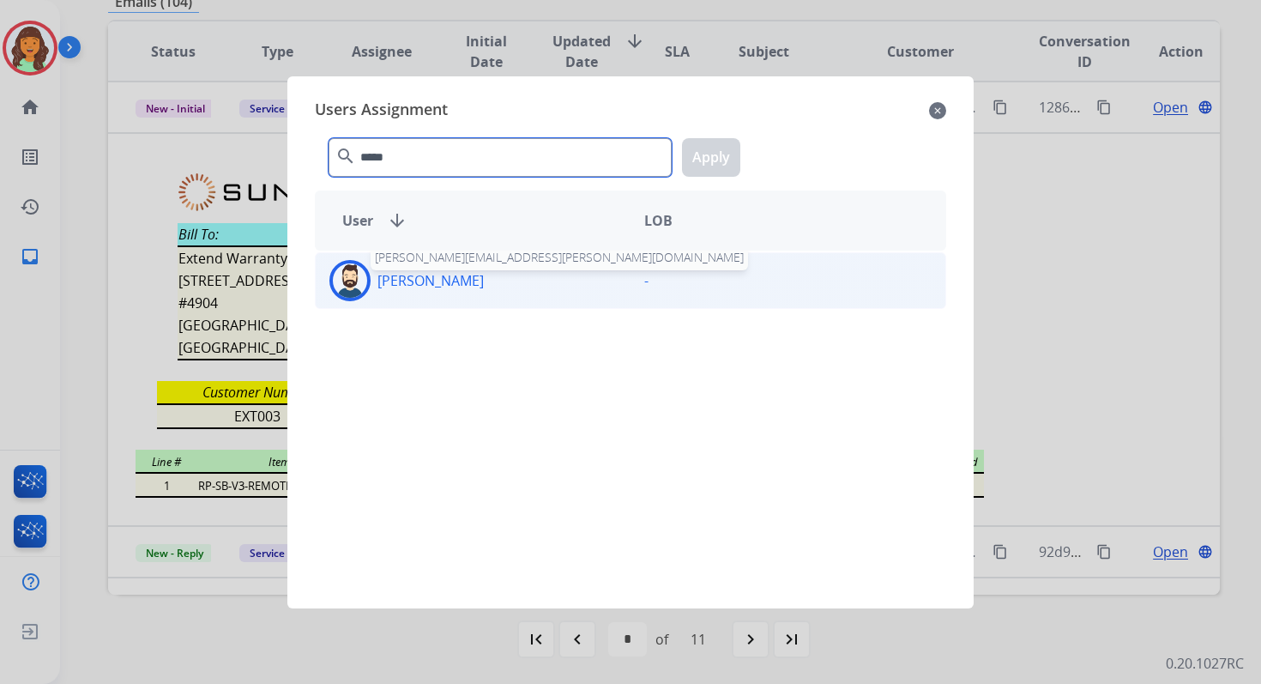
type input "*****"
click at [433, 299] on div "[PERSON_NAME] [PERSON_NAME][EMAIL_ADDRESS][PERSON_NAME][DOMAIN_NAME]" at bounding box center [473, 280] width 315 height 41
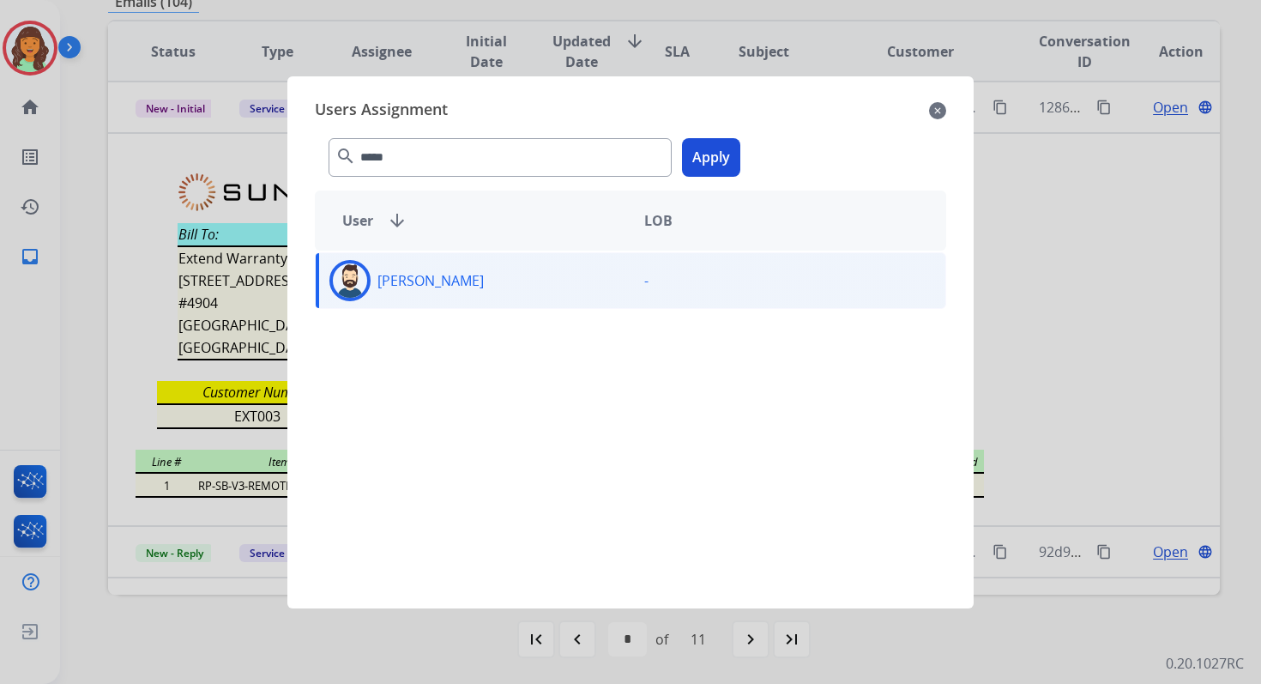
click at [704, 162] on button "Apply" at bounding box center [711, 157] width 58 height 39
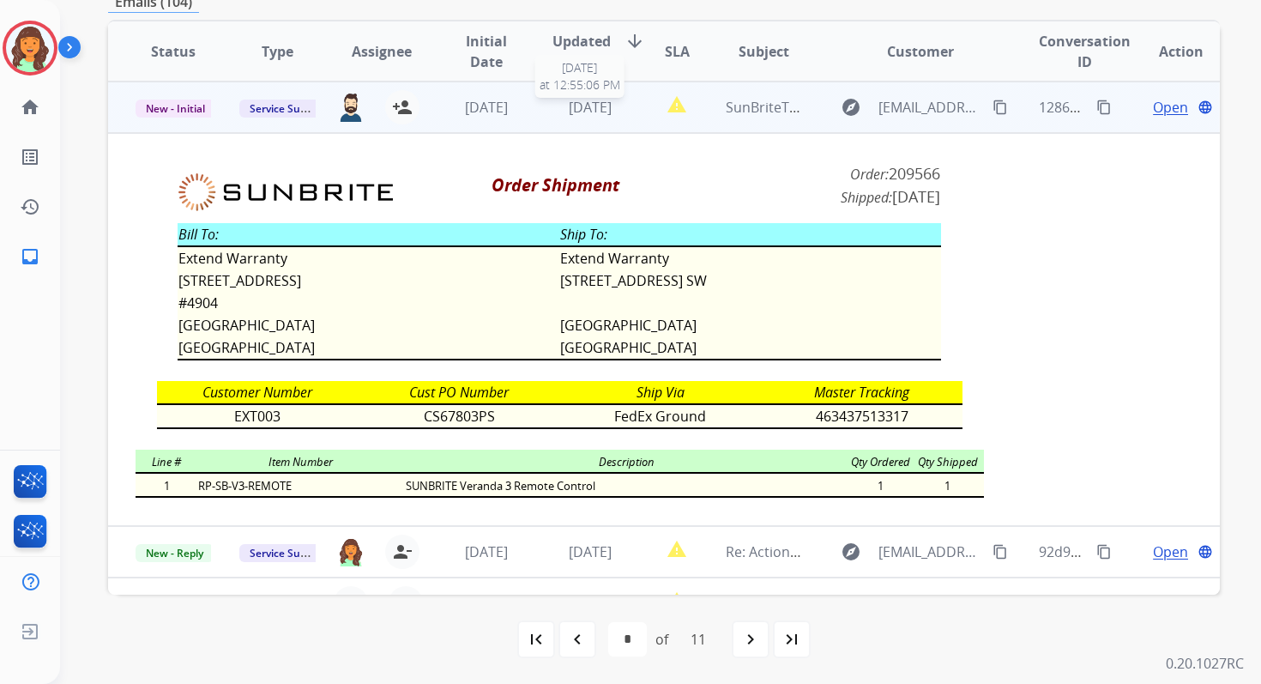
click at [601, 112] on span "[DATE]" at bounding box center [590, 107] width 43 height 19
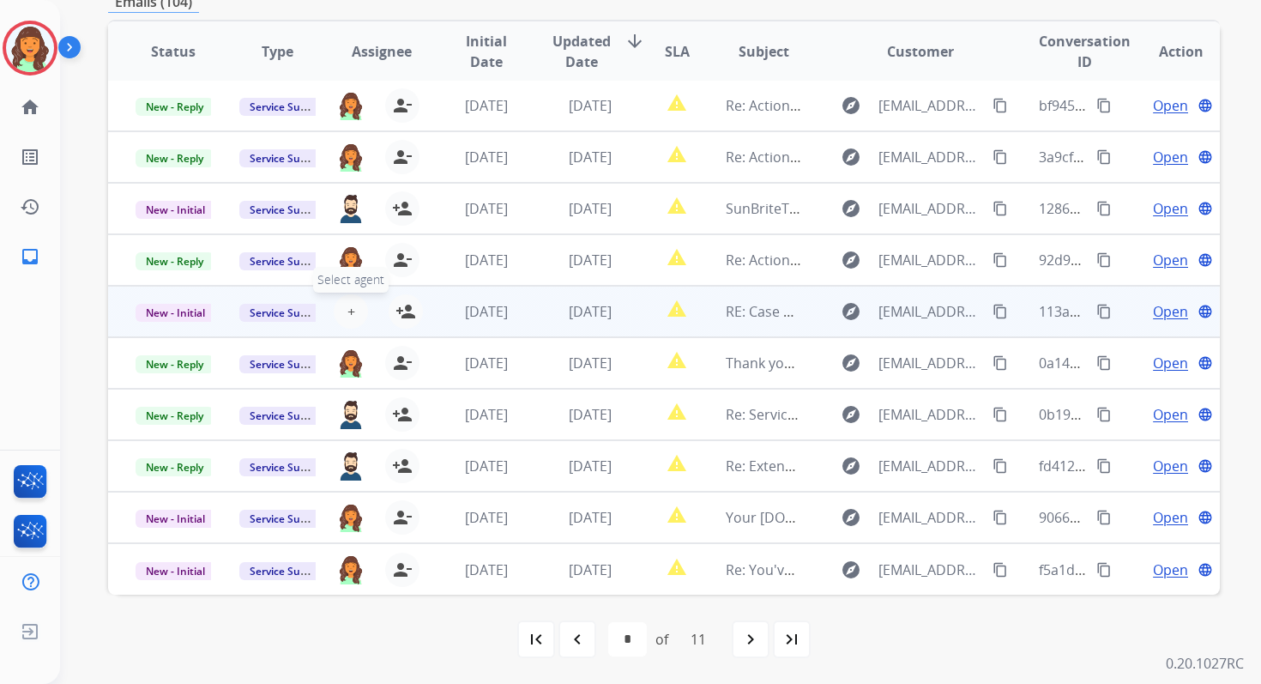
click at [347, 309] on span "+" at bounding box center [351, 311] width 8 height 21
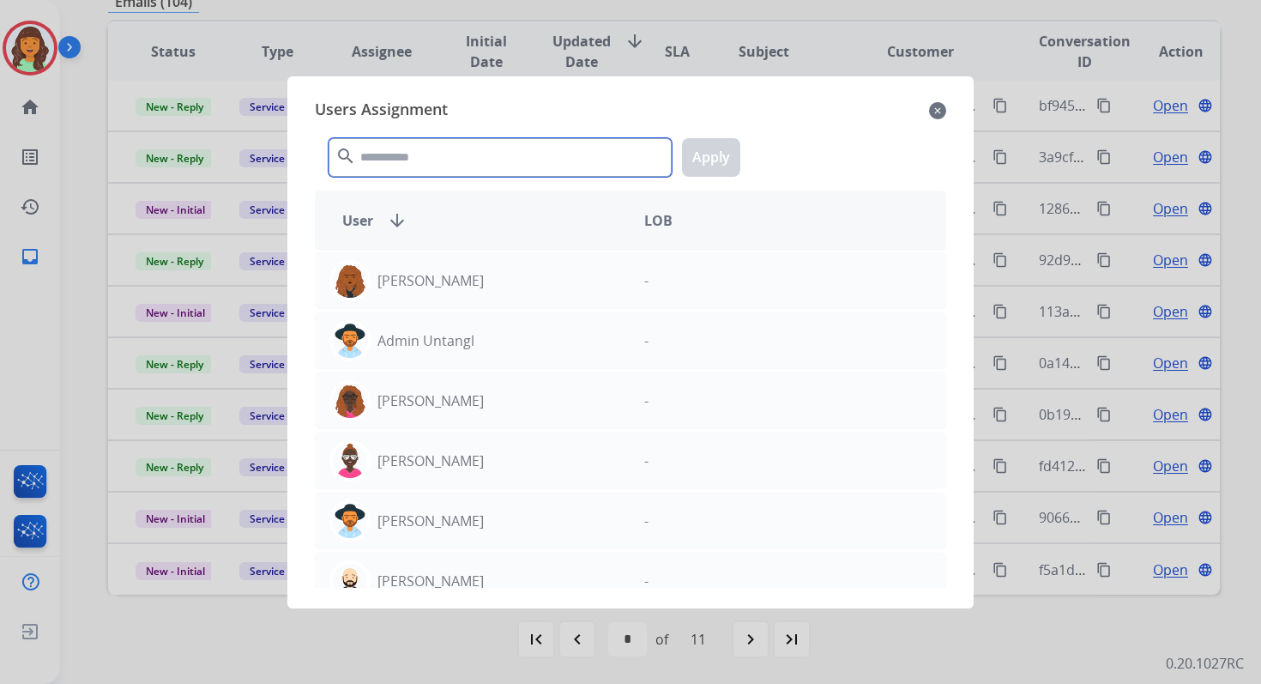
click at [442, 171] on input "text" at bounding box center [500, 157] width 343 height 39
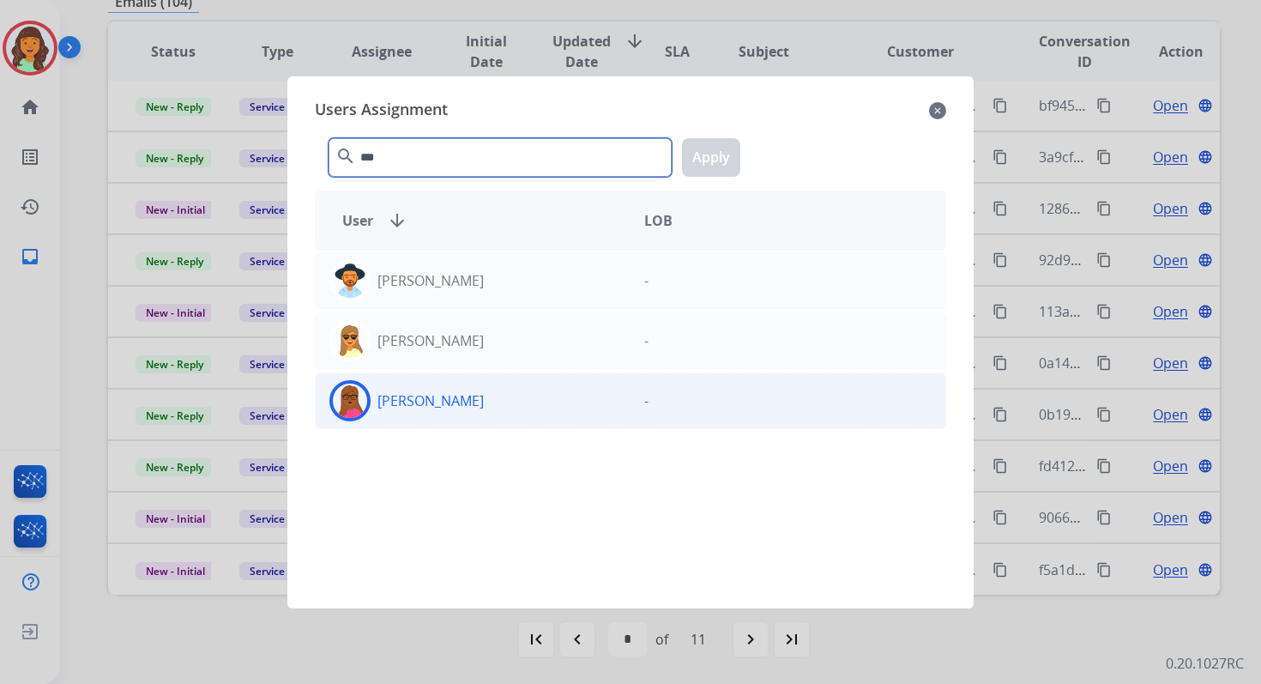
type input "***"
click at [492, 401] on div "[PERSON_NAME]" at bounding box center [473, 400] width 315 height 41
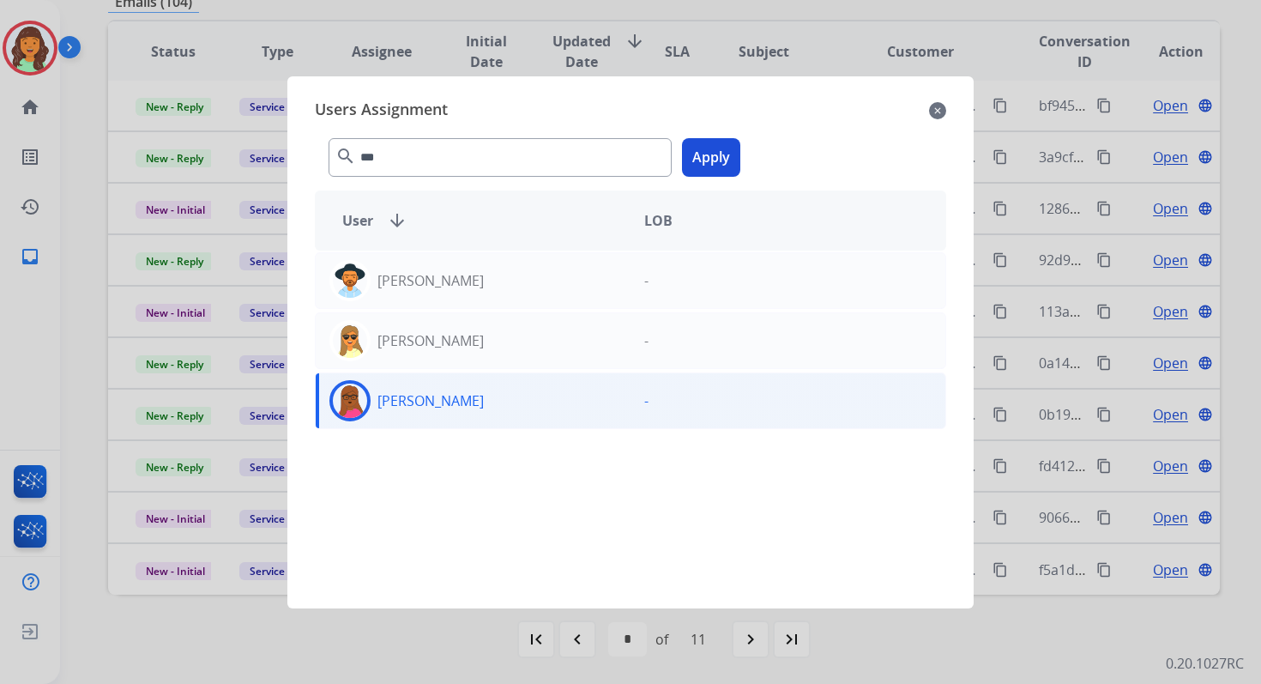
click at [703, 170] on button "Apply" at bounding box center [711, 157] width 58 height 39
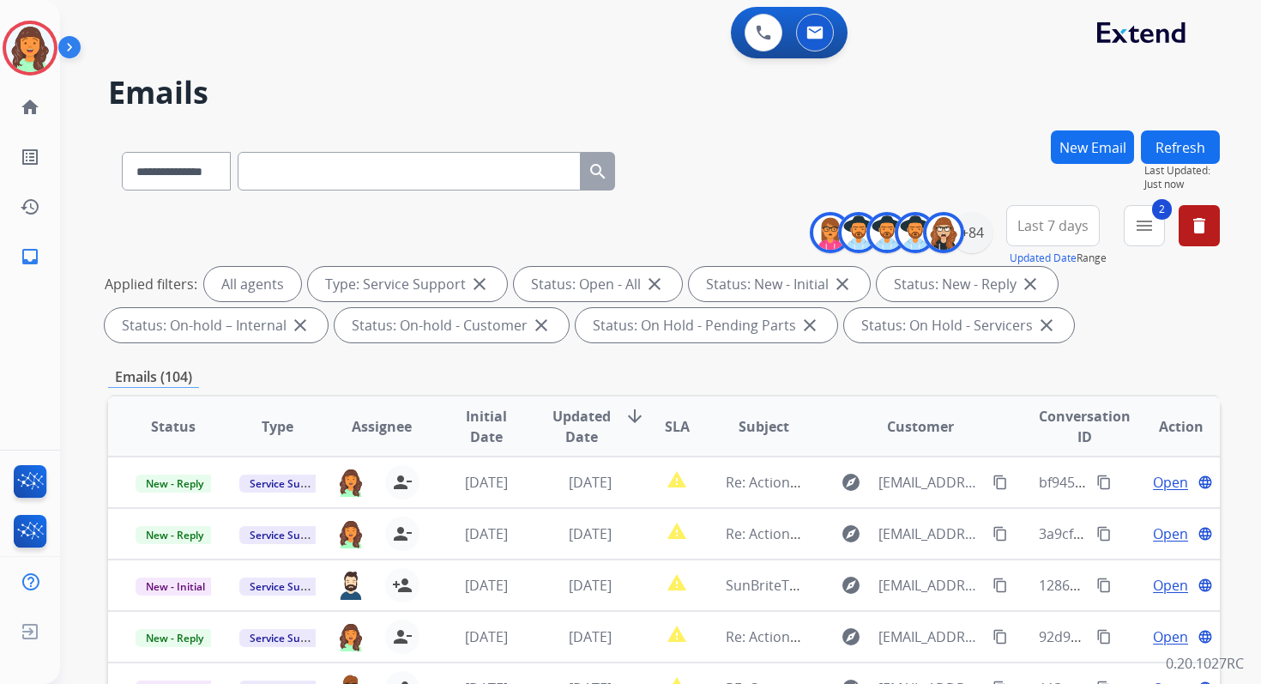
click at [1183, 141] on button "Refresh" at bounding box center [1180, 146] width 79 height 33
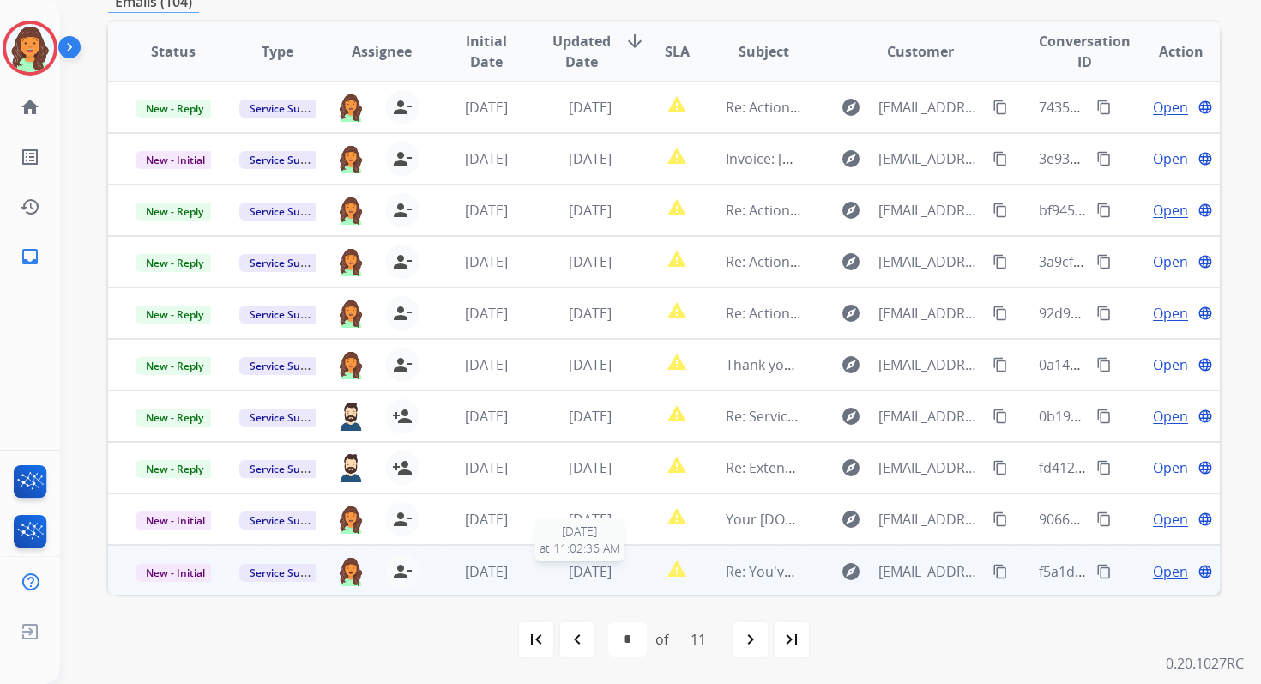
click at [574, 581] on div "[DATE]" at bounding box center [589, 571] width 75 height 21
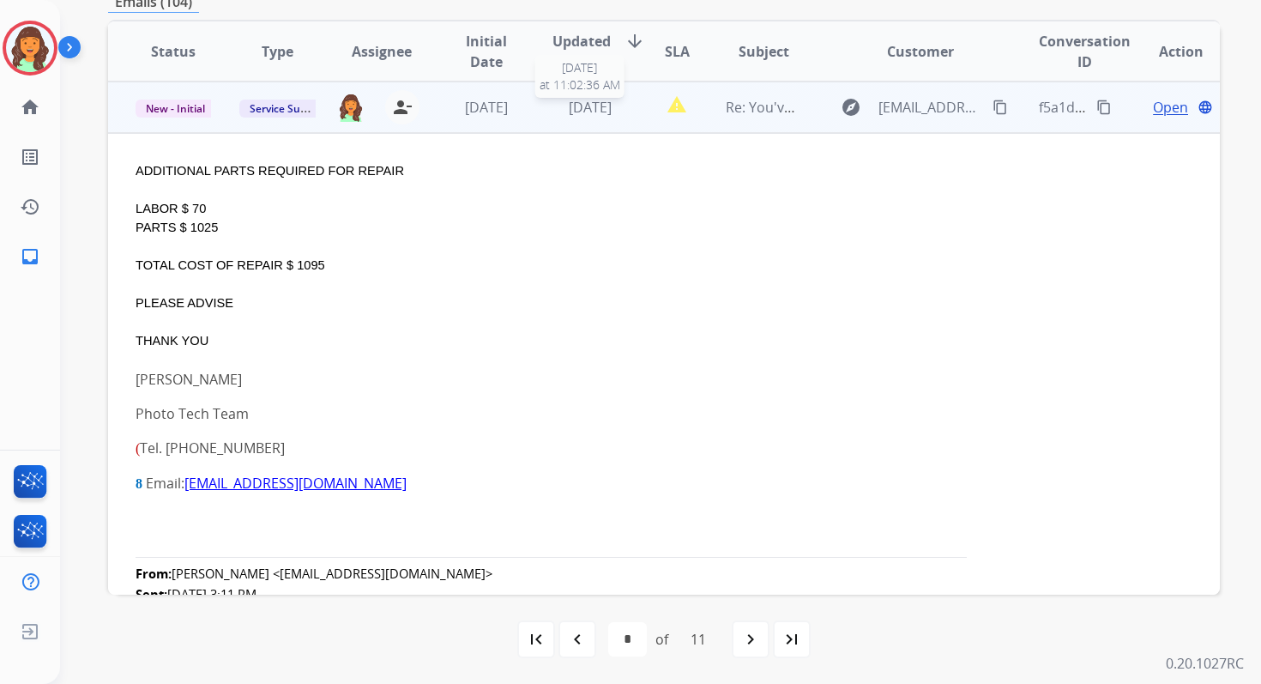
click at [612, 112] on span "[DATE]" at bounding box center [590, 107] width 43 height 19
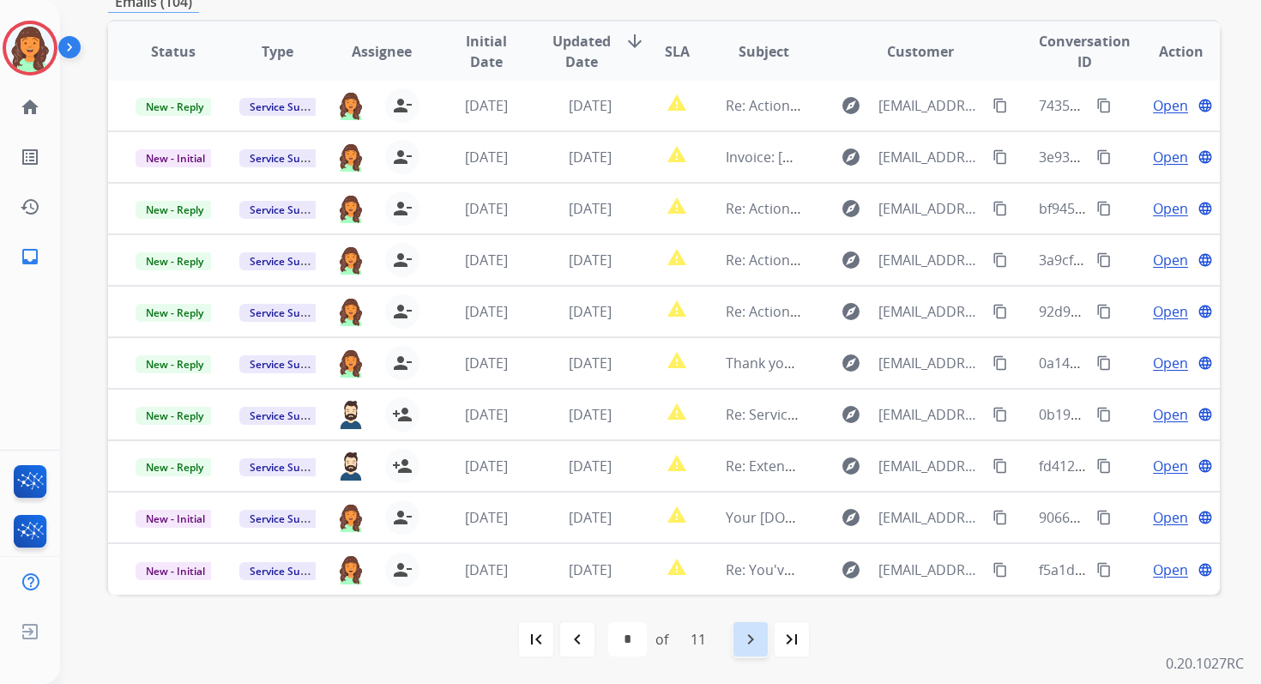
click at [751, 636] on mat-icon "navigate_next" at bounding box center [750, 639] width 21 height 21
select select "*"
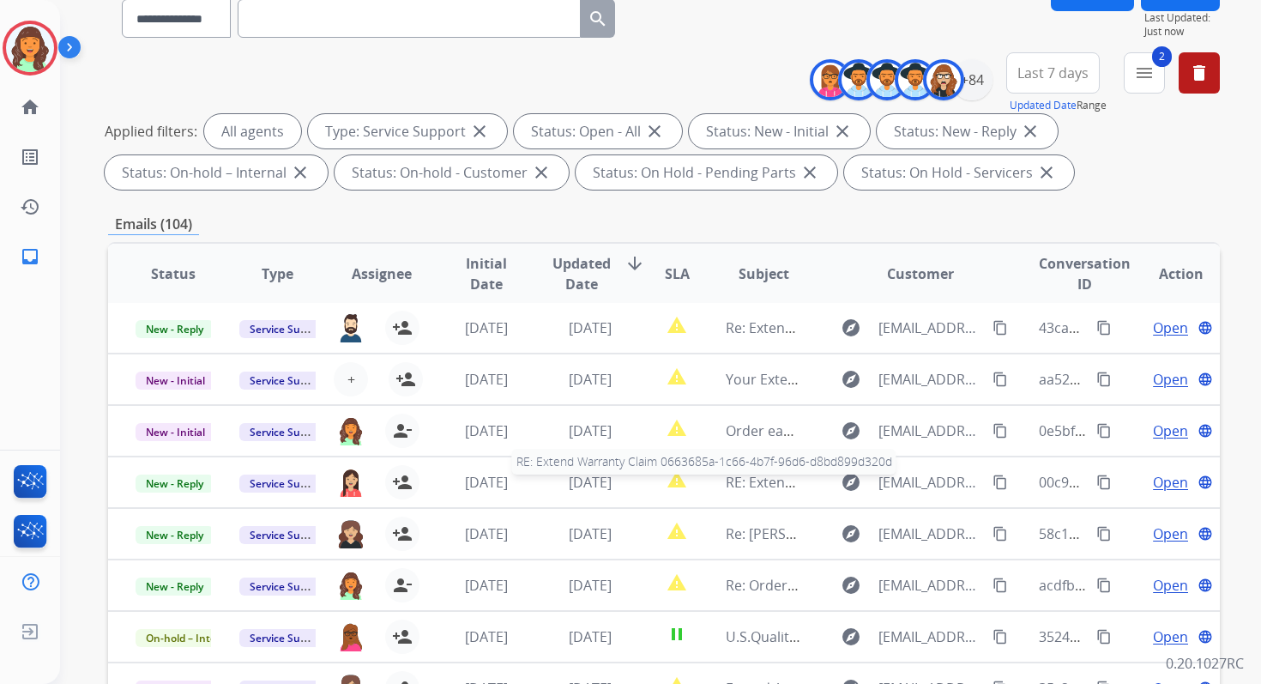
scroll to position [375, 0]
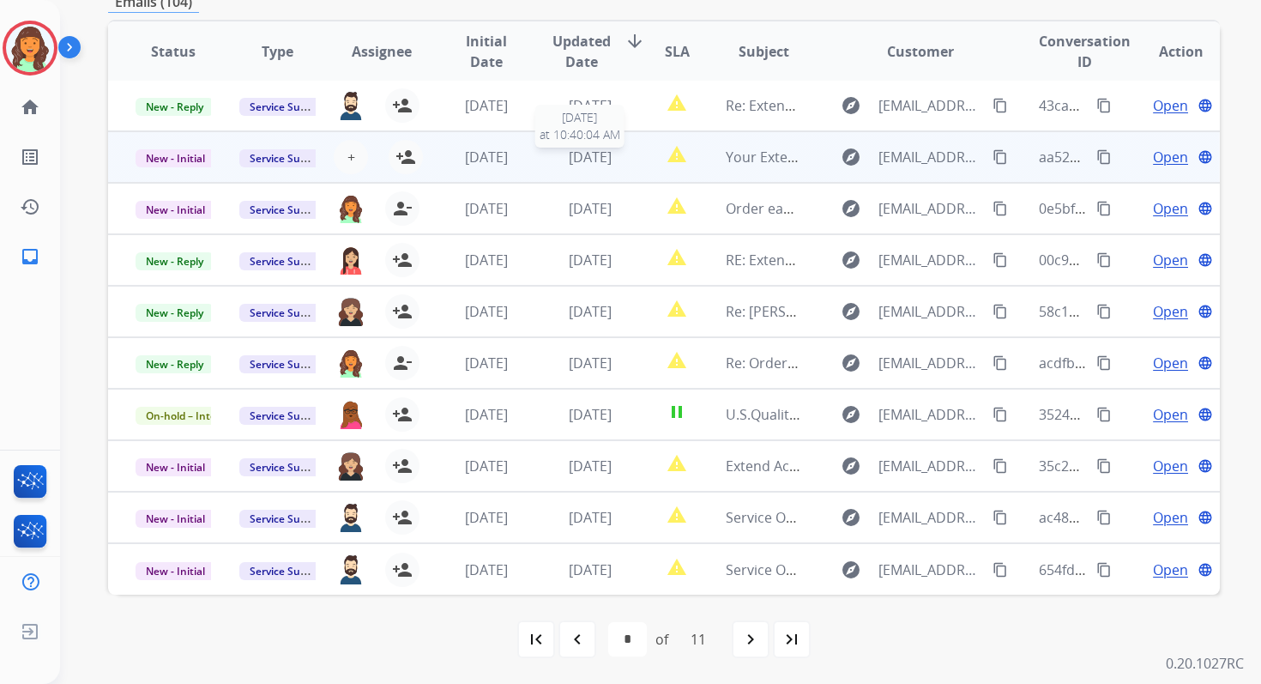
click at [591, 148] on span "[DATE]" at bounding box center [590, 157] width 43 height 19
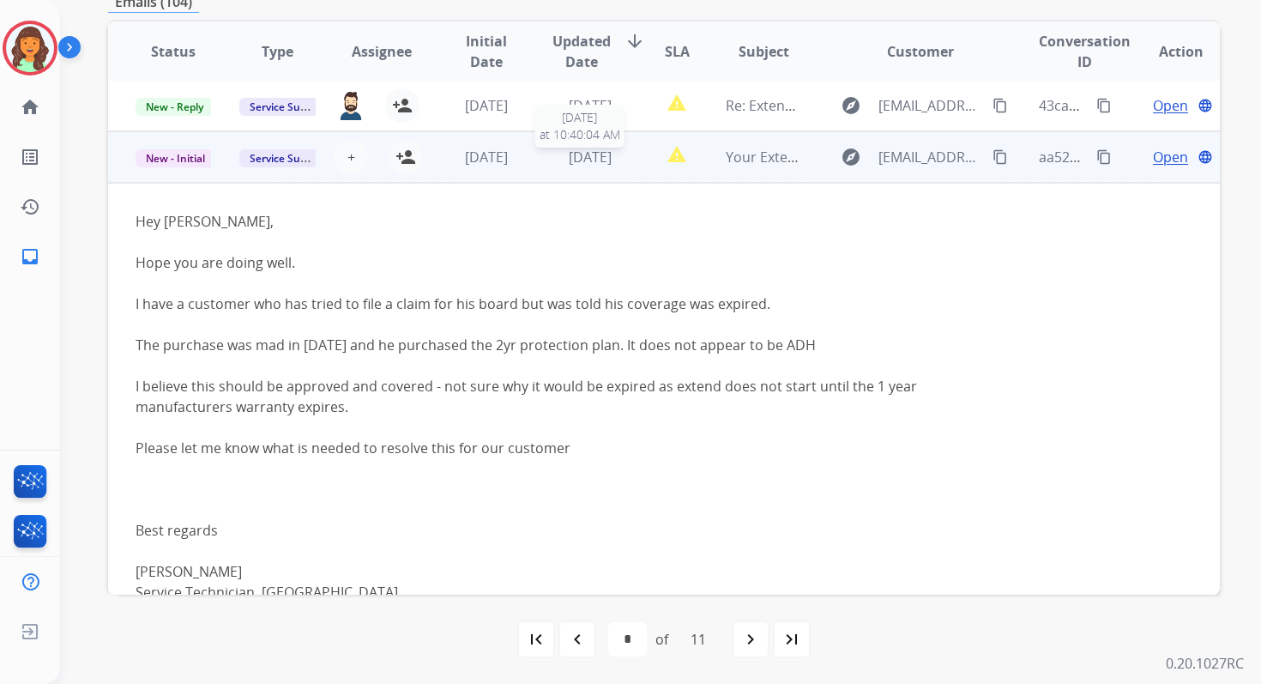
scroll to position [51, 0]
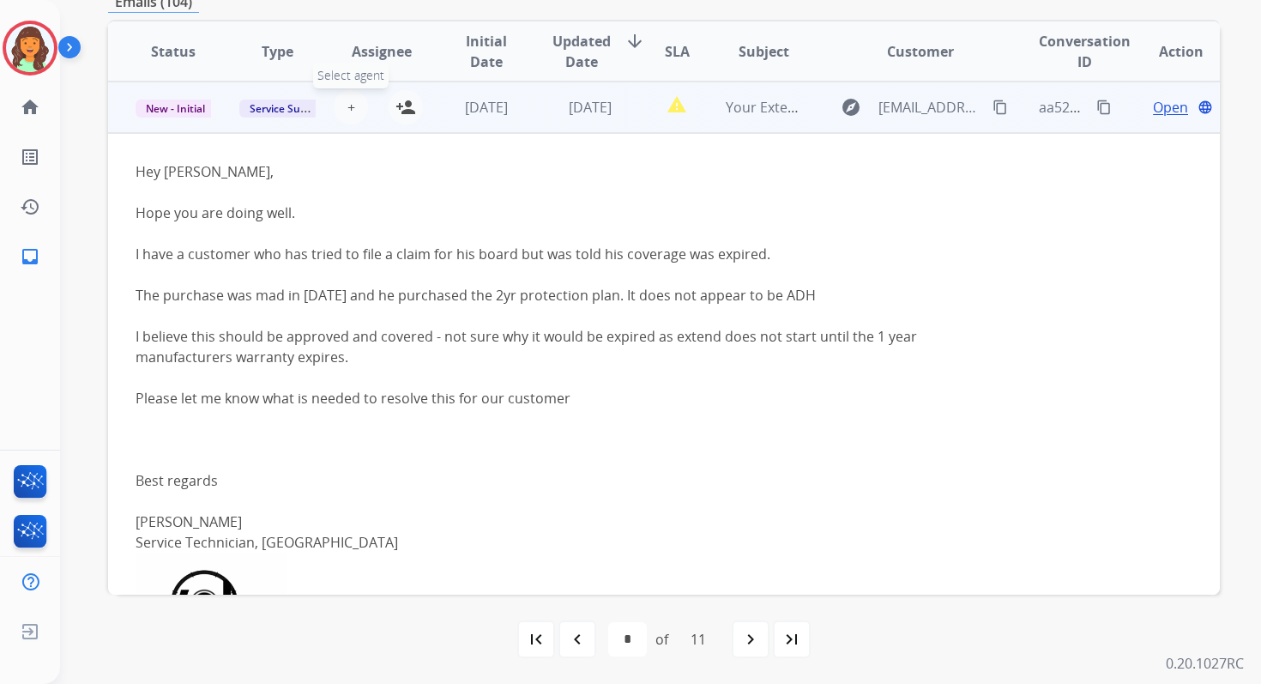
click at [347, 106] on span "+" at bounding box center [351, 107] width 8 height 21
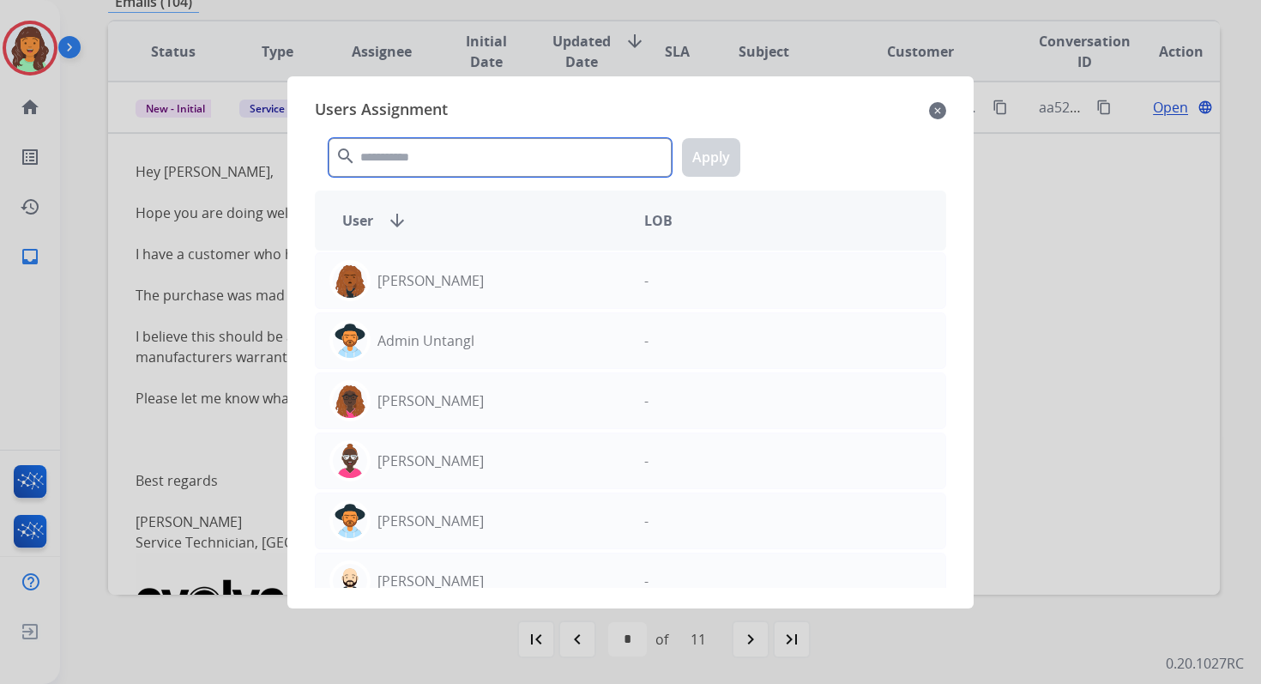
click at [422, 166] on input "text" at bounding box center [500, 157] width 343 height 39
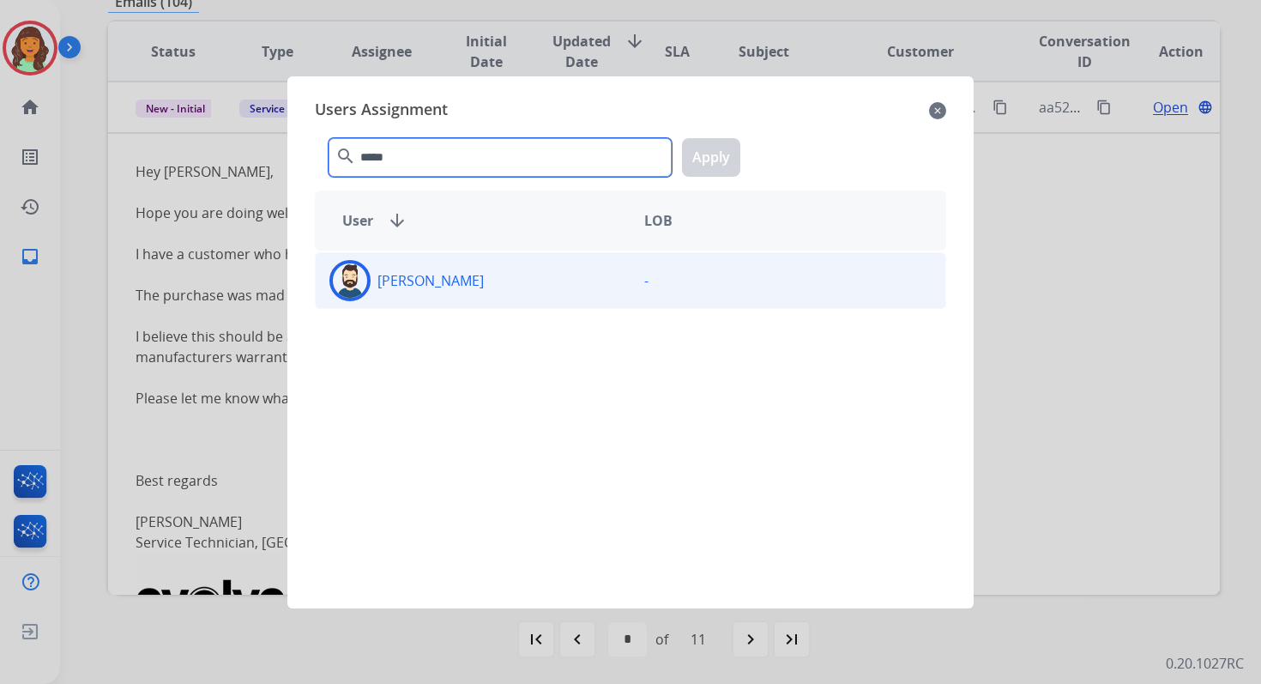
type input "*****"
click at [449, 290] on div "[PERSON_NAME]" at bounding box center [473, 280] width 315 height 41
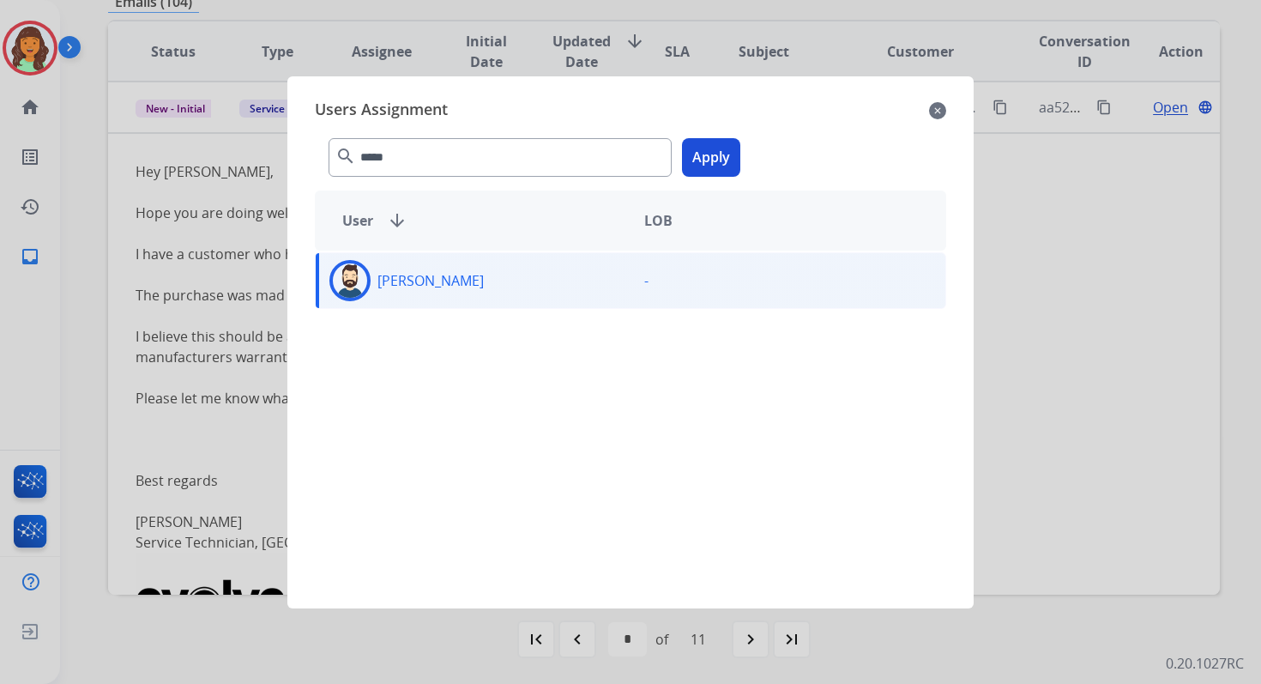
click at [708, 148] on button "Apply" at bounding box center [711, 157] width 58 height 39
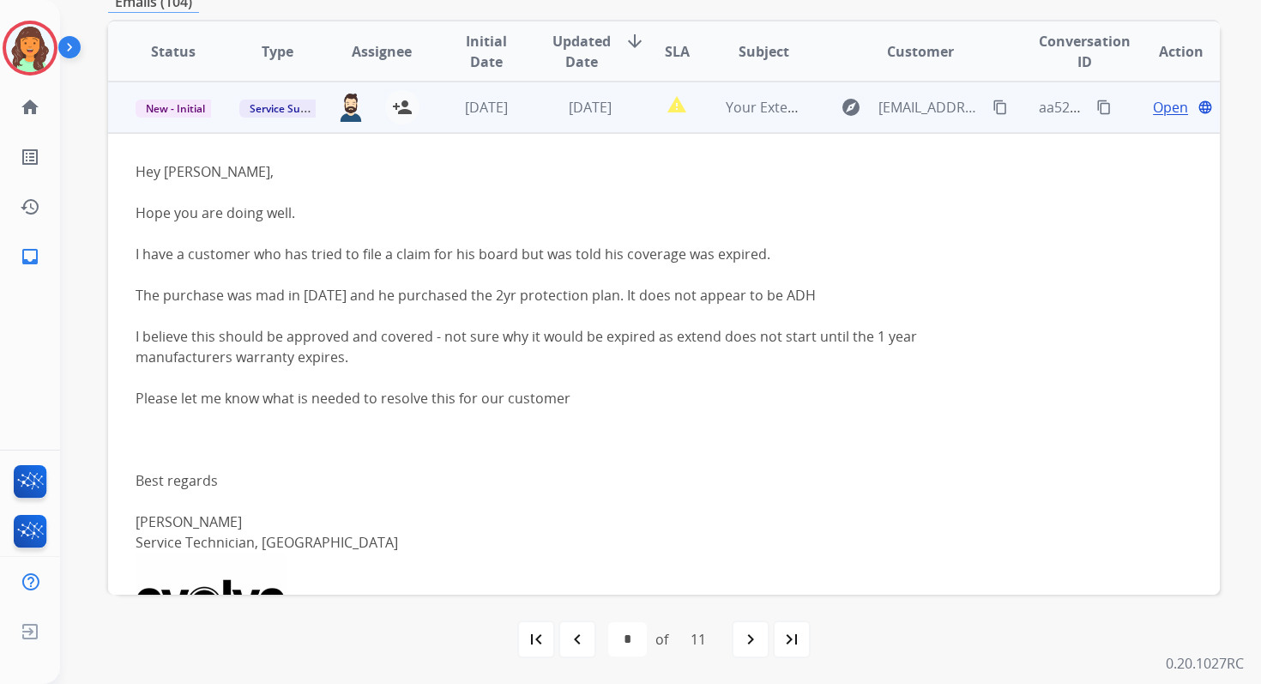
click at [590, 116] on span "[DATE]" at bounding box center [590, 107] width 43 height 19
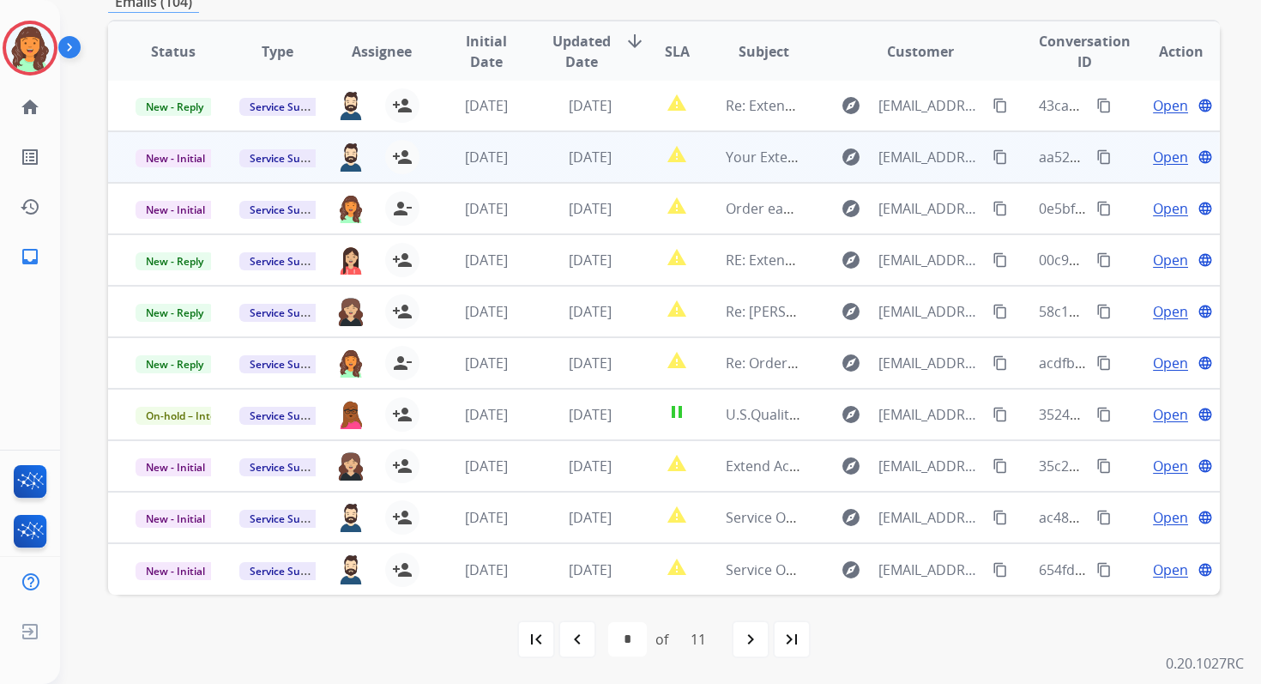
scroll to position [2, 0]
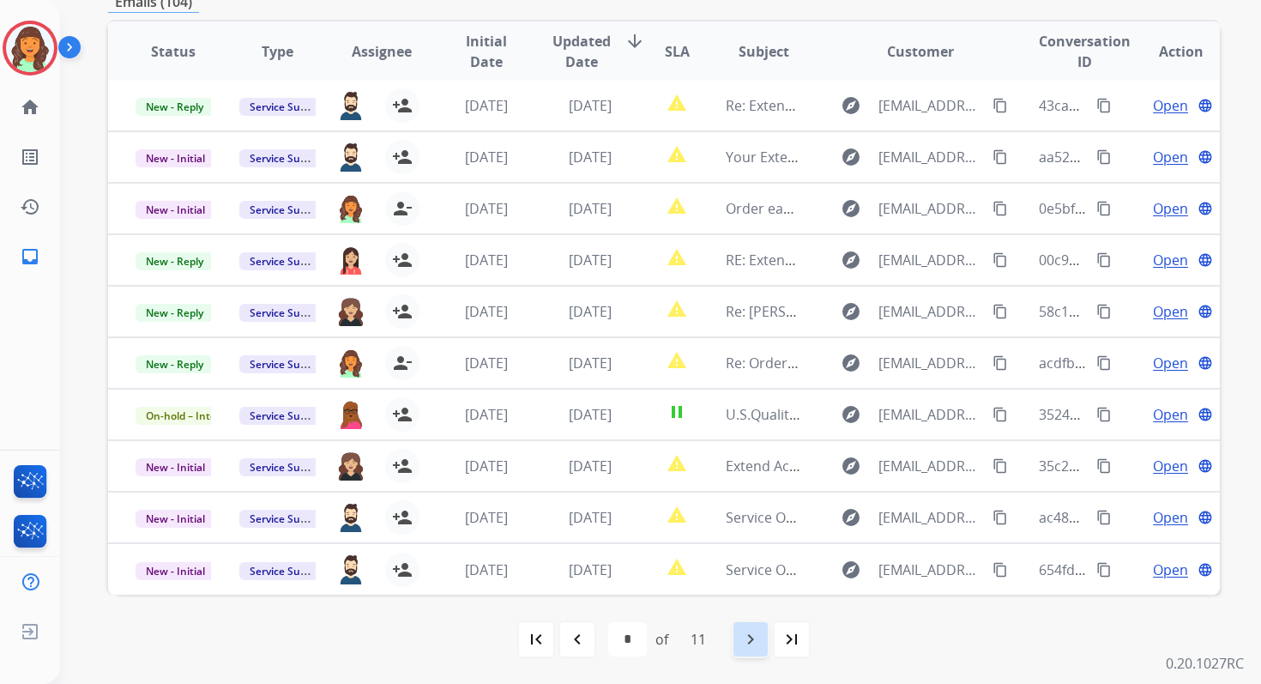
click at [755, 649] on div "navigate_next" at bounding box center [751, 639] width 38 height 38
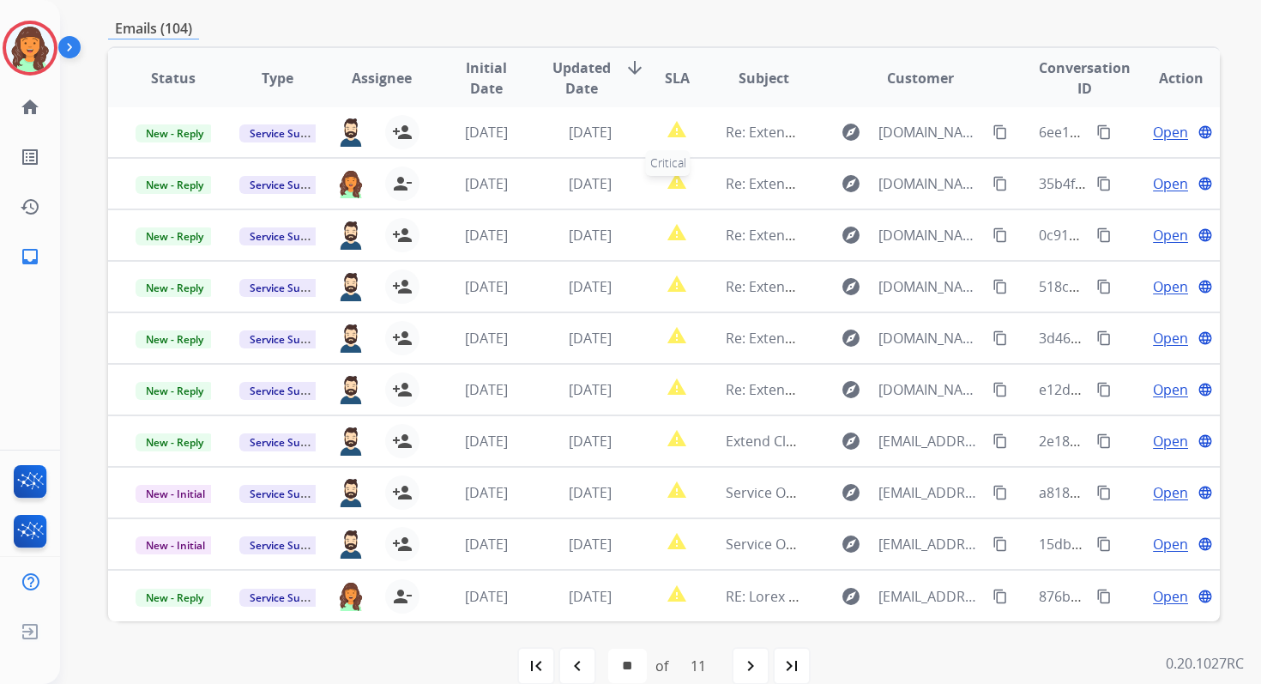
scroll to position [375, 0]
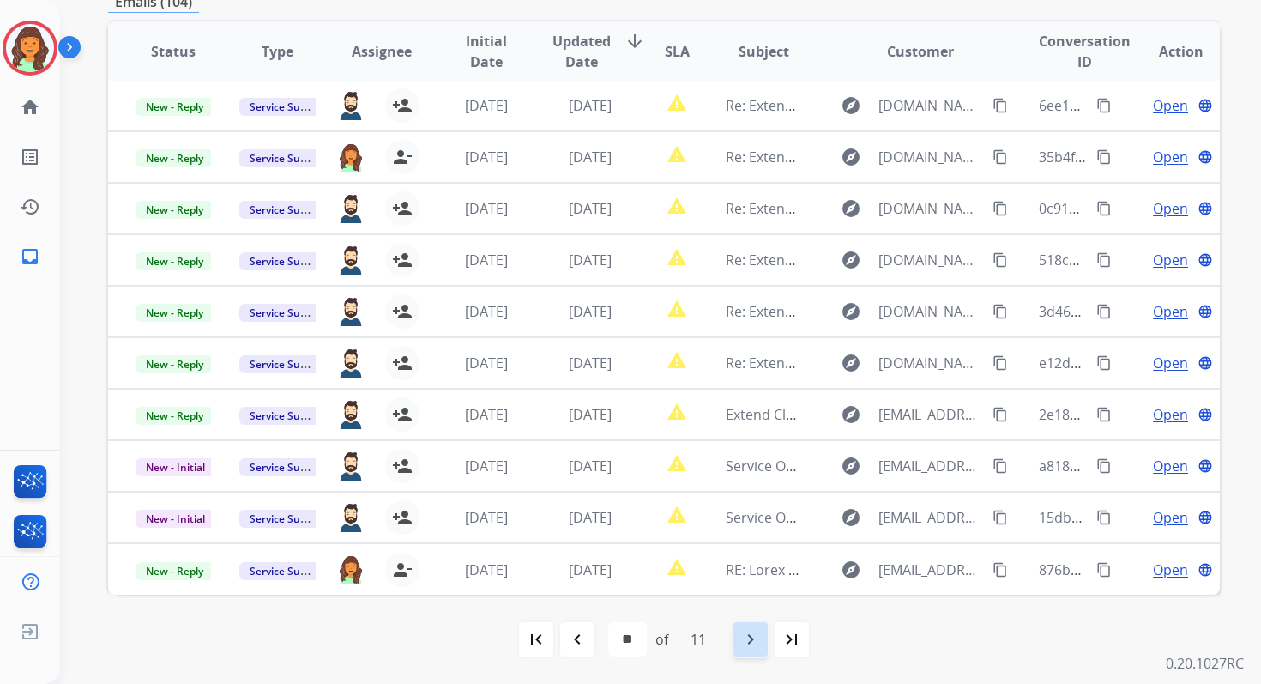
click at [753, 642] on mat-icon "navigate_next" at bounding box center [750, 639] width 21 height 21
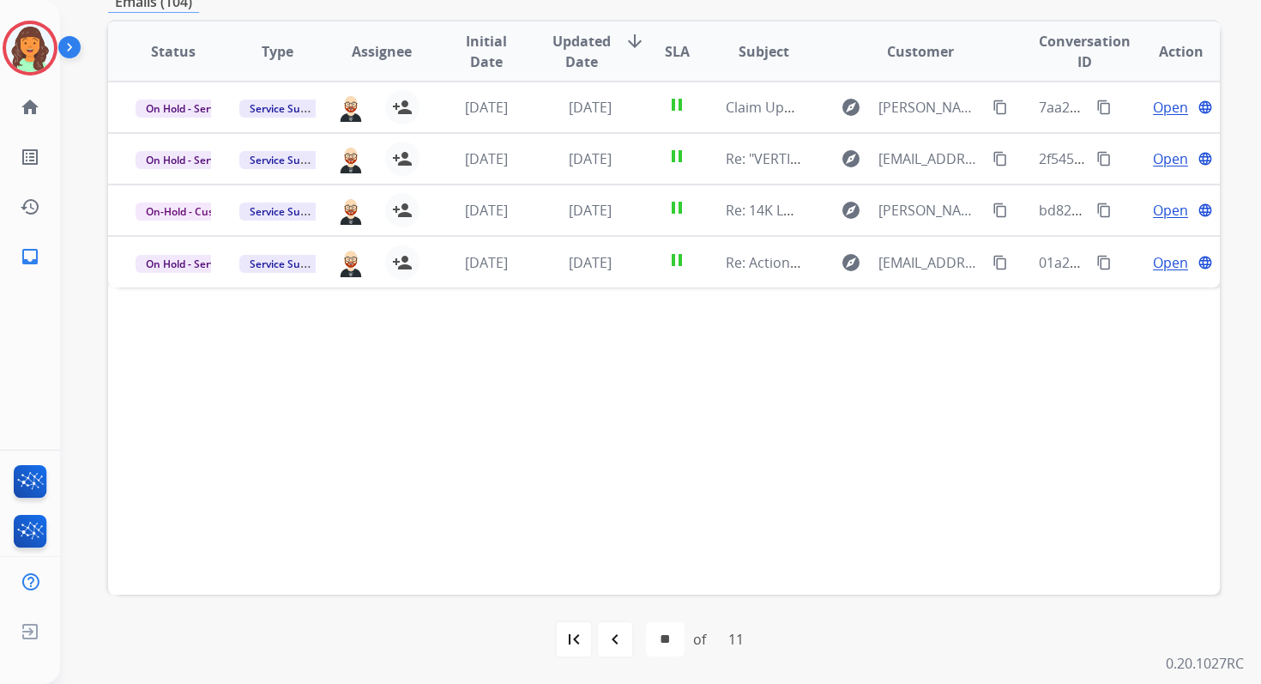
scroll to position [0, 0]
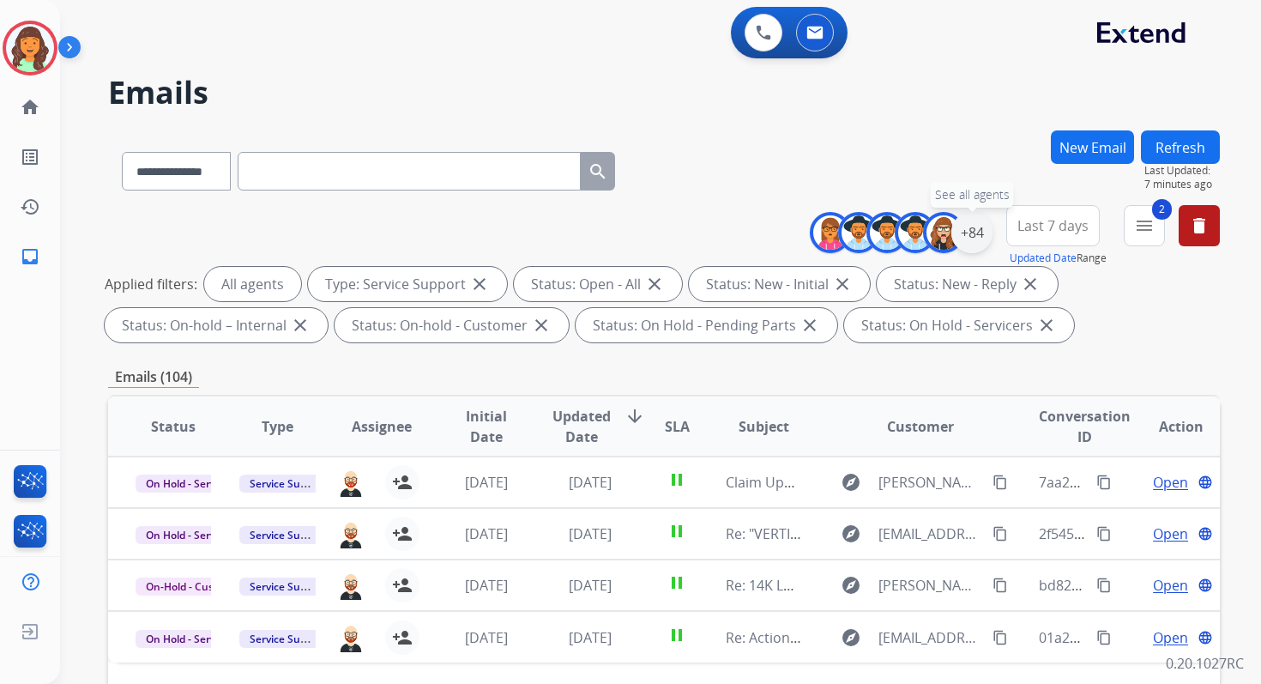
click at [971, 223] on div "+84" at bounding box center [971, 232] width 41 height 41
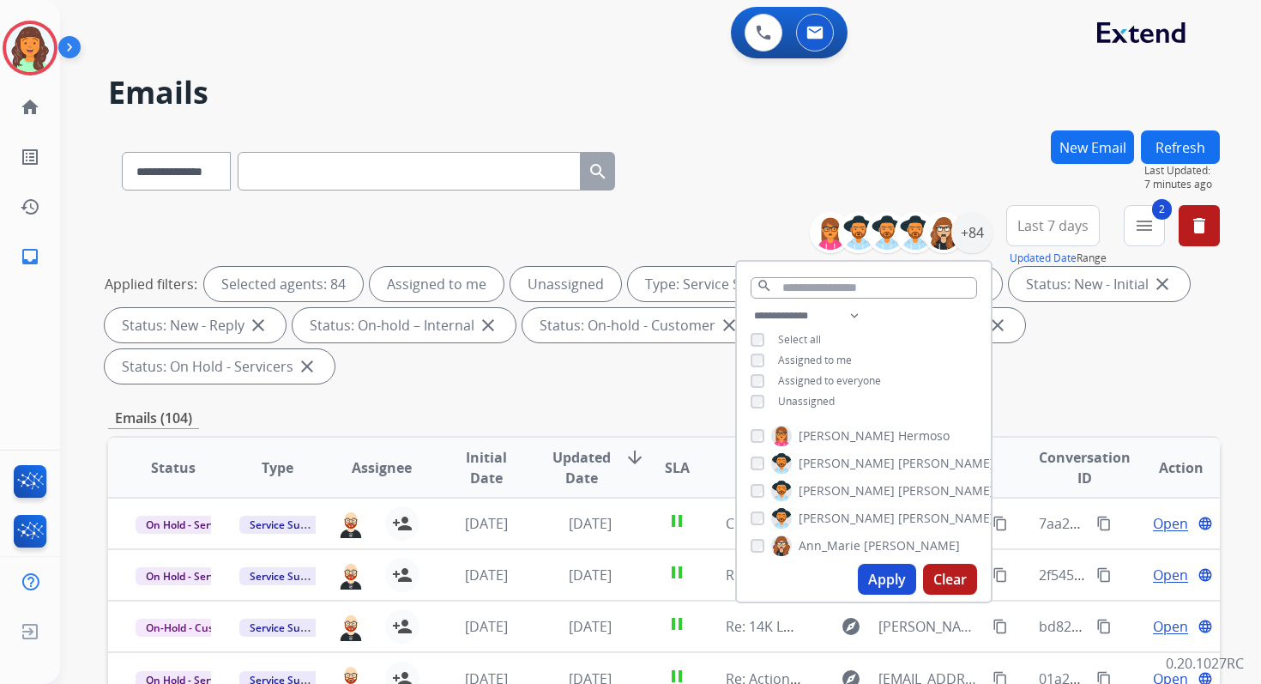
click at [884, 580] on button "Apply" at bounding box center [887, 579] width 58 height 31
select select "*"
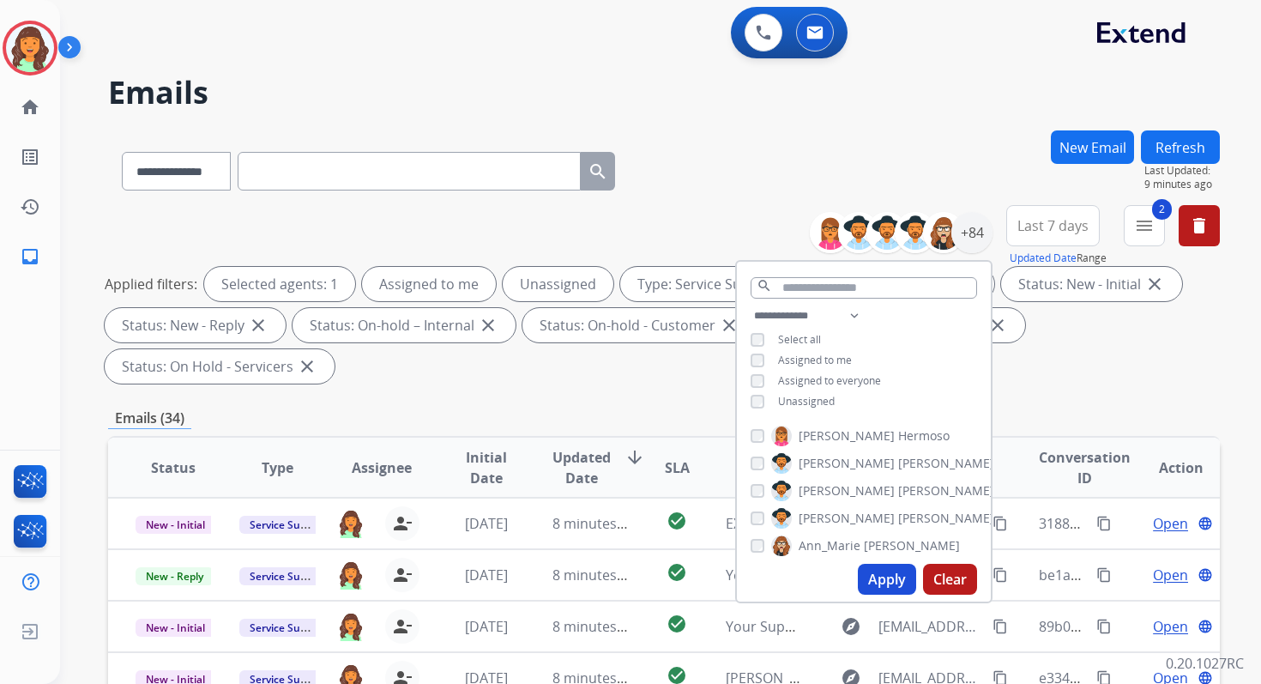
click at [884, 579] on button "Apply" at bounding box center [887, 579] width 58 height 31
click at [660, 413] on div "Emails (34)" at bounding box center [664, 417] width 1112 height 21
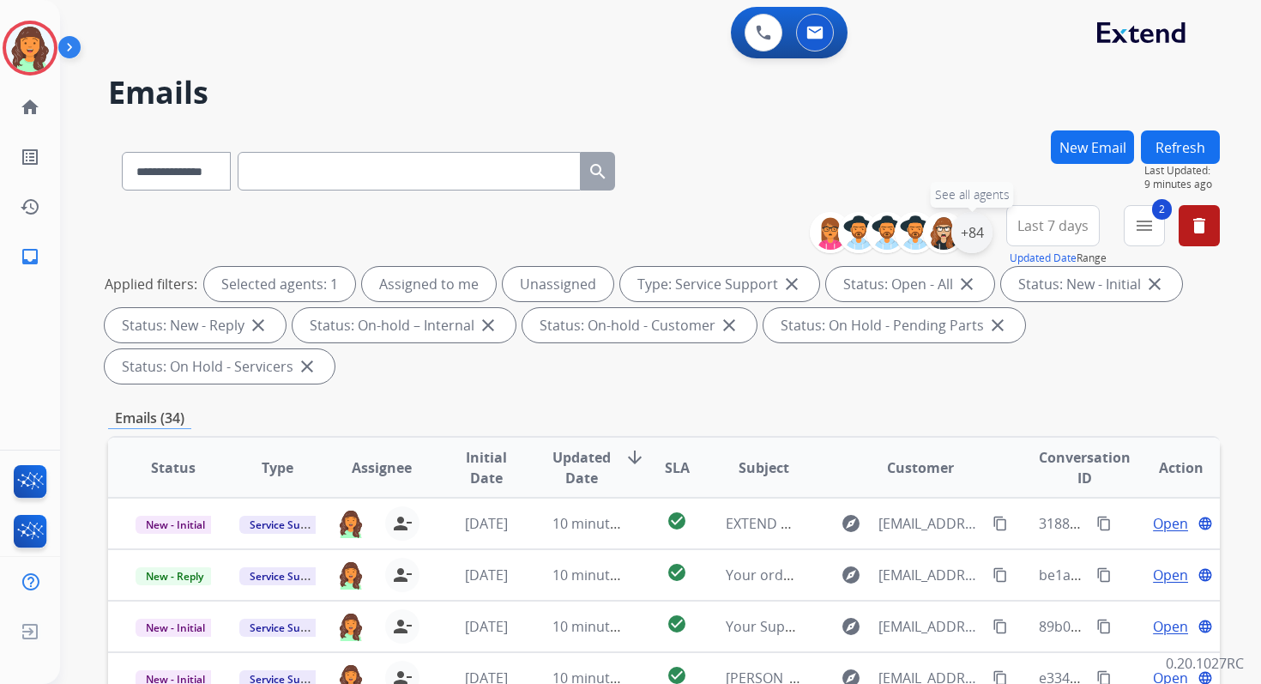
click at [972, 237] on div "+84" at bounding box center [971, 232] width 41 height 41
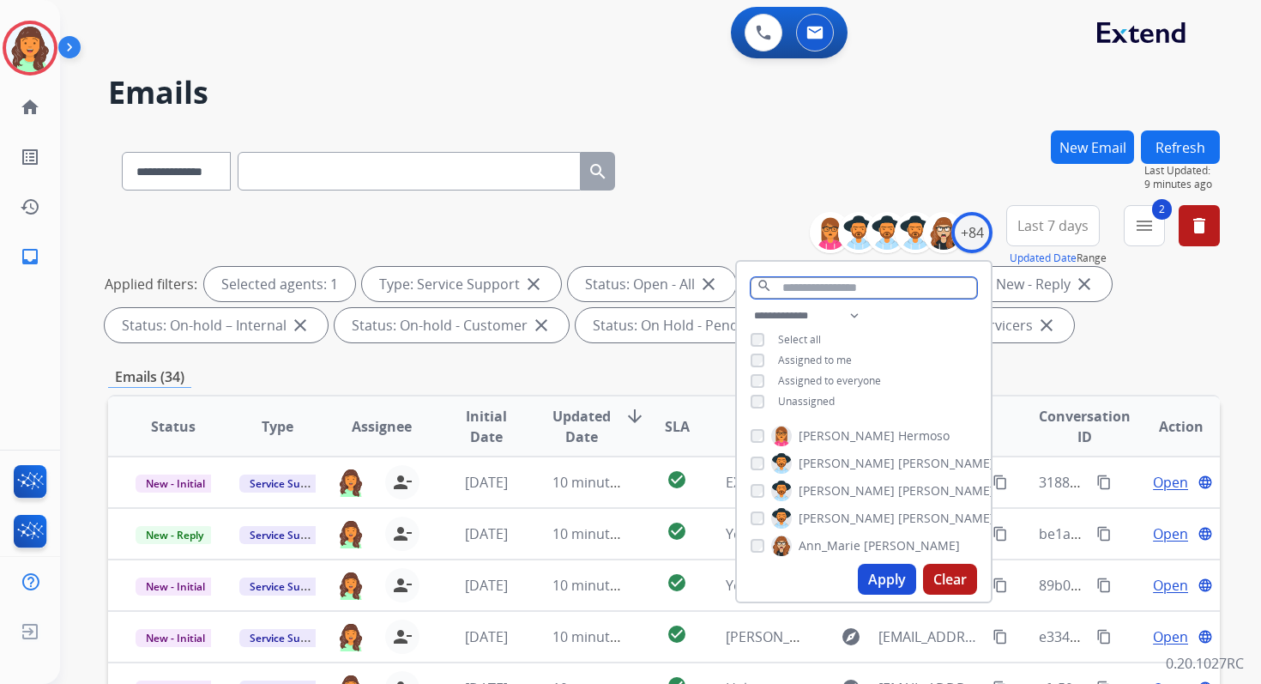
click at [806, 287] on input "text" at bounding box center [864, 287] width 226 height 21
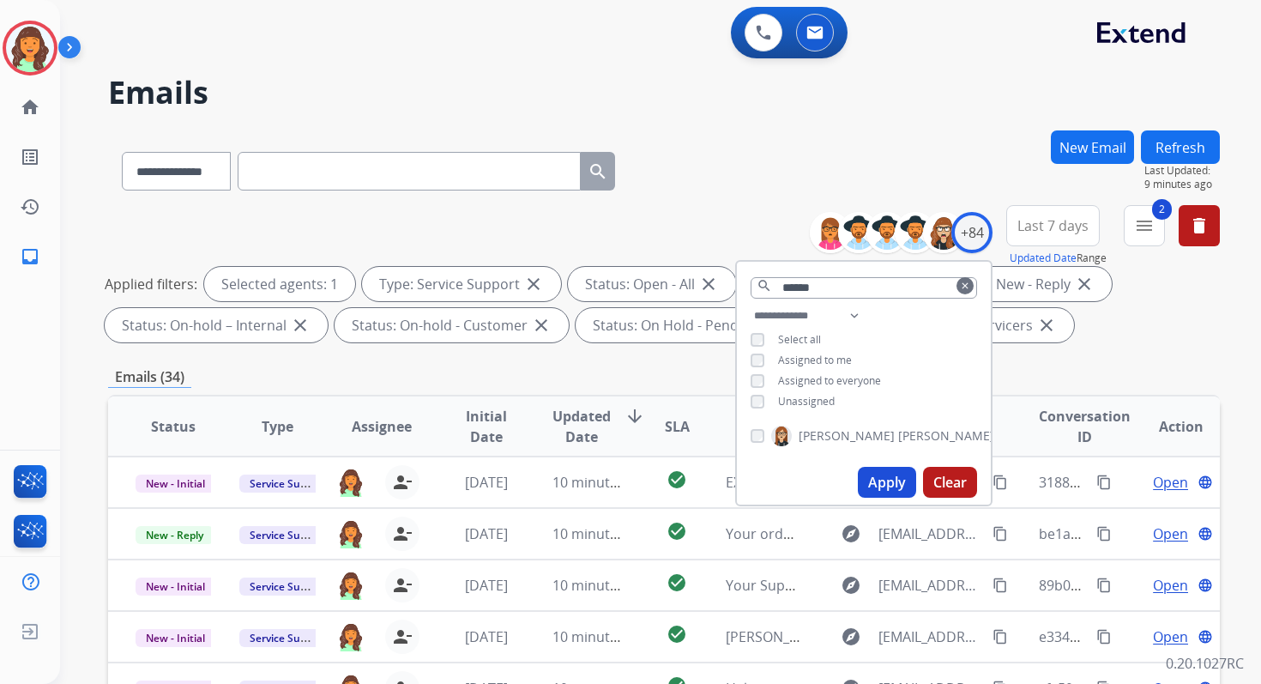
click at [893, 494] on button "Apply" at bounding box center [887, 482] width 58 height 31
click at [592, 381] on div "Emails (6)" at bounding box center [664, 376] width 1112 height 21
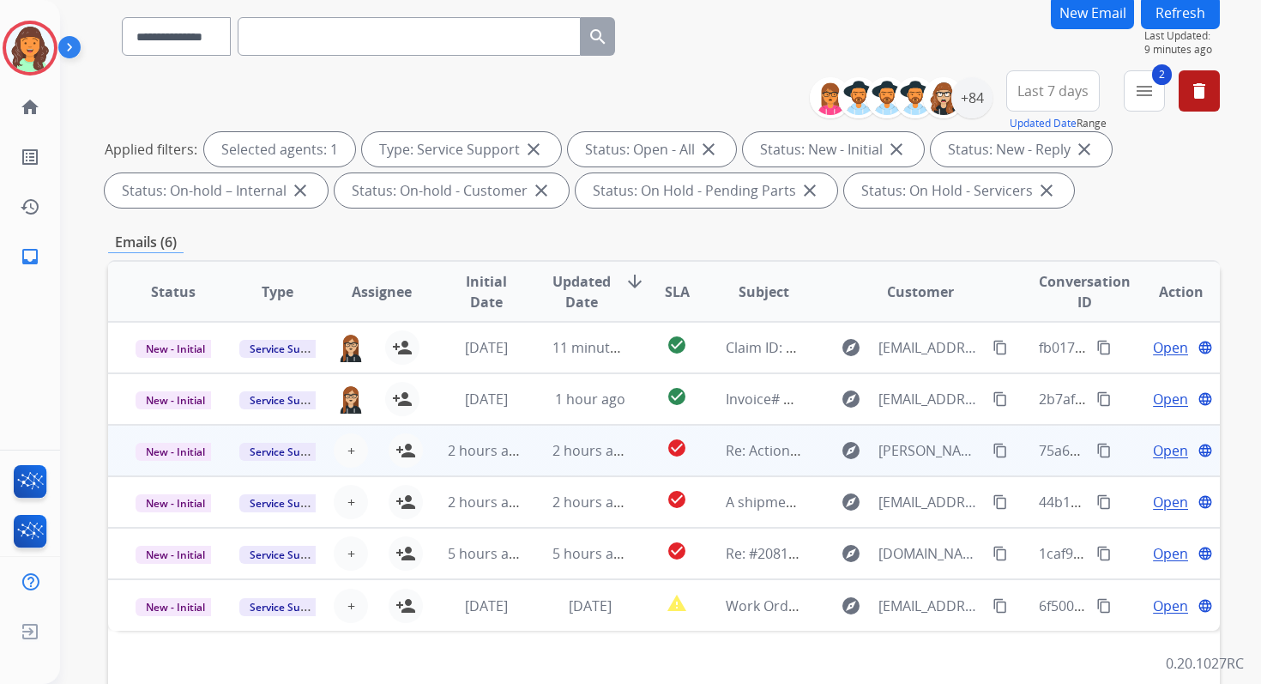
scroll to position [105, 0]
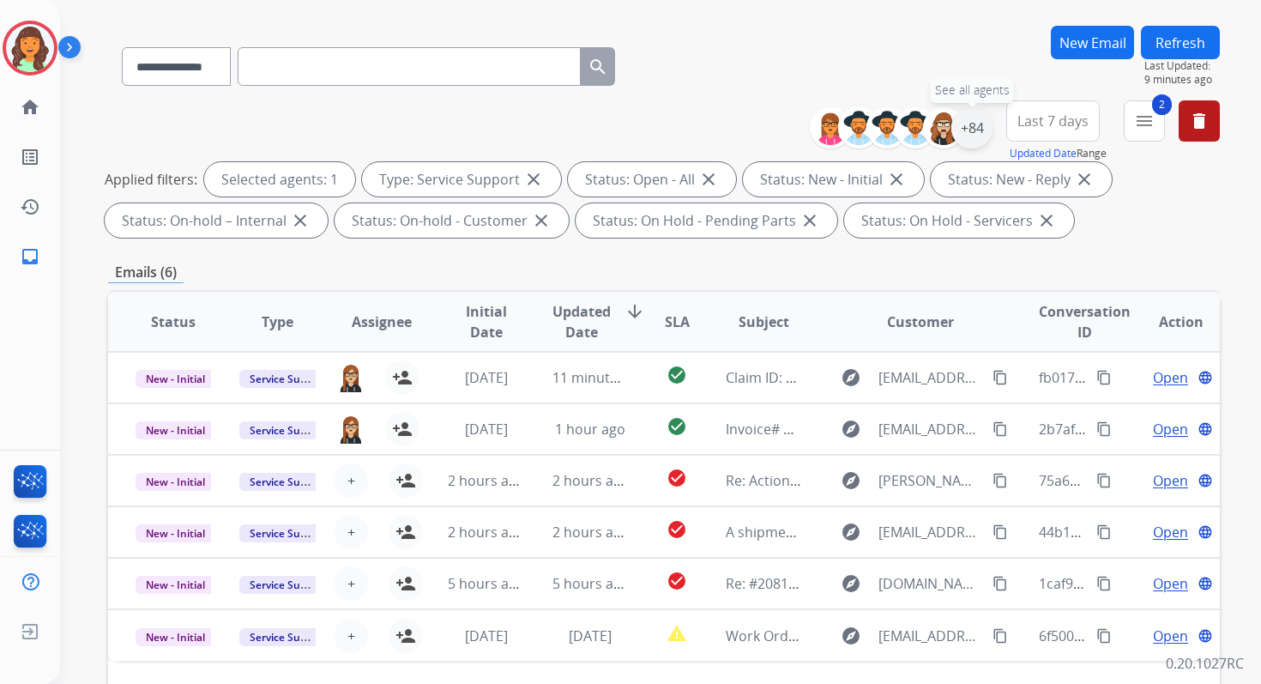
click at [976, 128] on div "+84" at bounding box center [971, 127] width 41 height 41
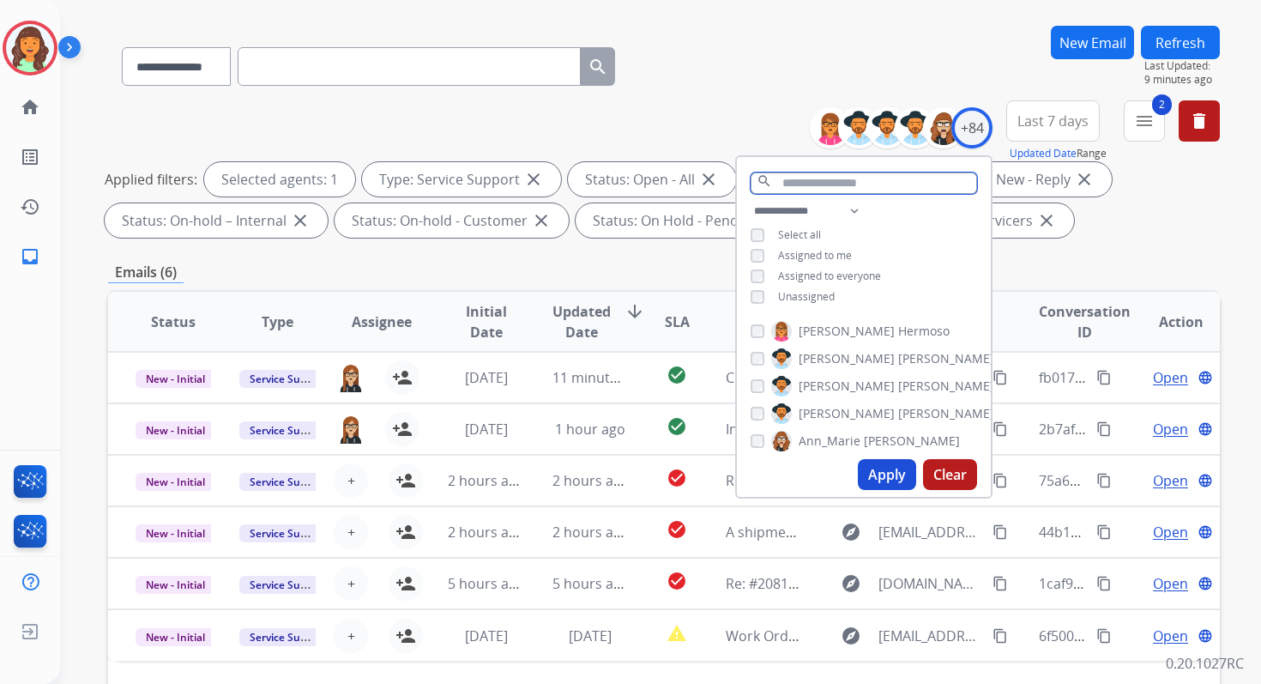
click at [795, 184] on input "text" at bounding box center [864, 182] width 226 height 21
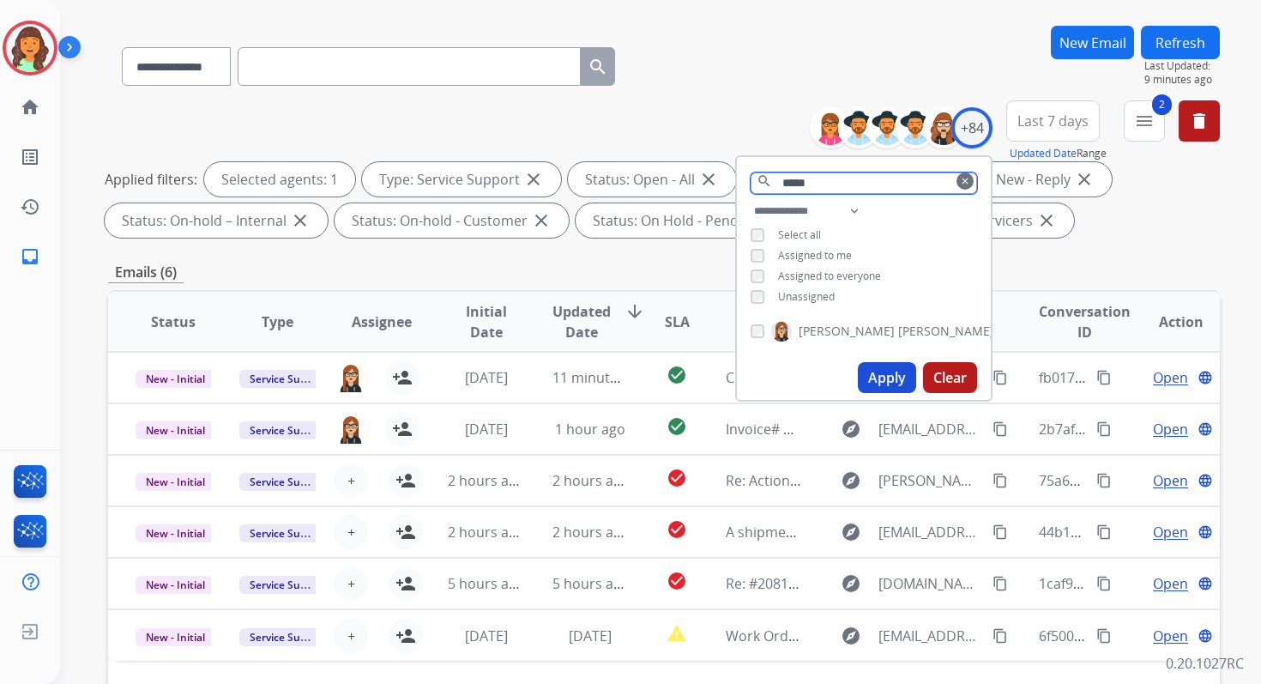
click at [824, 184] on input "*****" at bounding box center [864, 182] width 226 height 21
click at [871, 375] on button "Apply" at bounding box center [887, 377] width 58 height 31
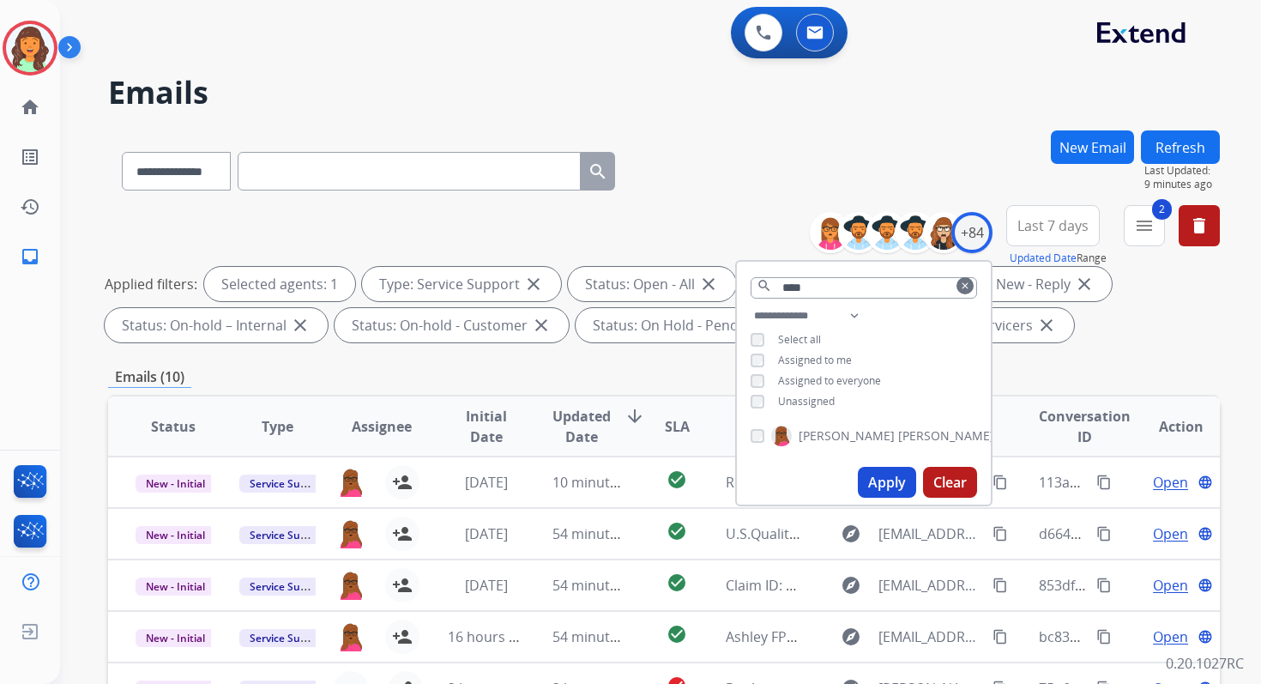
click at [647, 362] on div "**********" at bounding box center [664, 594] width 1112 height 928
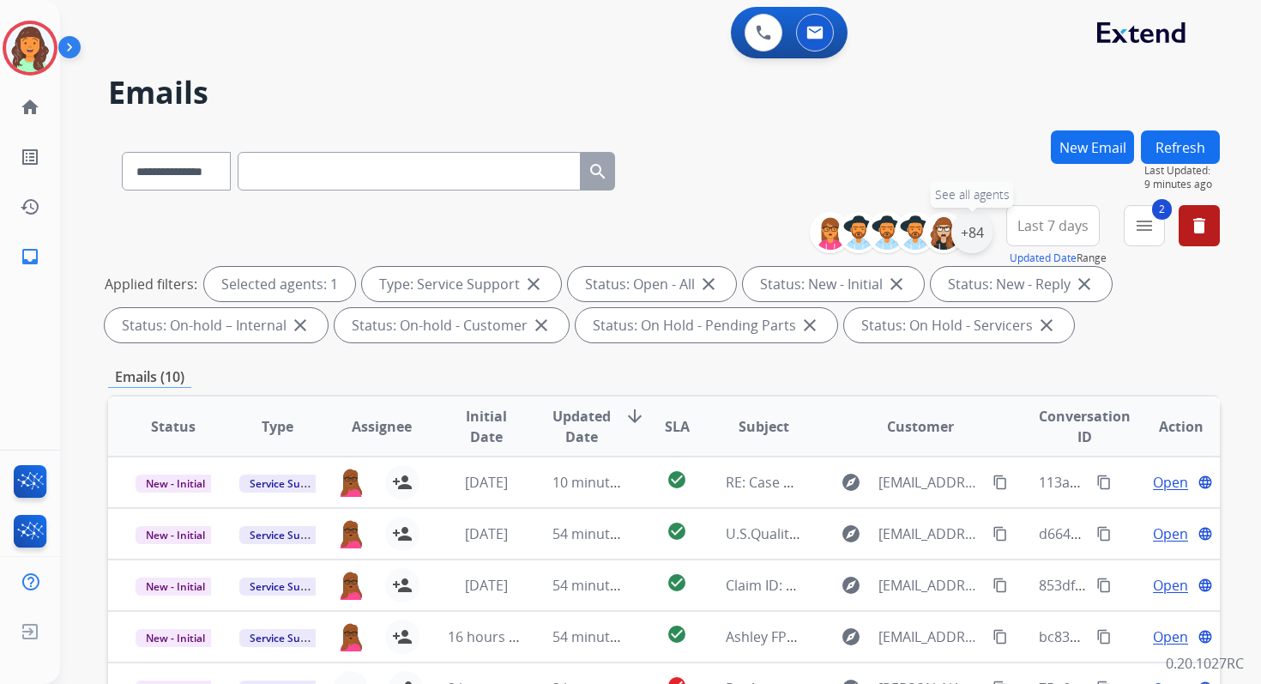
click at [968, 226] on div "+84" at bounding box center [971, 232] width 41 height 41
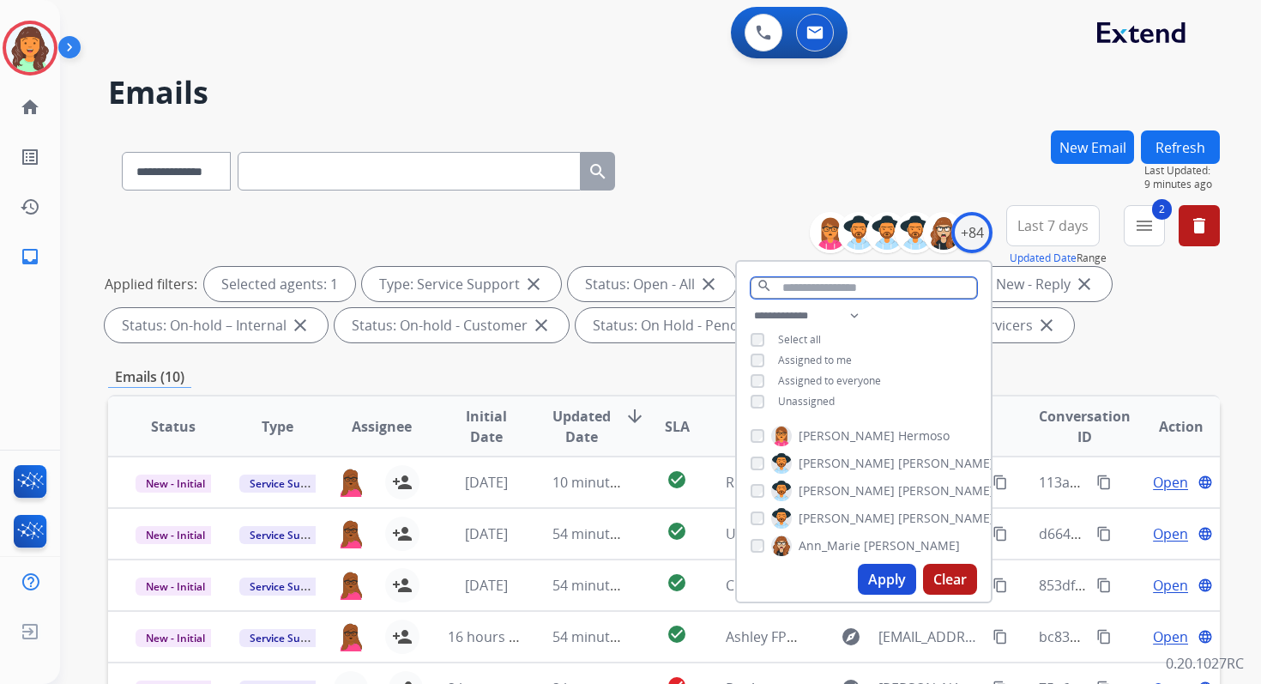
click at [802, 281] on input "text" at bounding box center [864, 287] width 226 height 21
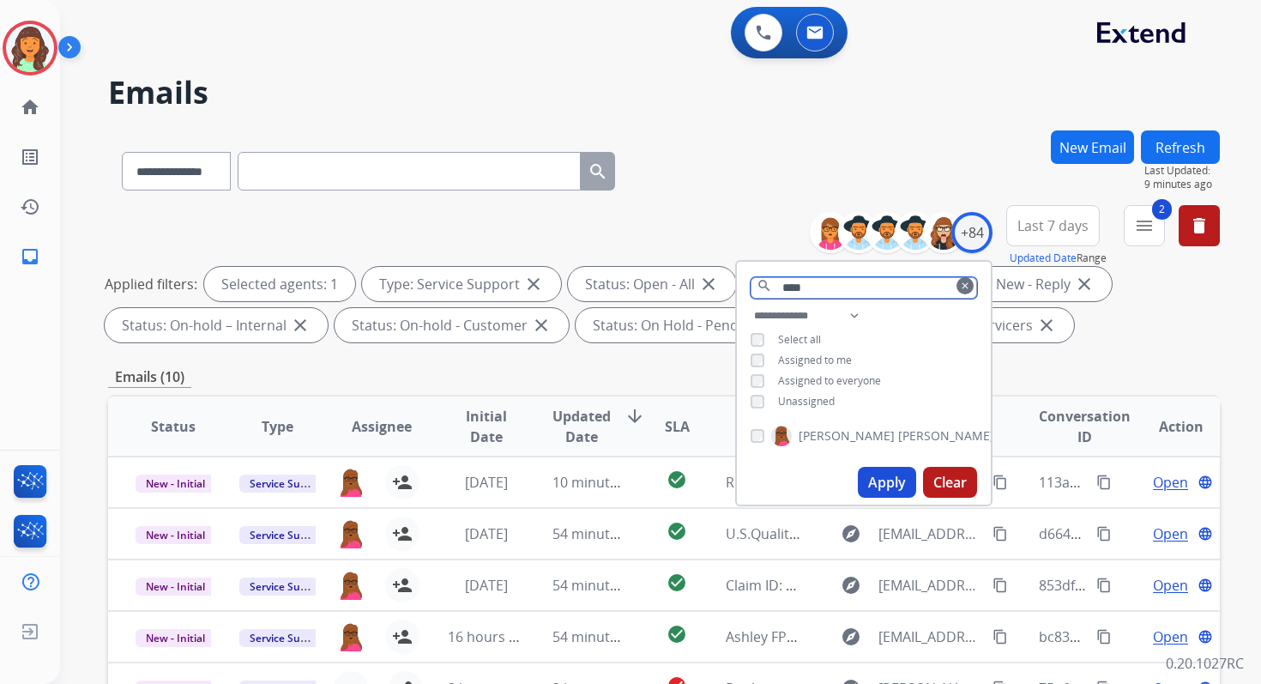
click at [814, 287] on input "****" at bounding box center [864, 287] width 226 height 21
click at [880, 475] on button "Apply" at bounding box center [887, 482] width 58 height 31
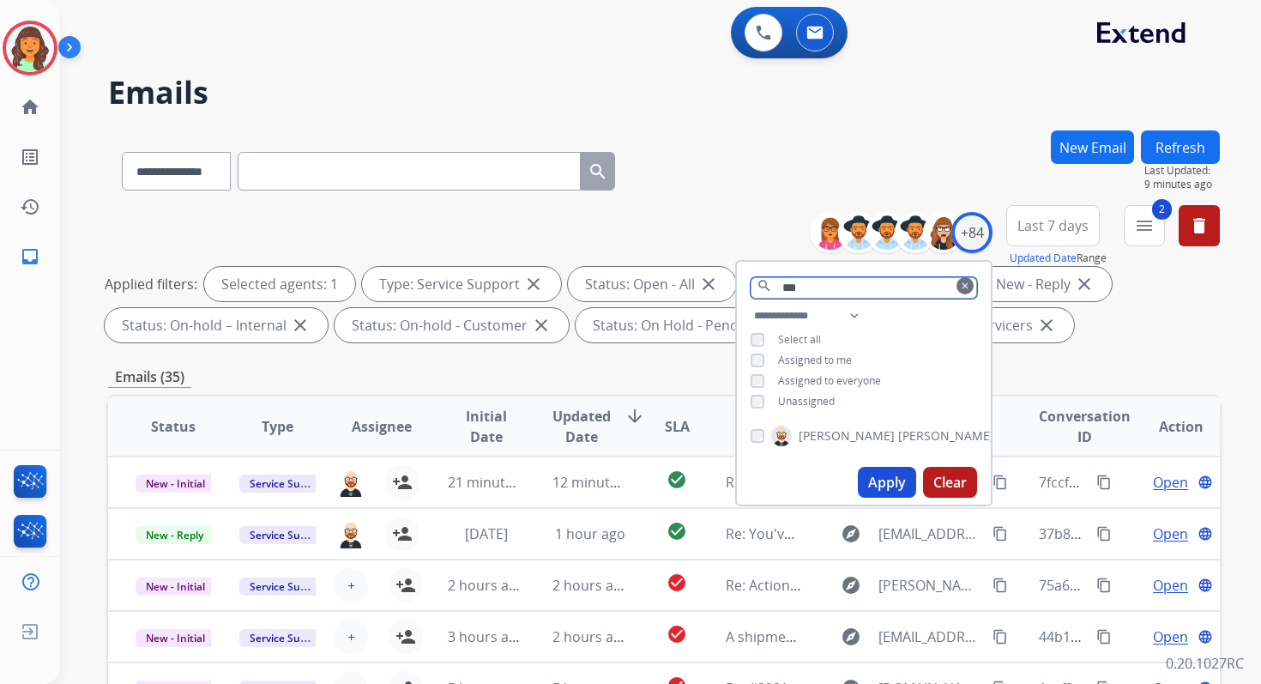
click at [803, 288] on input "***" at bounding box center [864, 287] width 226 height 21
click at [896, 479] on button "Apply" at bounding box center [887, 482] width 58 height 31
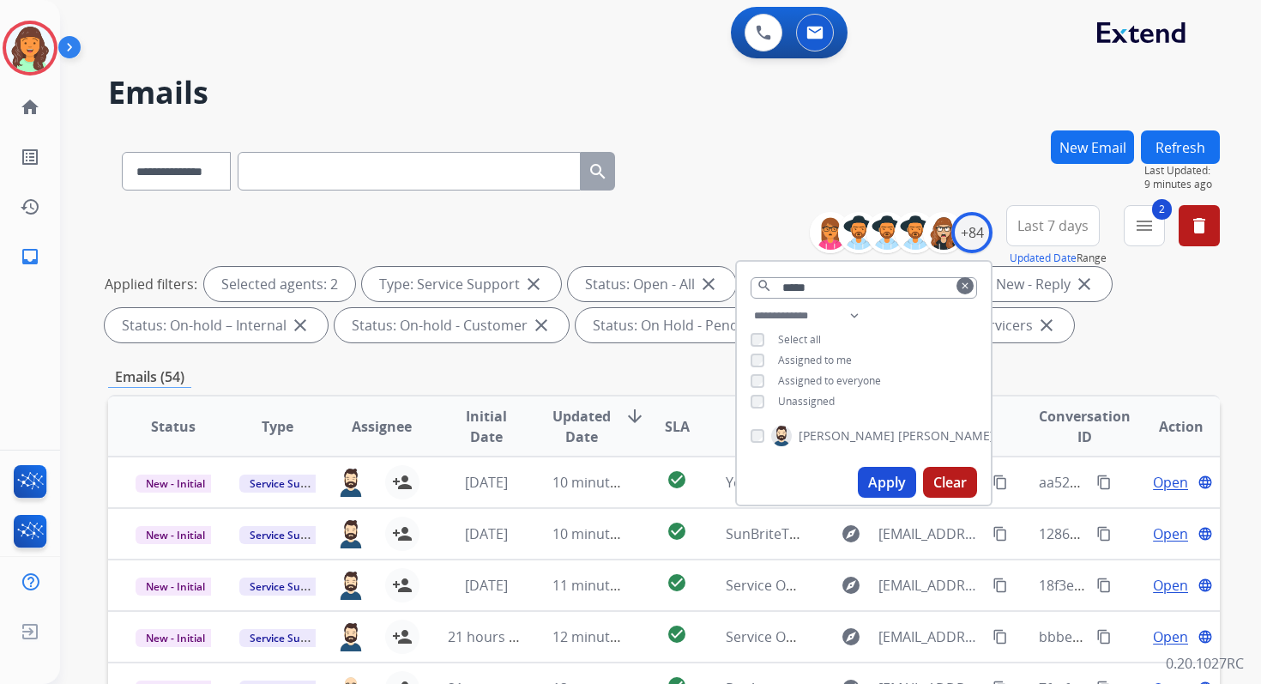
click at [641, 366] on div "Emails (54)" at bounding box center [664, 376] width 1112 height 21
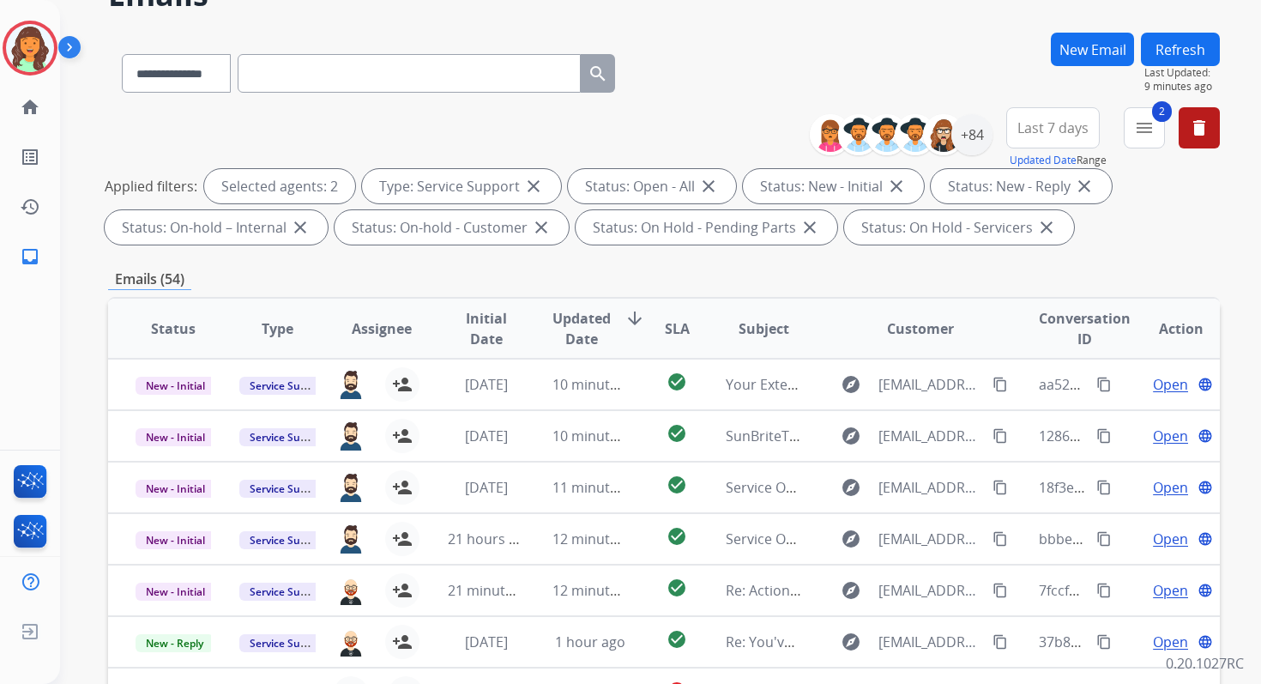
scroll to position [38, 0]
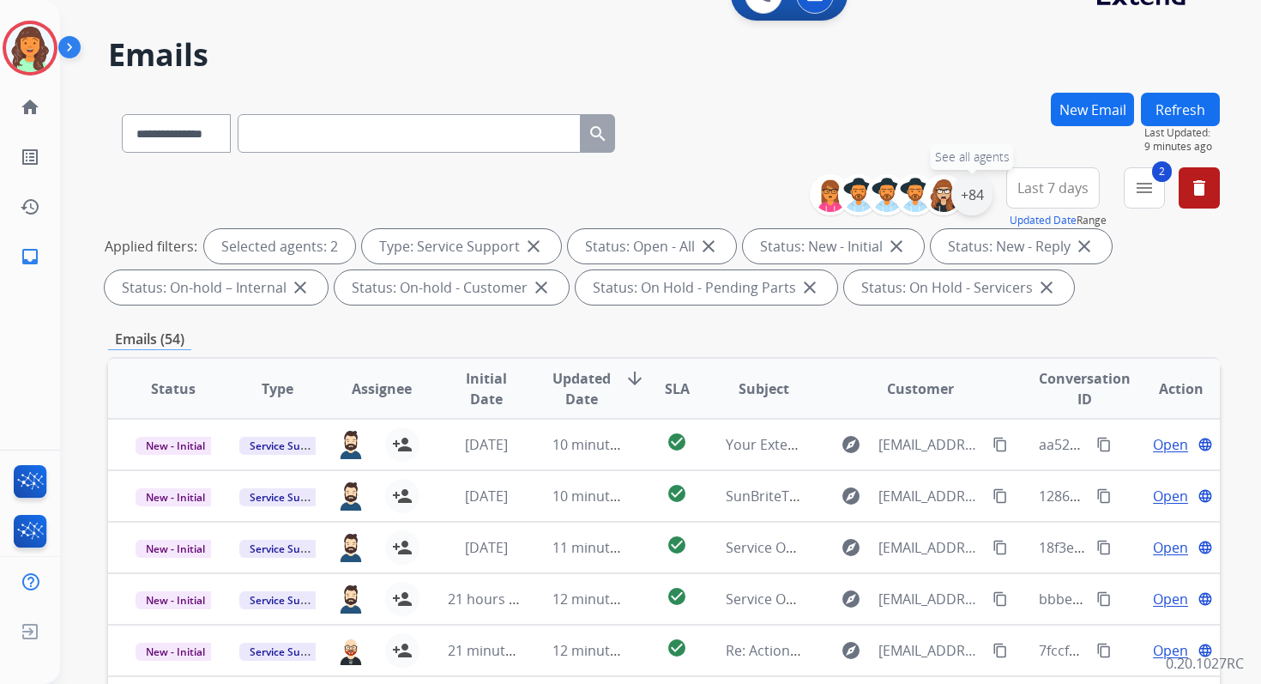
click at [974, 200] on div "+84" at bounding box center [971, 194] width 41 height 41
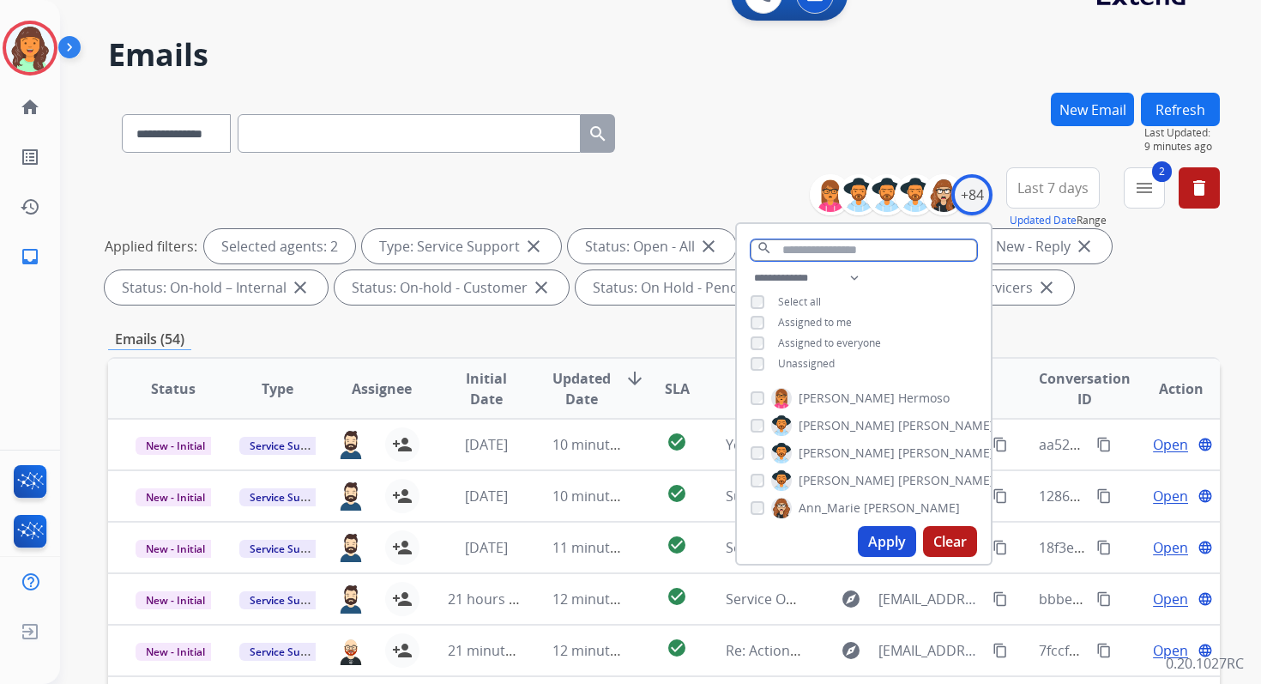
click at [814, 247] on input "text" at bounding box center [864, 249] width 226 height 21
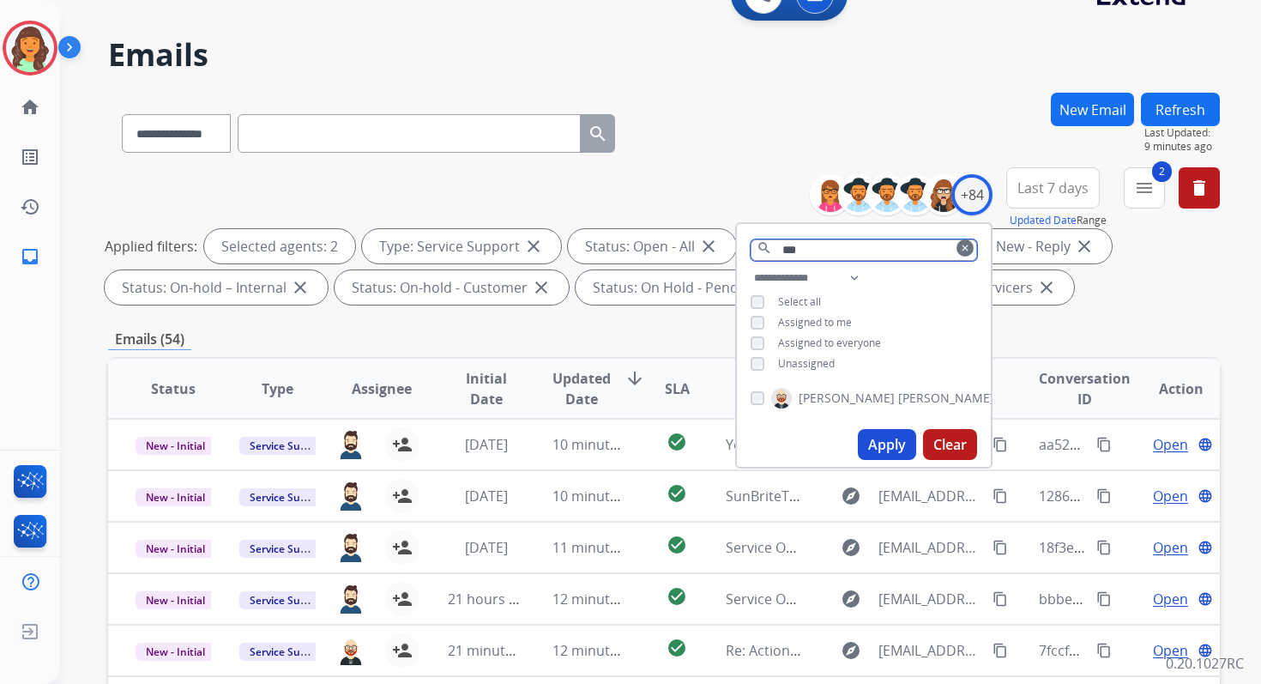
type input "***"
click at [893, 440] on button "Apply" at bounding box center [887, 444] width 58 height 31
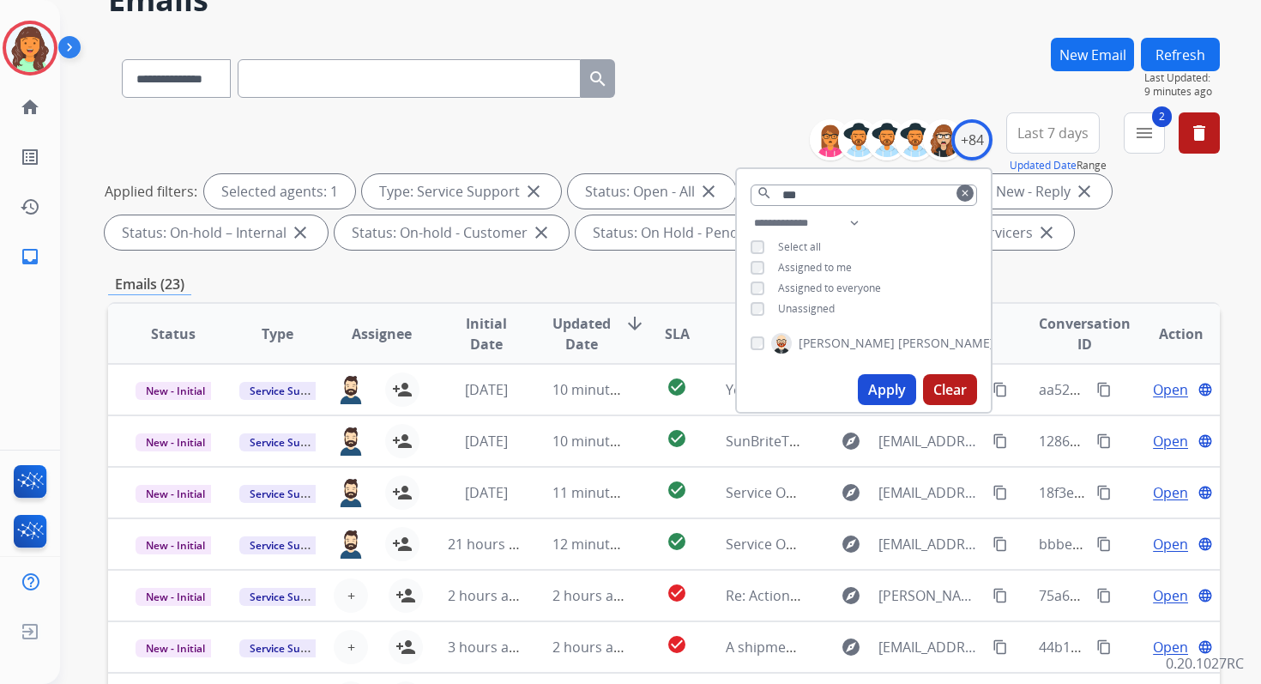
scroll to position [375, 0]
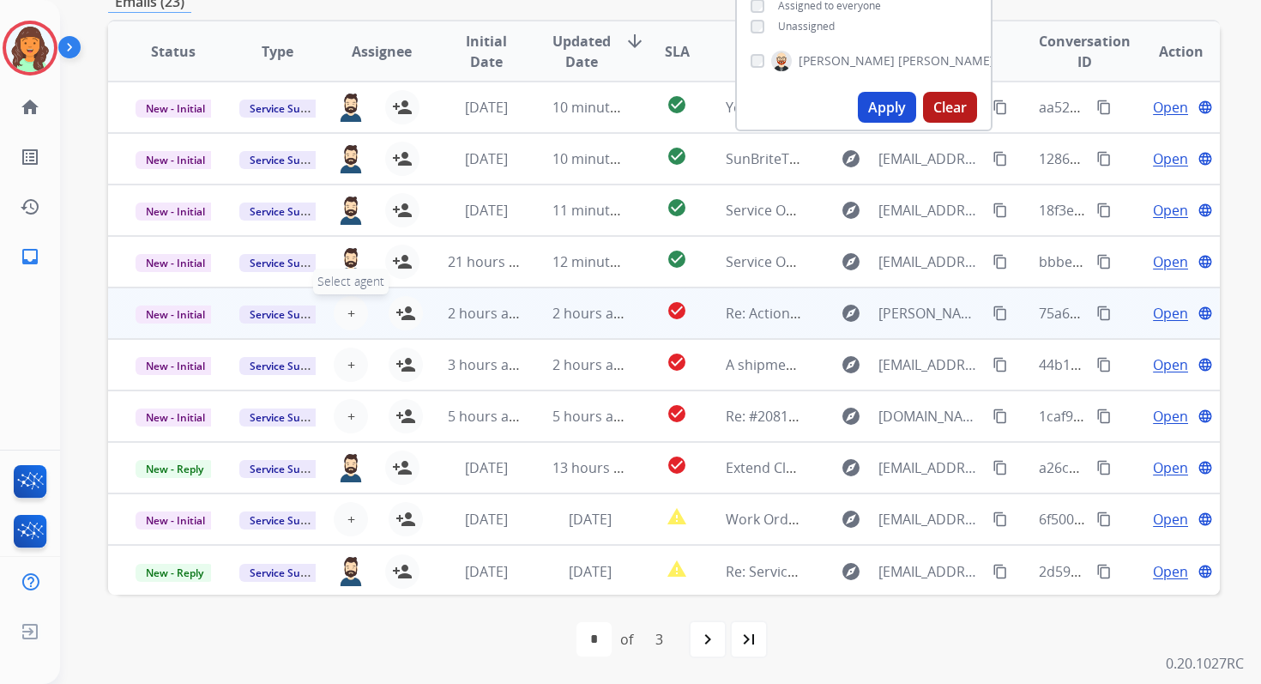
click at [347, 310] on span "+" at bounding box center [351, 313] width 8 height 21
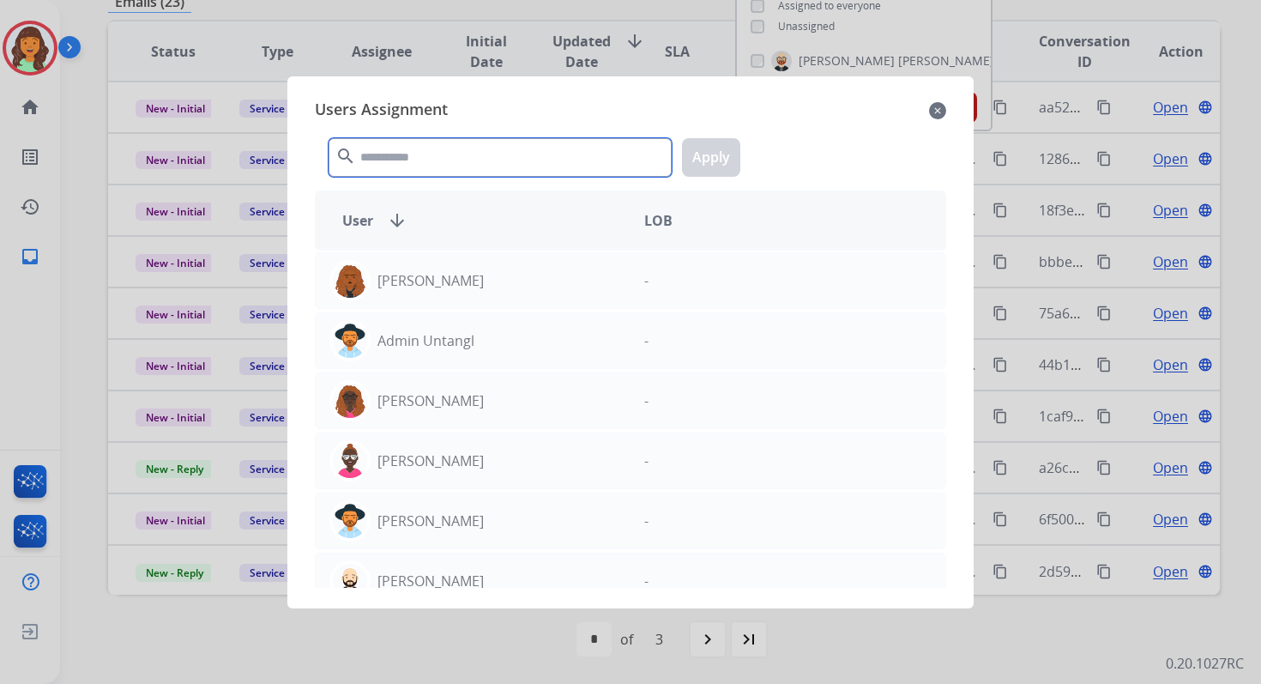
click at [440, 159] on input "text" at bounding box center [500, 157] width 343 height 39
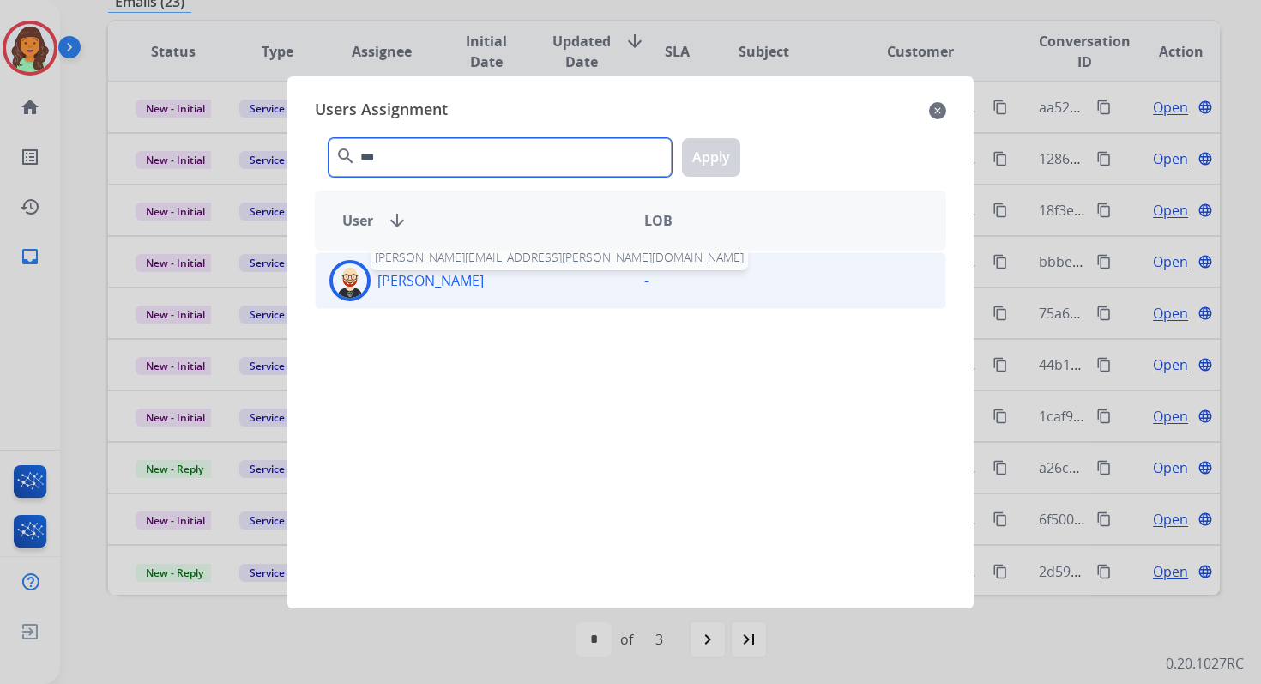
type input "***"
click at [451, 276] on p "[PERSON_NAME]" at bounding box center [430, 280] width 106 height 21
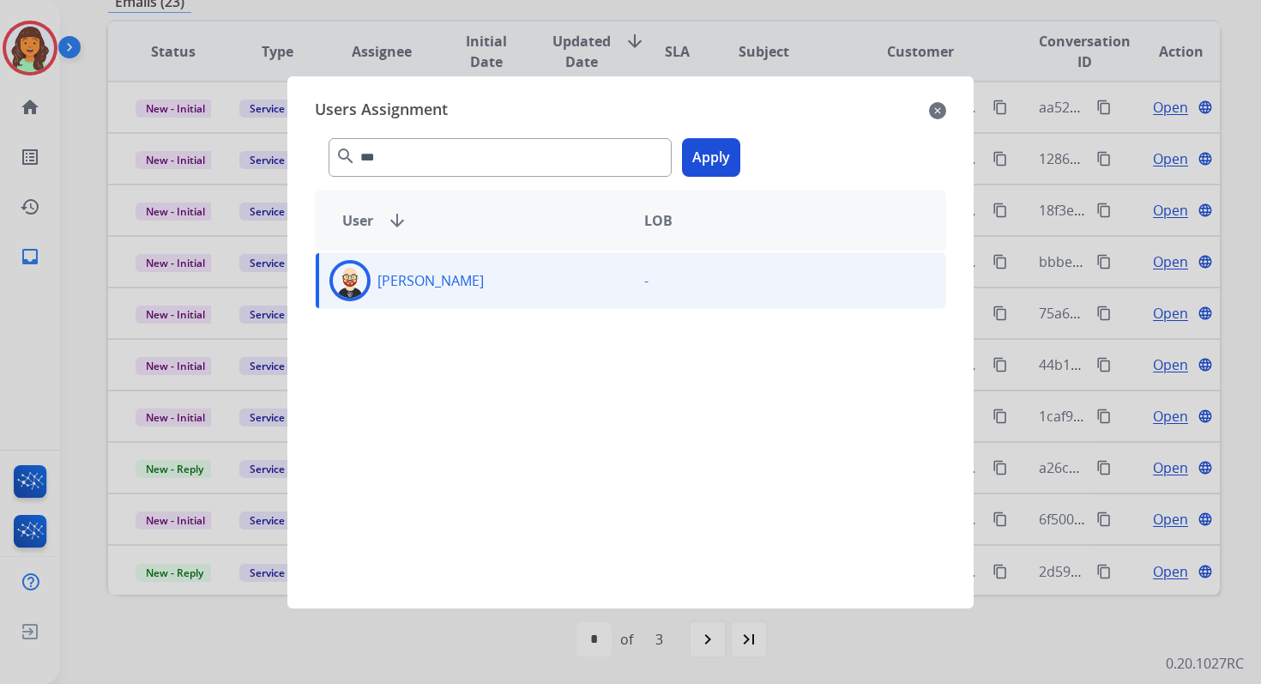
click at [715, 170] on button "Apply" at bounding box center [711, 157] width 58 height 39
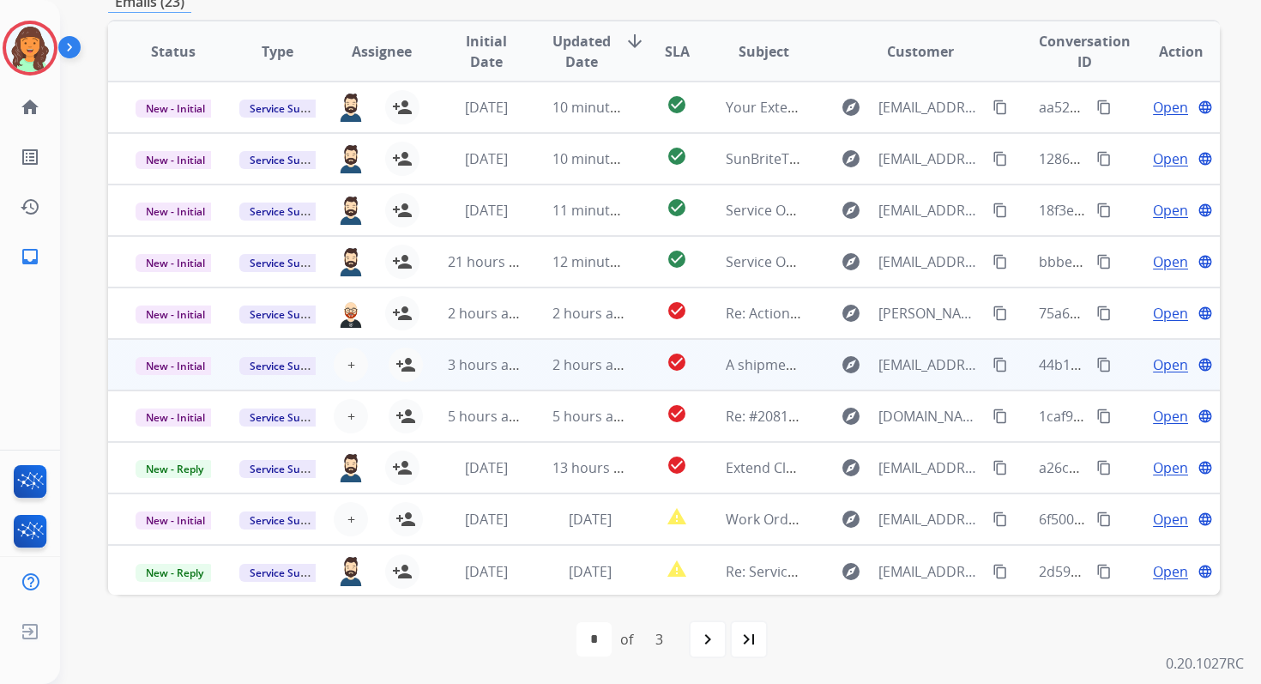
click at [458, 341] on td "3 hours ago" at bounding box center [472, 364] width 104 height 51
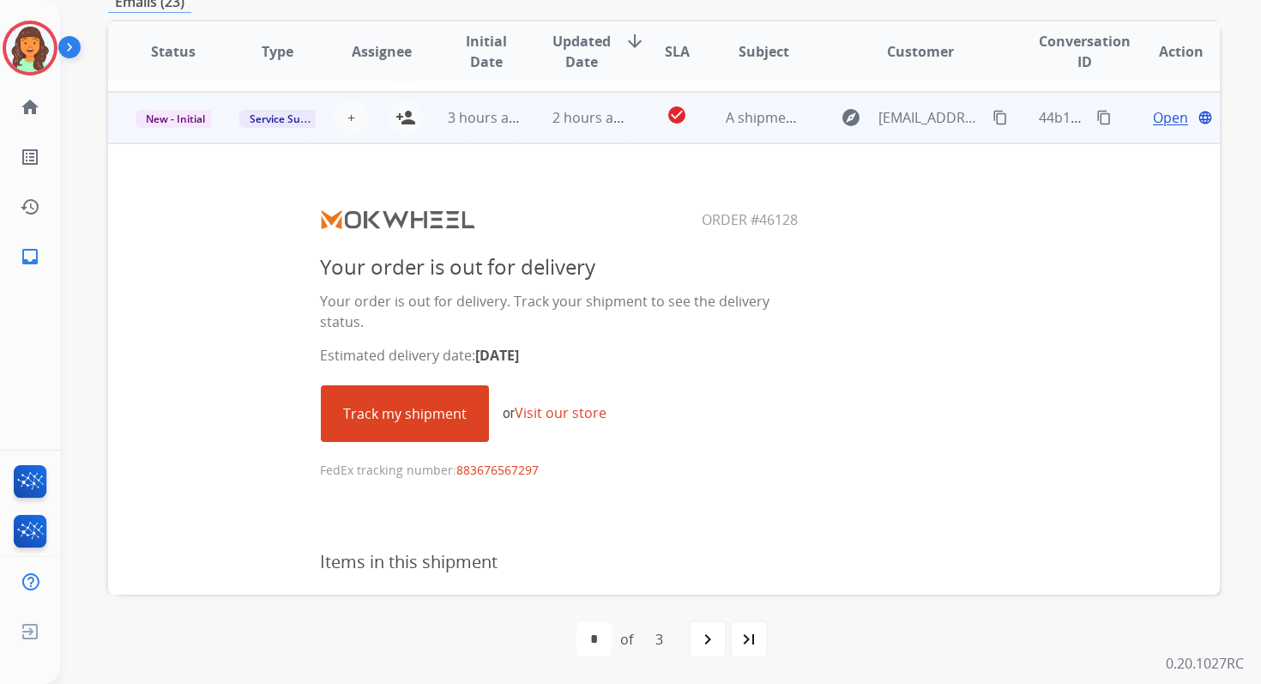
scroll to position [257, 0]
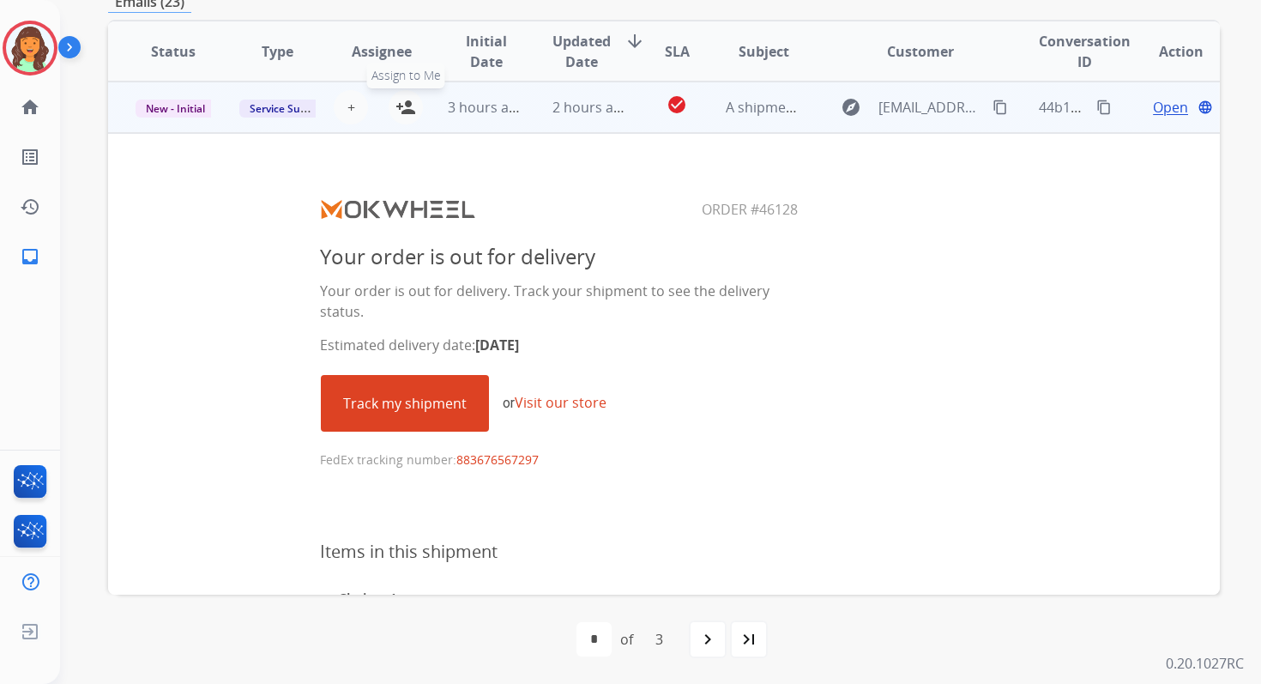
click at [405, 110] on mat-icon "person_add" at bounding box center [405, 107] width 21 height 21
click at [476, 112] on span "3 hours ago" at bounding box center [486, 107] width 77 height 19
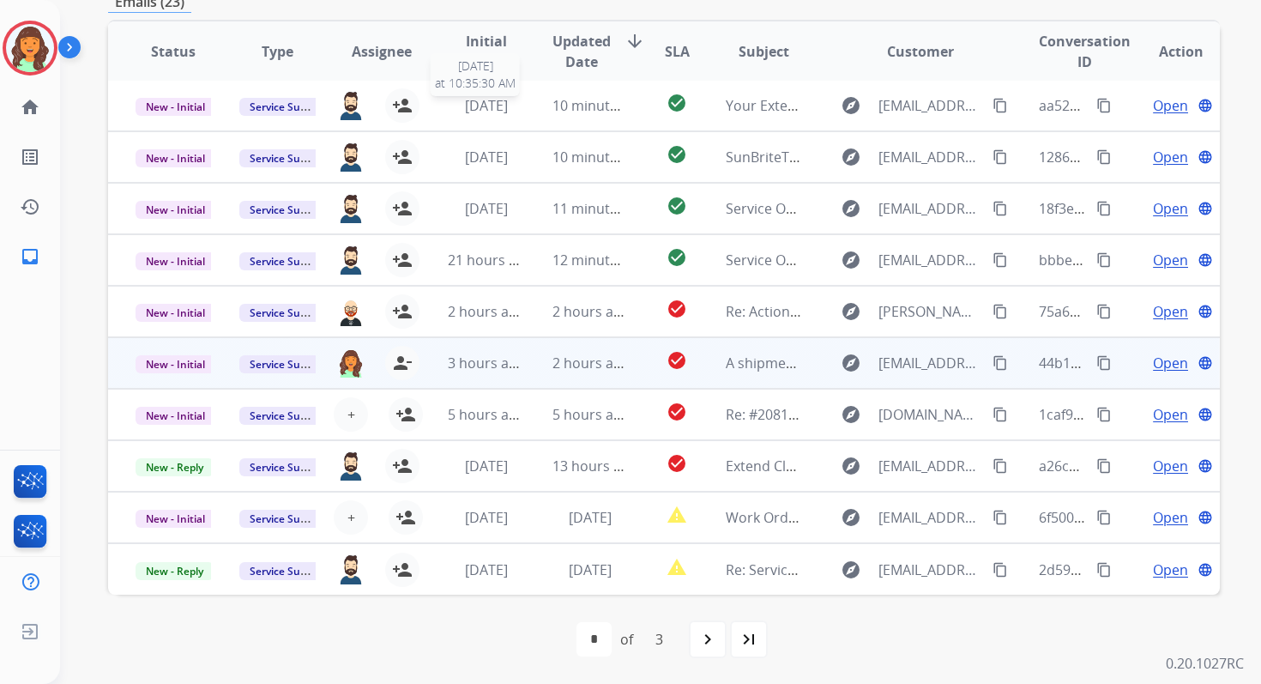
scroll to position [2, 0]
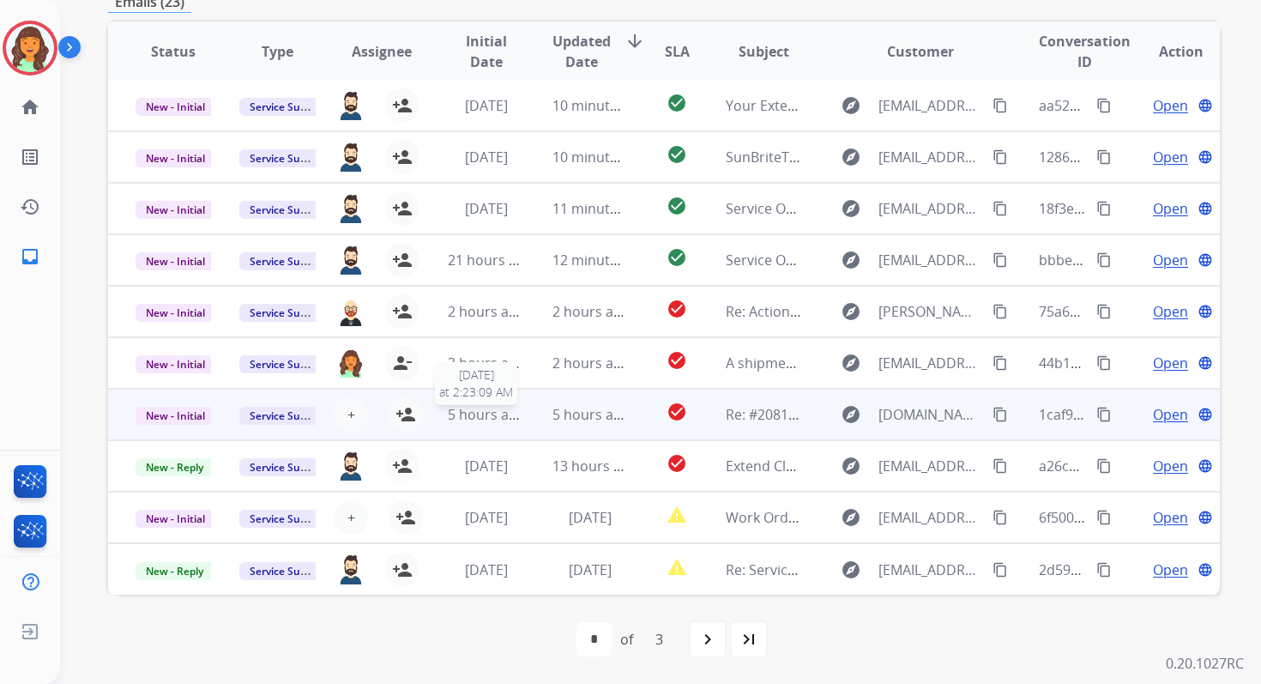
click at [472, 410] on span "5 hours ago" at bounding box center [486, 414] width 77 height 19
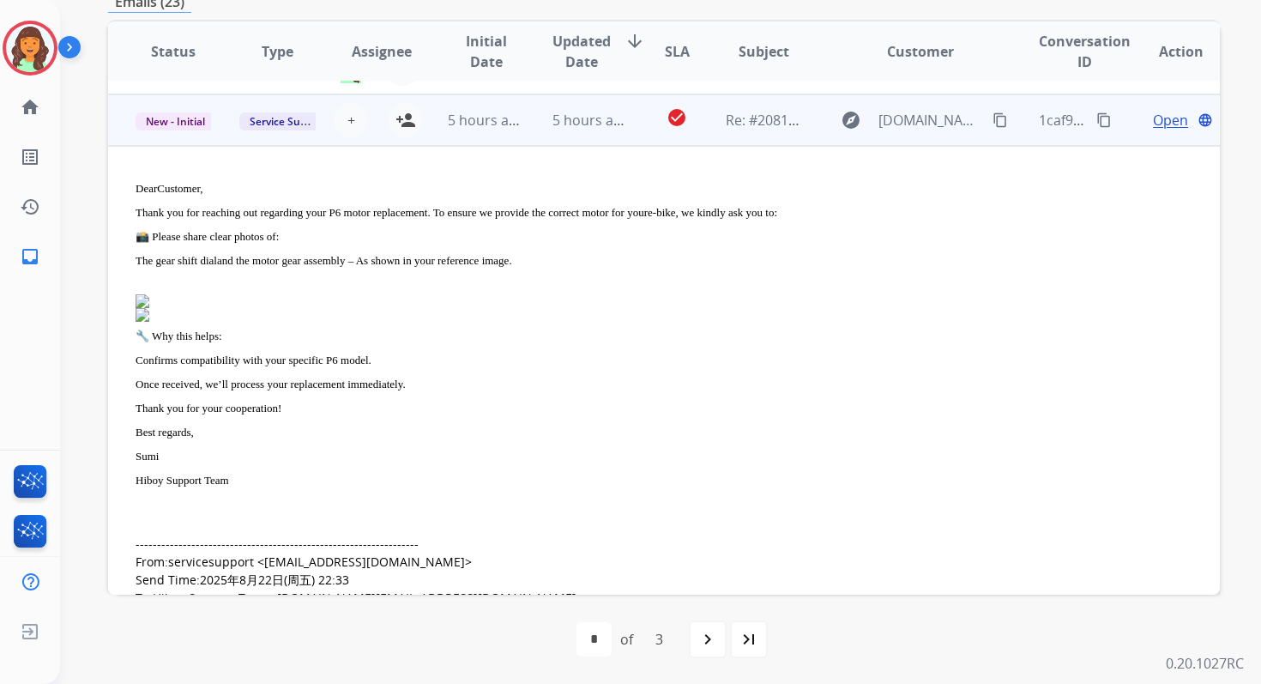
scroll to position [291, 0]
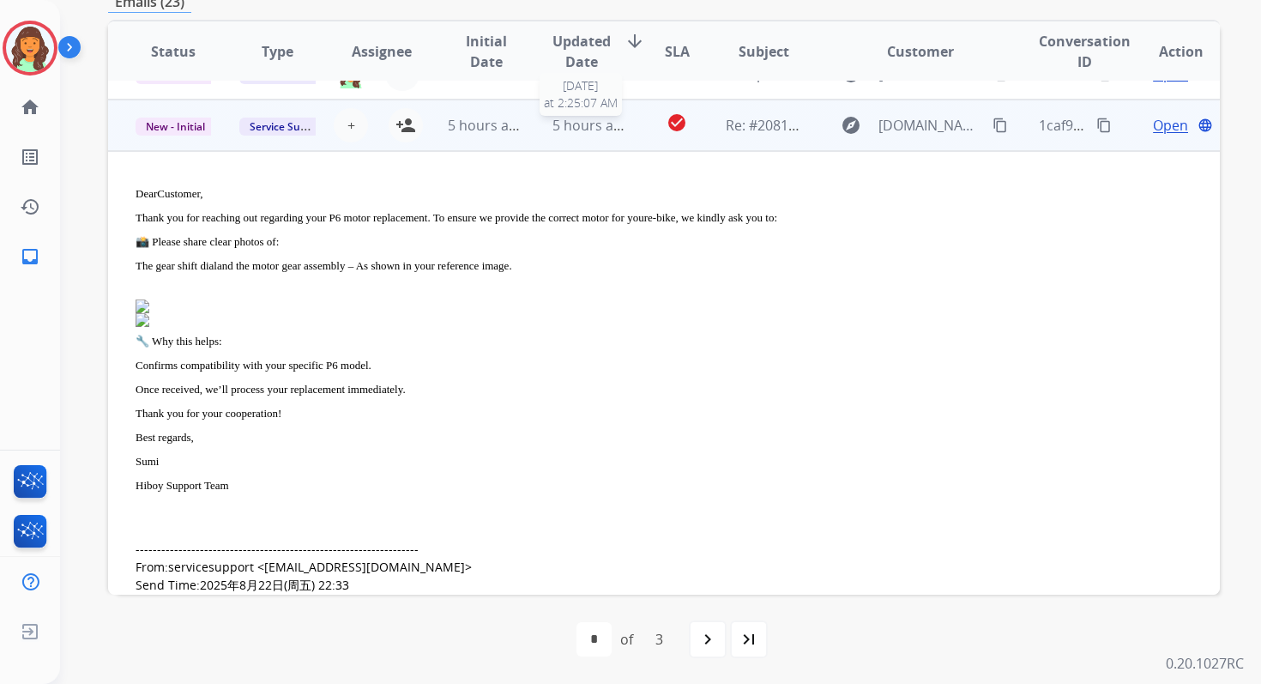
click at [570, 125] on span "5 hours ago" at bounding box center [590, 125] width 77 height 19
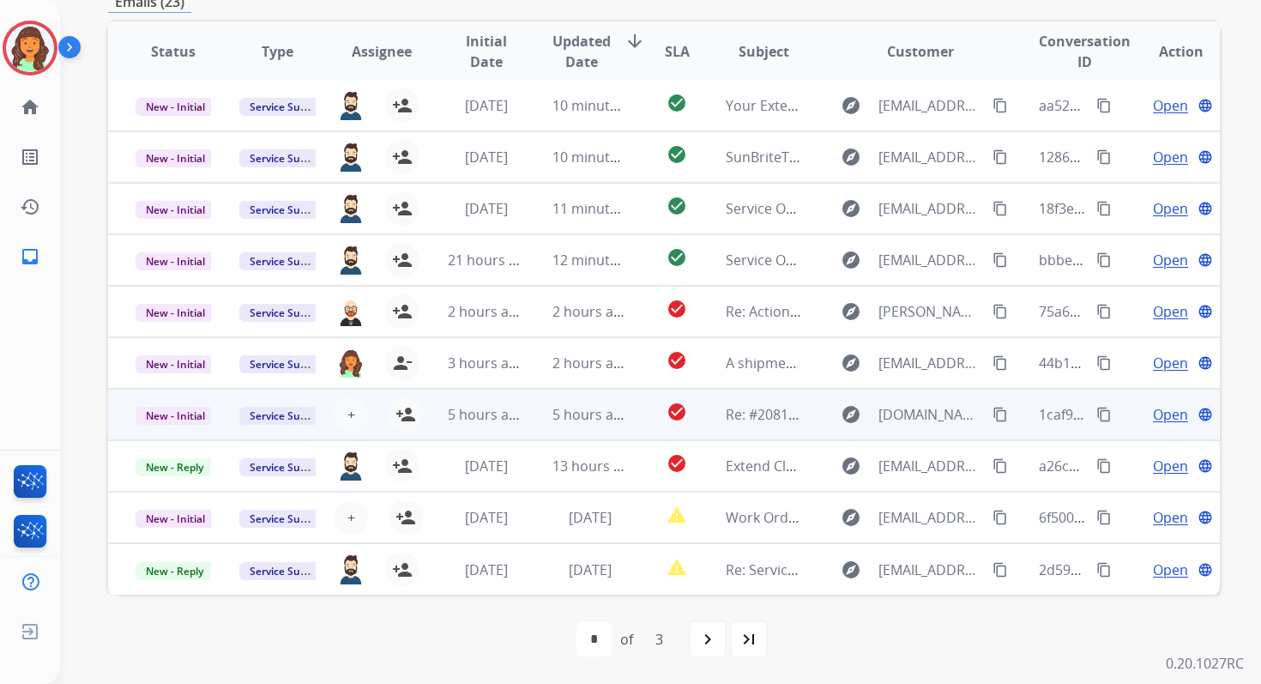
scroll to position [2, 0]
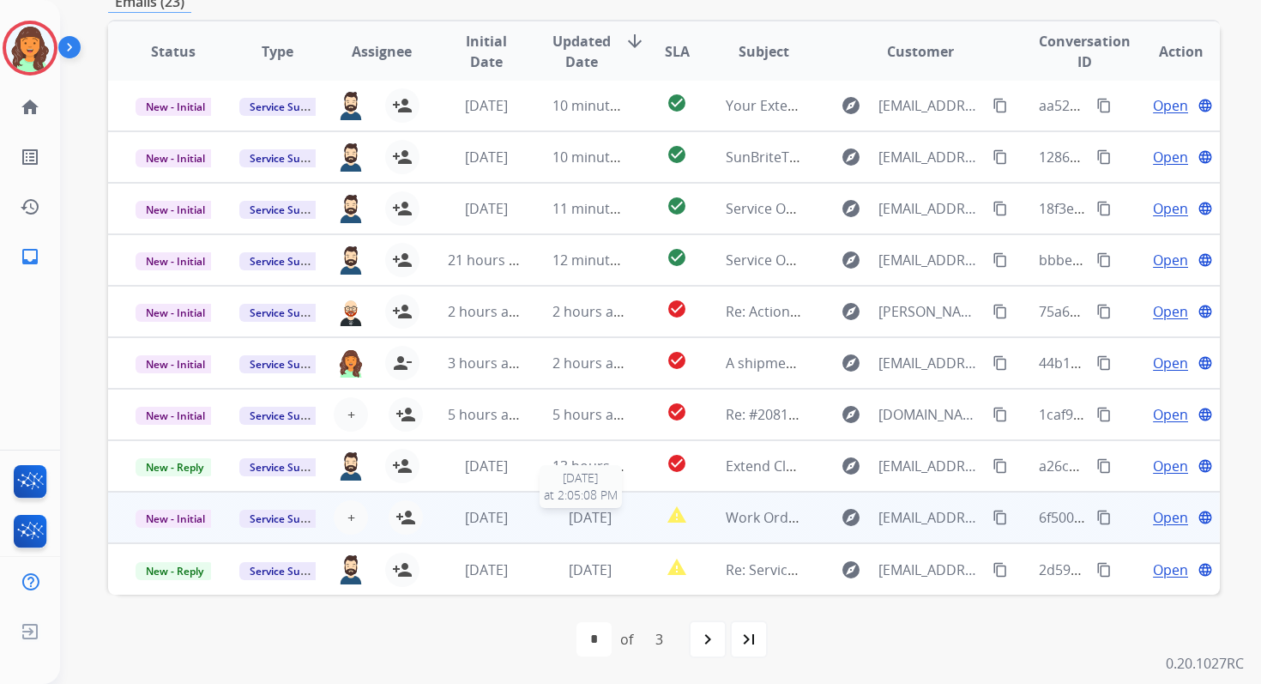
click at [595, 519] on span "[DATE]" at bounding box center [590, 517] width 43 height 19
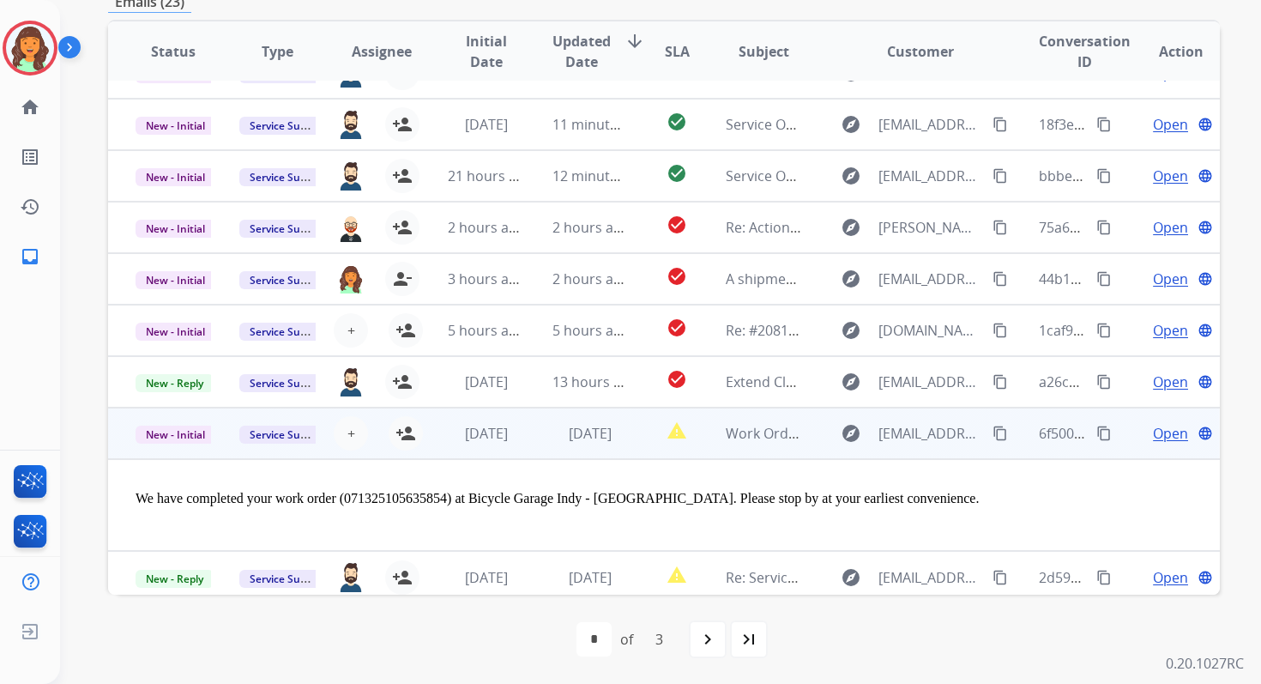
scroll to position [113, 0]
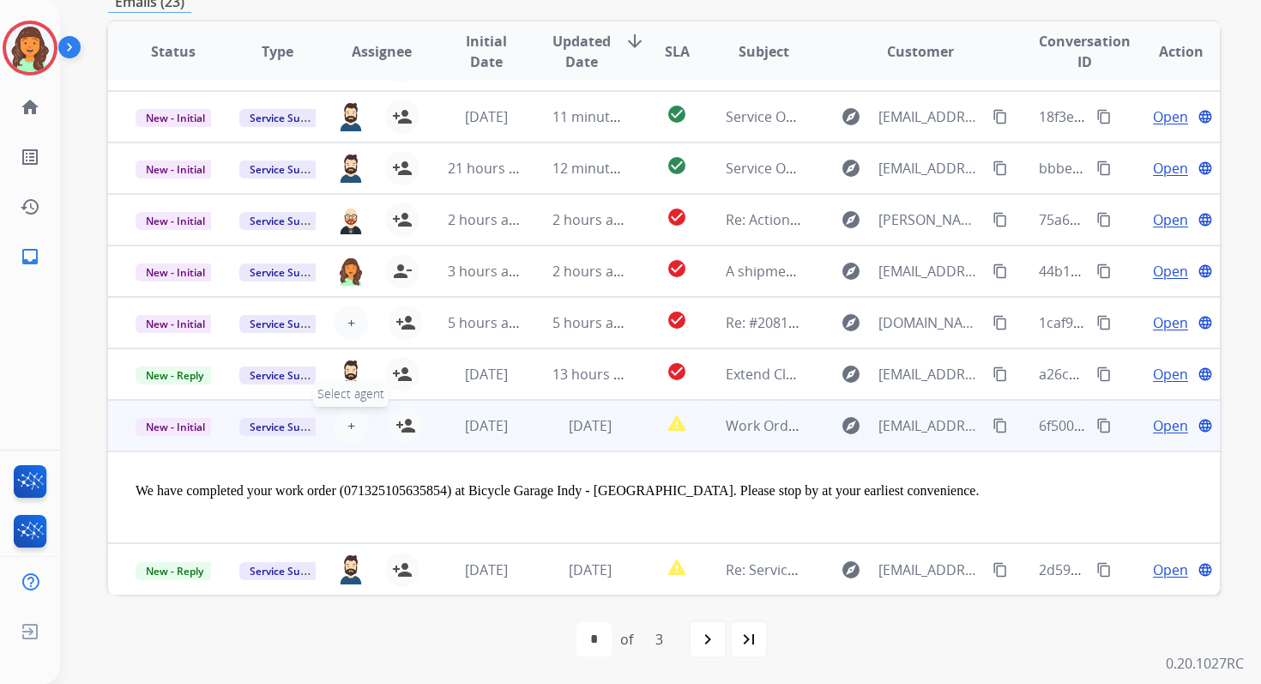
click at [350, 415] on span "+" at bounding box center [351, 425] width 8 height 21
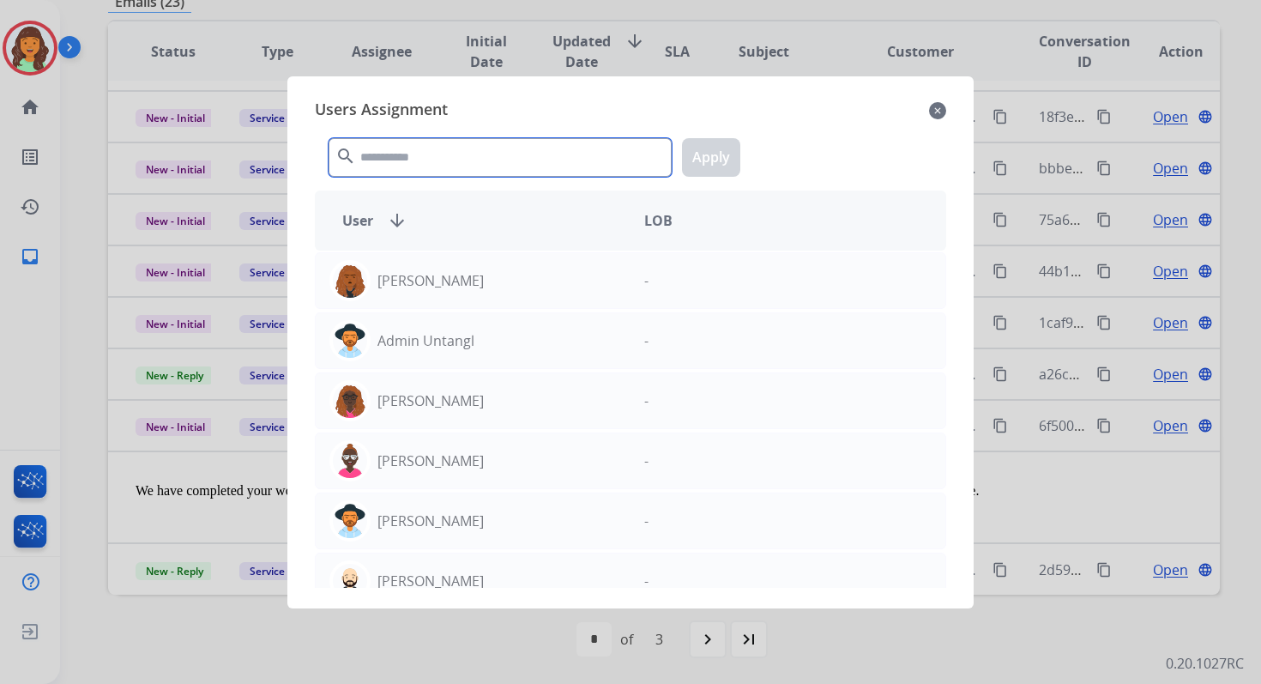
click at [448, 168] on input "text" at bounding box center [500, 157] width 343 height 39
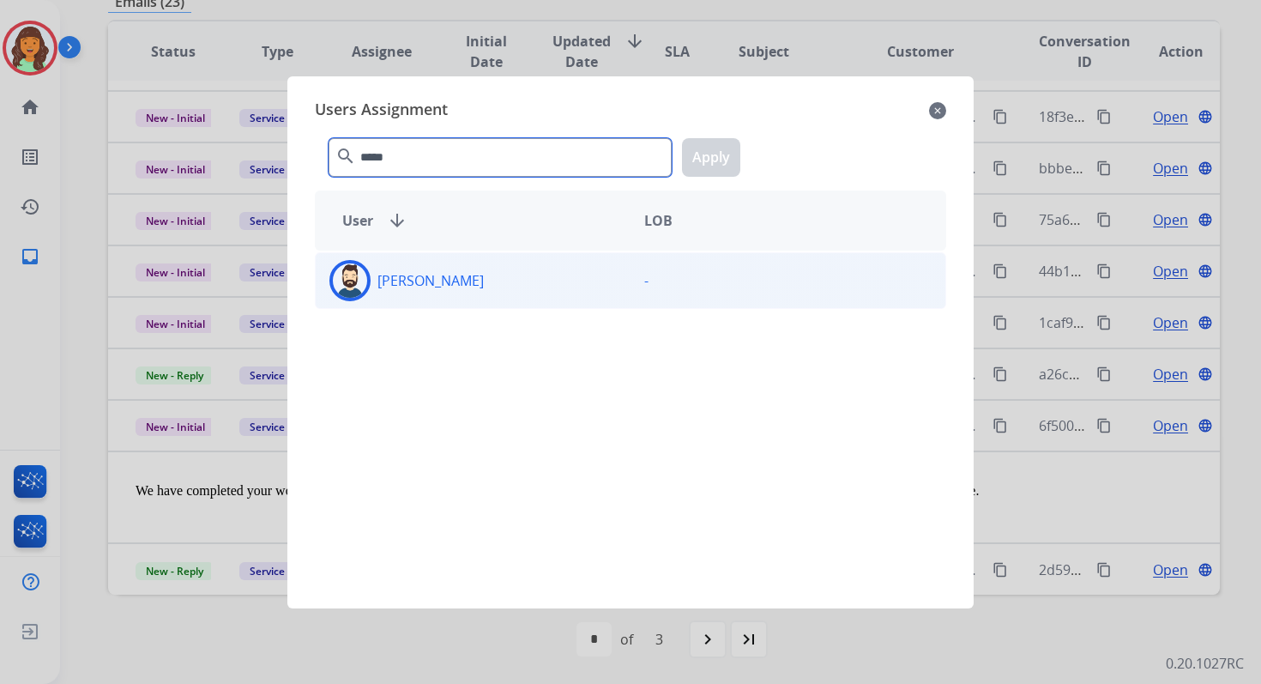
type input "*****"
click at [456, 293] on div "[PERSON_NAME]" at bounding box center [473, 280] width 315 height 41
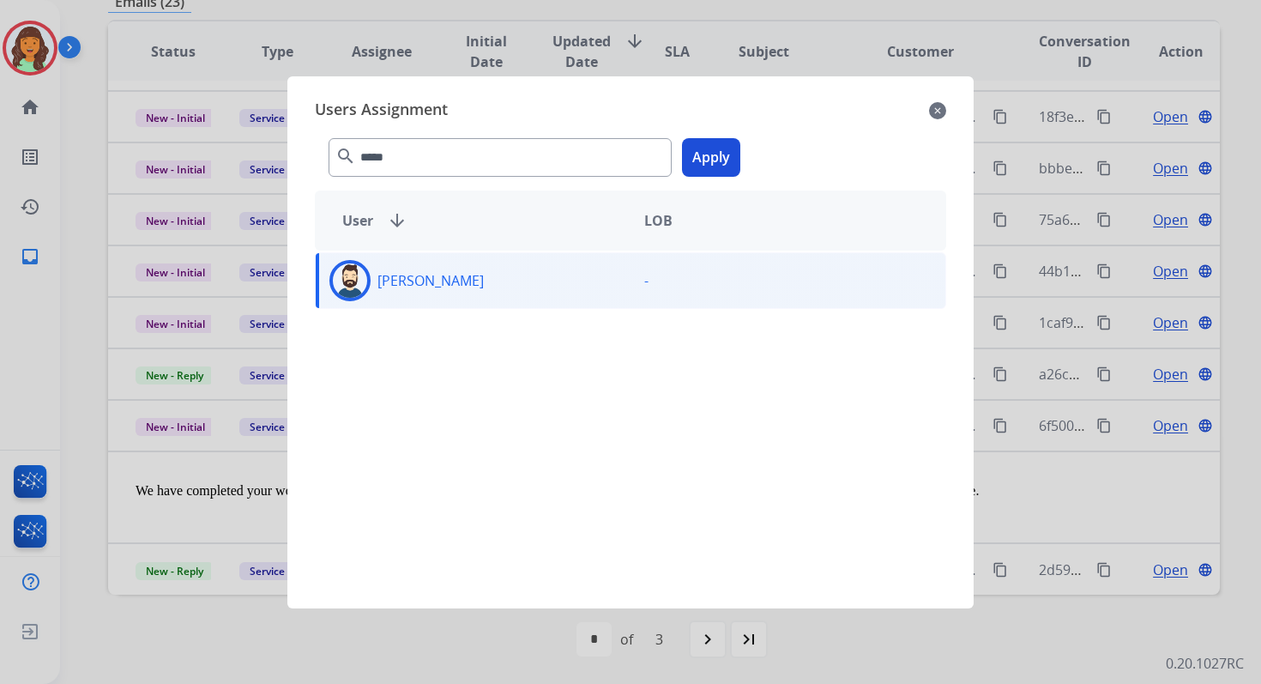
click at [697, 155] on button "Apply" at bounding box center [711, 157] width 58 height 39
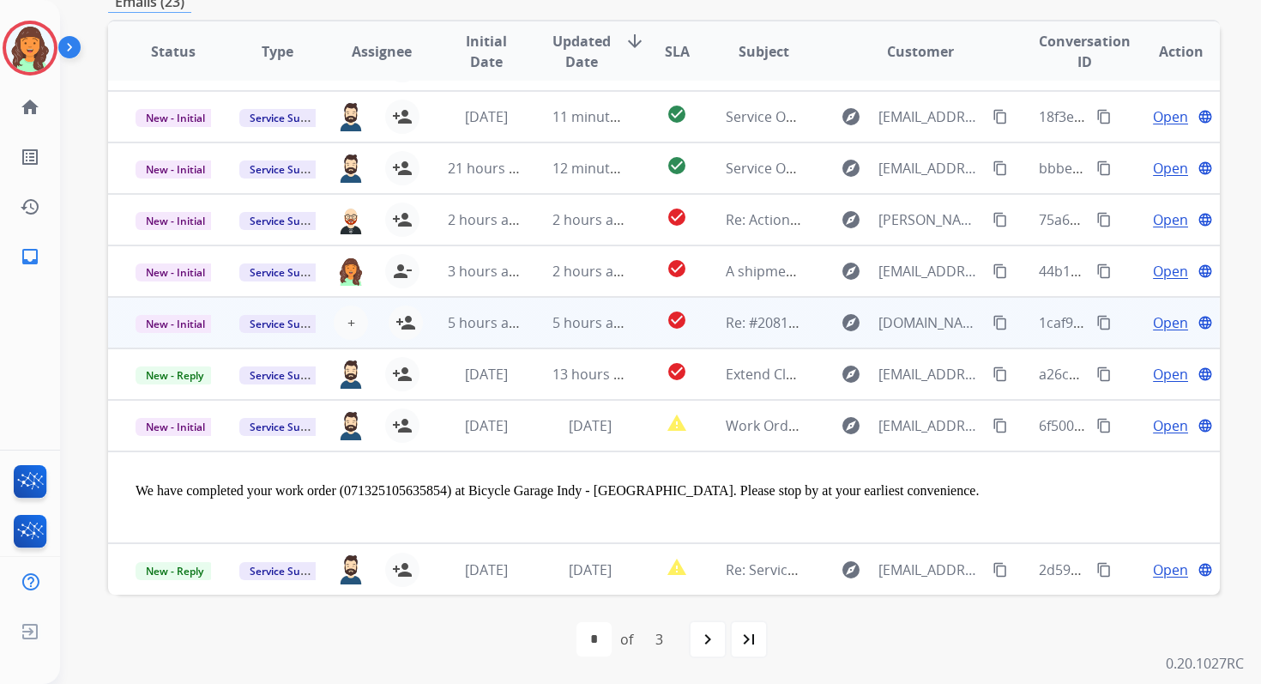
scroll to position [0, 0]
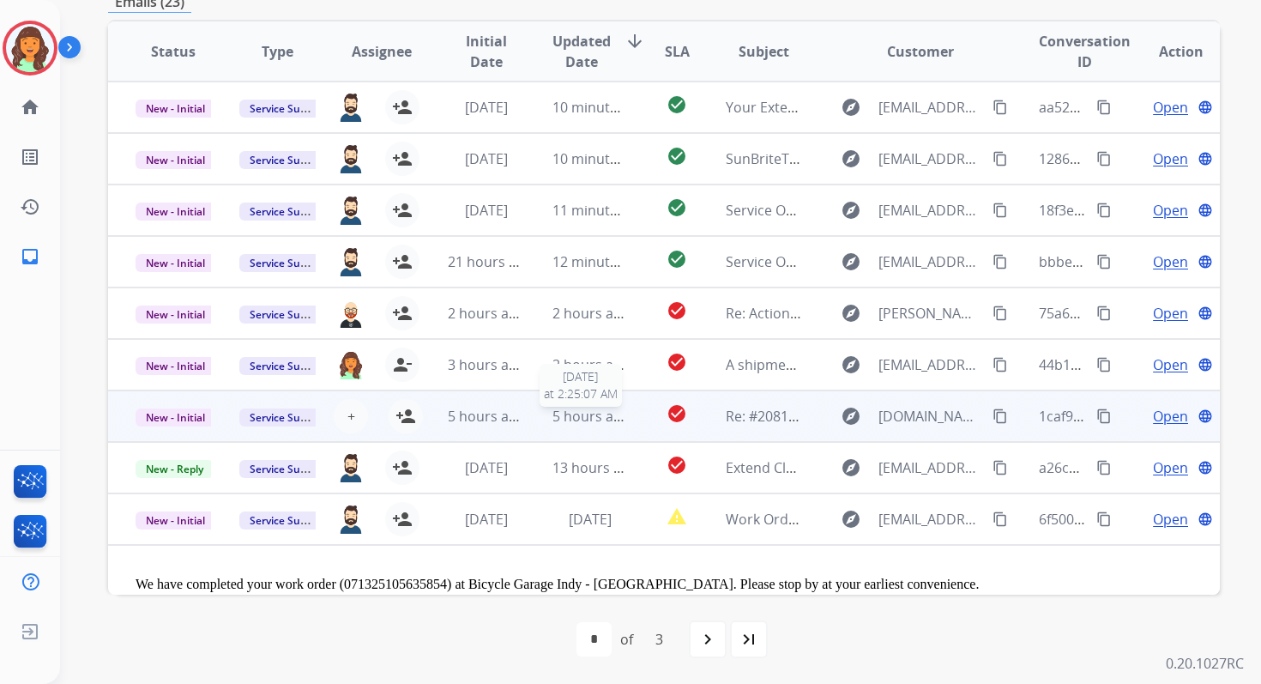
click at [565, 407] on span "5 hours ago" at bounding box center [590, 416] width 77 height 19
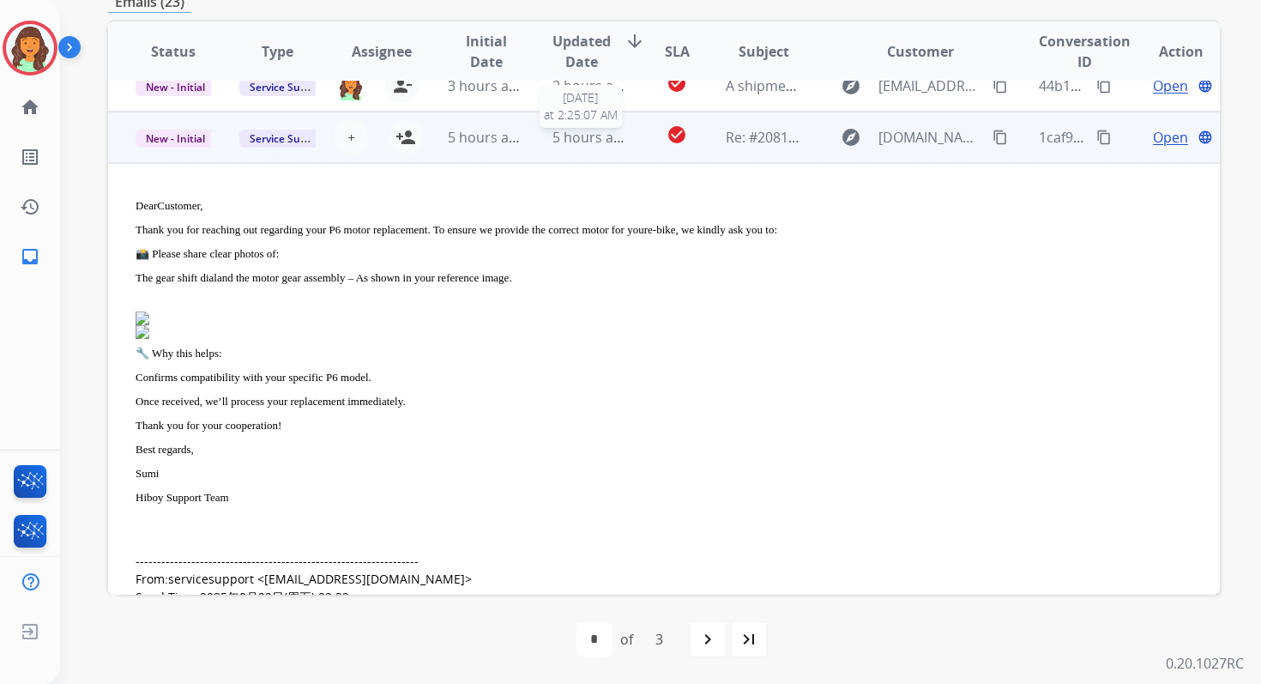
scroll to position [309, 0]
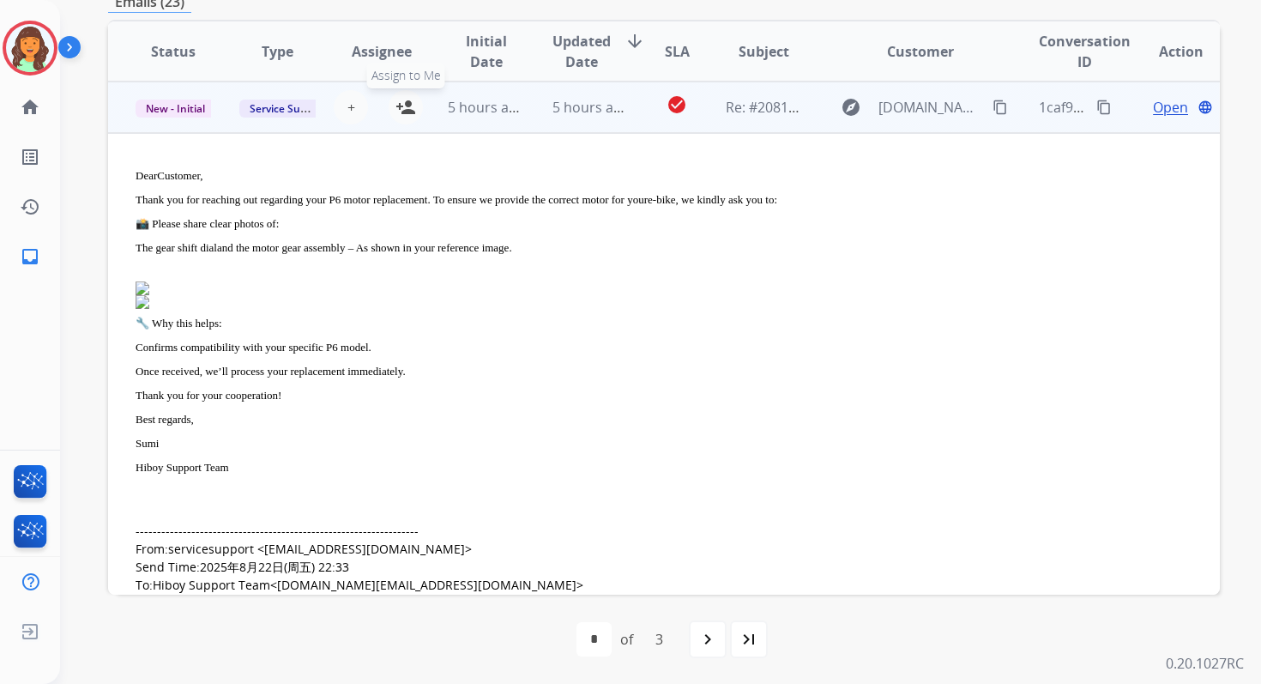
click at [409, 110] on mat-icon "person_add" at bounding box center [405, 107] width 21 height 21
click at [575, 122] on td "5 hours ago" at bounding box center [577, 106] width 104 height 51
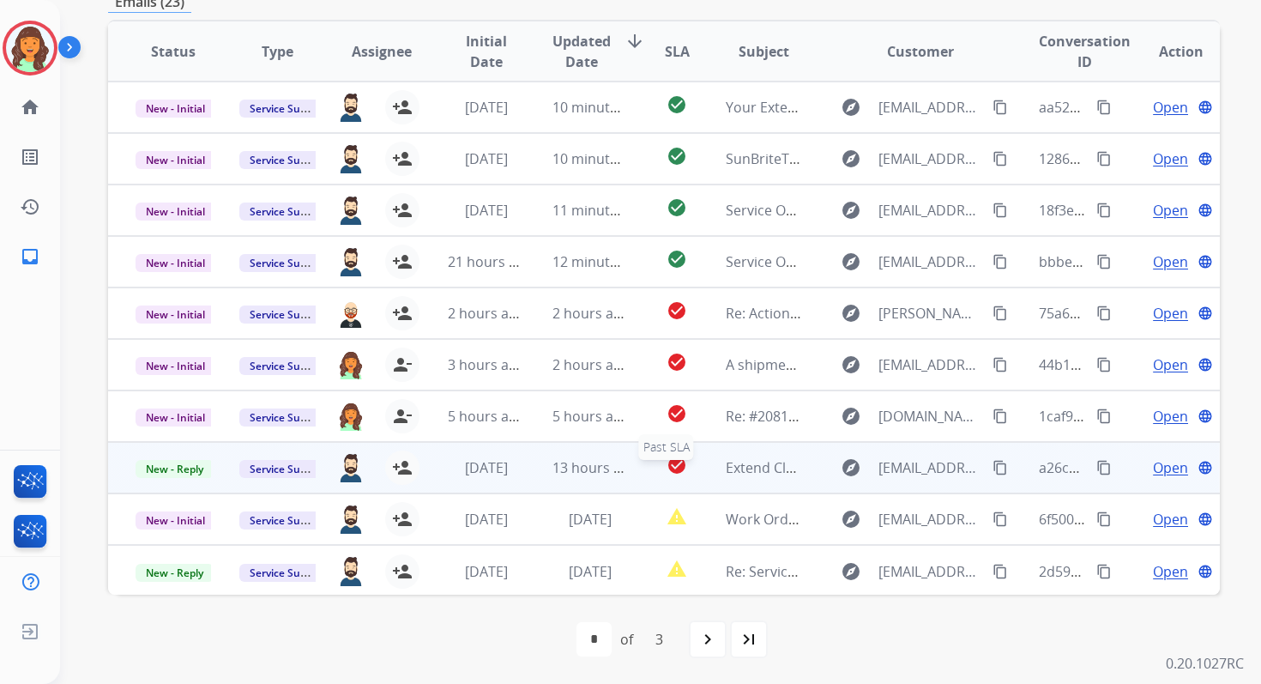
scroll to position [0, 0]
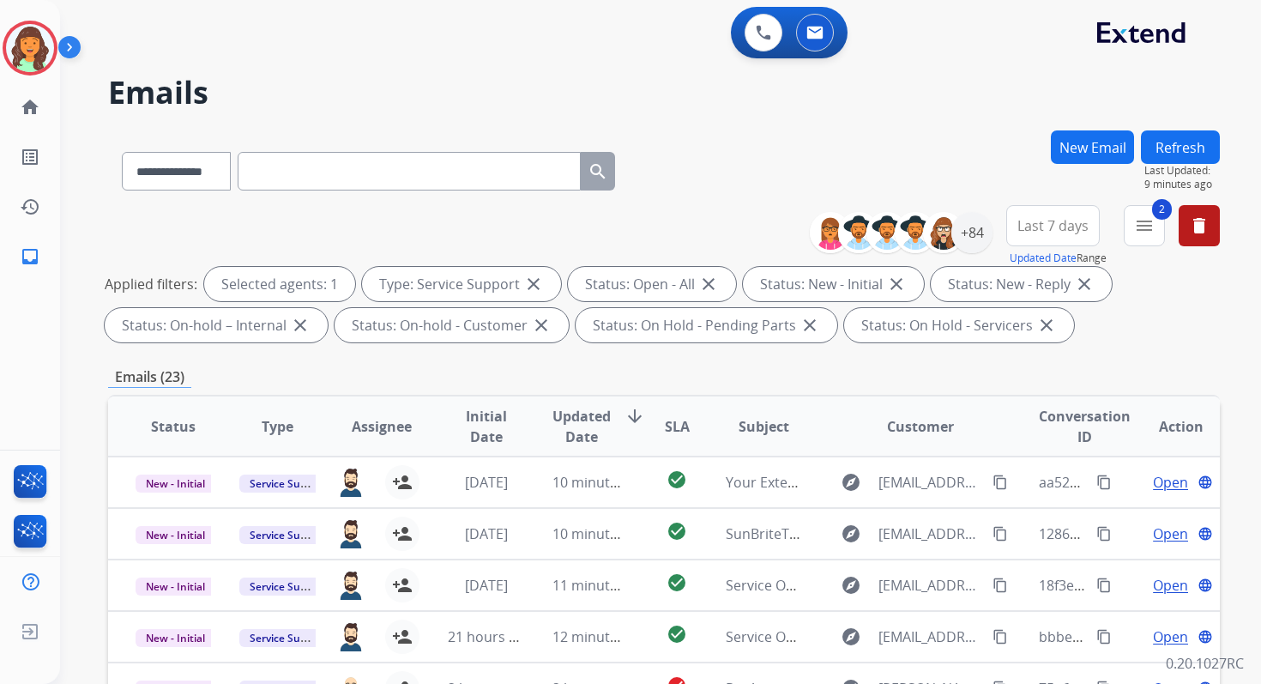
click at [1174, 145] on button "Refresh" at bounding box center [1180, 146] width 79 height 33
click at [1151, 232] on mat-icon "menu" at bounding box center [1144, 225] width 21 height 21
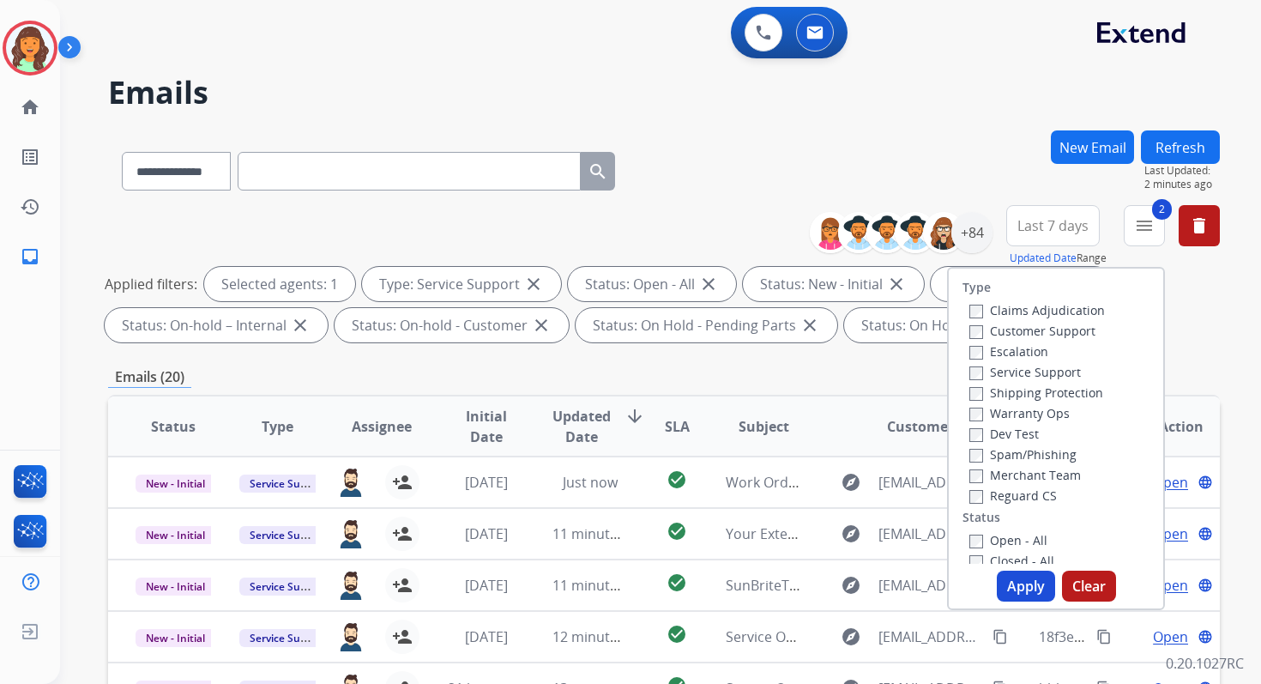
click at [1015, 583] on button "Apply" at bounding box center [1026, 585] width 58 height 31
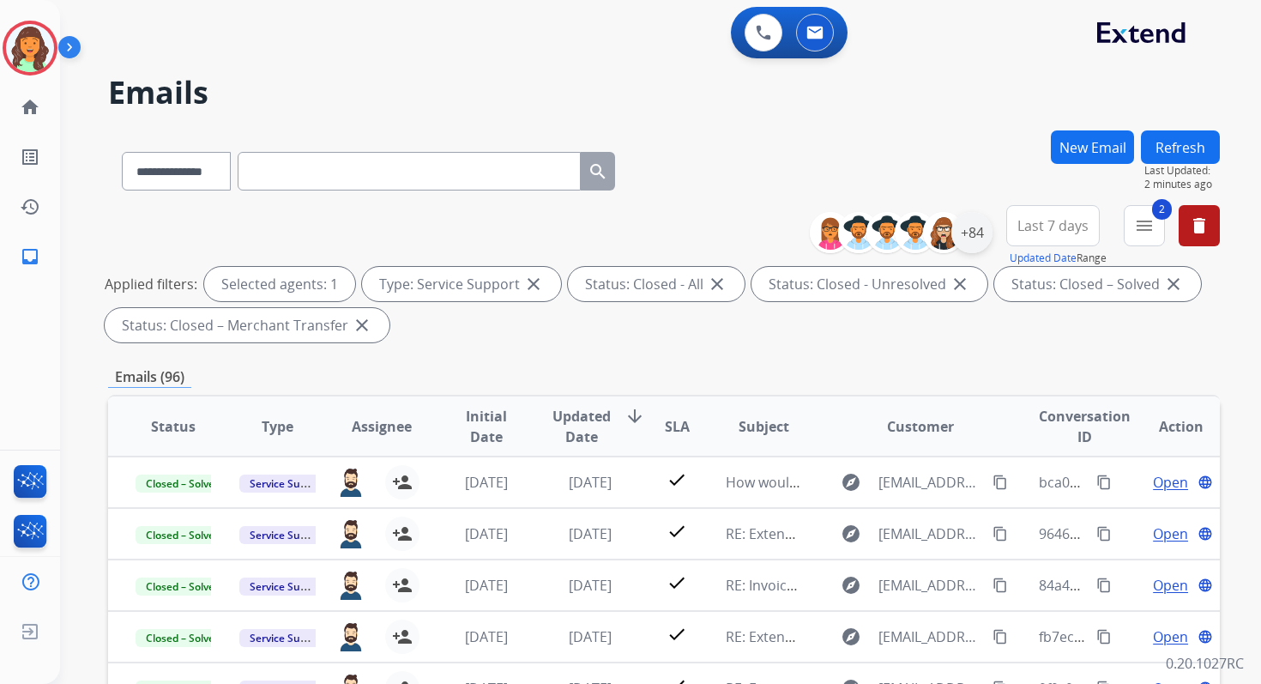
click at [974, 239] on div "+84" at bounding box center [971, 232] width 41 height 41
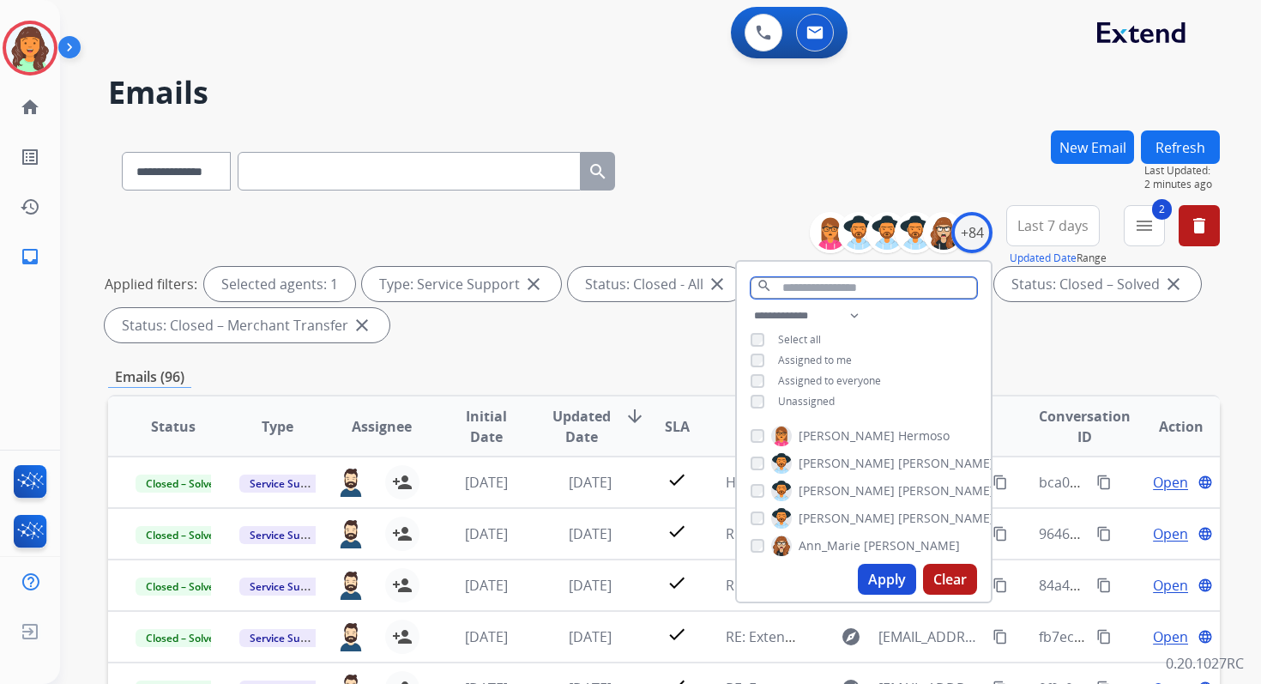
click at [791, 287] on input "text" at bounding box center [864, 287] width 226 height 21
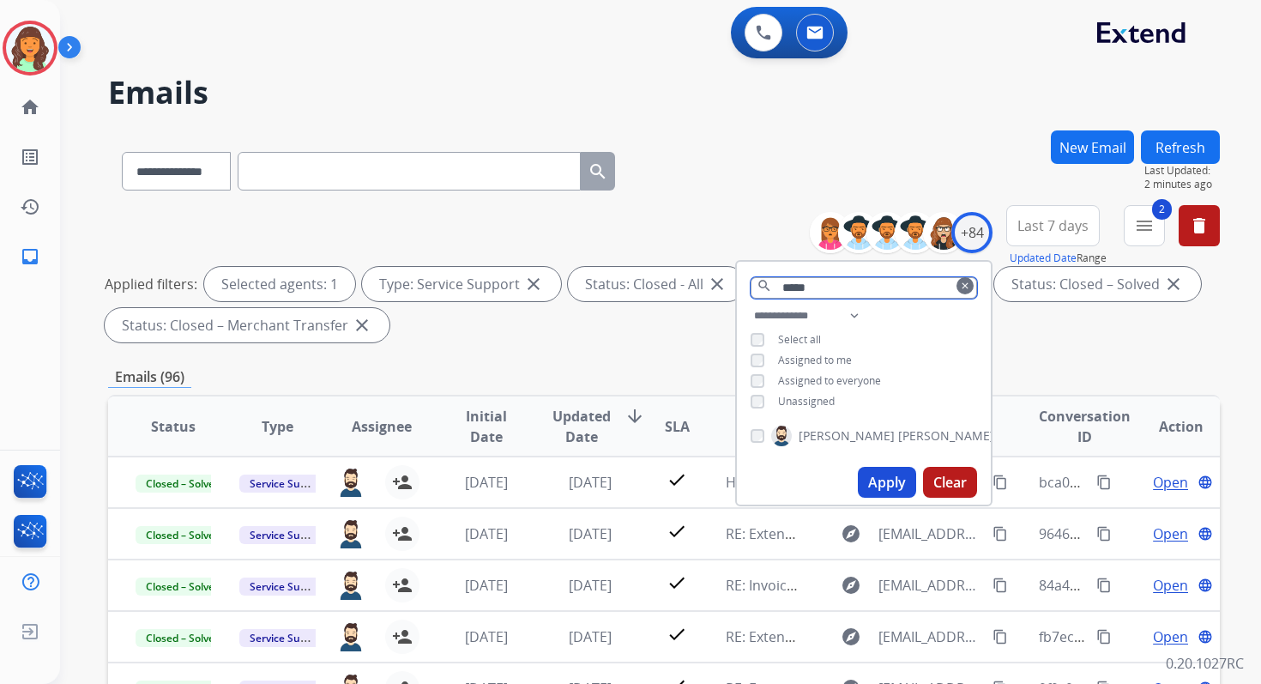
type input "*****"
click at [884, 480] on button "Apply" at bounding box center [887, 482] width 58 height 31
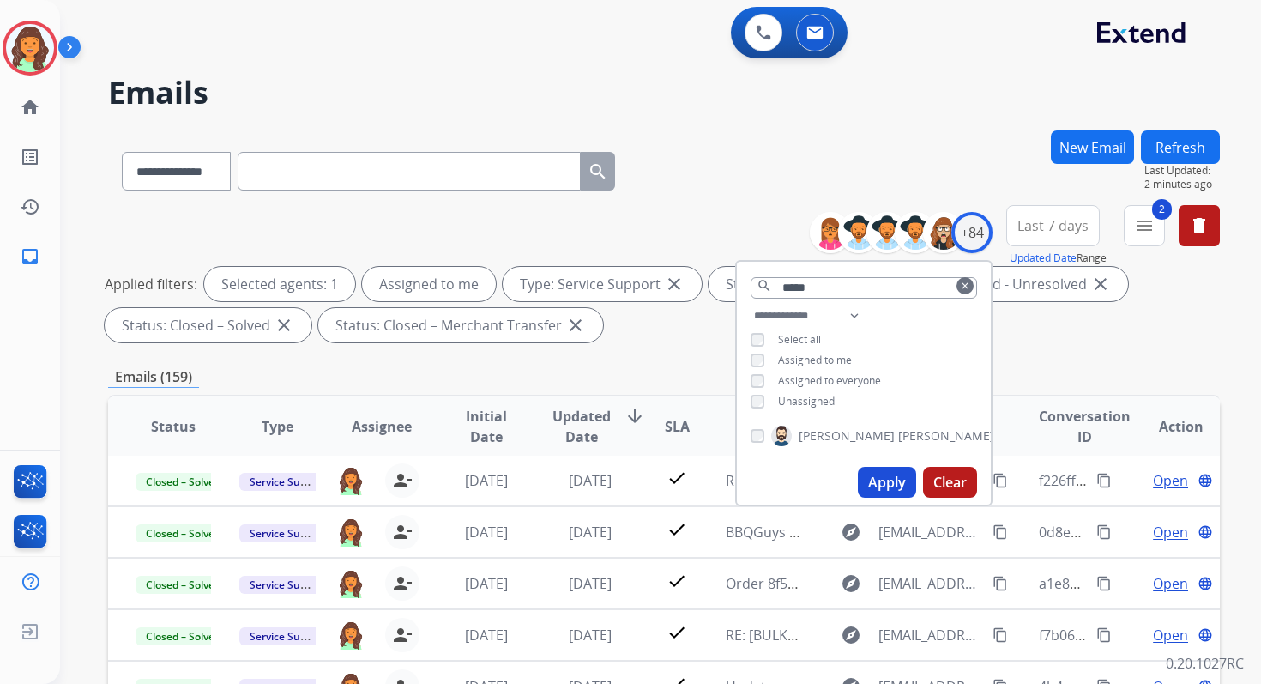
scroll to position [375, 0]
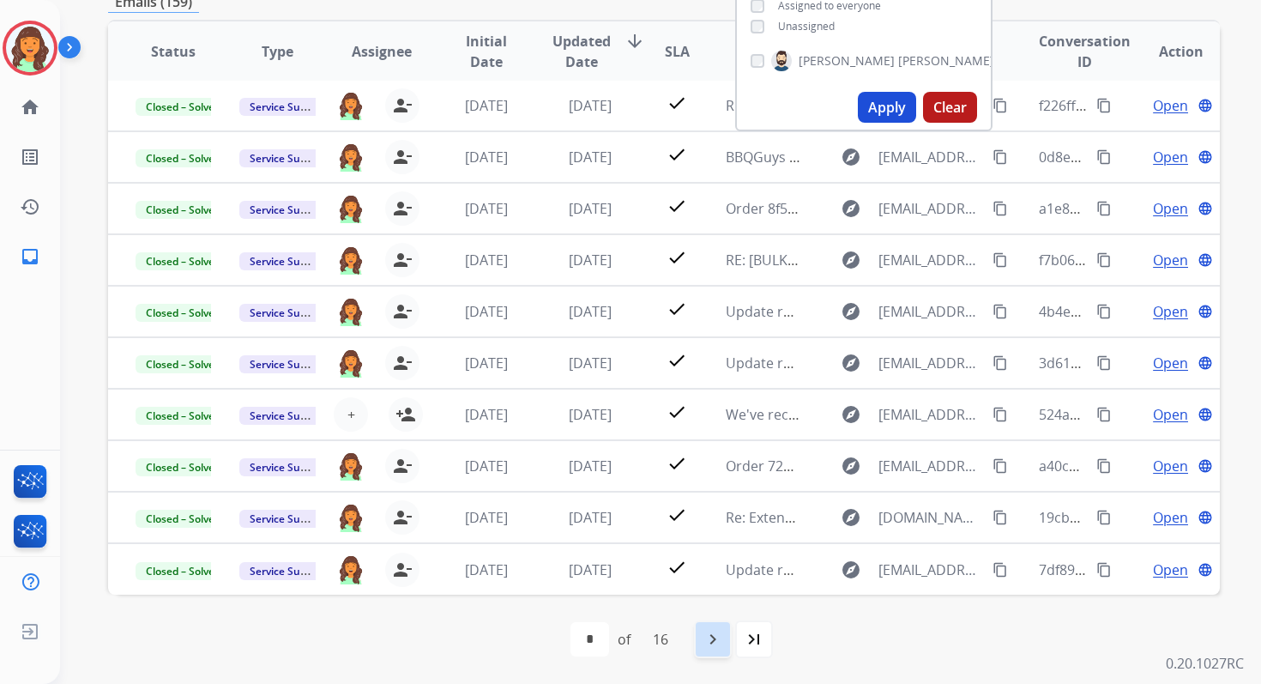
click at [726, 638] on div "navigate_next" at bounding box center [713, 639] width 38 height 38
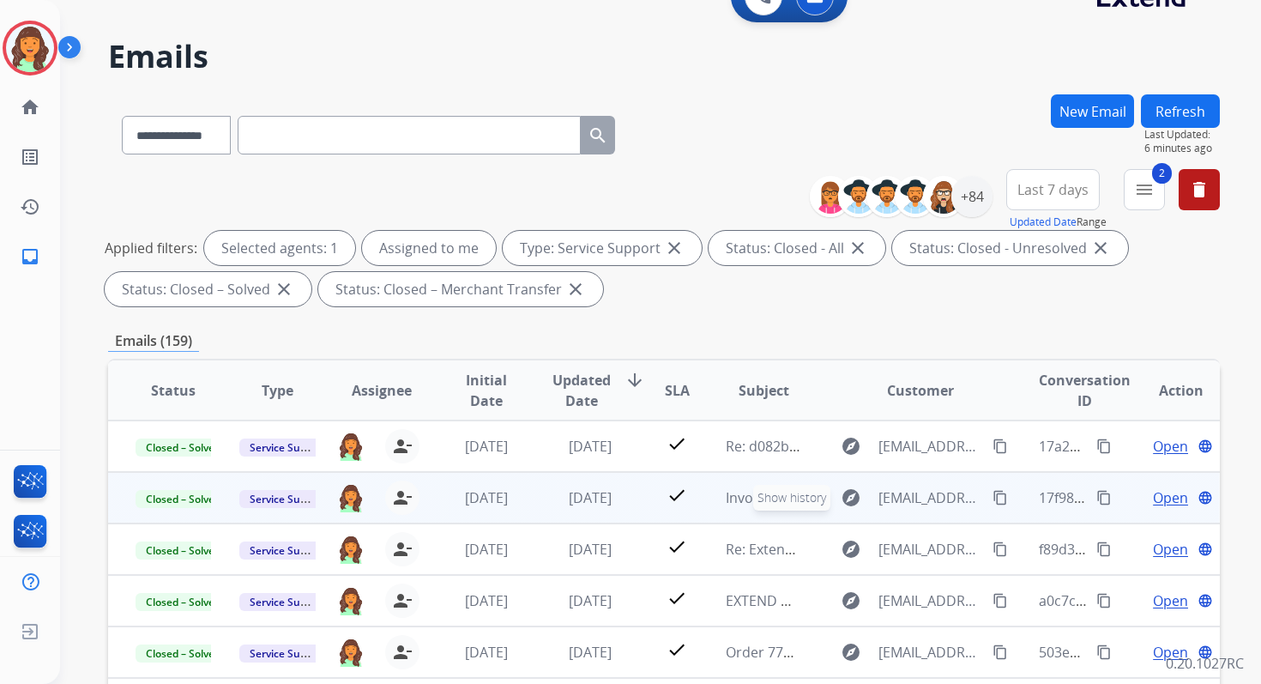
scroll to position [0, 0]
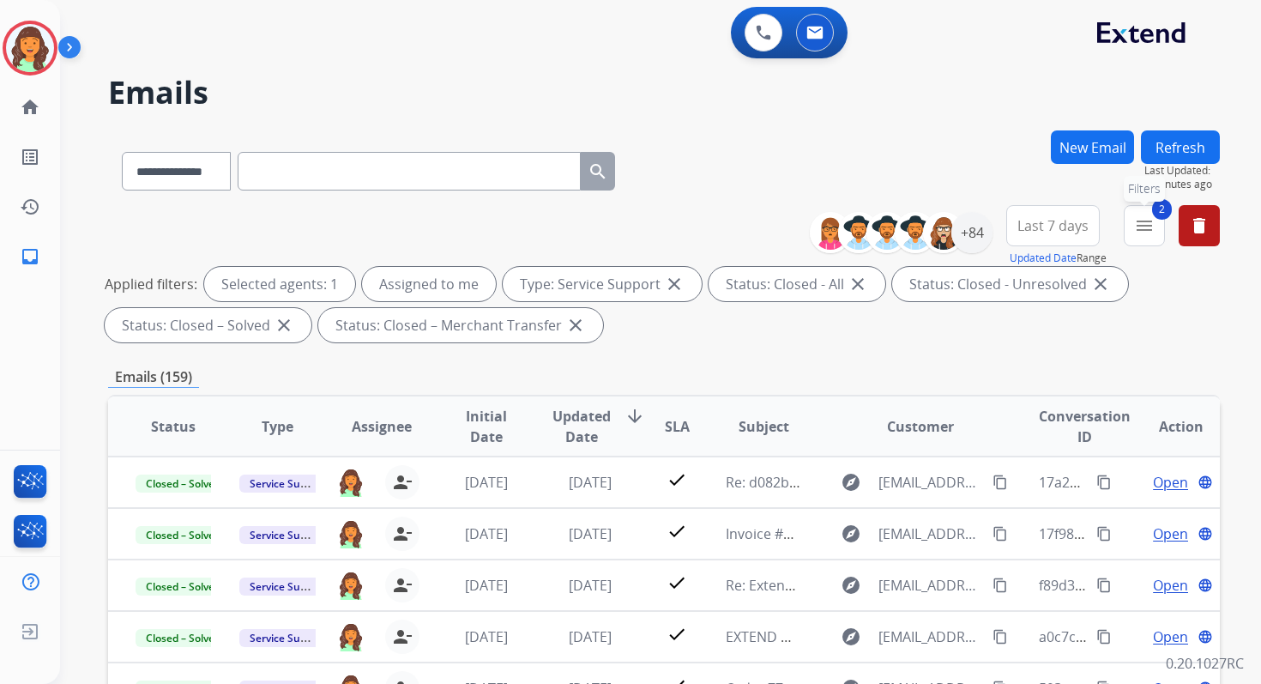
click at [1146, 230] on mat-icon "menu" at bounding box center [1144, 225] width 21 height 21
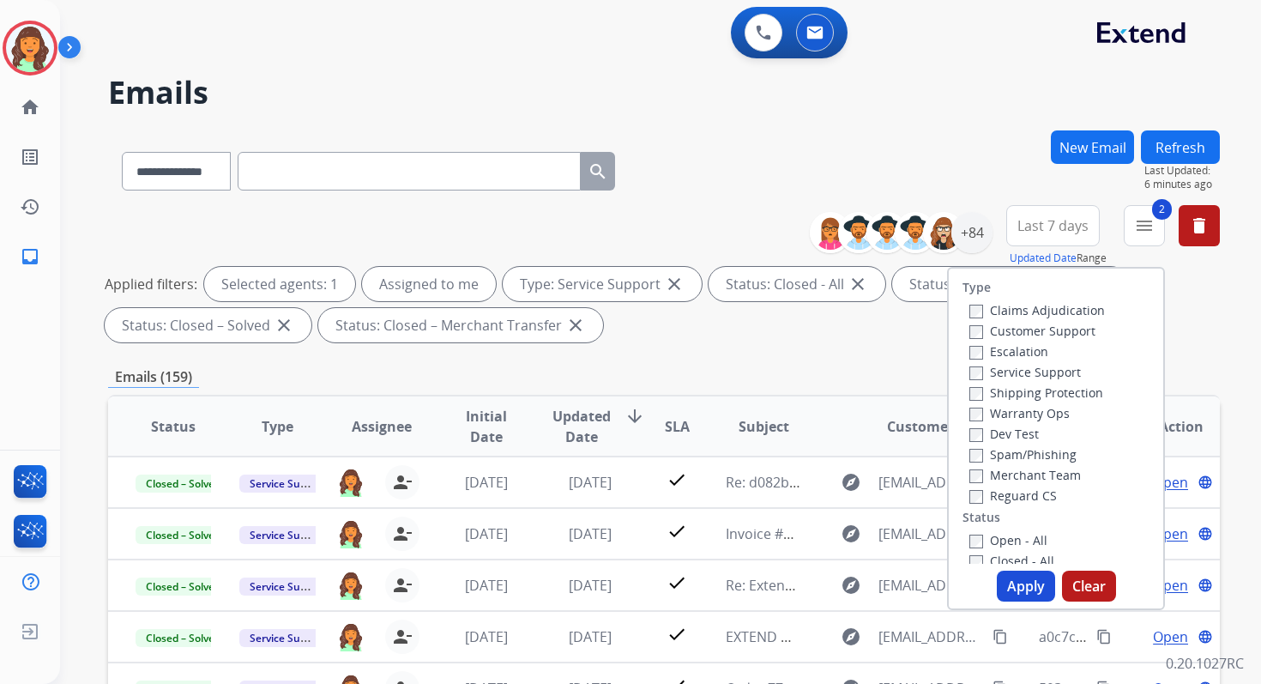
click at [1009, 587] on button "Apply" at bounding box center [1026, 585] width 58 height 31
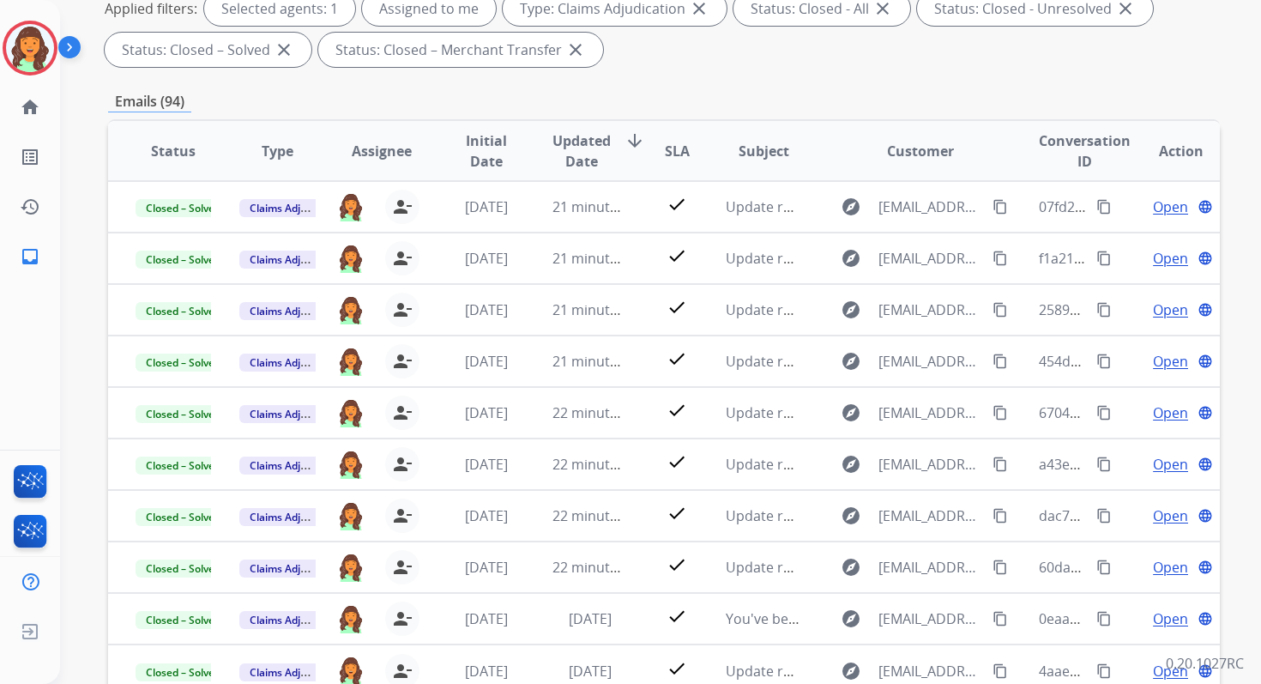
scroll to position [375, 0]
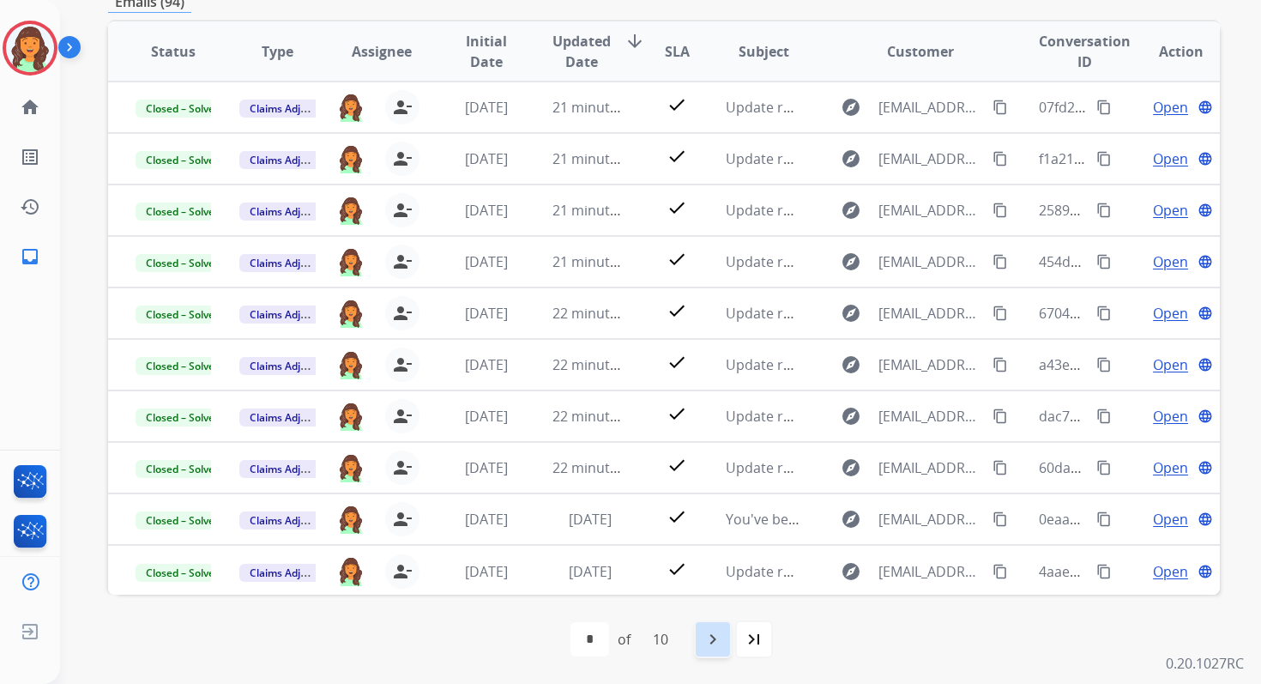
click at [721, 643] on mat-icon "navigate_next" at bounding box center [713, 639] width 21 height 21
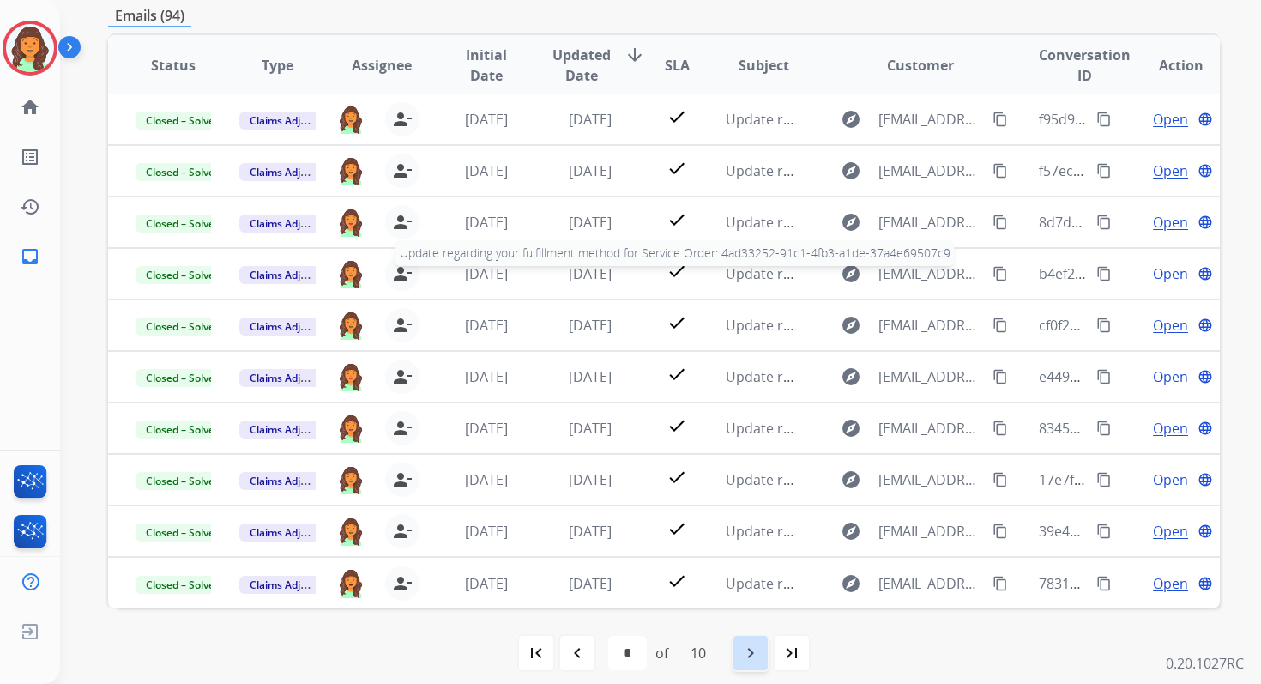
scroll to position [365, 0]
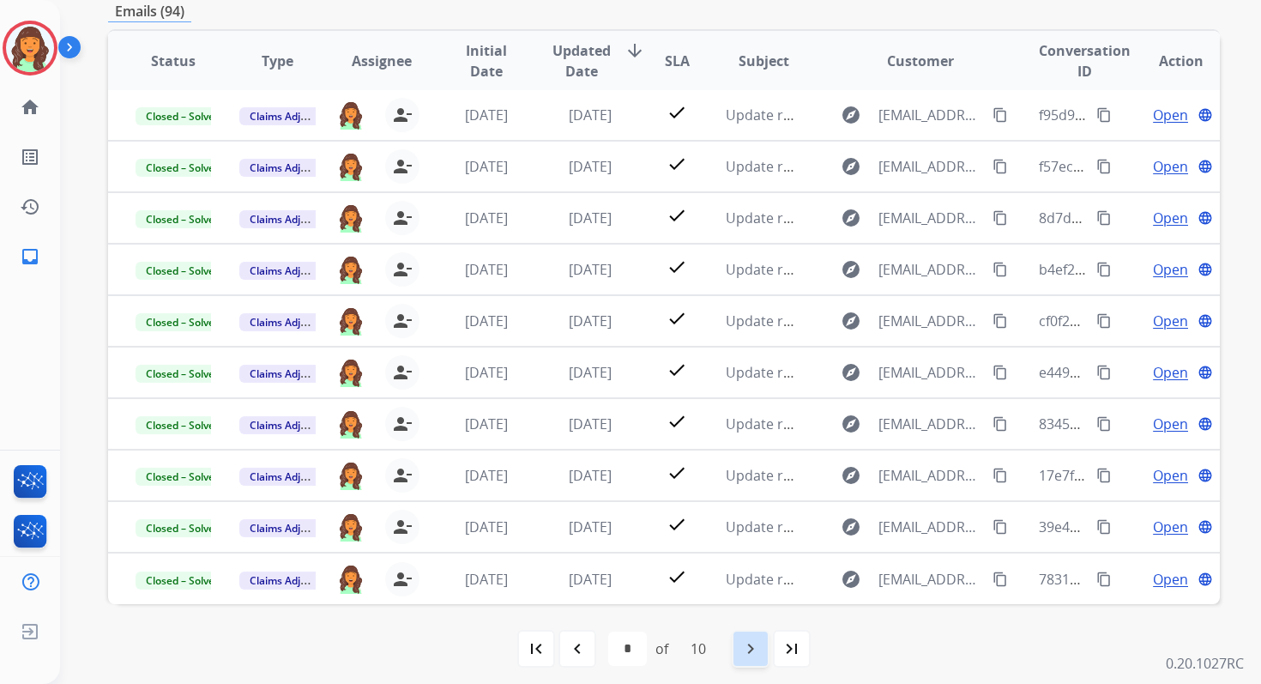
click at [756, 646] on mat-icon "navigate_next" at bounding box center [750, 648] width 21 height 21
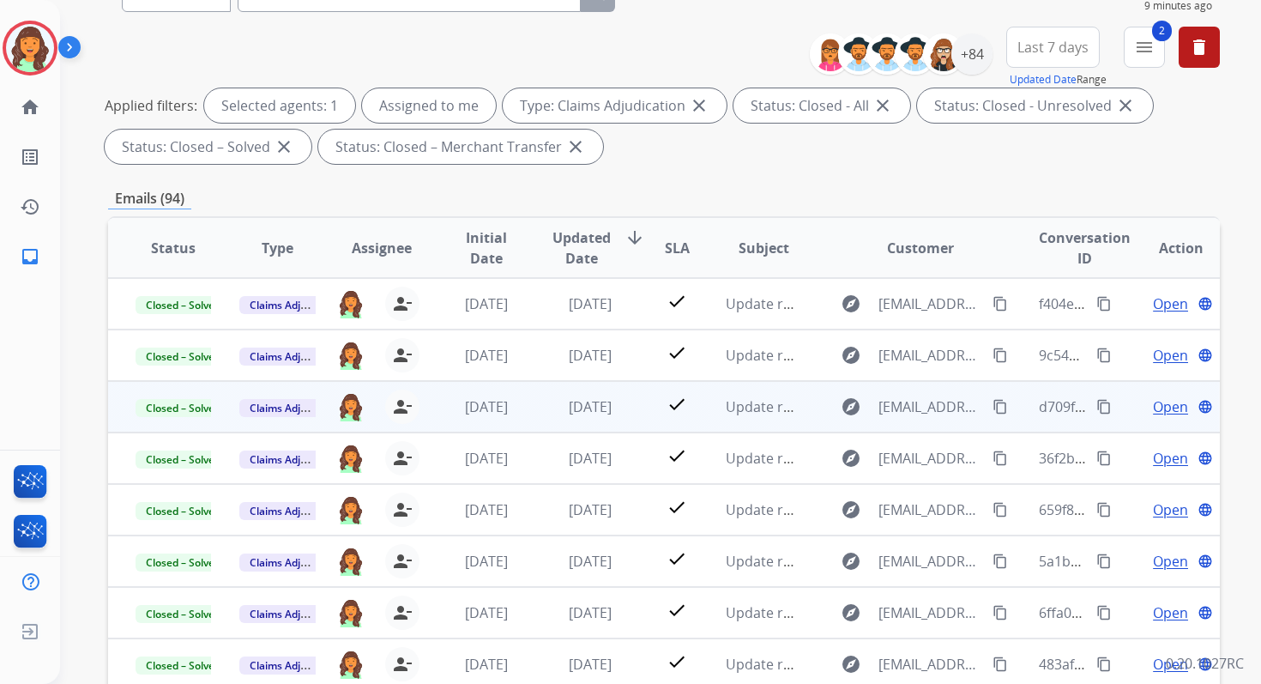
scroll to position [0, 0]
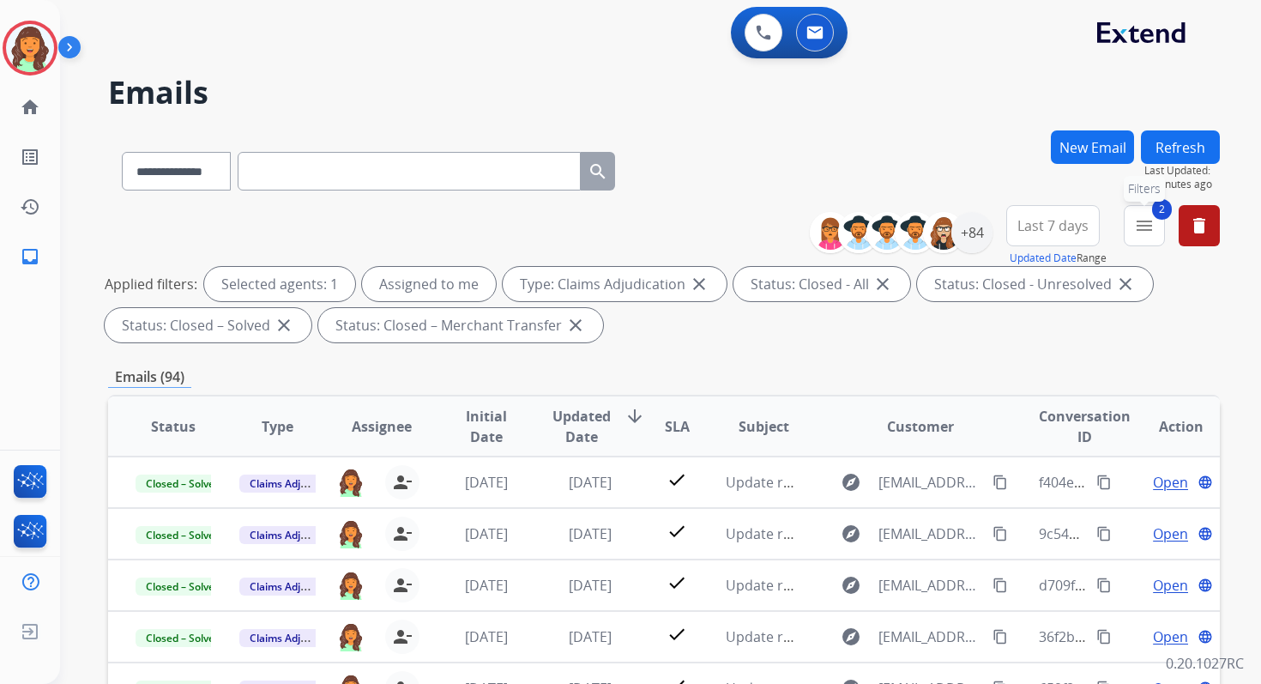
click at [1137, 234] on mat-icon "menu" at bounding box center [1144, 225] width 21 height 21
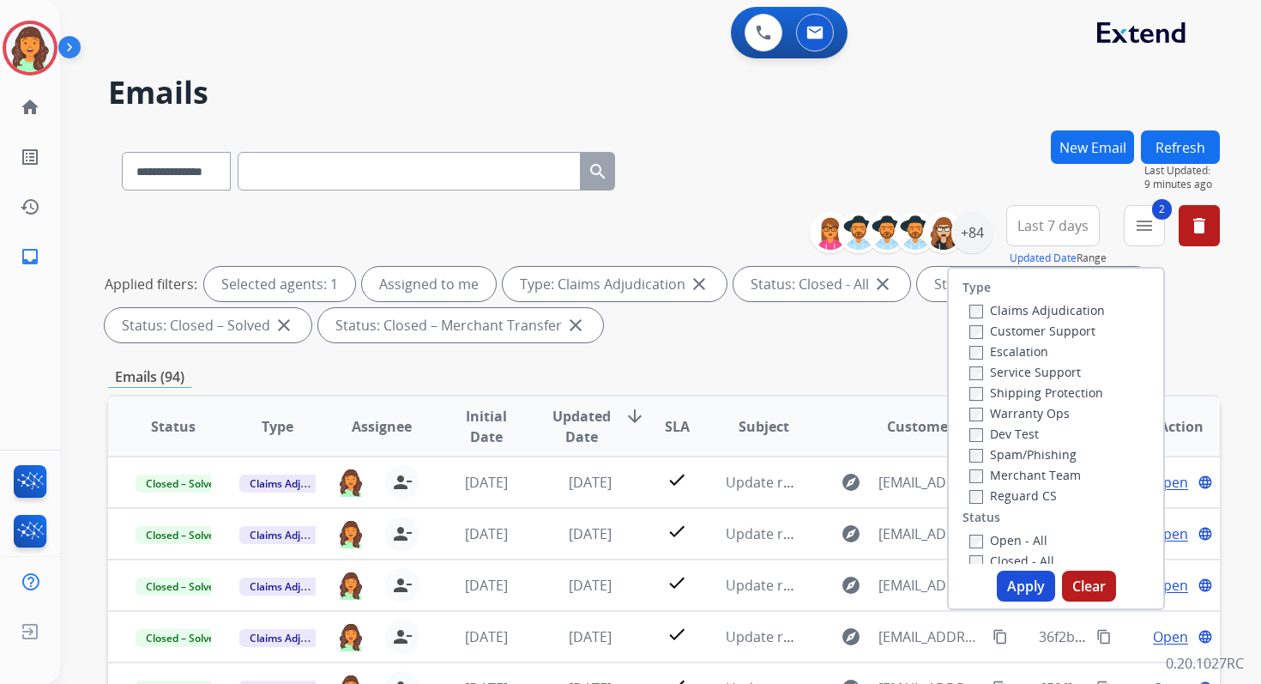
click at [1021, 576] on button "Apply" at bounding box center [1026, 585] width 58 height 31
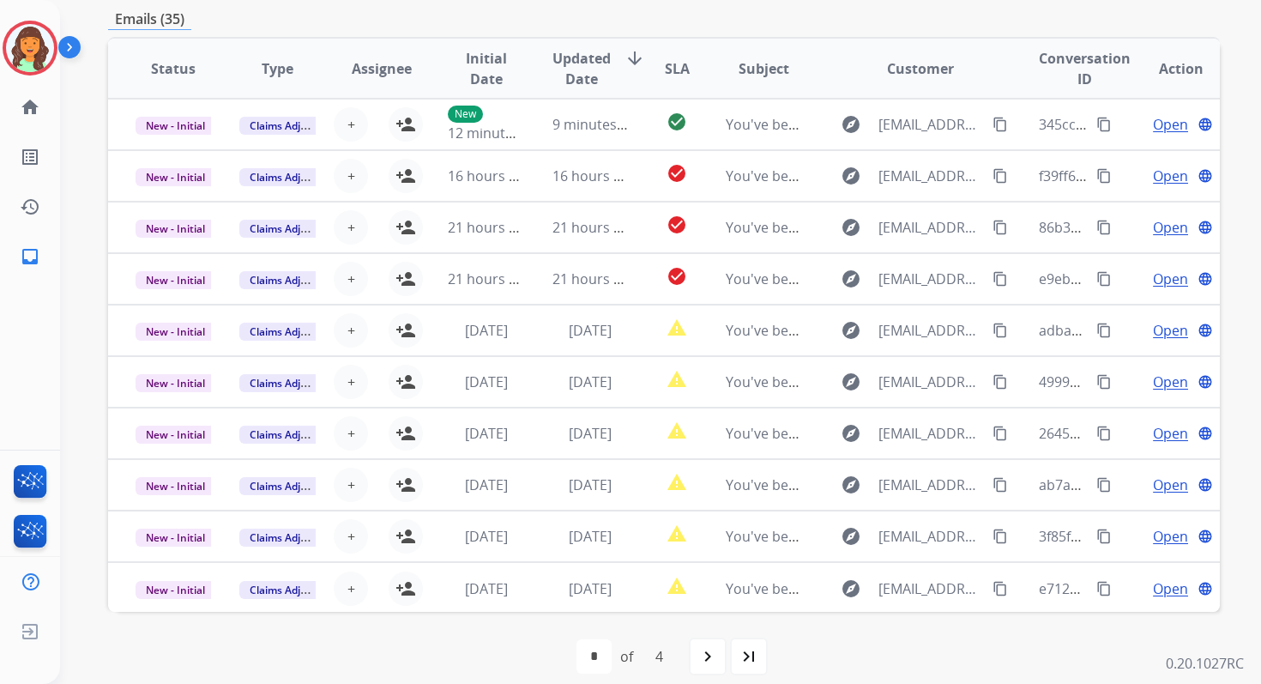
scroll to position [2, 0]
click at [743, 646] on mat-icon "last_page" at bounding box center [749, 656] width 21 height 21
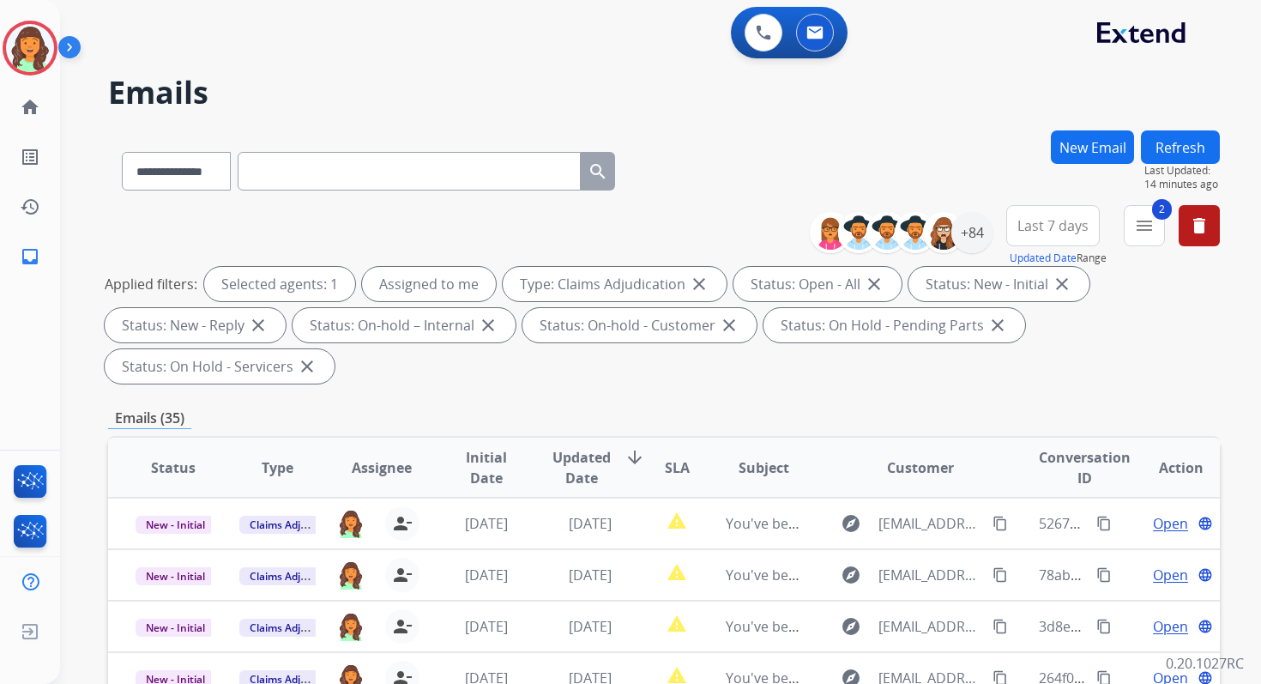
scroll to position [416, 0]
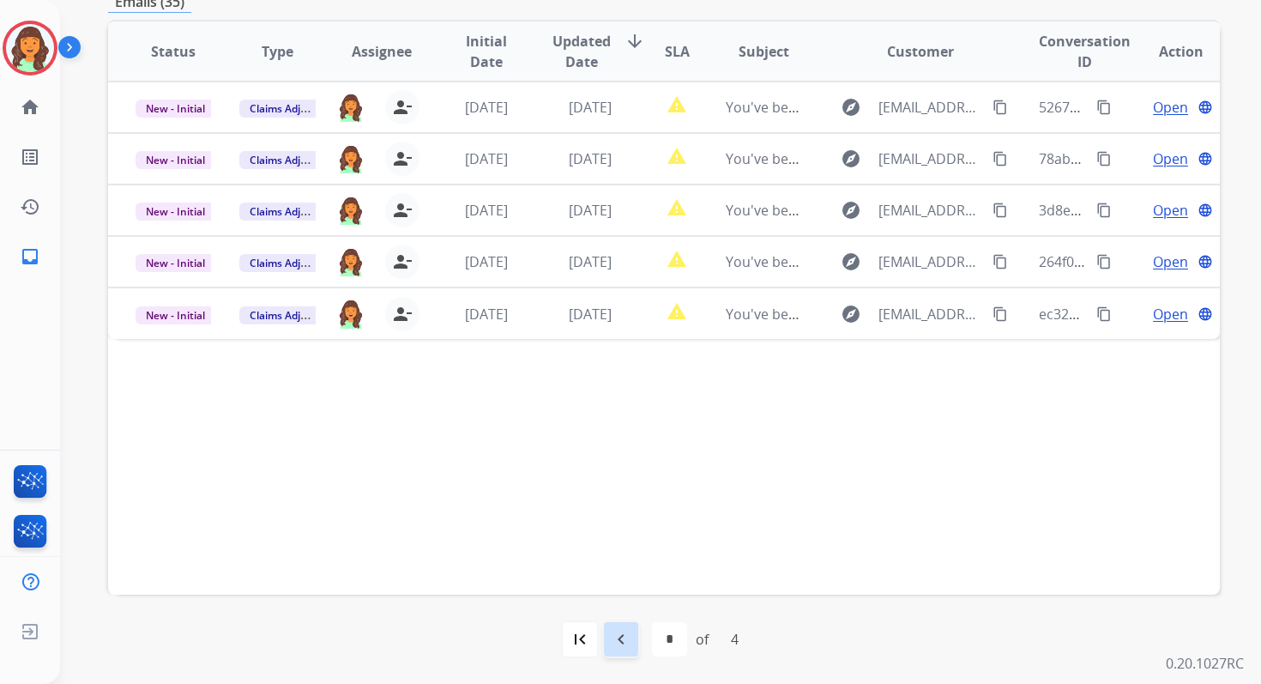
click at [632, 637] on div "navigate_before" at bounding box center [621, 639] width 38 height 38
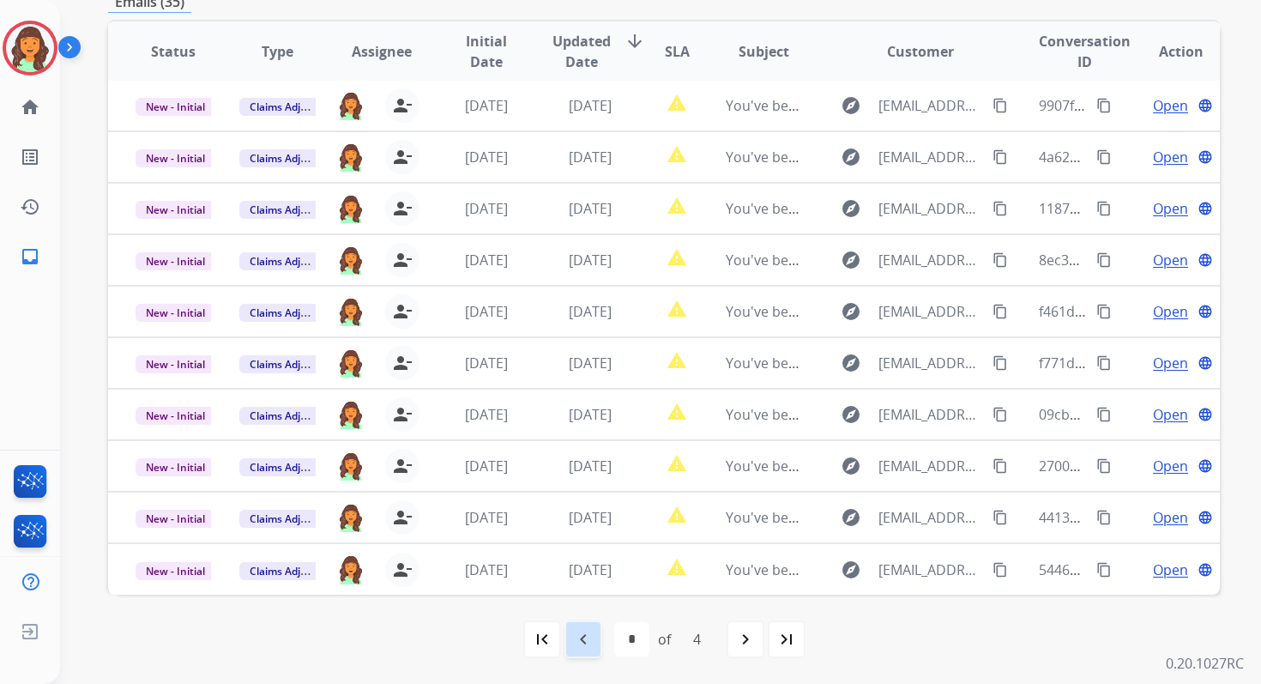
click at [585, 643] on mat-icon "navigate_before" at bounding box center [583, 639] width 21 height 21
select select "*"
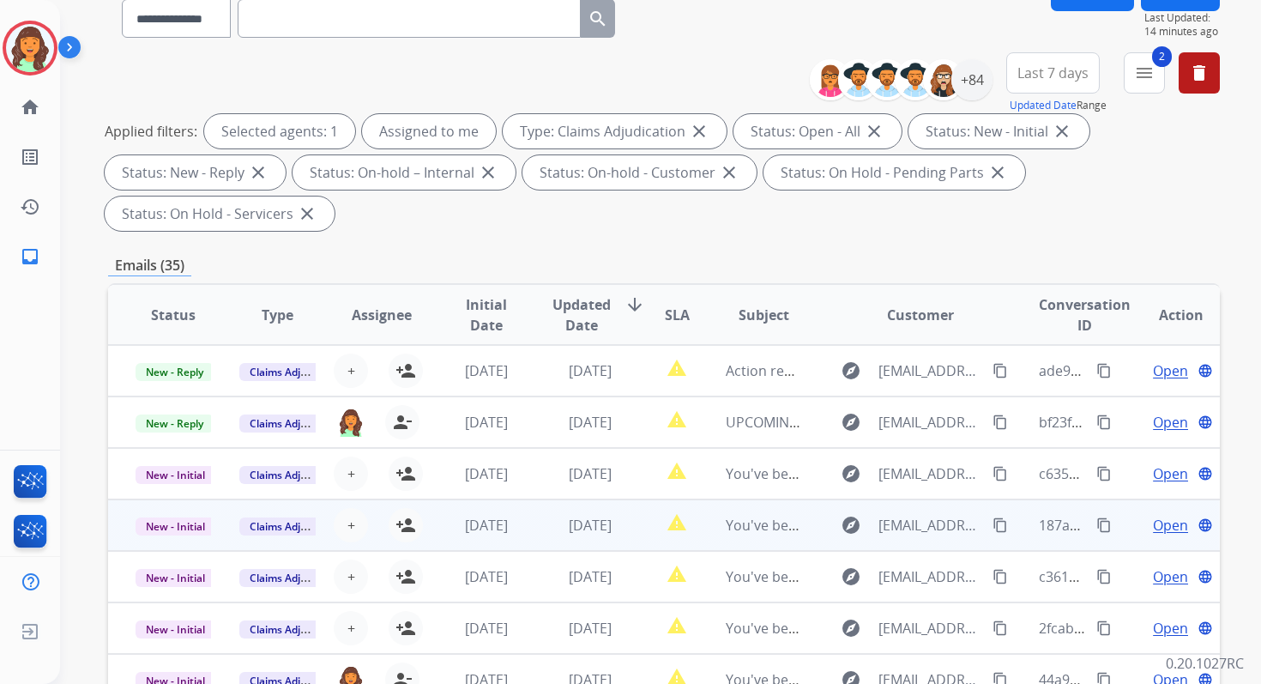
scroll to position [56, 0]
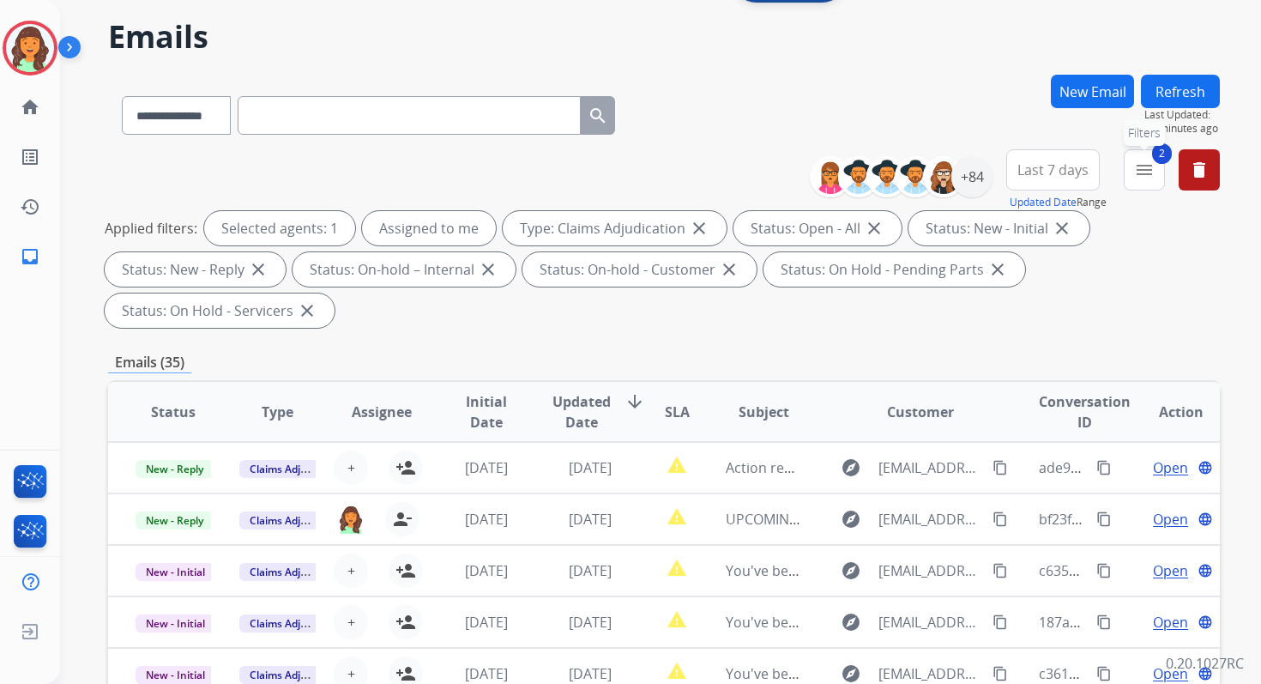
click at [1142, 179] on mat-icon "menu" at bounding box center [1144, 170] width 21 height 21
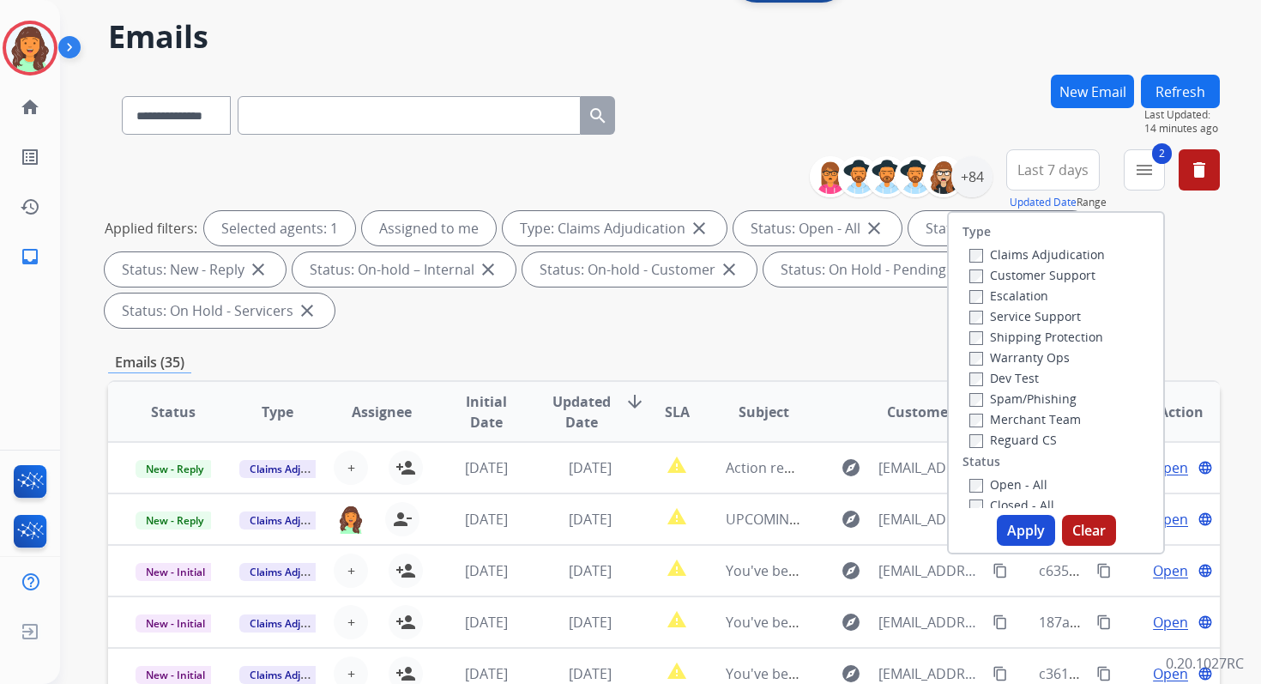
click at [1018, 528] on button "Apply" at bounding box center [1026, 530] width 58 height 31
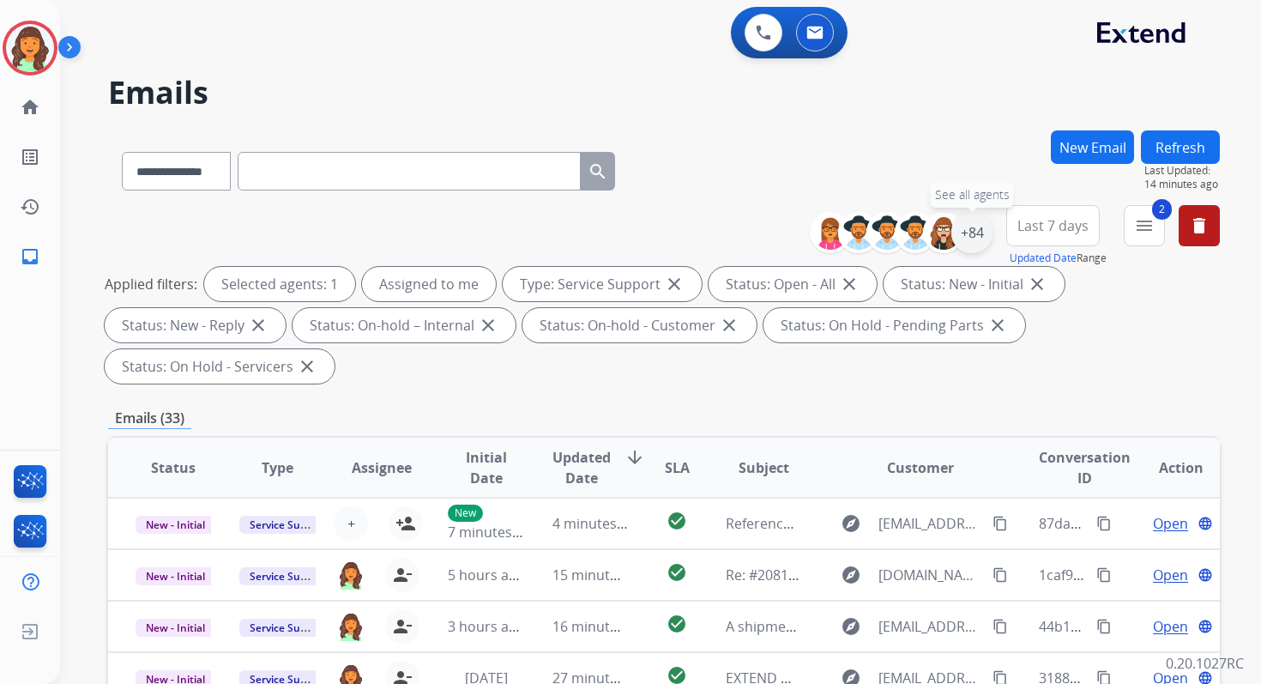
click at [975, 241] on div "+84" at bounding box center [971, 232] width 41 height 41
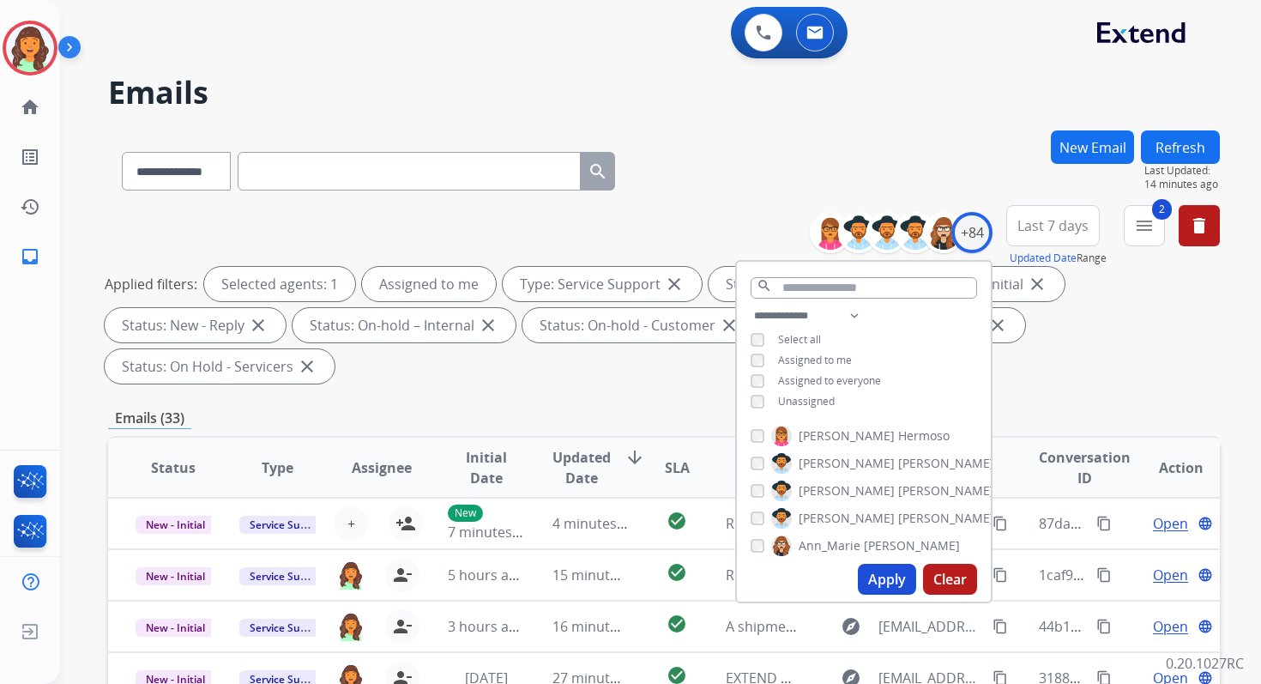
click at [882, 578] on button "Apply" at bounding box center [887, 579] width 58 height 31
click at [675, 395] on div "**********" at bounding box center [664, 614] width 1112 height 969
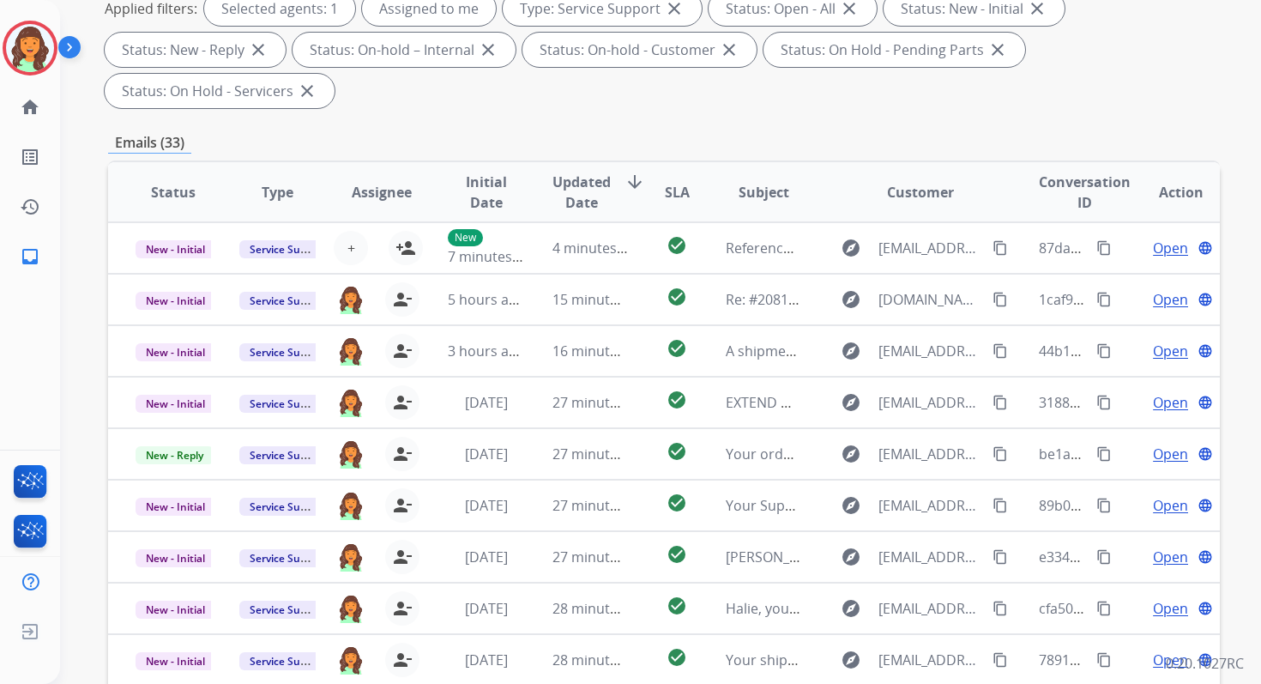
scroll to position [416, 0]
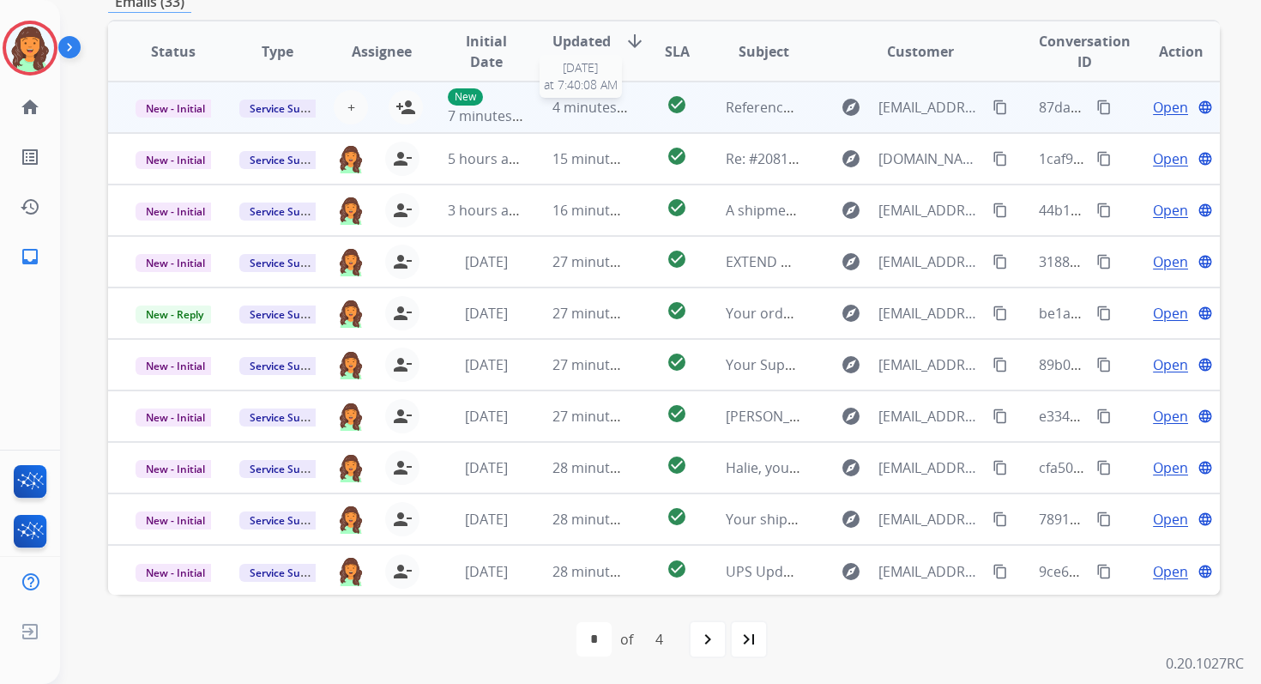
click at [593, 99] on span "4 minutes ago" at bounding box center [598, 107] width 92 height 19
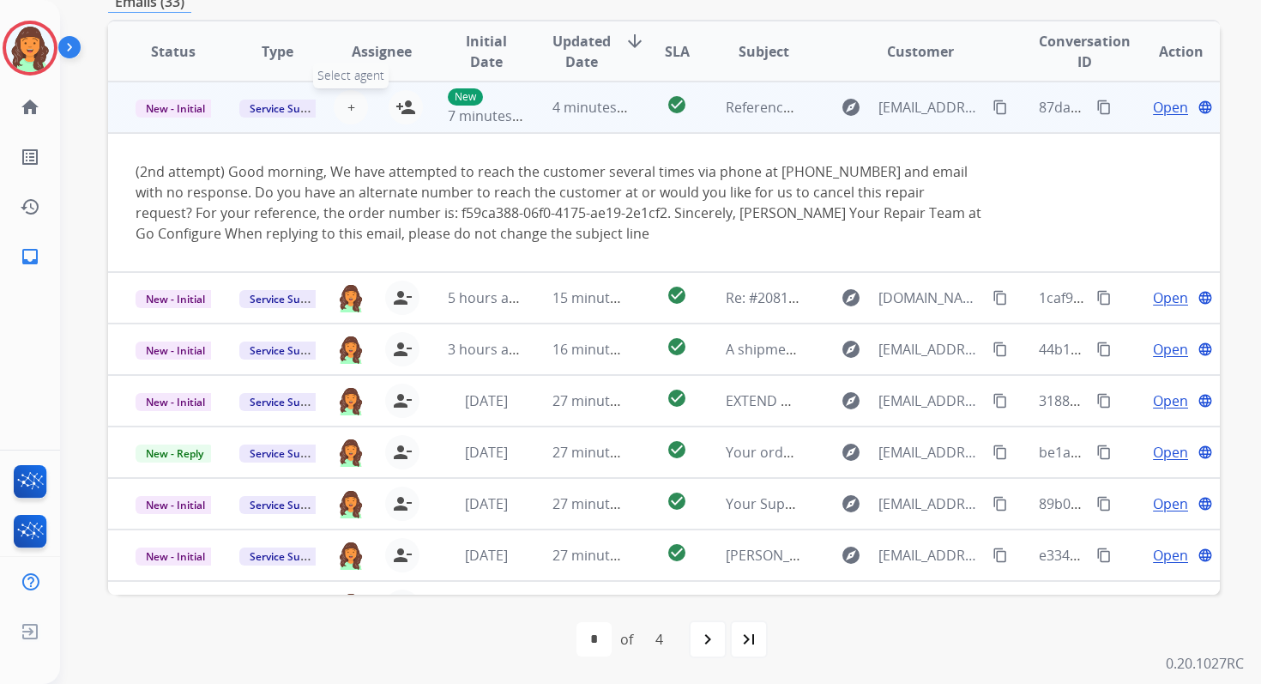
click at [347, 111] on span "+" at bounding box center [351, 107] width 8 height 21
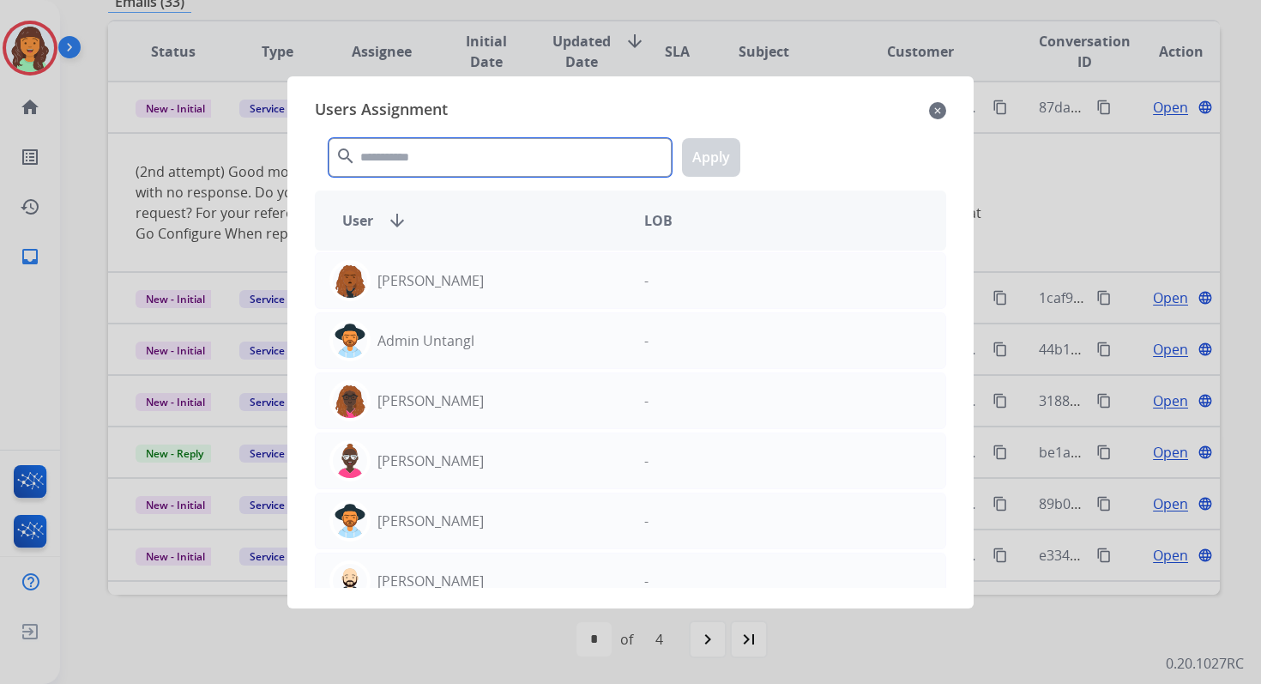
click at [422, 154] on input "text" at bounding box center [500, 157] width 343 height 39
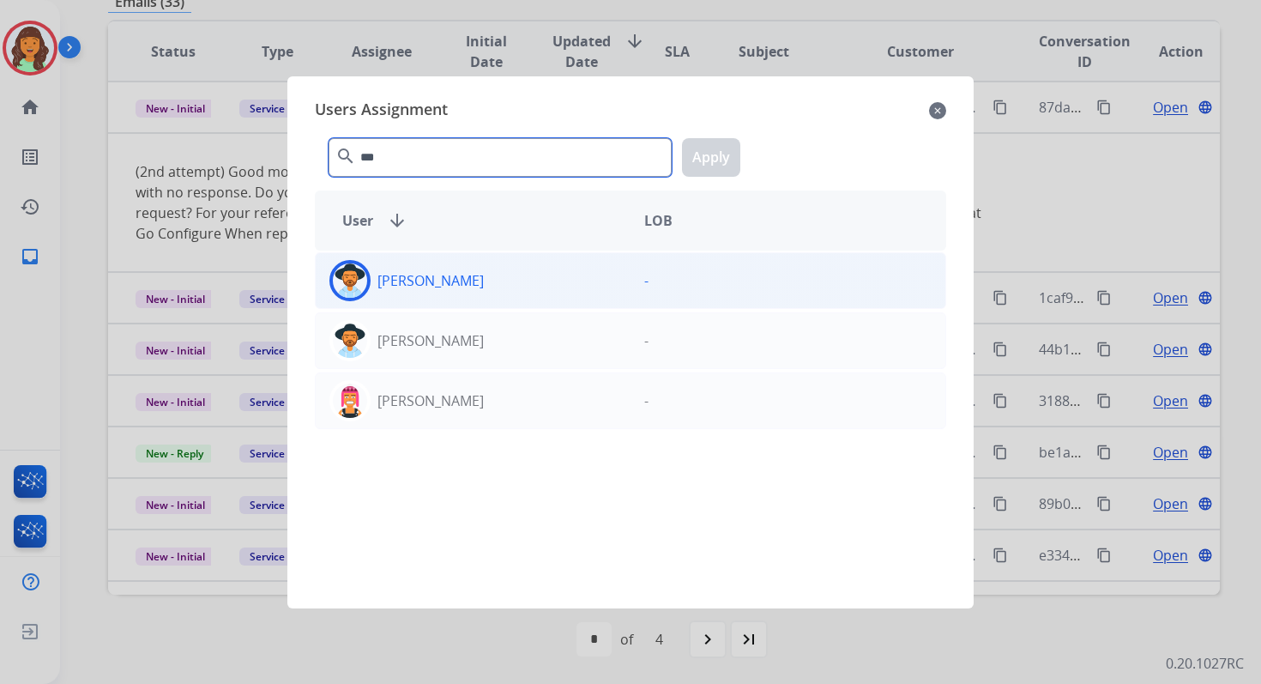
type input "***"
click at [449, 271] on p "[PERSON_NAME]" at bounding box center [430, 280] width 106 height 21
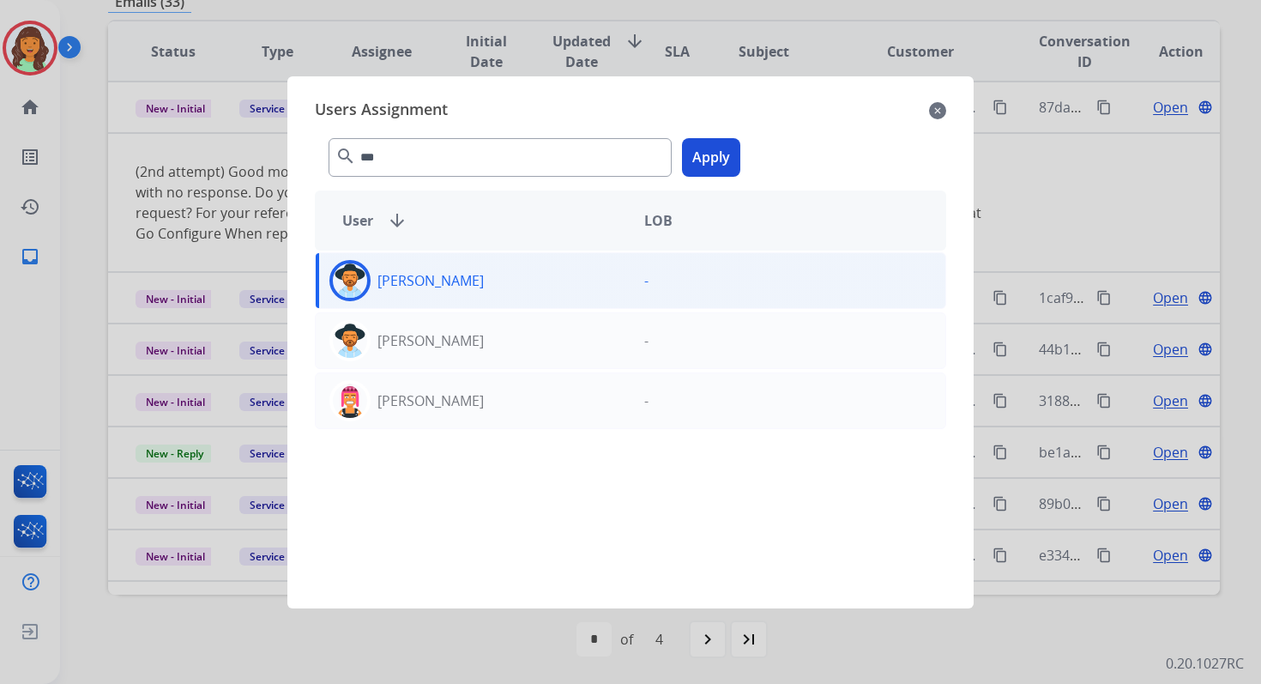
click at [714, 160] on button "Apply" at bounding box center [711, 157] width 58 height 39
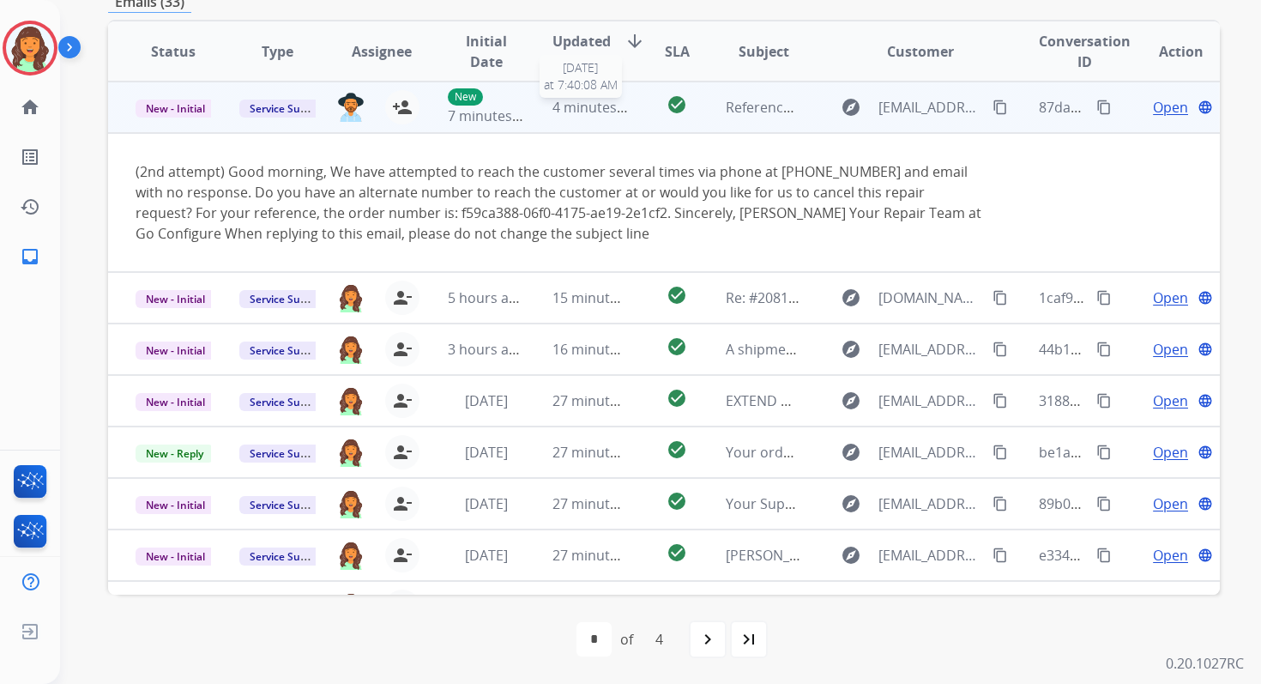
click at [587, 114] on span "4 minutes ago" at bounding box center [598, 107] width 92 height 19
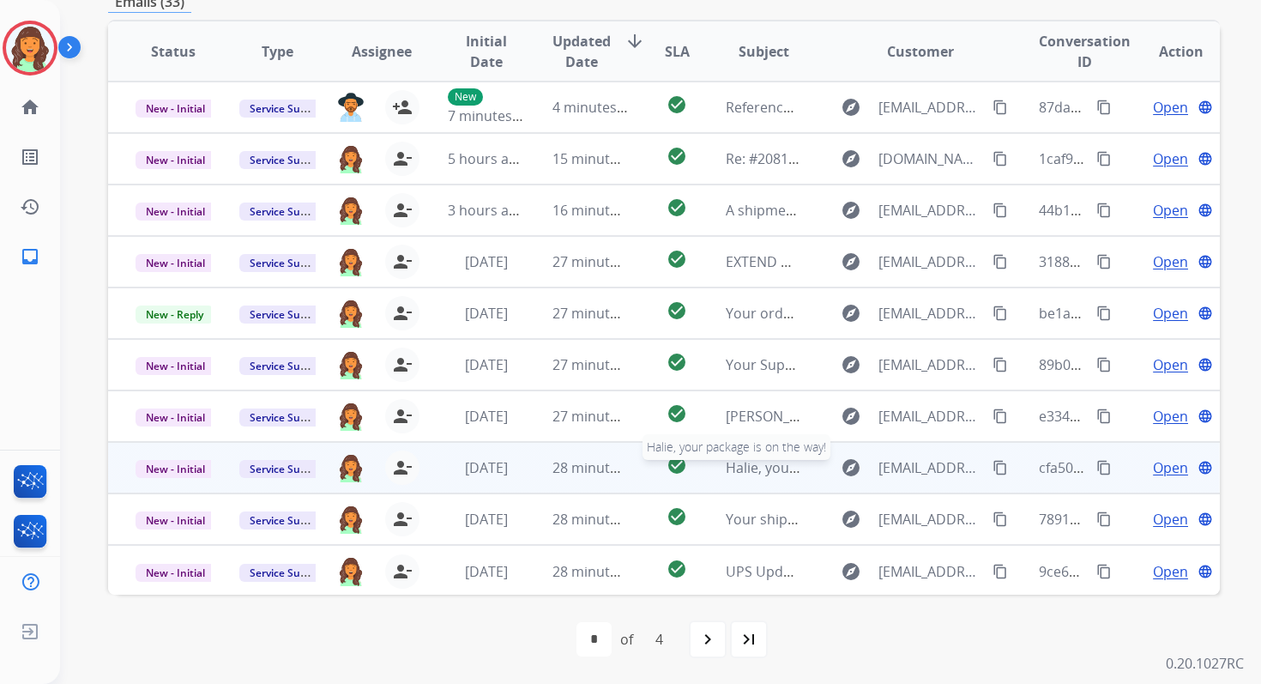
scroll to position [0, 0]
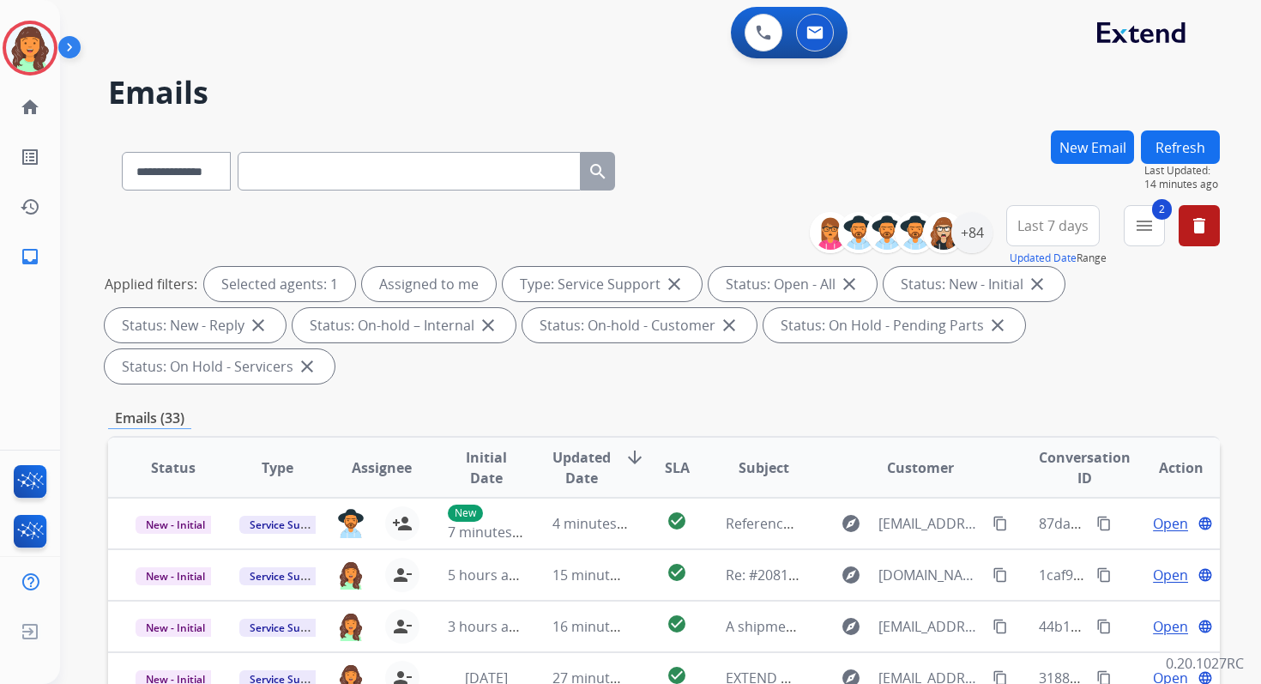
click at [1192, 143] on button "Refresh" at bounding box center [1180, 146] width 79 height 33
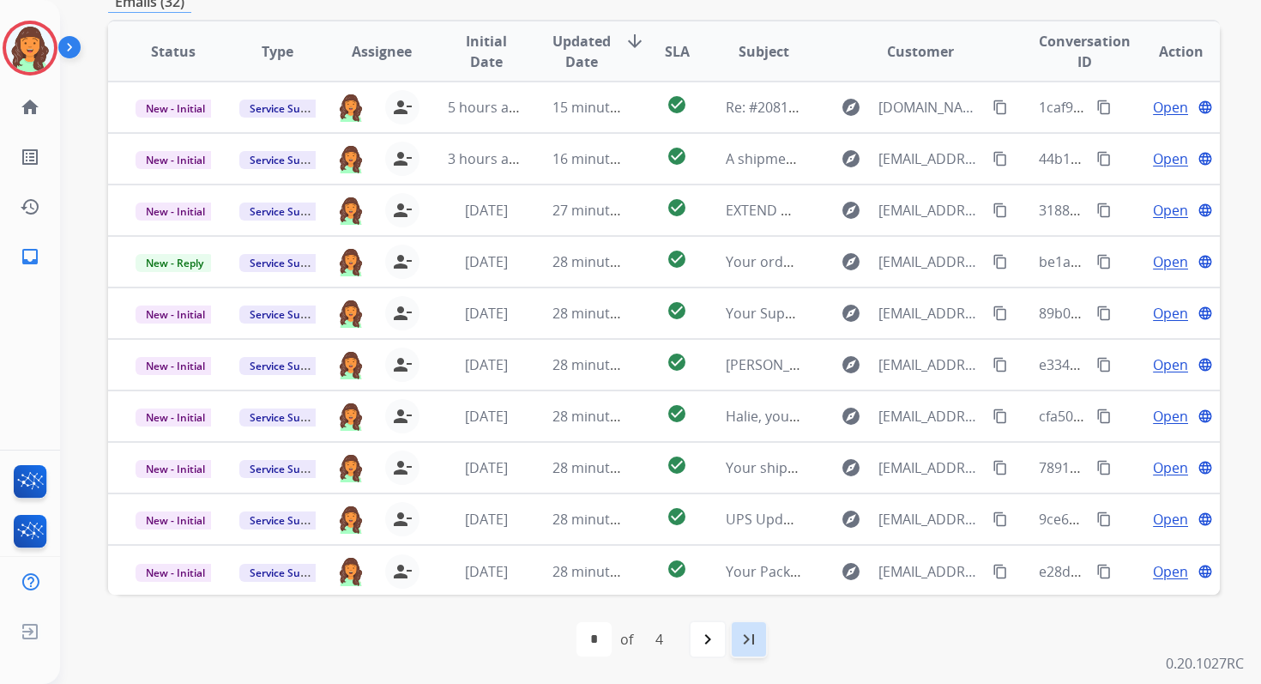
click at [747, 634] on mat-icon "last_page" at bounding box center [749, 639] width 21 height 21
